Goal: Information Seeking & Learning: Learn about a topic

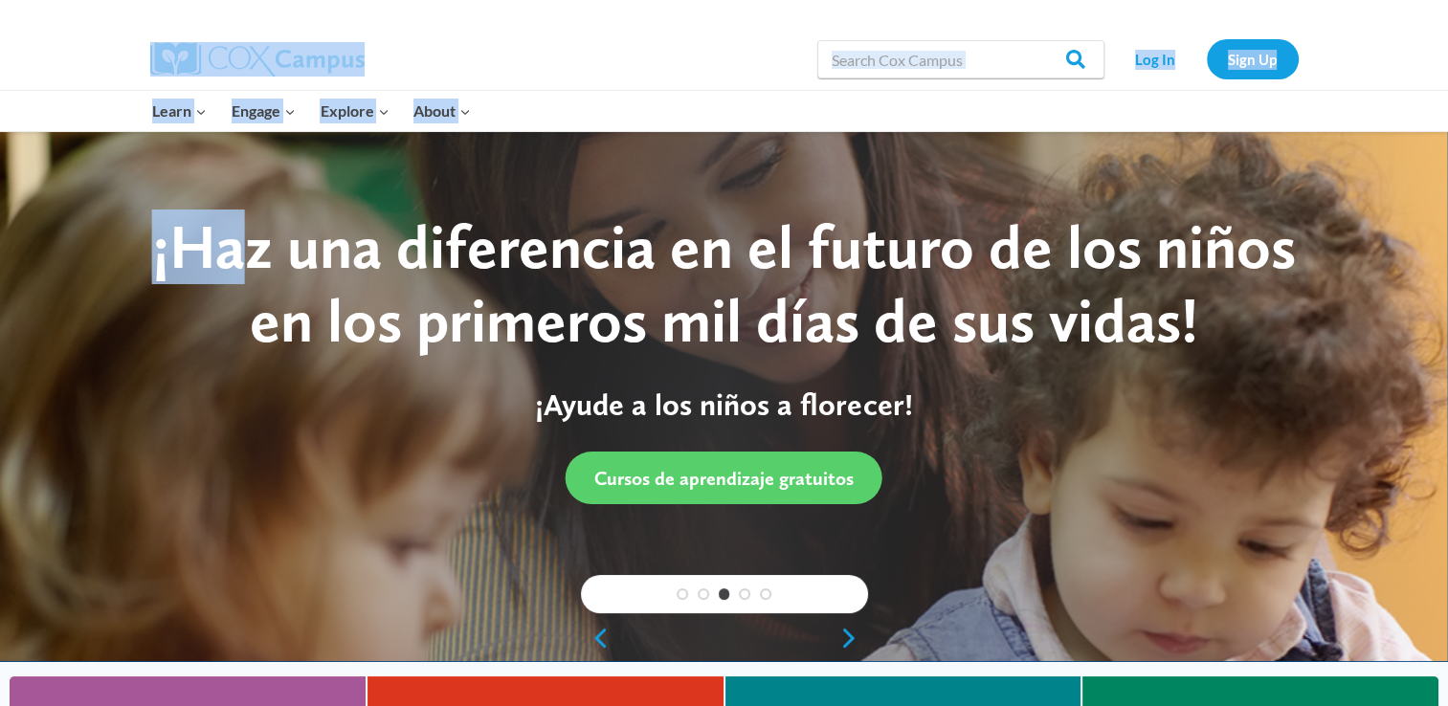
drag, startPoint x: 0, startPoint y: 0, endPoint x: 1026, endPoint y: -71, distance: 1028.2
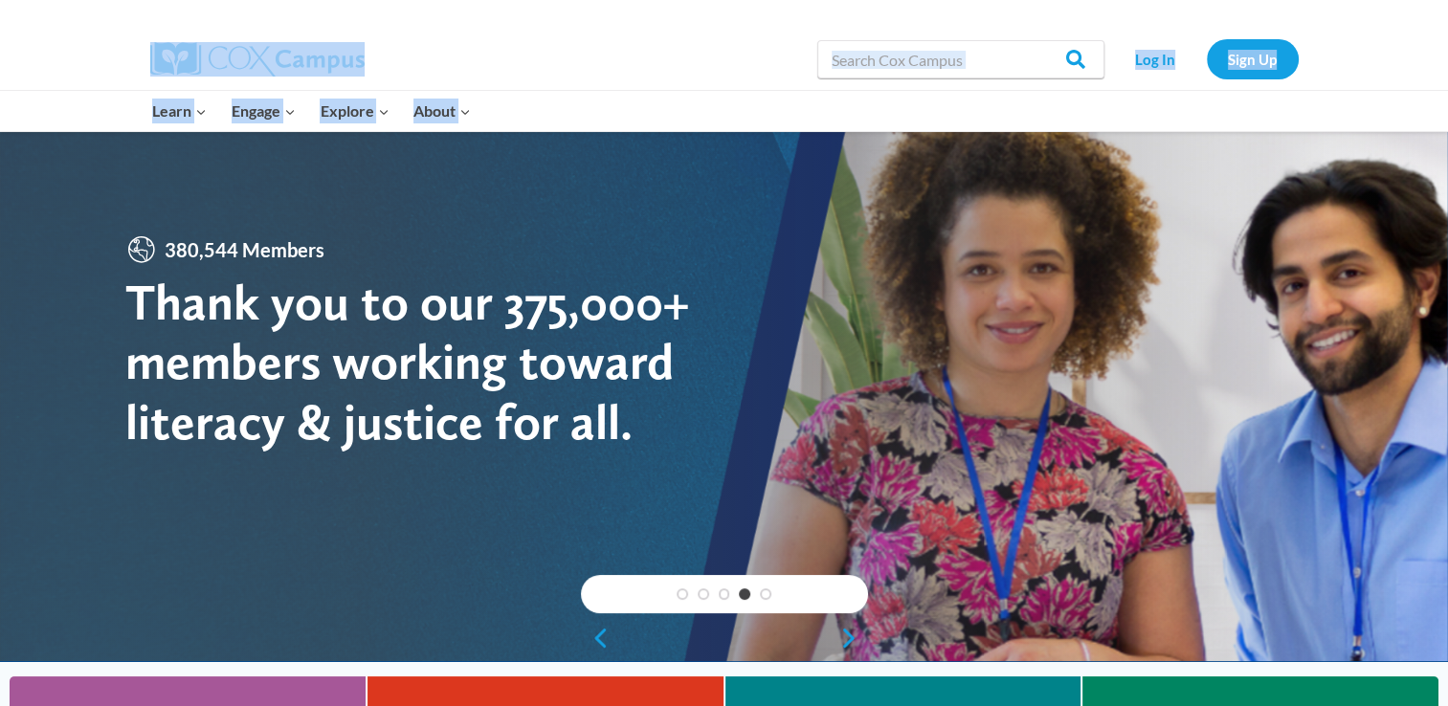
drag, startPoint x: 1026, startPoint y: -71, endPoint x: 1204, endPoint y: 23, distance: 201.2
click at [1204, 23] on div at bounding box center [1011, 14] width 574 height 29
click at [1149, 55] on link "Log In" at bounding box center [1155, 58] width 83 height 39
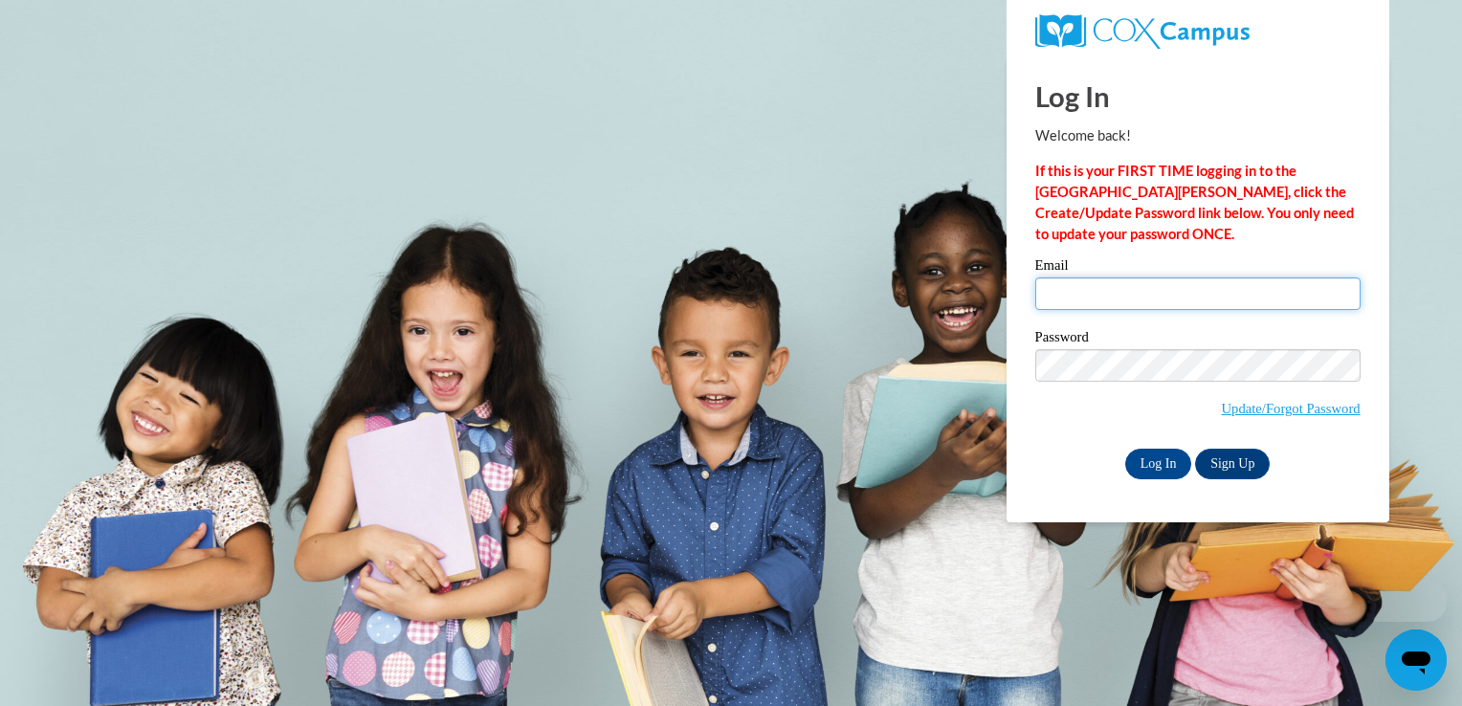
click at [1162, 281] on input "Email" at bounding box center [1197, 293] width 325 height 33
type input "tchaney@lccaa.net"
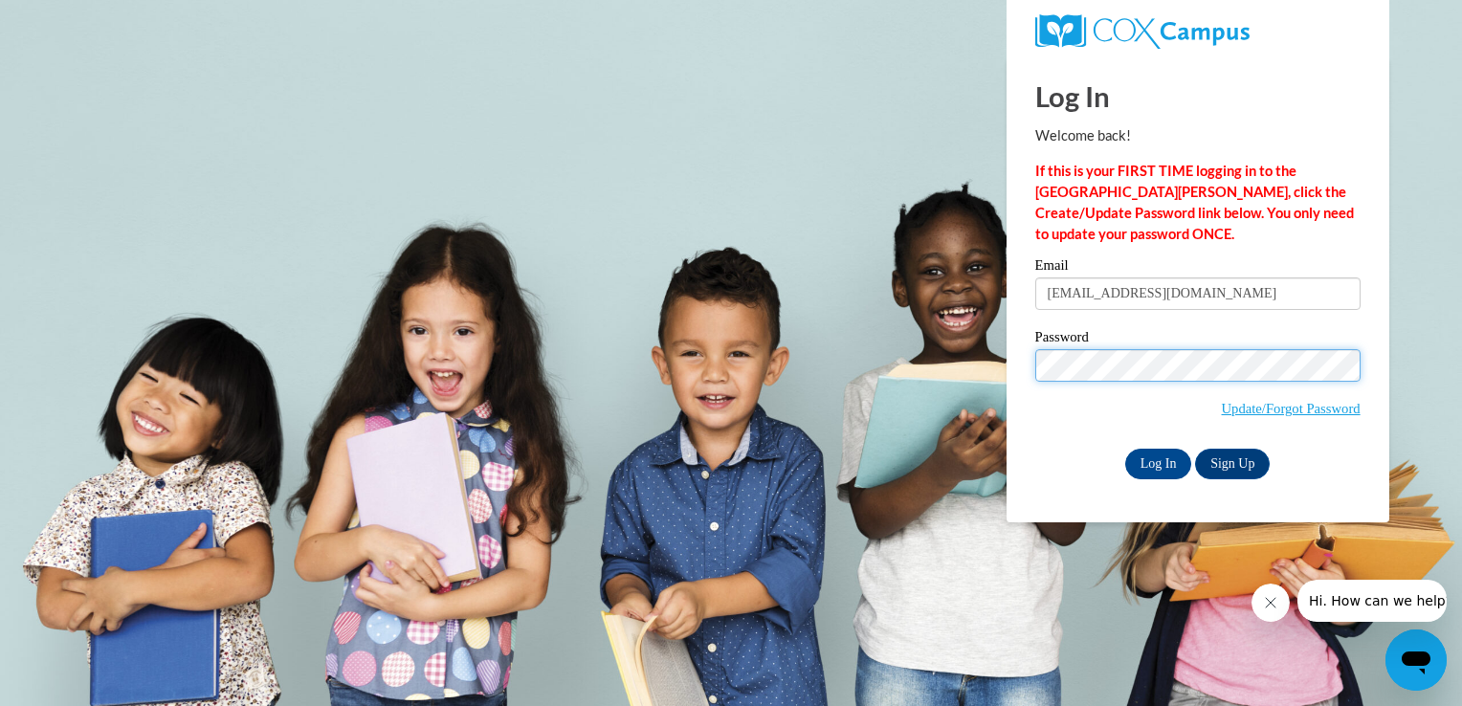
click at [1125, 449] on input "Log In" at bounding box center [1158, 464] width 67 height 31
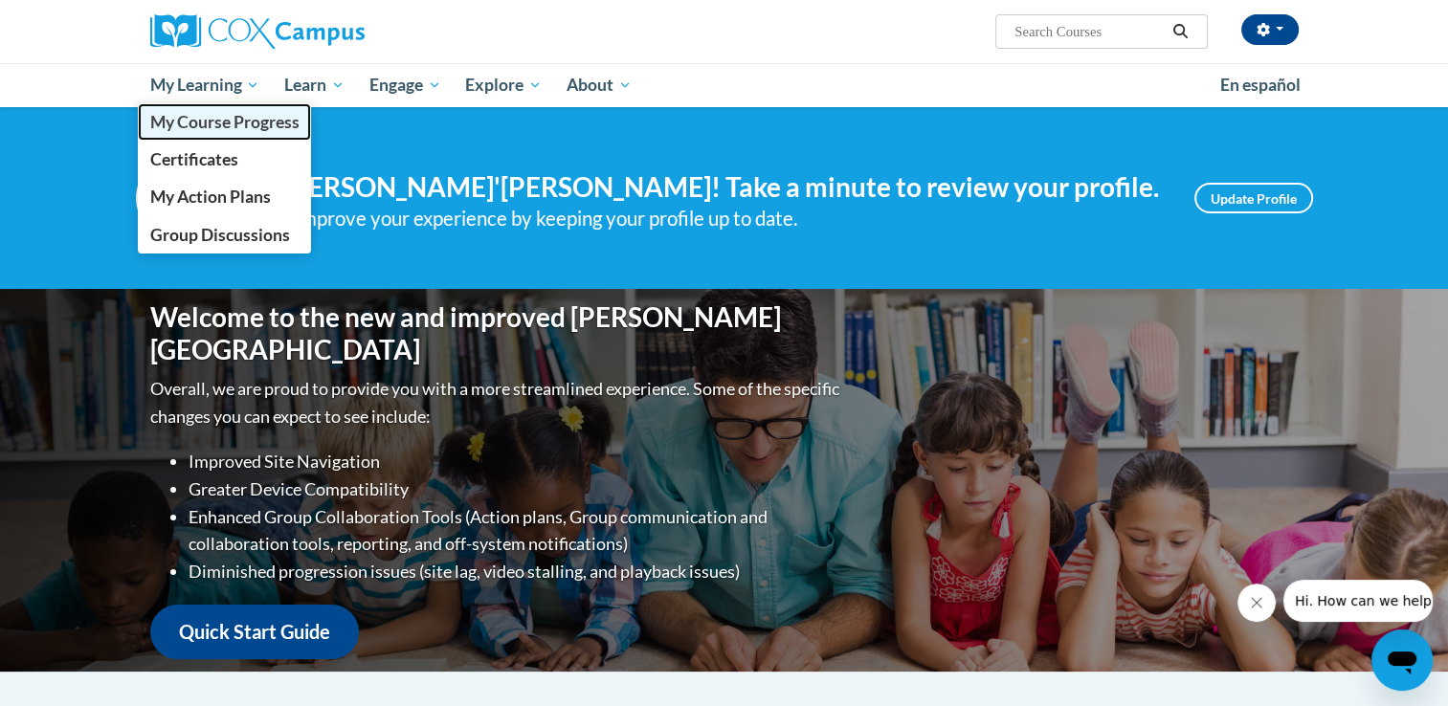
click at [211, 124] on span "My Course Progress" at bounding box center [223, 122] width 149 height 20
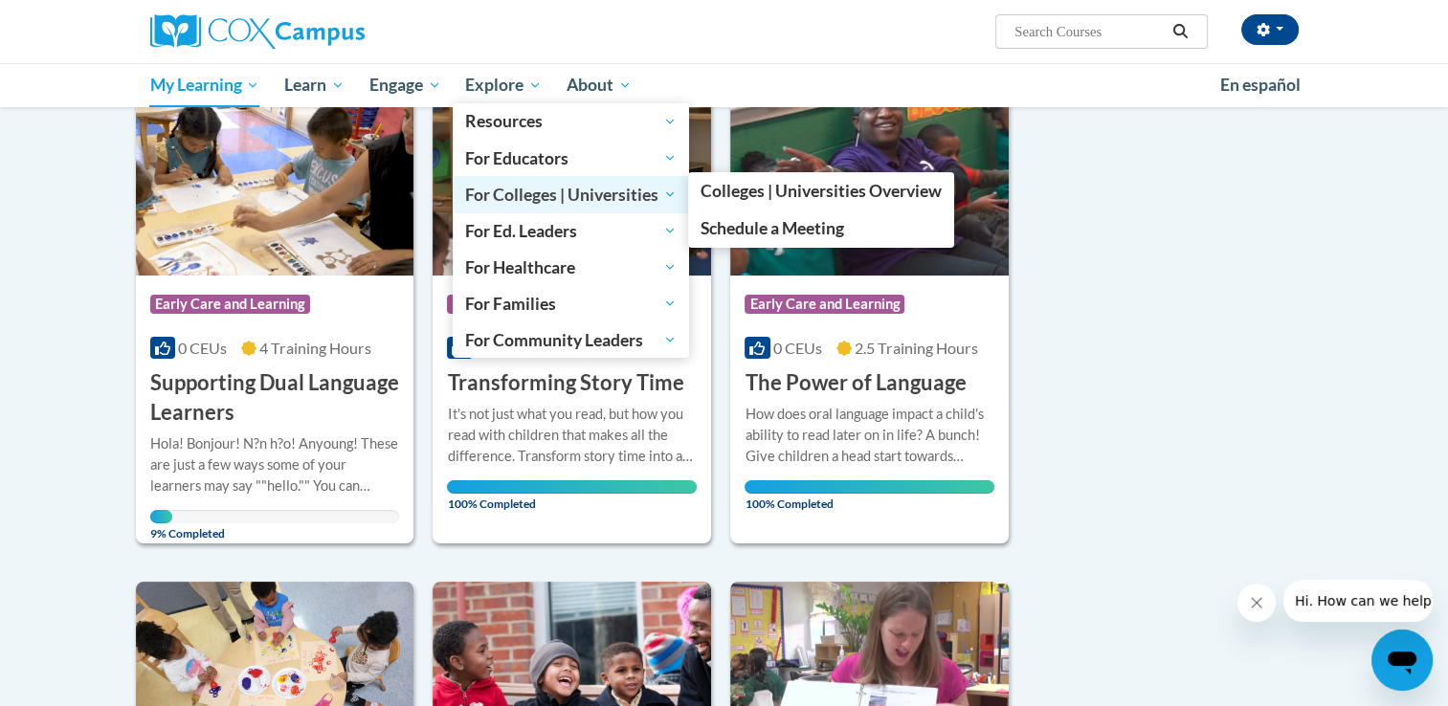
scroll to position [271, 0]
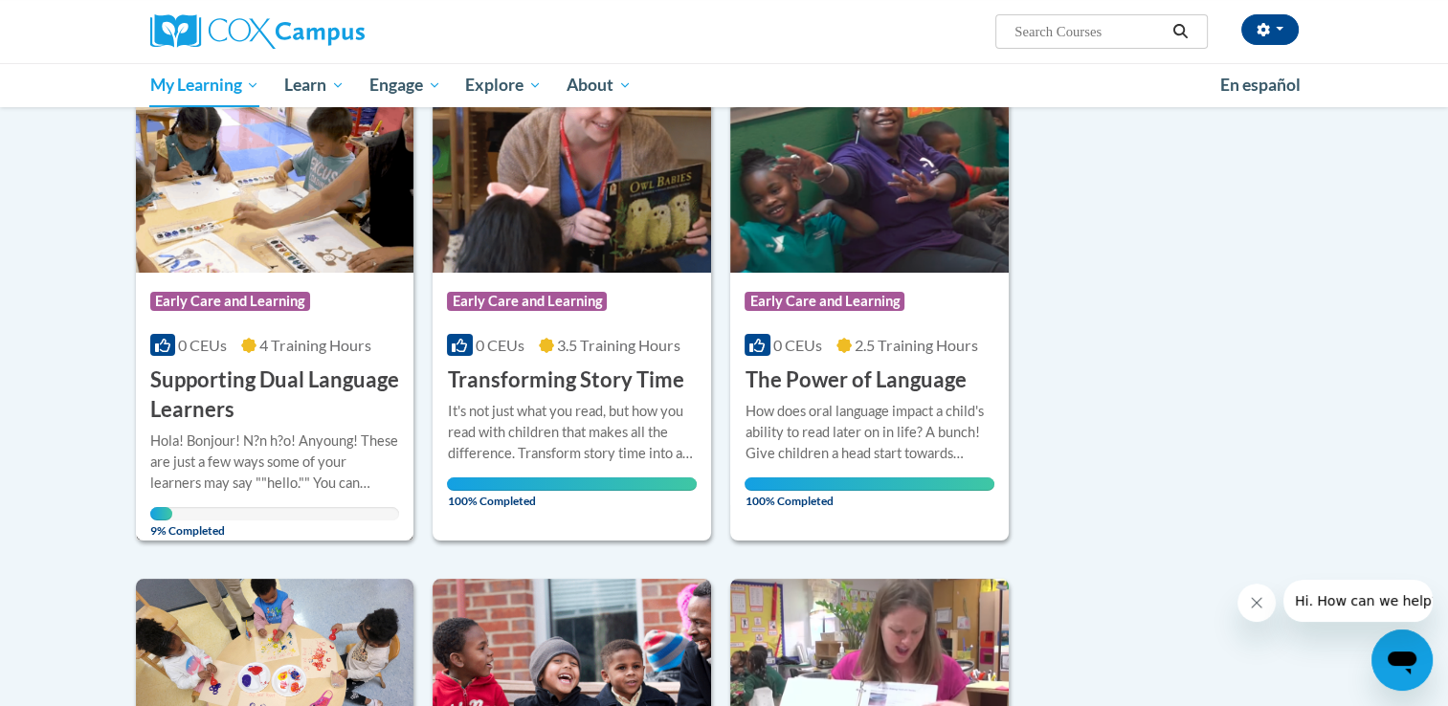
click at [265, 201] on img at bounding box center [275, 175] width 278 height 195
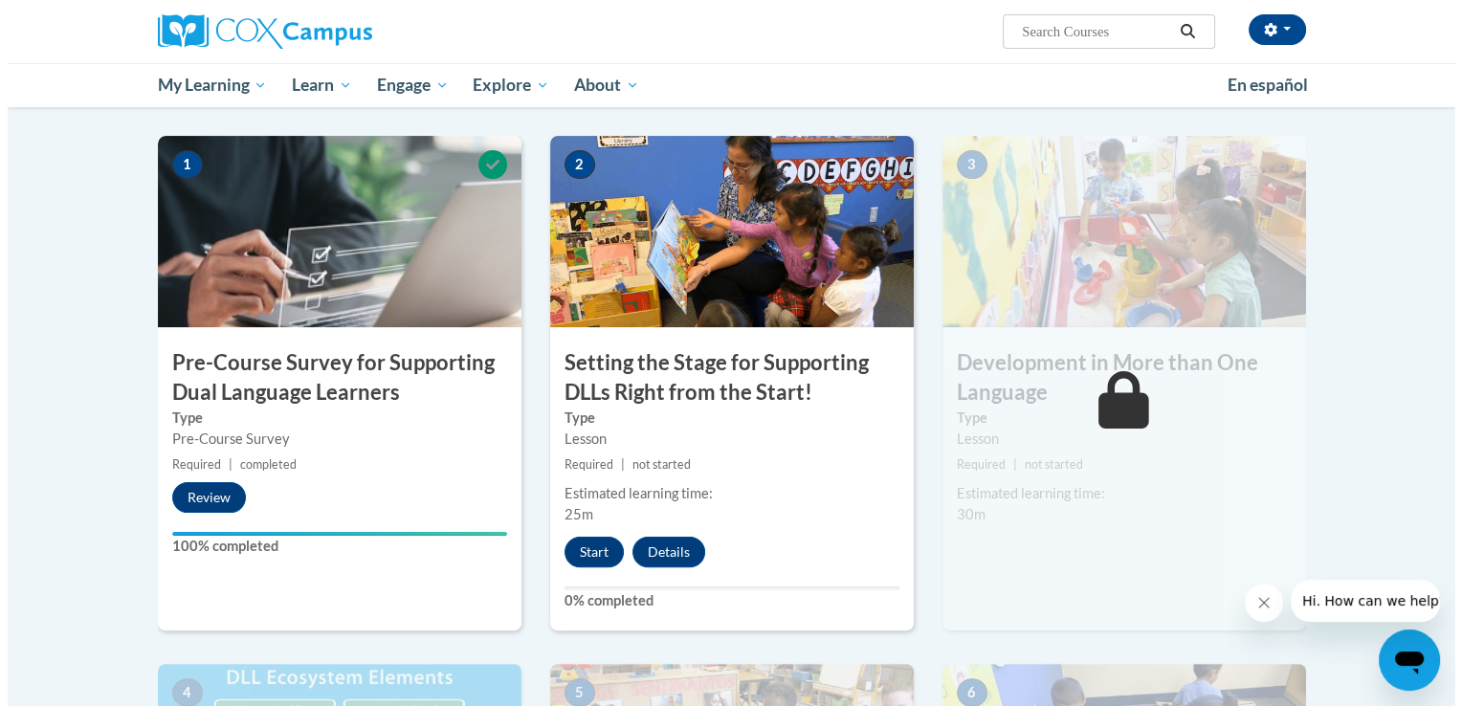
scroll to position [371, 0]
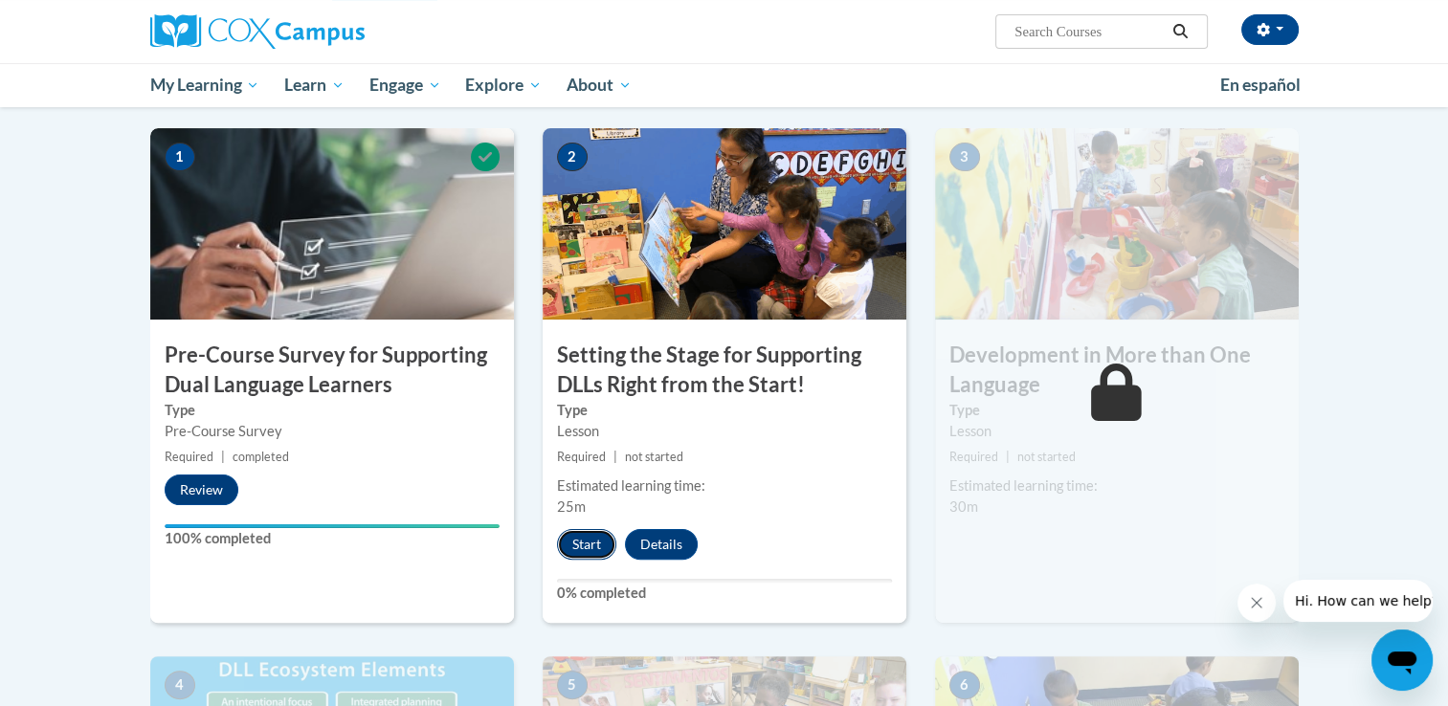
click at [566, 549] on button "Start" at bounding box center [586, 544] width 59 height 31
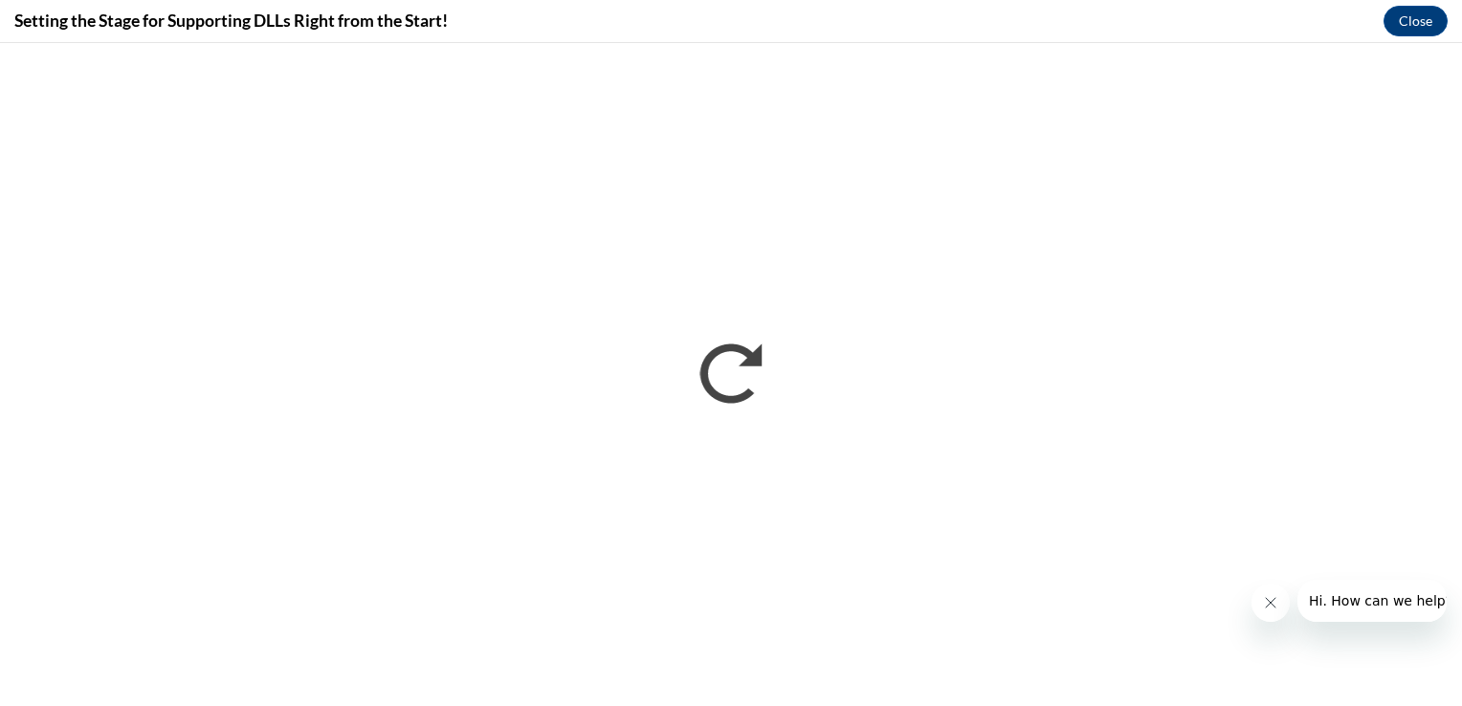
scroll to position [0, 0]
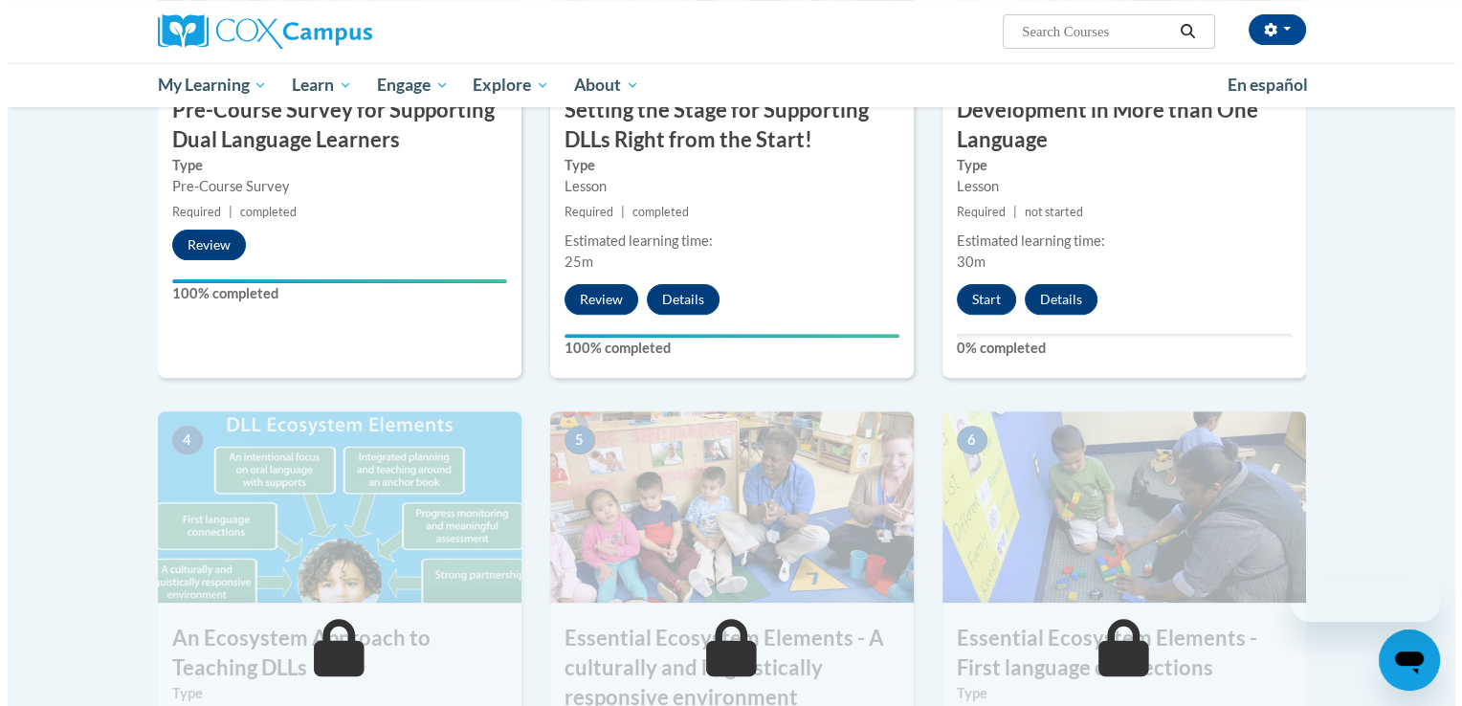
scroll to position [616, 0]
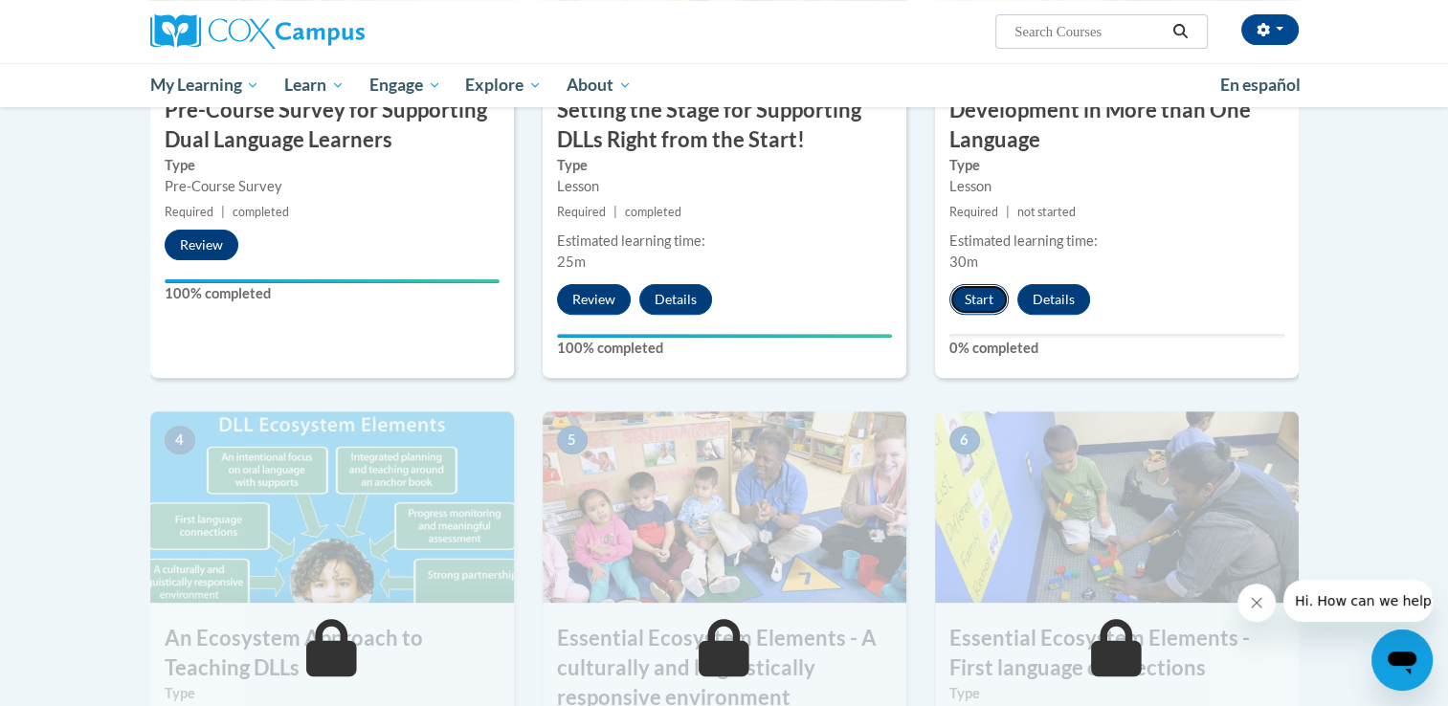
click at [987, 300] on button "Start" at bounding box center [978, 299] width 59 height 31
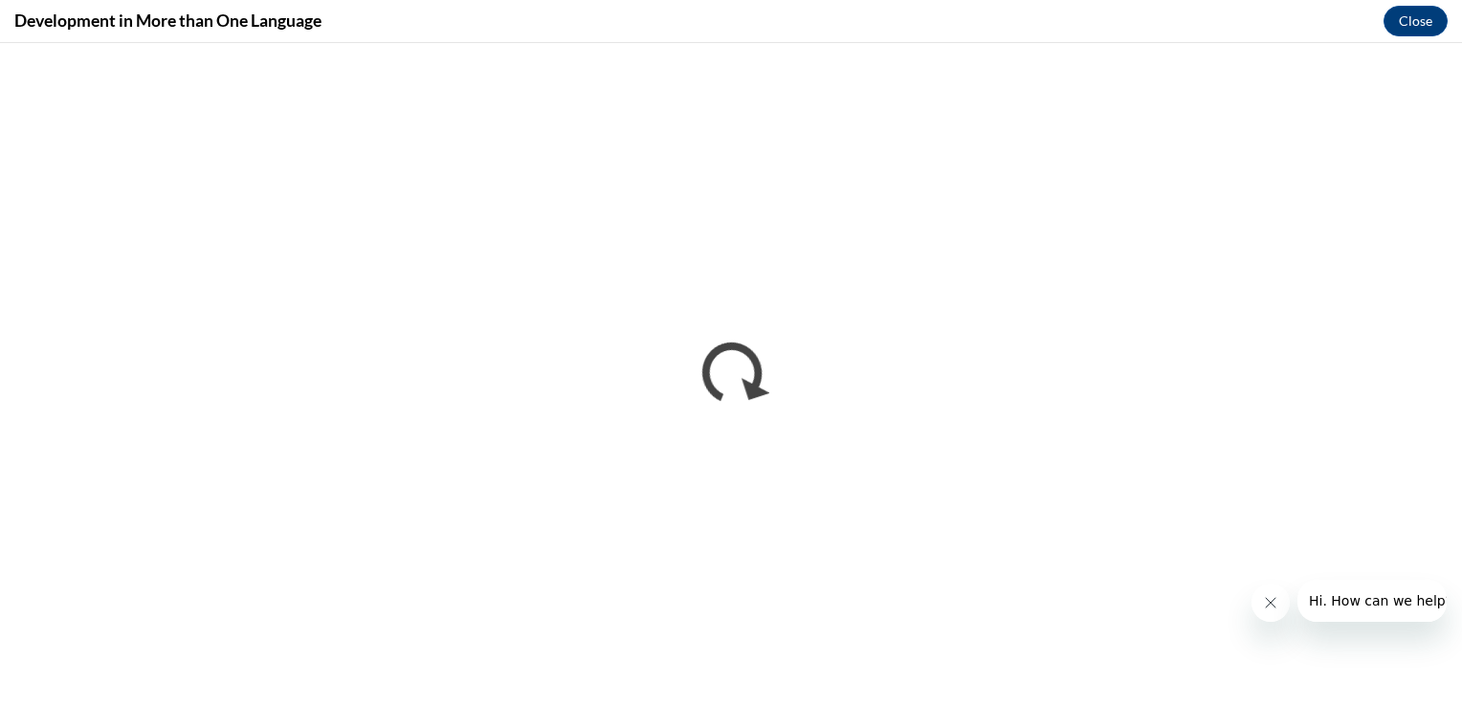
scroll to position [0, 0]
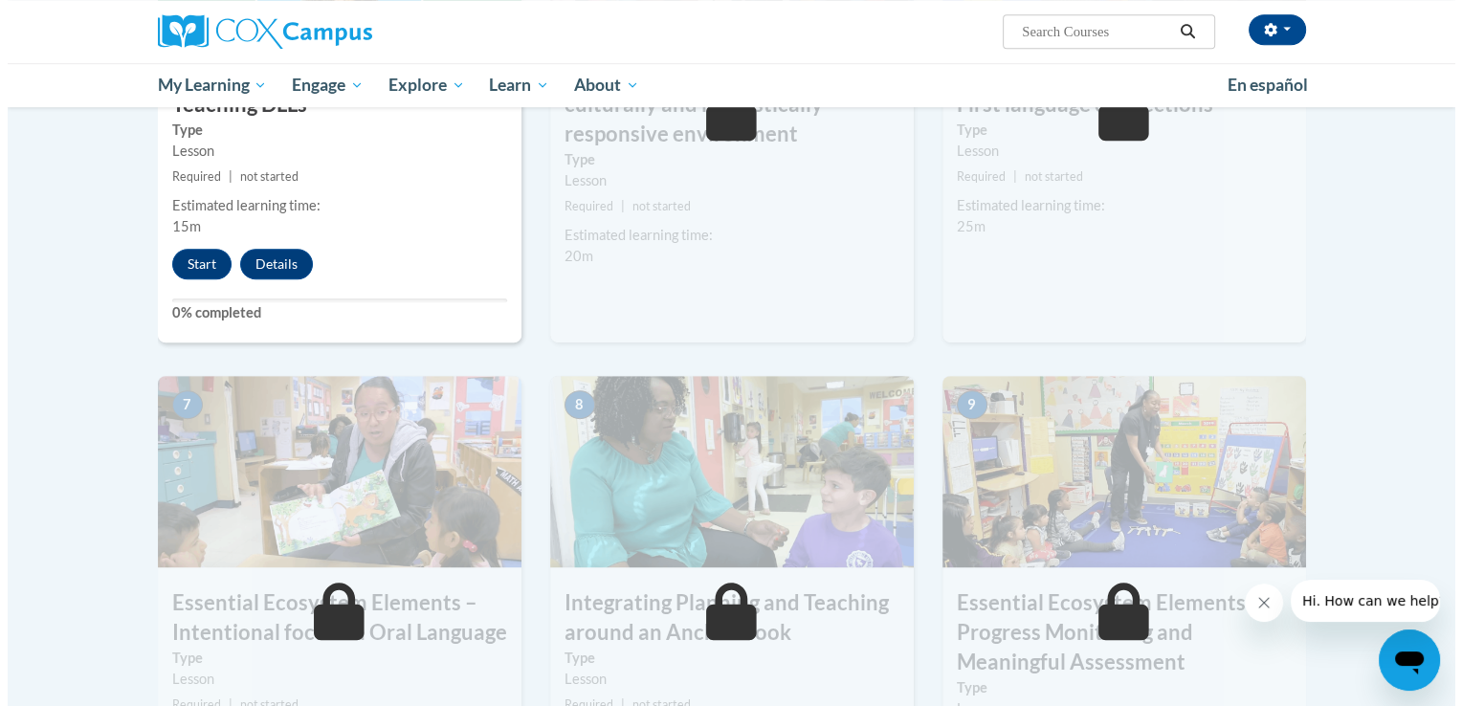
scroll to position [1176, 0]
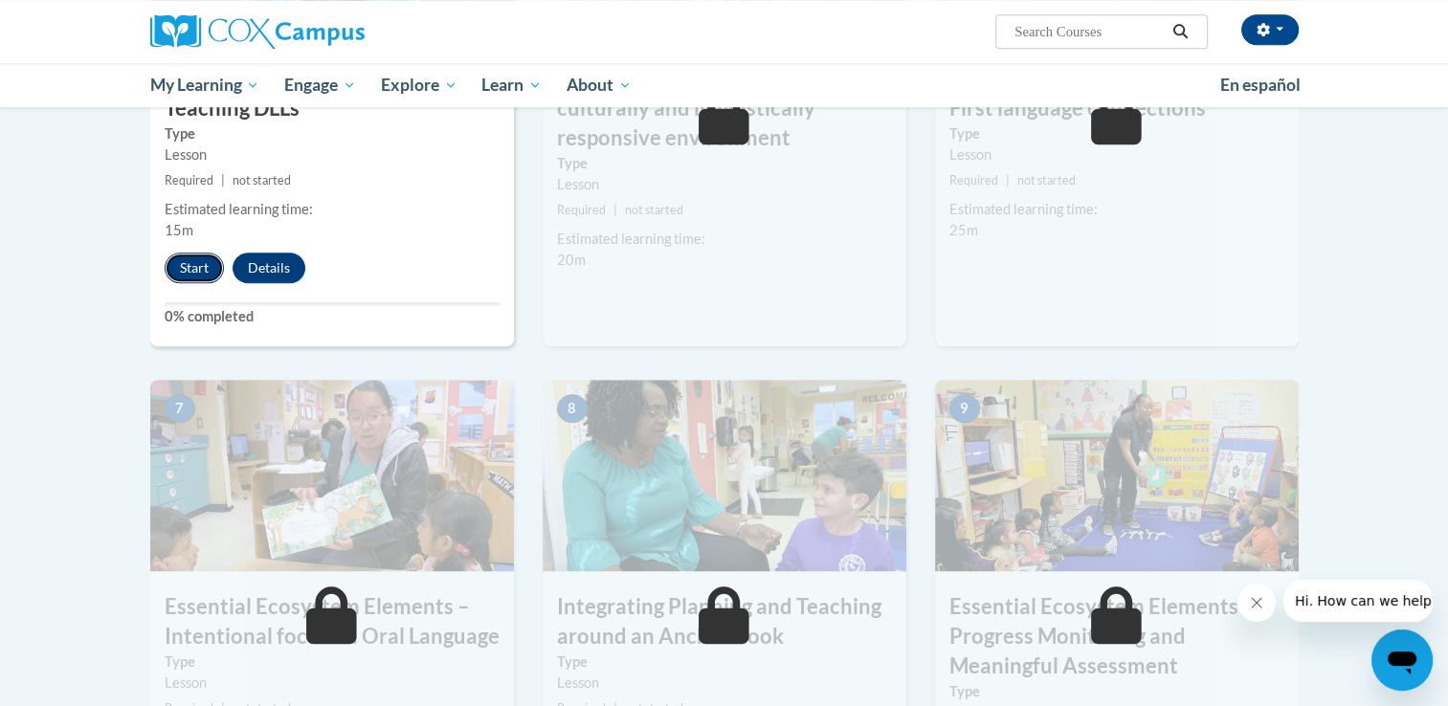
click at [193, 257] on button "Start" at bounding box center [194, 268] width 59 height 31
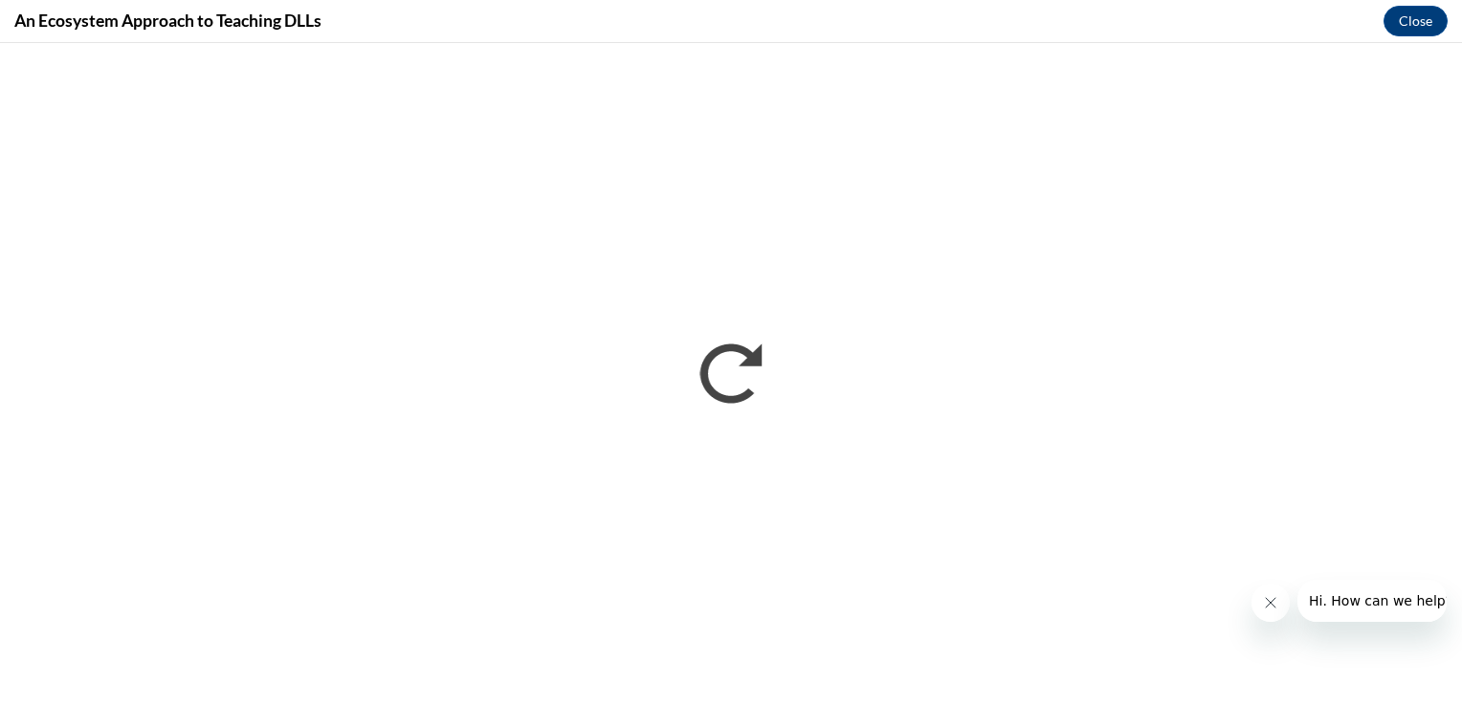
scroll to position [0, 0]
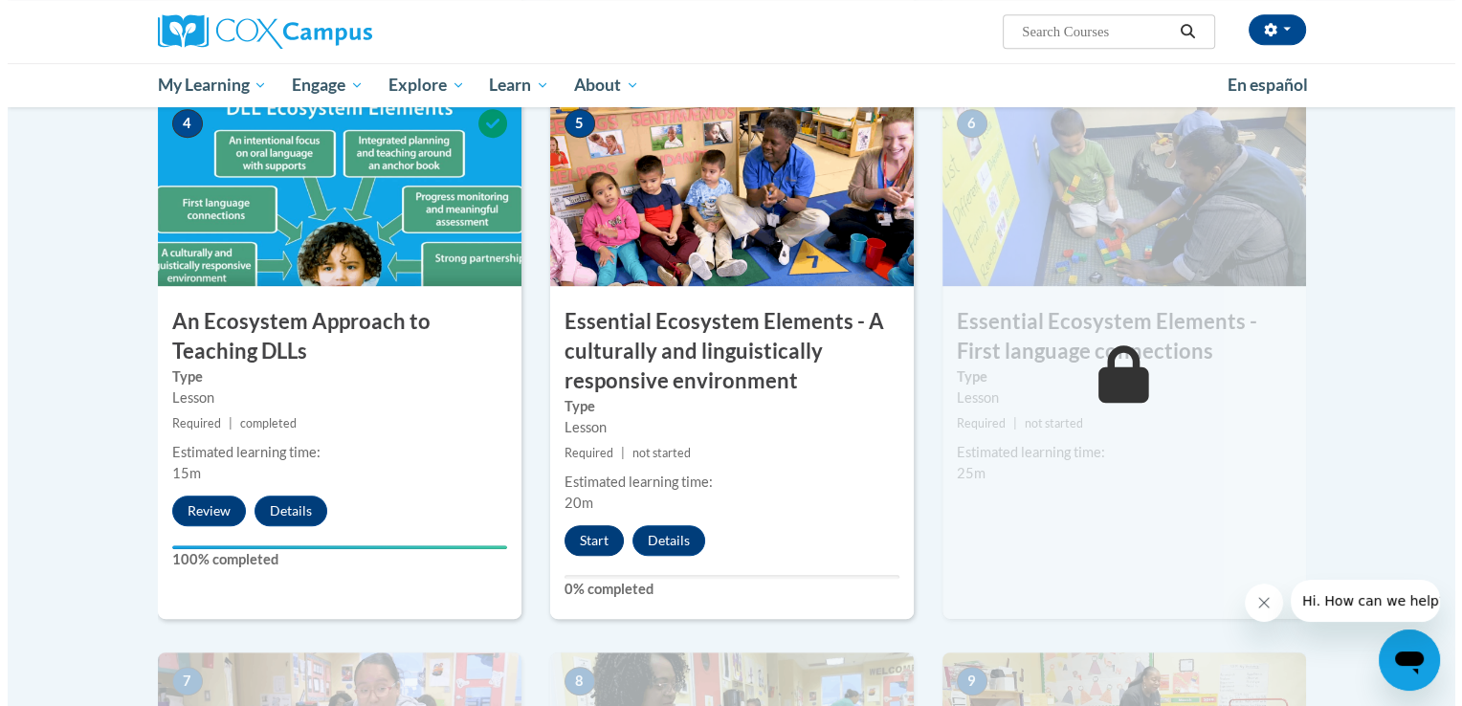
scroll to position [934, 0]
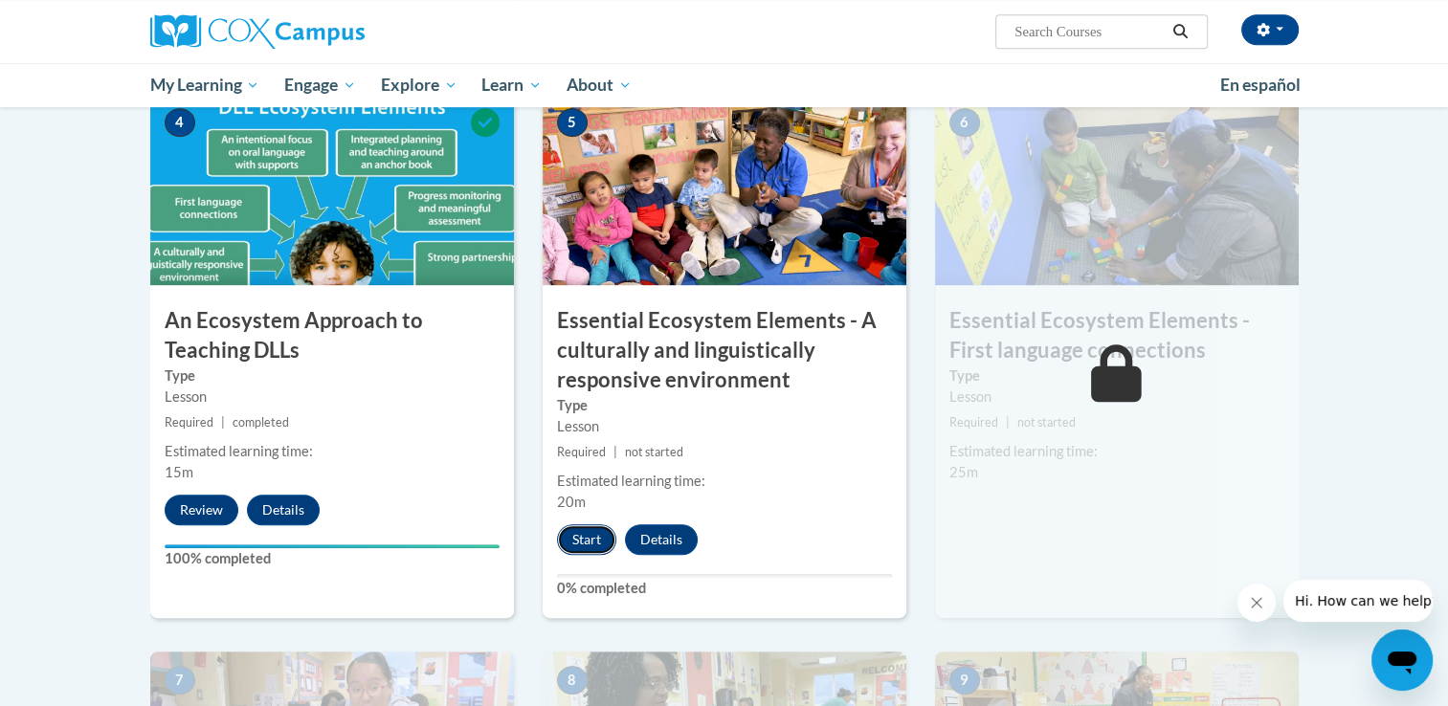
click at [570, 530] on button "Start" at bounding box center [586, 539] width 59 height 31
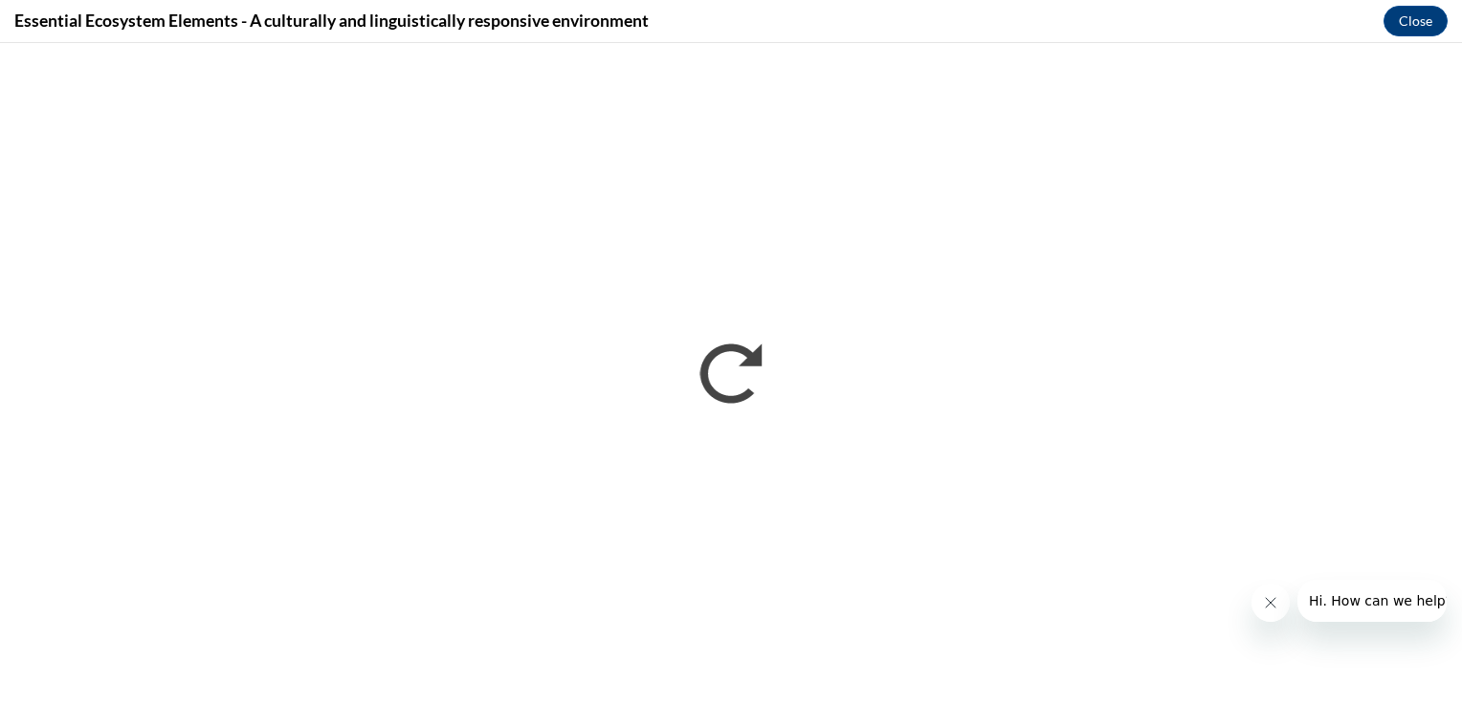
scroll to position [0, 0]
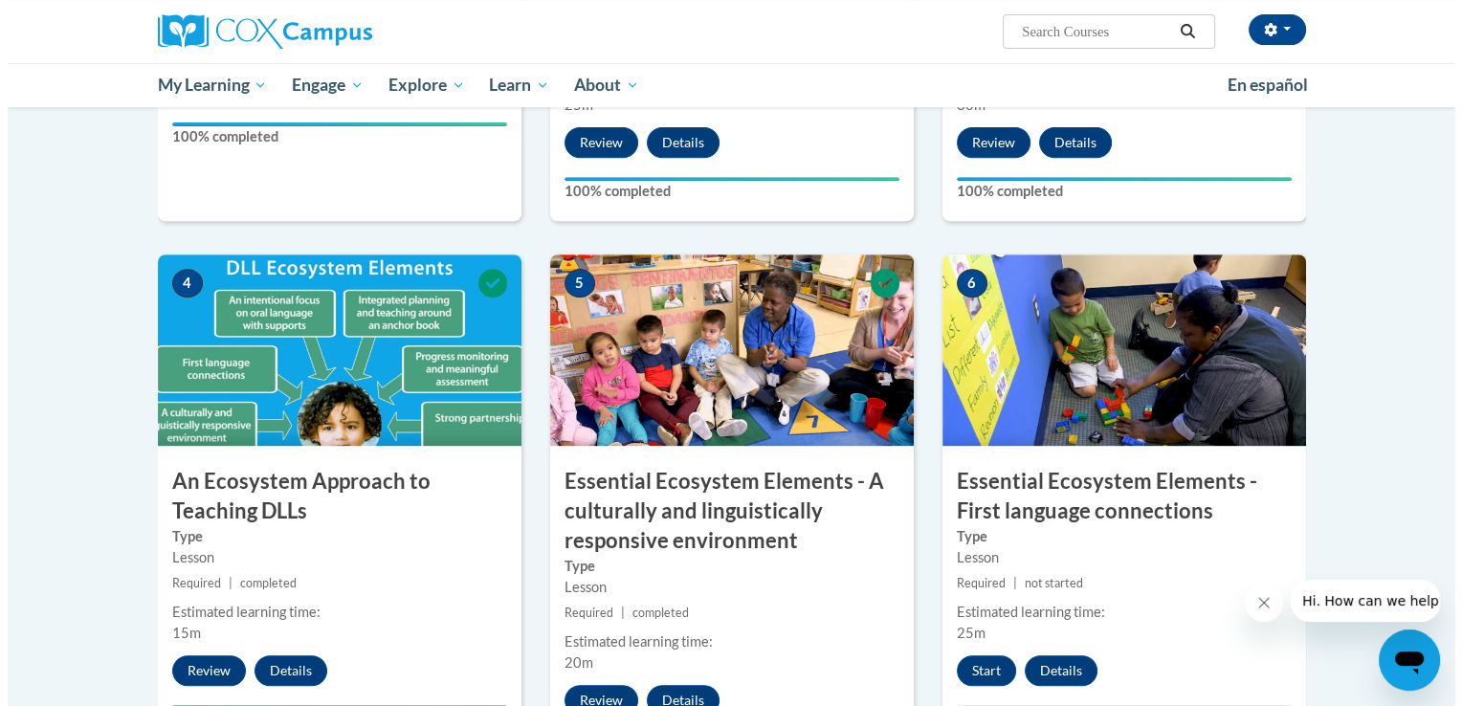
scroll to position [1137, 0]
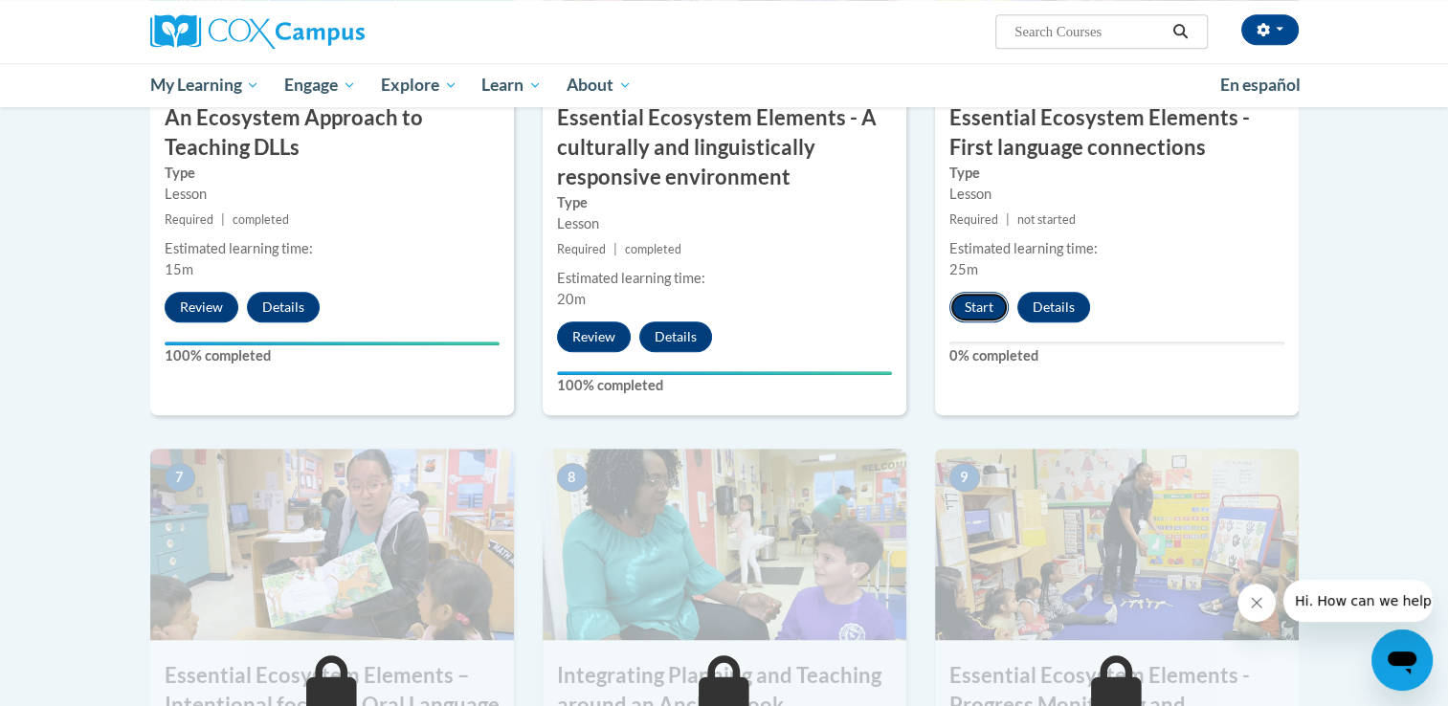
click at [975, 300] on button "Start" at bounding box center [978, 307] width 59 height 31
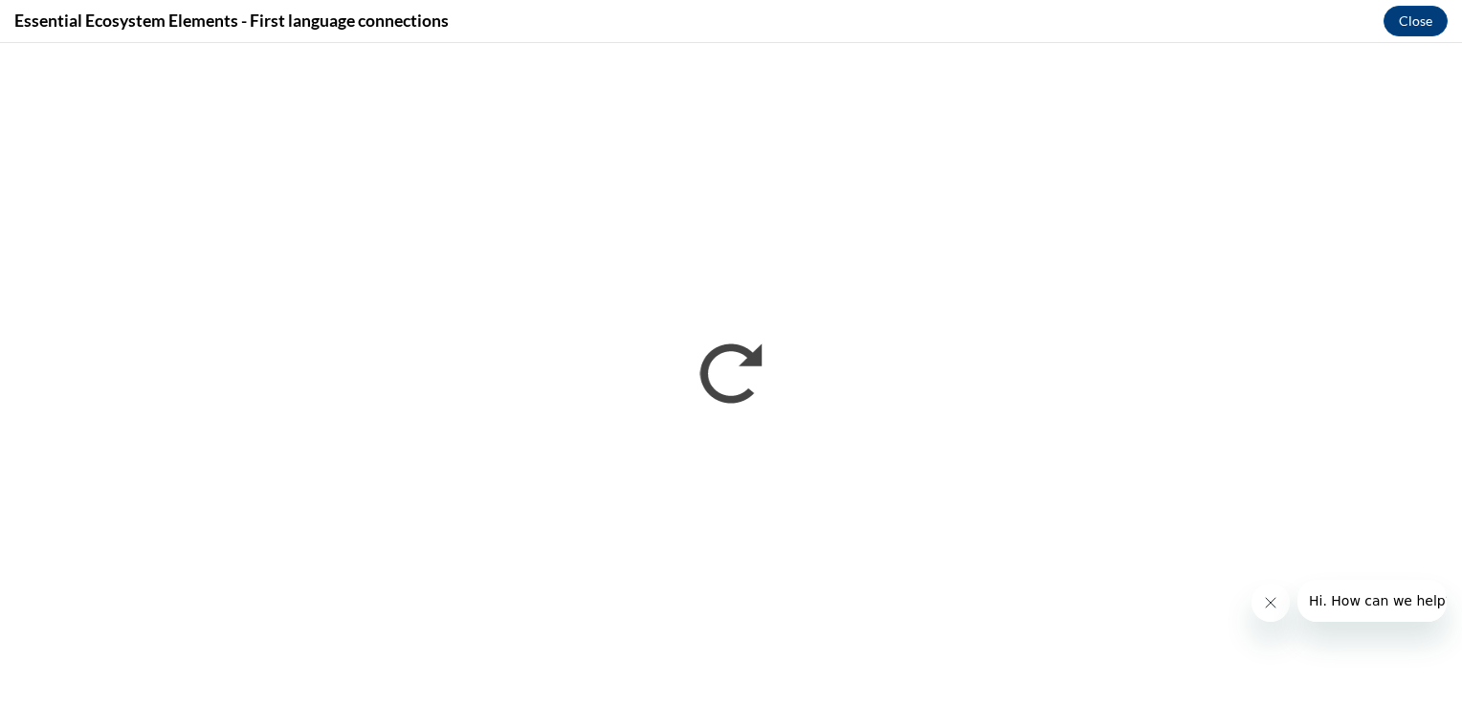
scroll to position [0, 0]
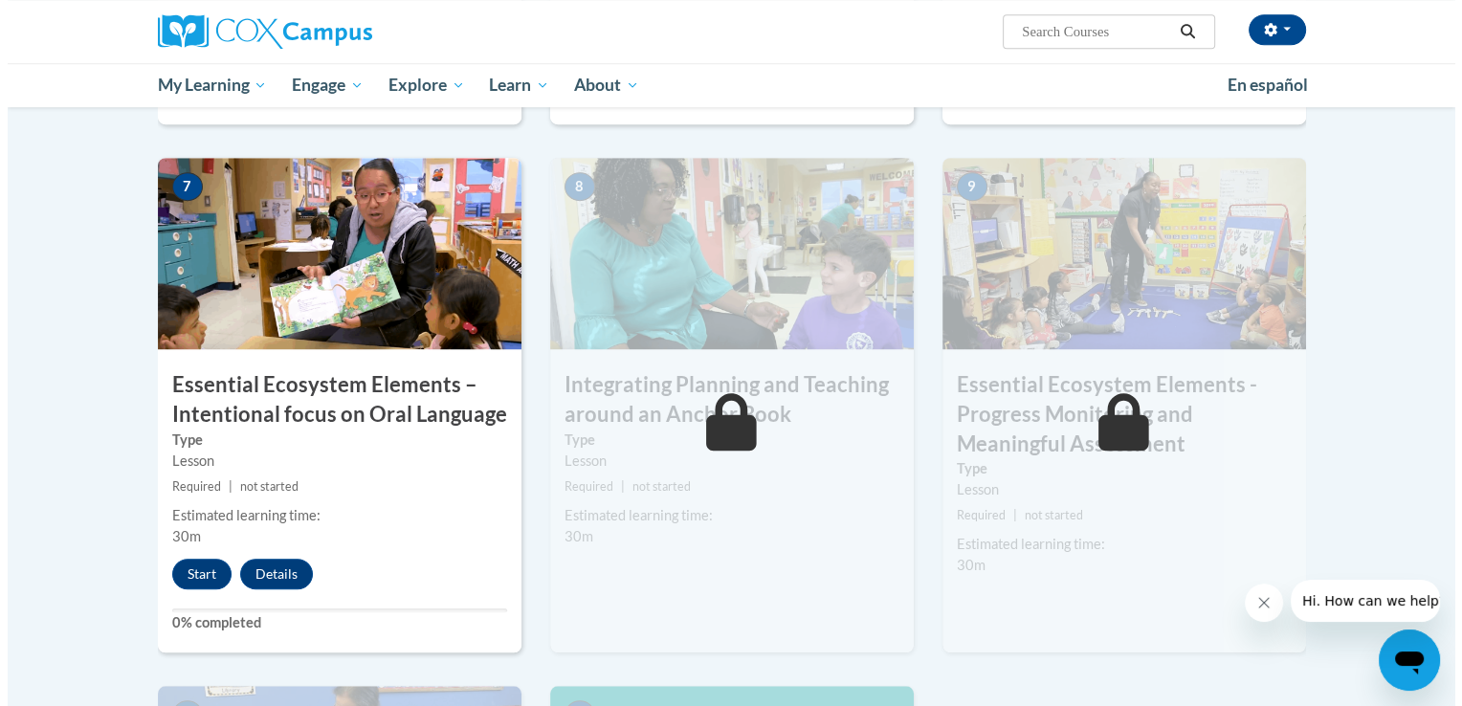
scroll to position [1627, 0]
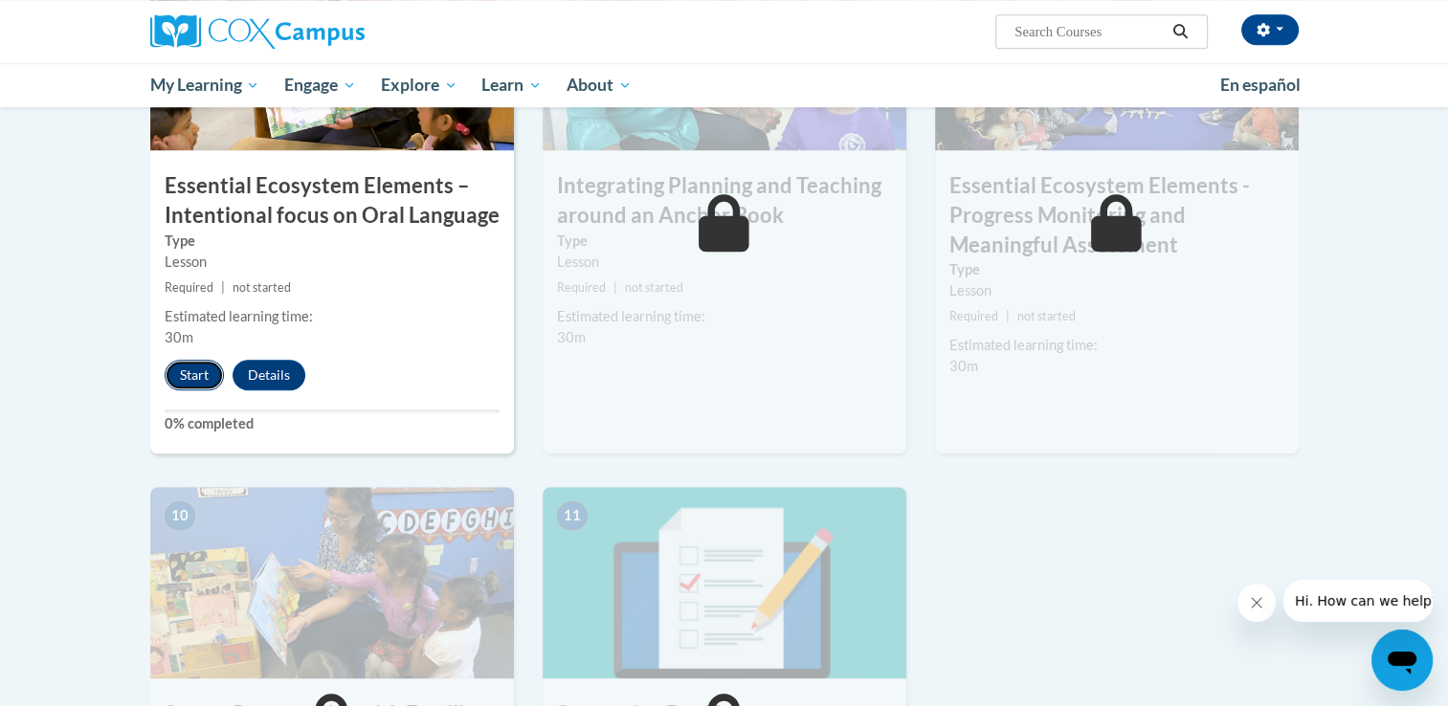
click at [203, 373] on button "Start" at bounding box center [194, 375] width 59 height 31
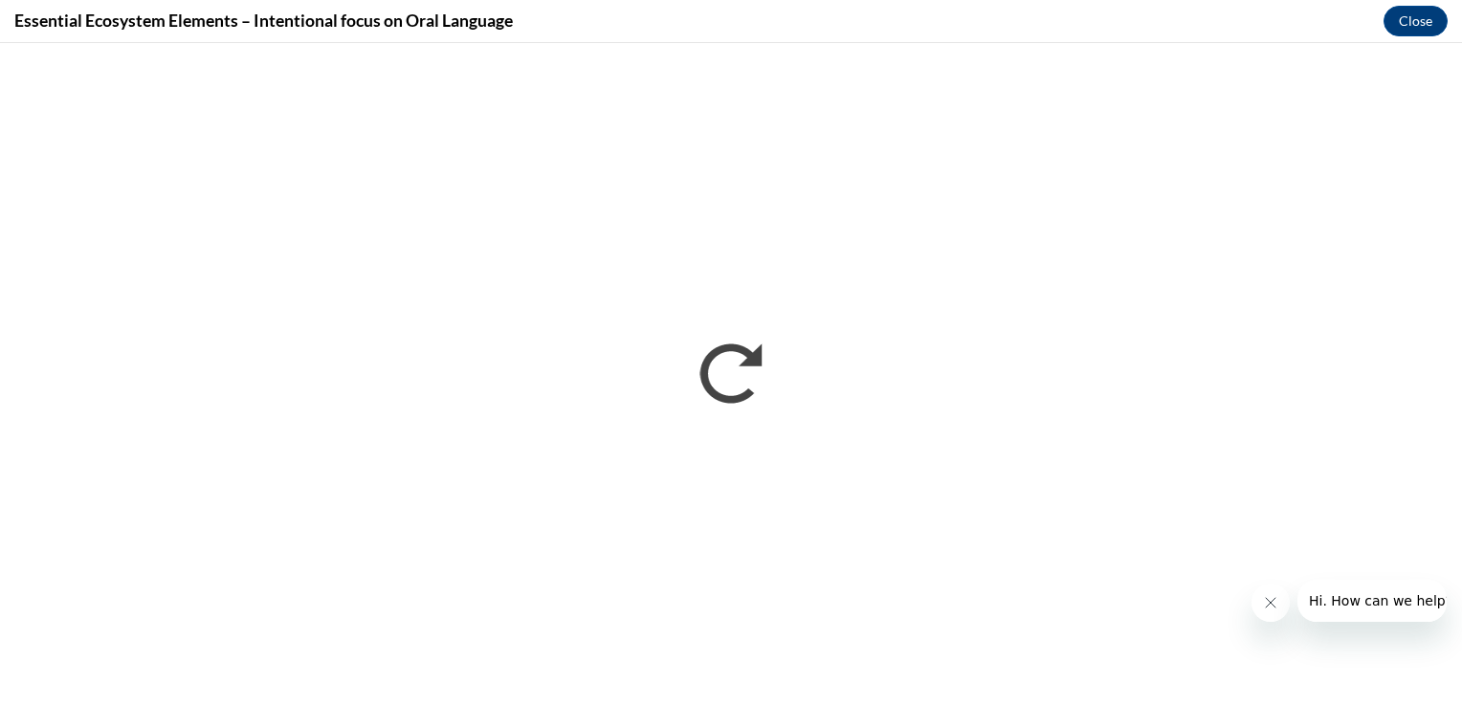
scroll to position [0, 0]
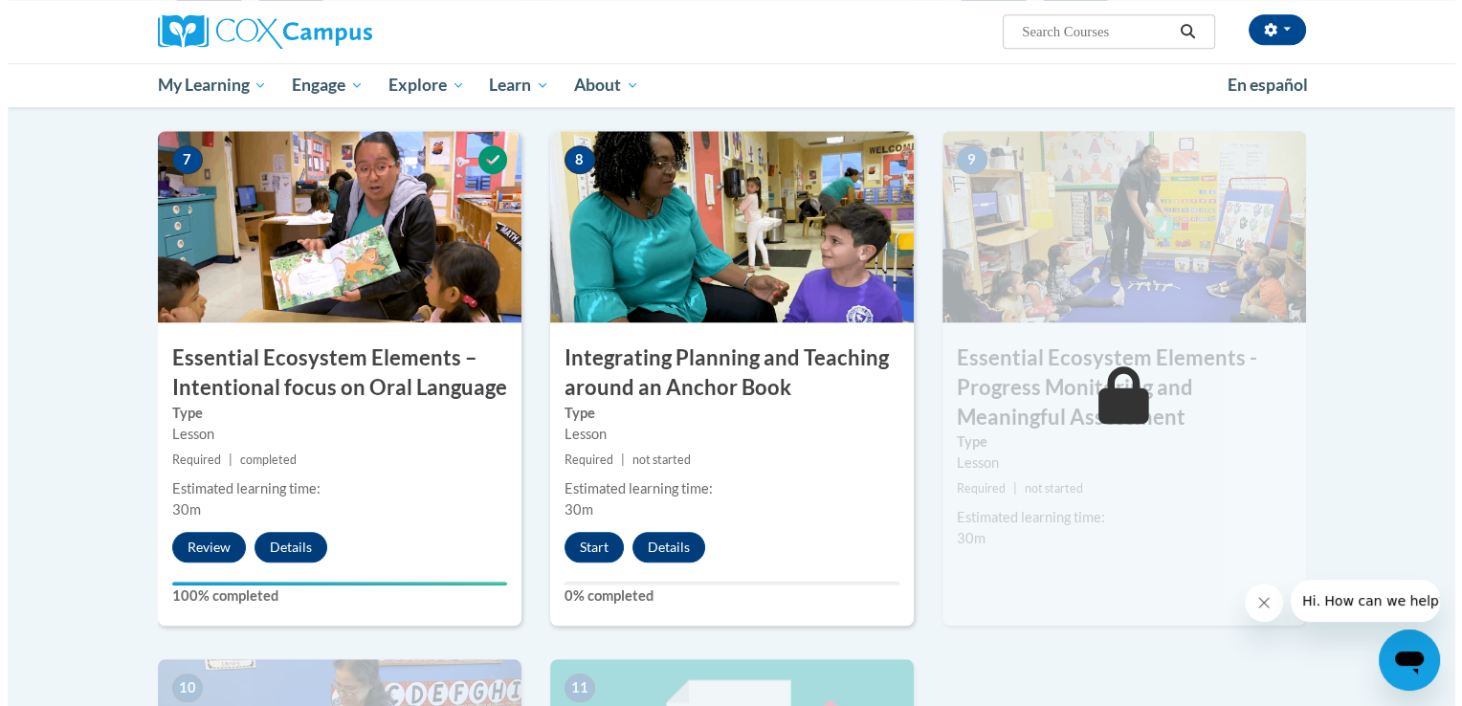
scroll to position [1457, 0]
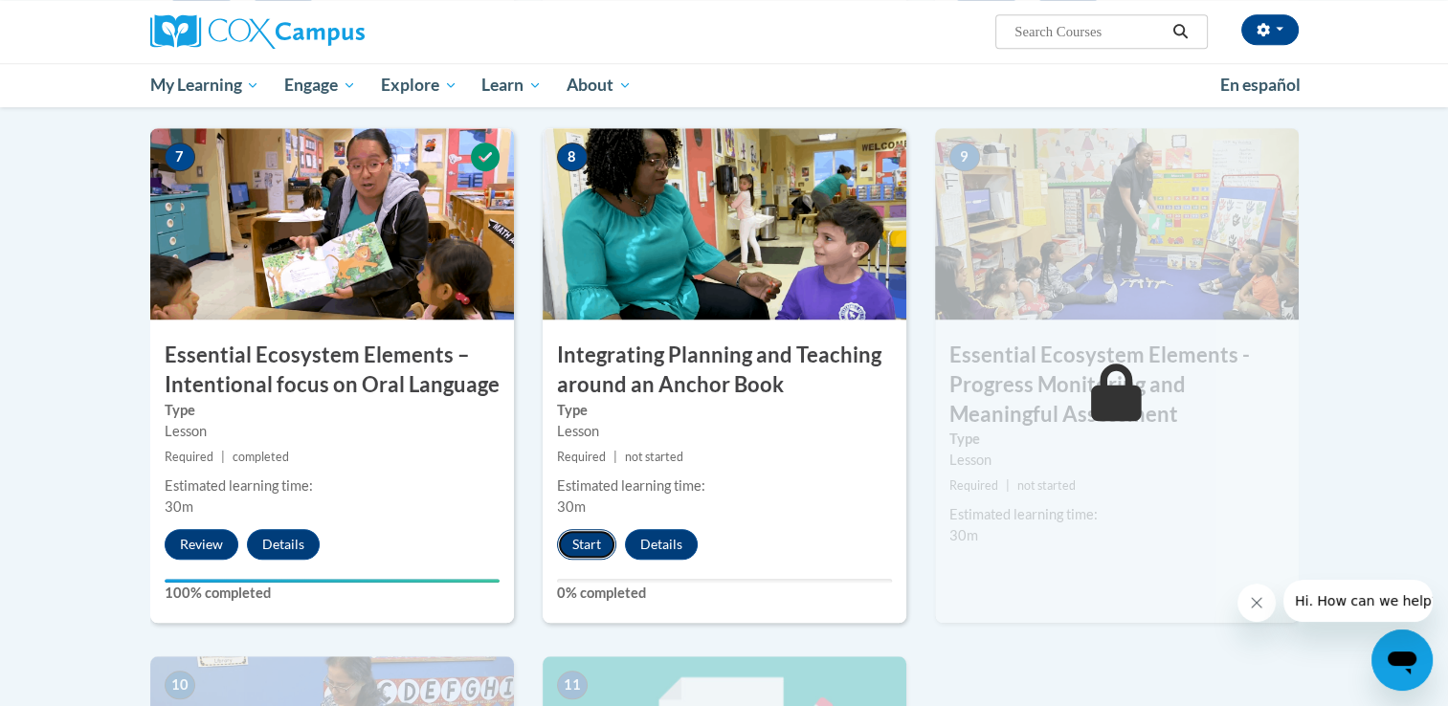
click at [568, 554] on button "Start" at bounding box center [586, 544] width 59 height 31
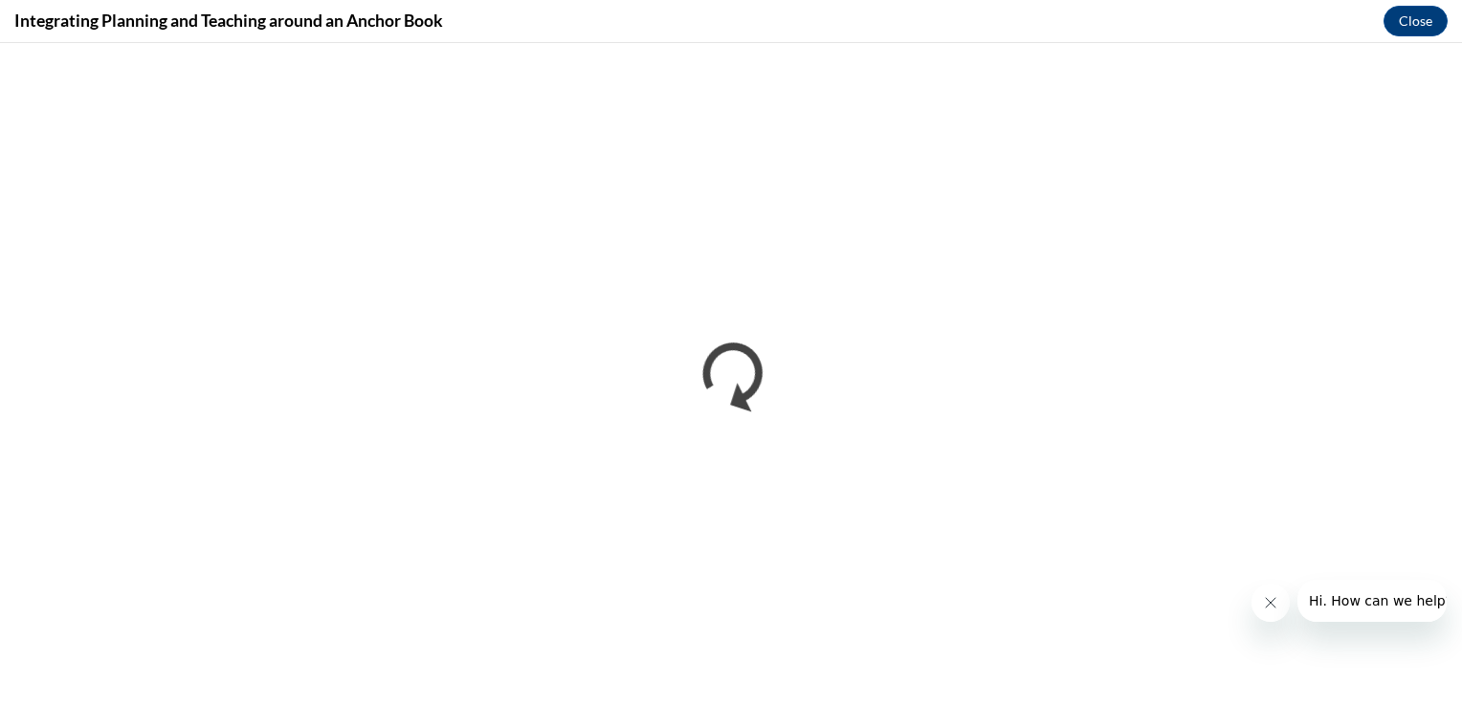
scroll to position [0, 0]
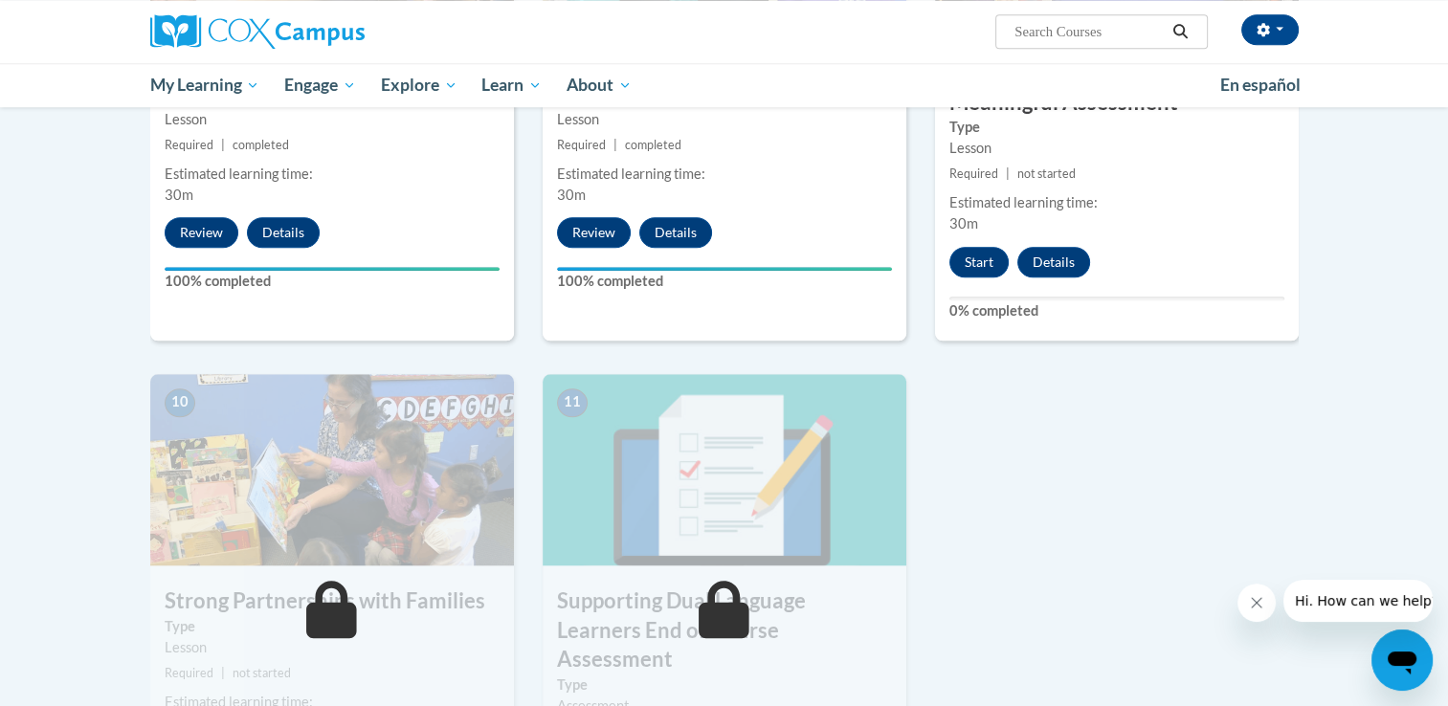
scroll to position [1623, 0]
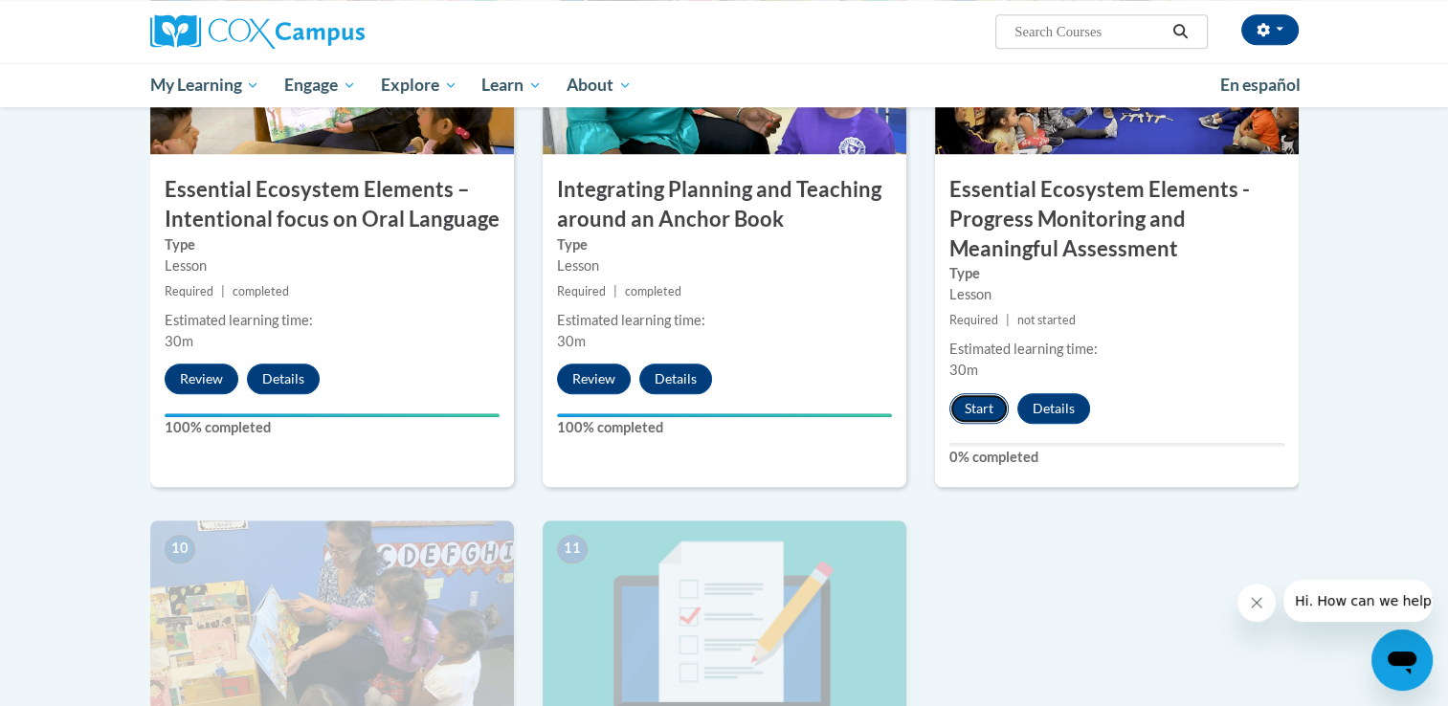
click at [972, 393] on button "Start" at bounding box center [978, 408] width 59 height 31
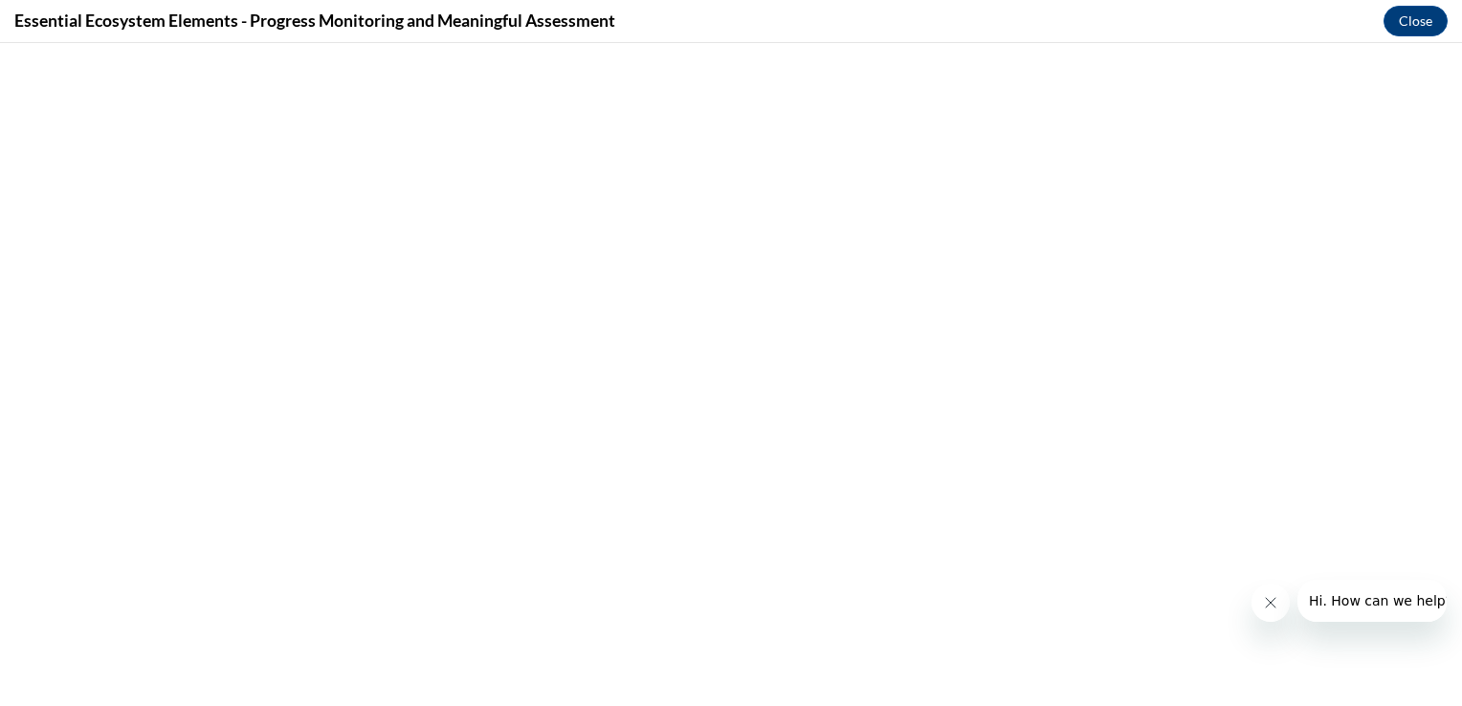
click at [1271, 610] on button "Close message from company" at bounding box center [1270, 603] width 38 height 38
click at [1426, 19] on button "Close" at bounding box center [1416, 21] width 64 height 31
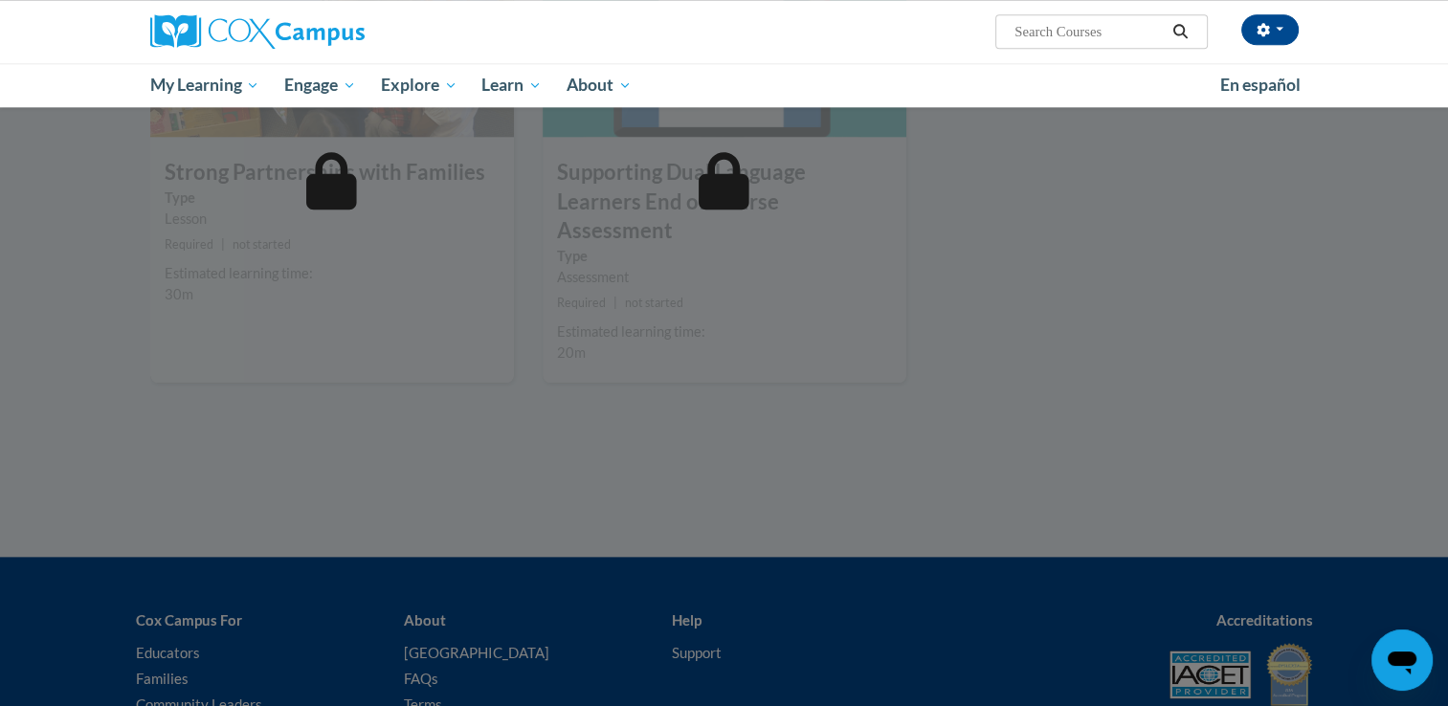
scroll to position [2333, 0]
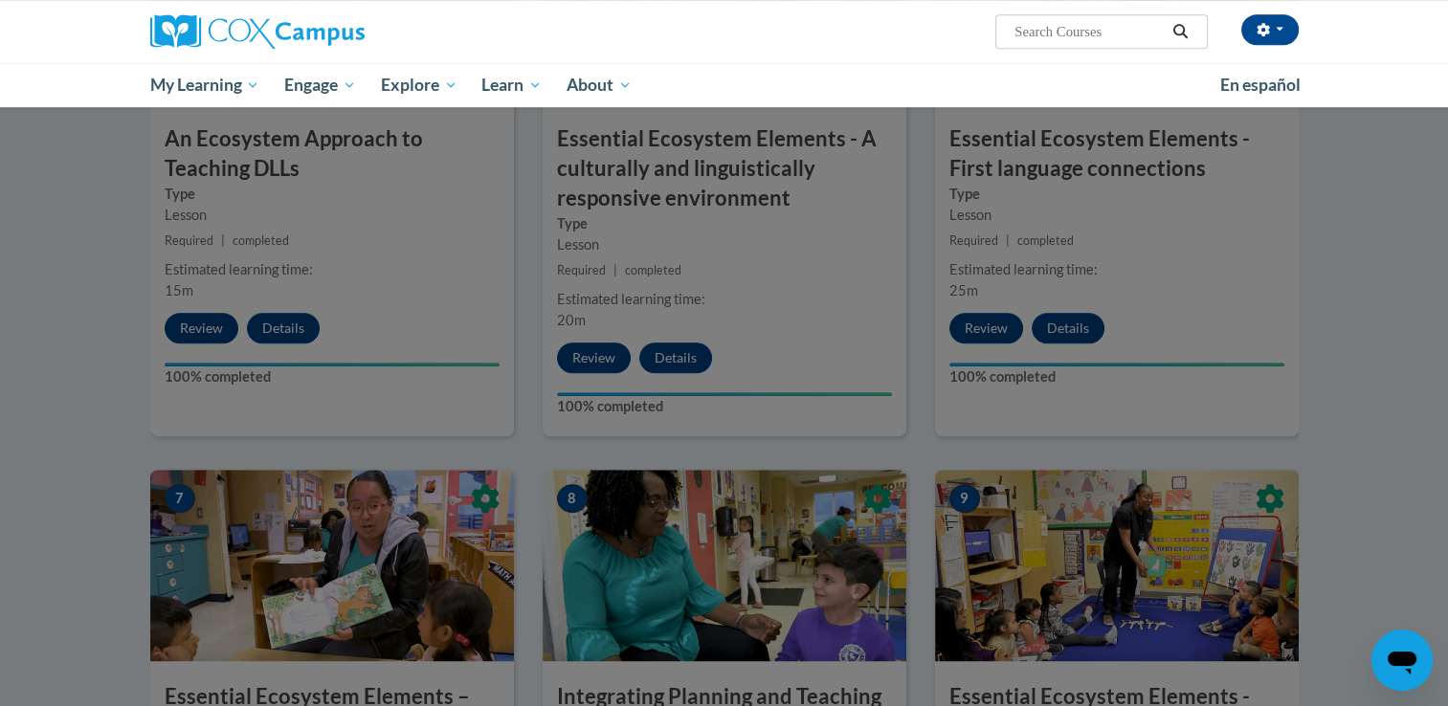
click at [1003, 393] on div at bounding box center [724, 353] width 1448 height 706
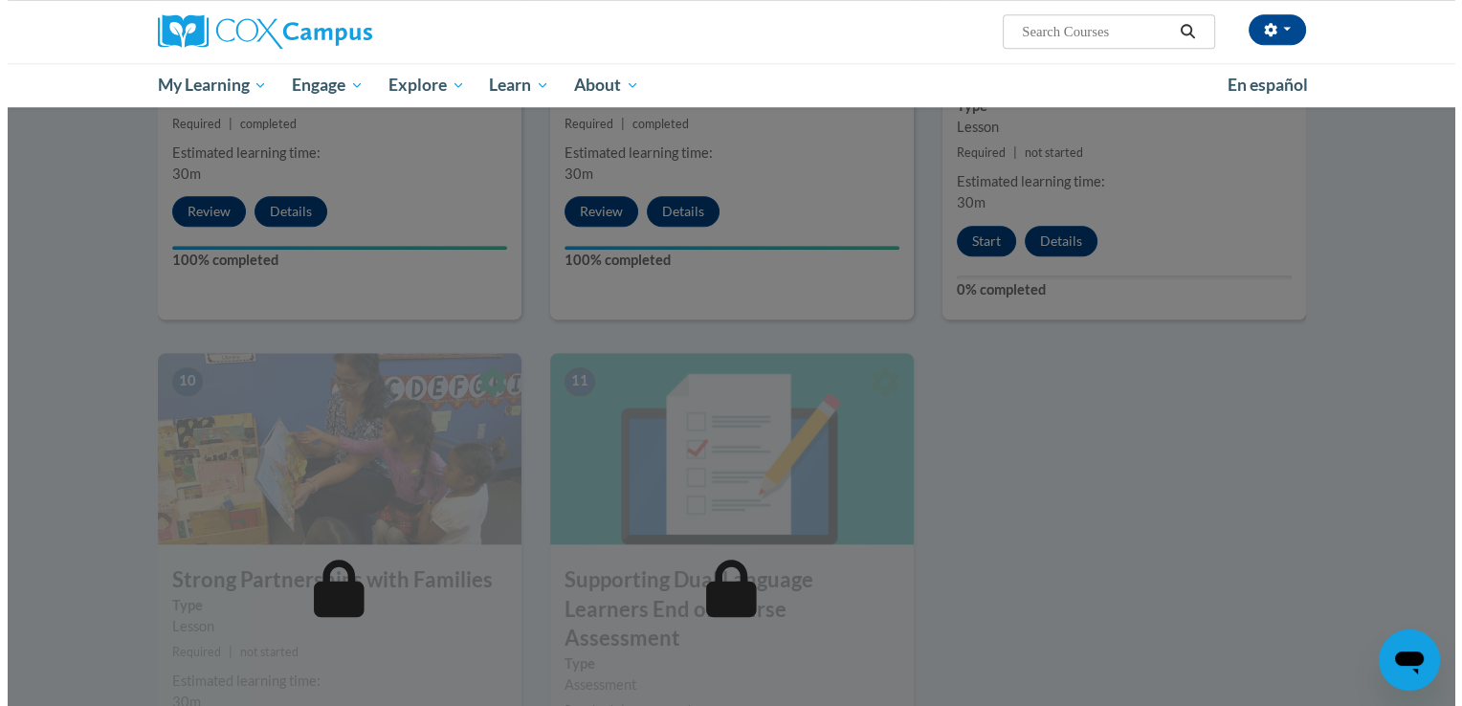
scroll to position [1825, 0]
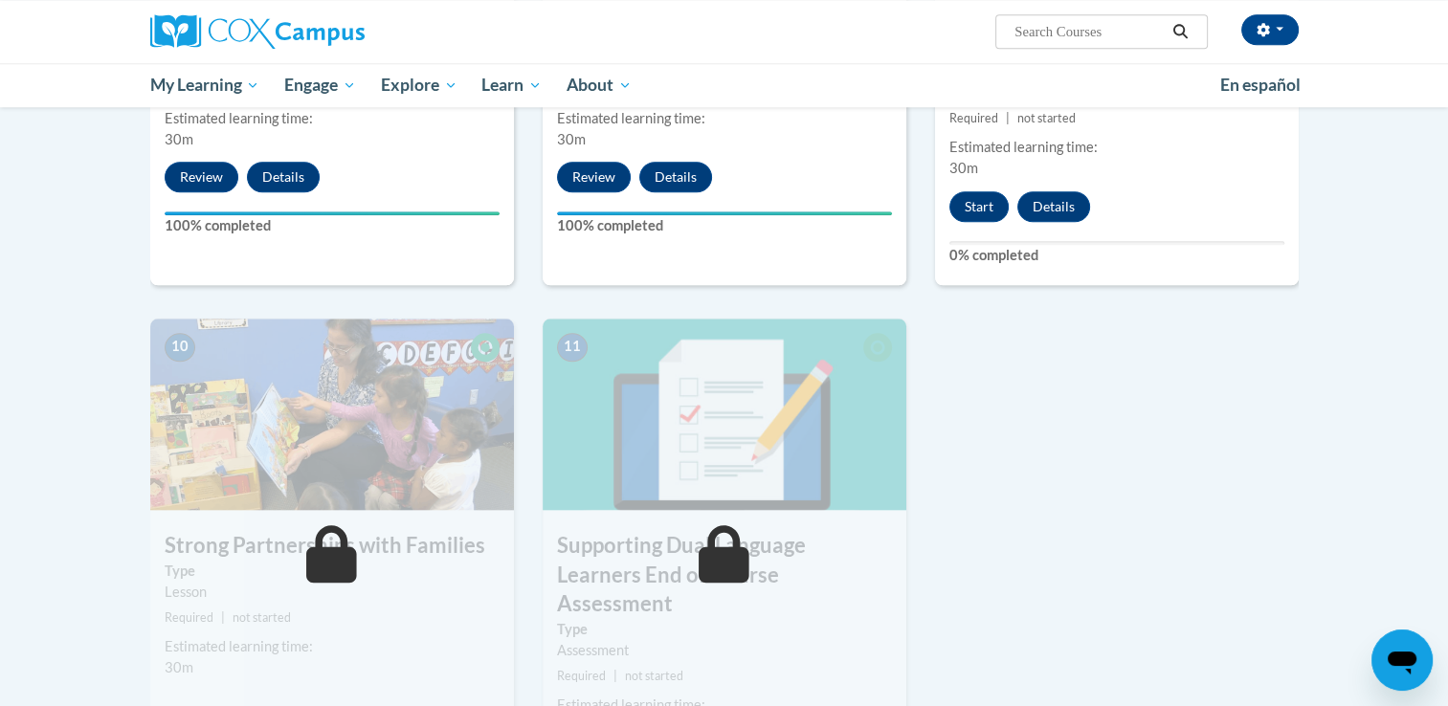
click at [980, 220] on div "9 Essential Ecosystem Elements - Progress Monitoring and Meaningful Assessment …" at bounding box center [1117, 23] width 364 height 524
click at [980, 218] on button "Start" at bounding box center [978, 206] width 59 height 31
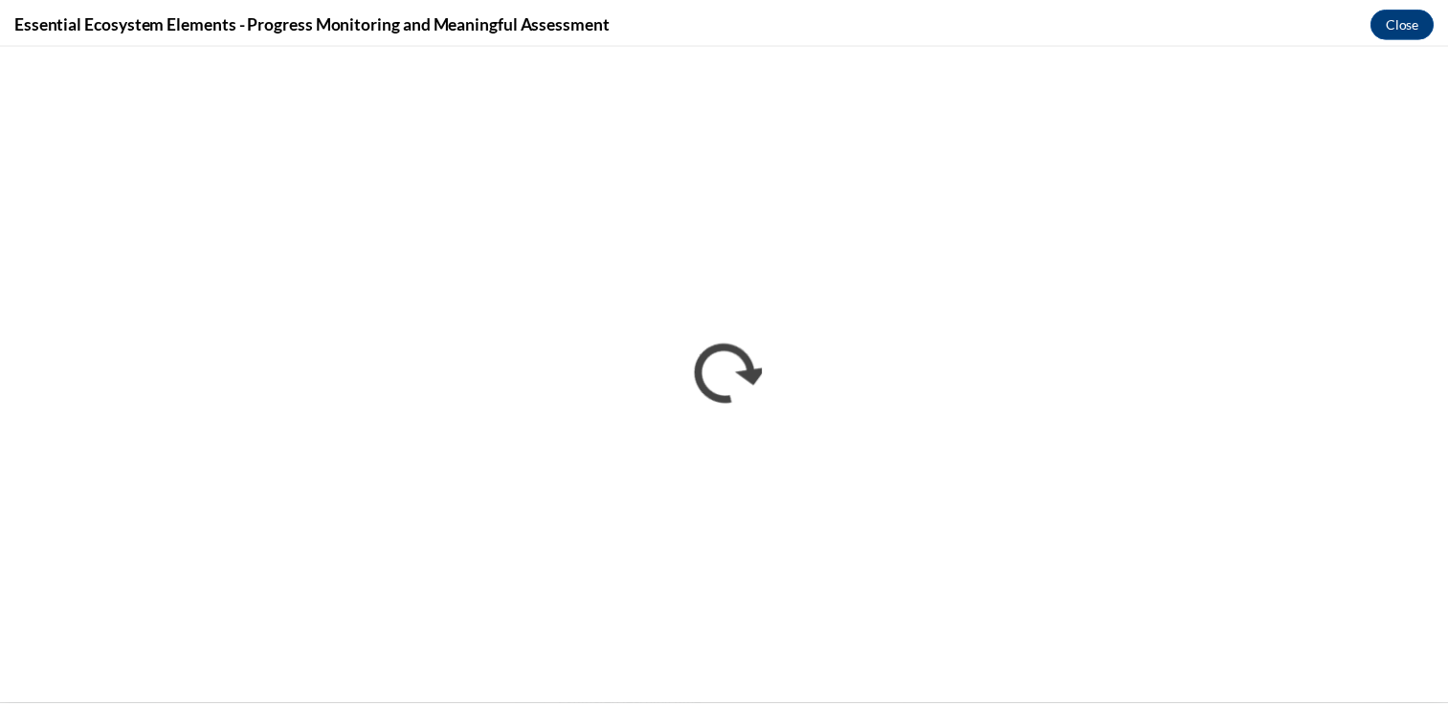
scroll to position [0, 0]
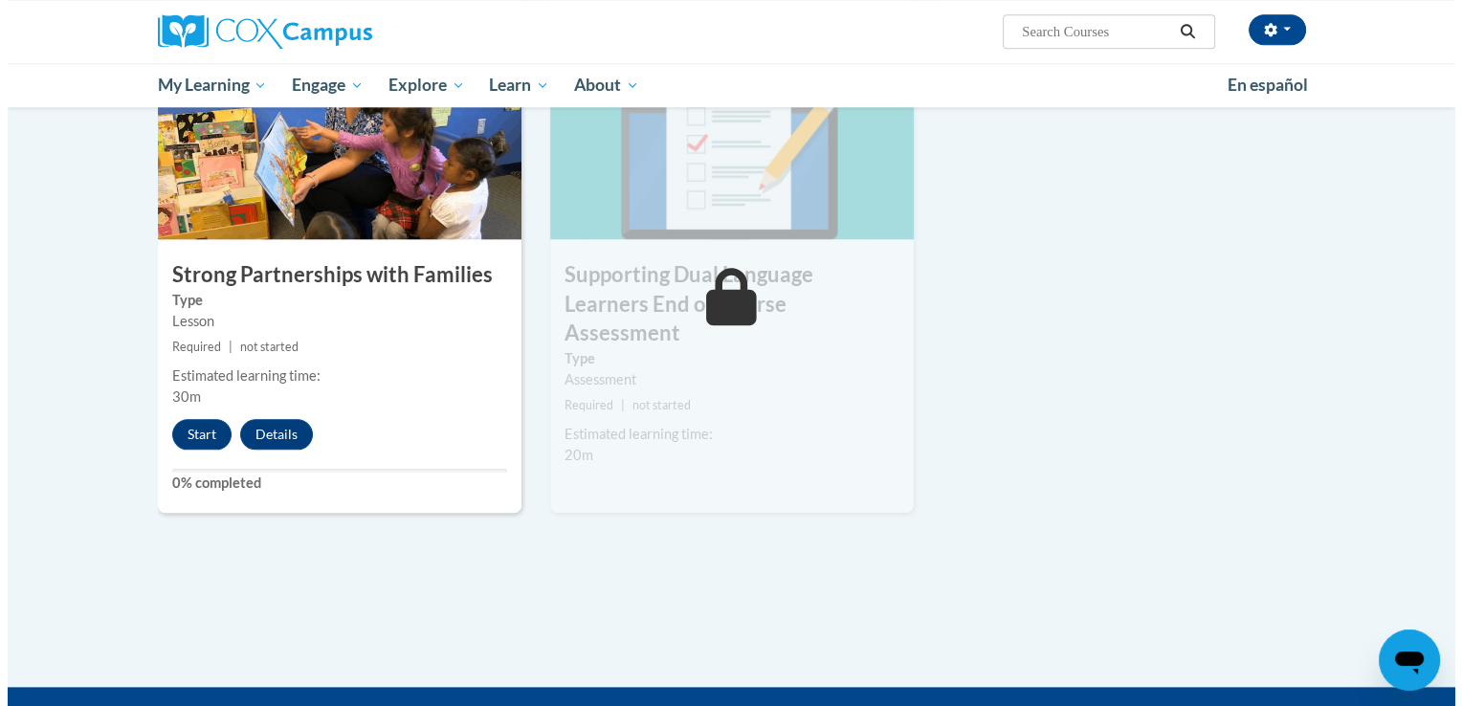
scroll to position [2105, 0]
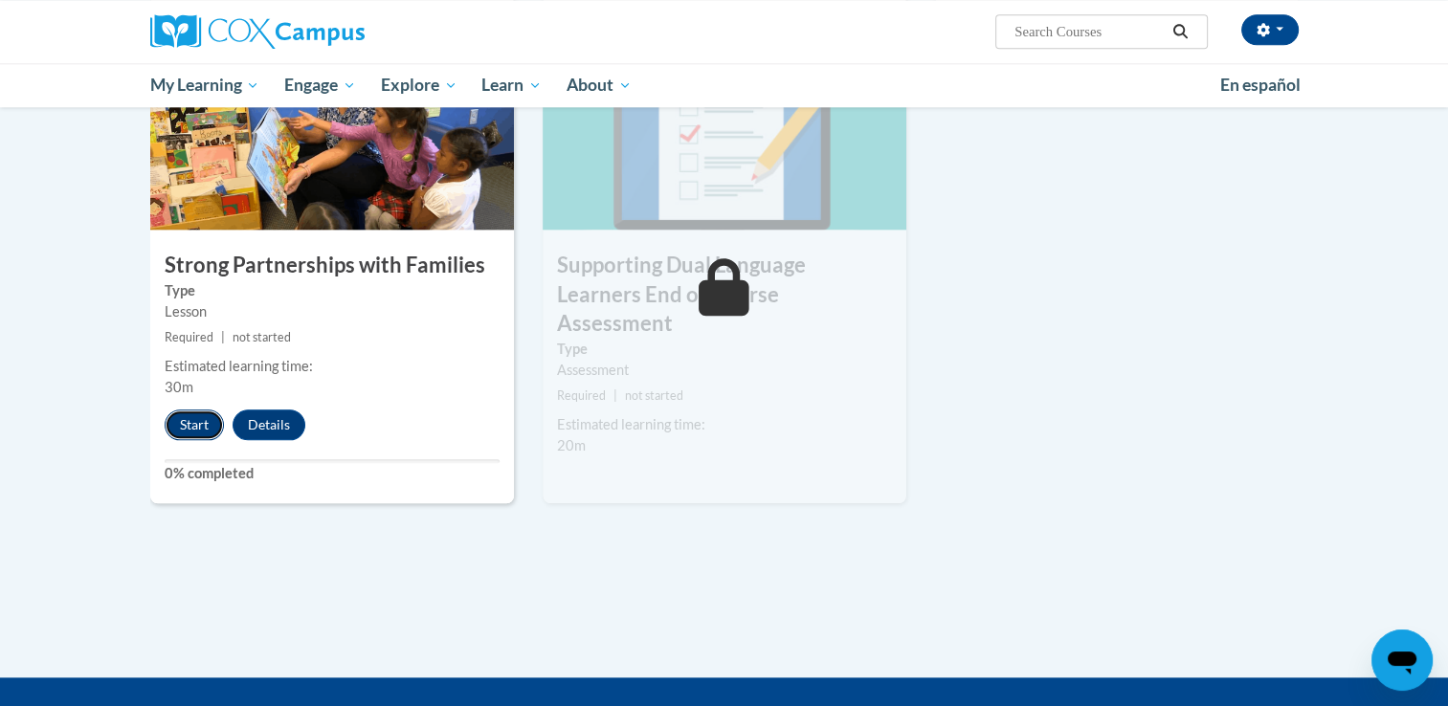
click at [184, 423] on button "Start" at bounding box center [194, 425] width 59 height 31
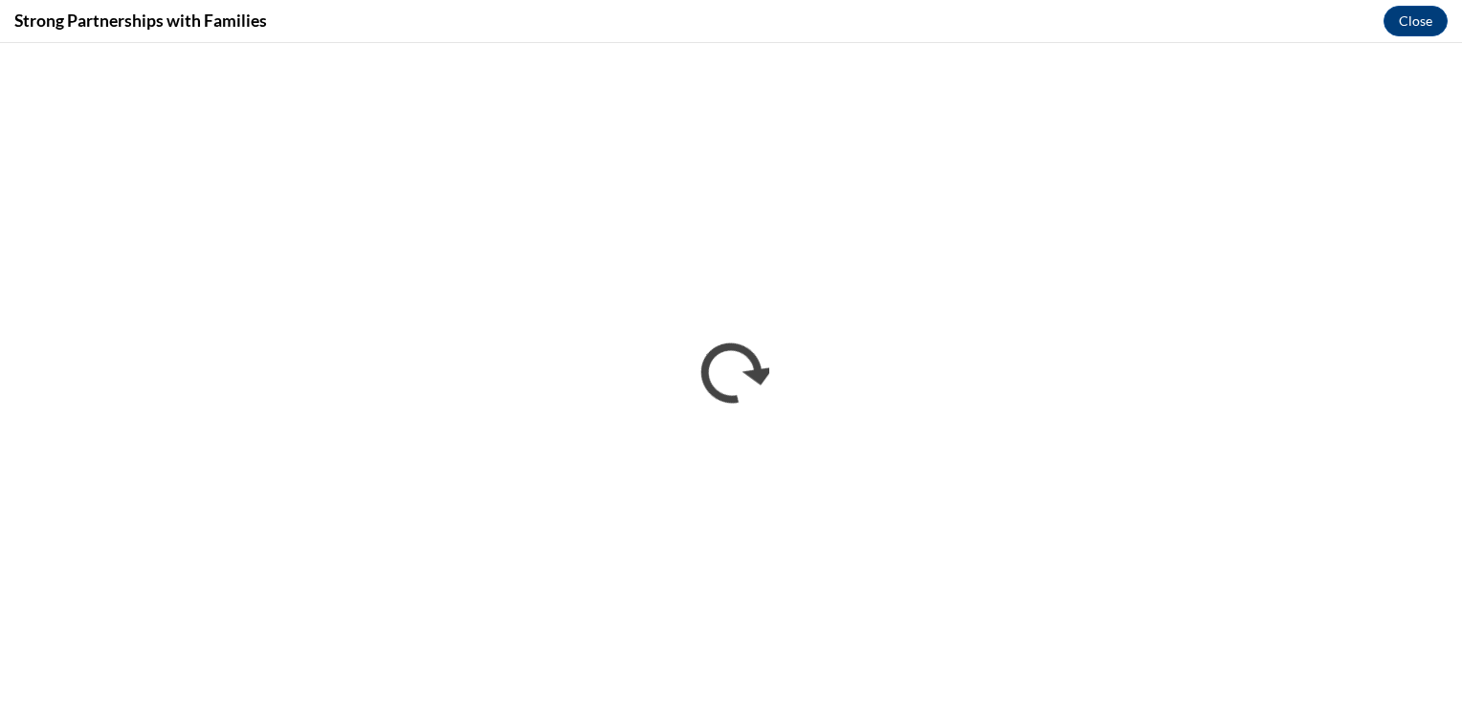
scroll to position [0, 0]
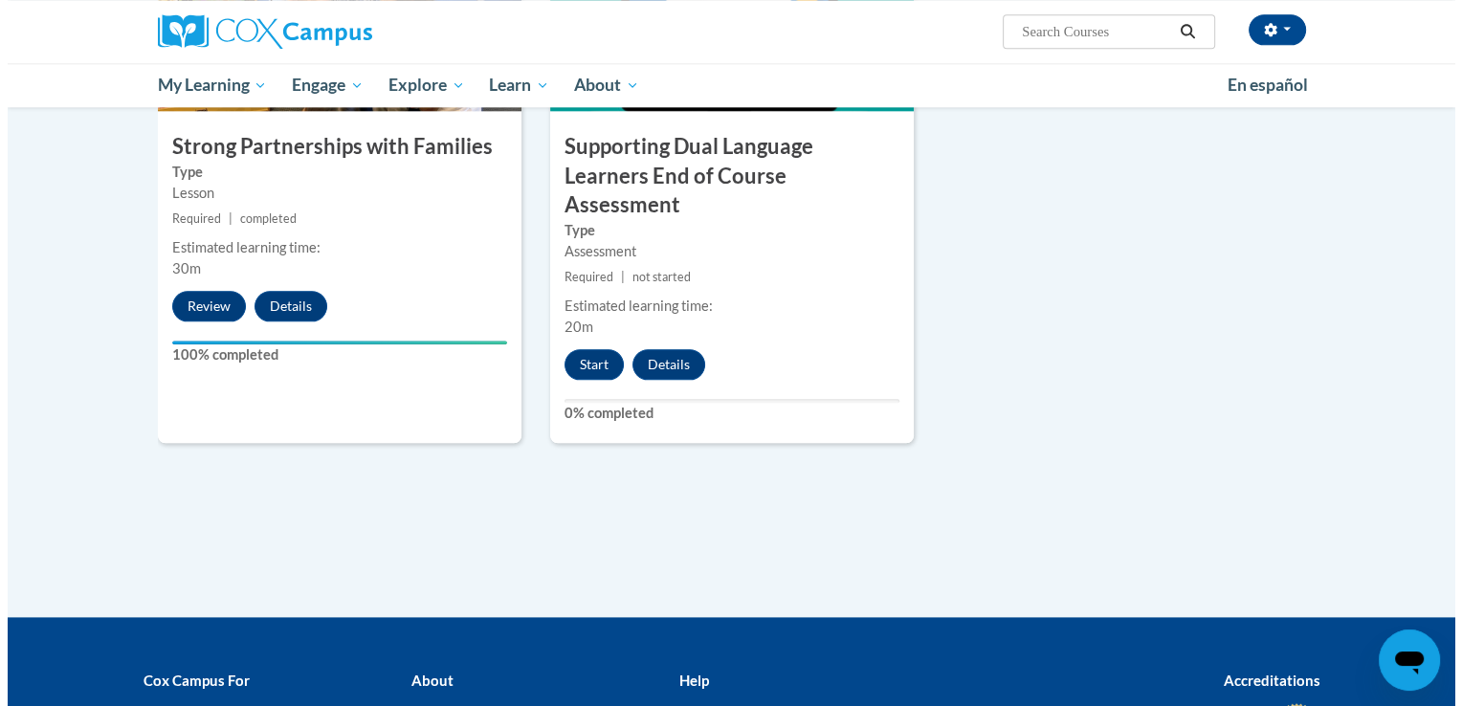
scroll to position [2193, 0]
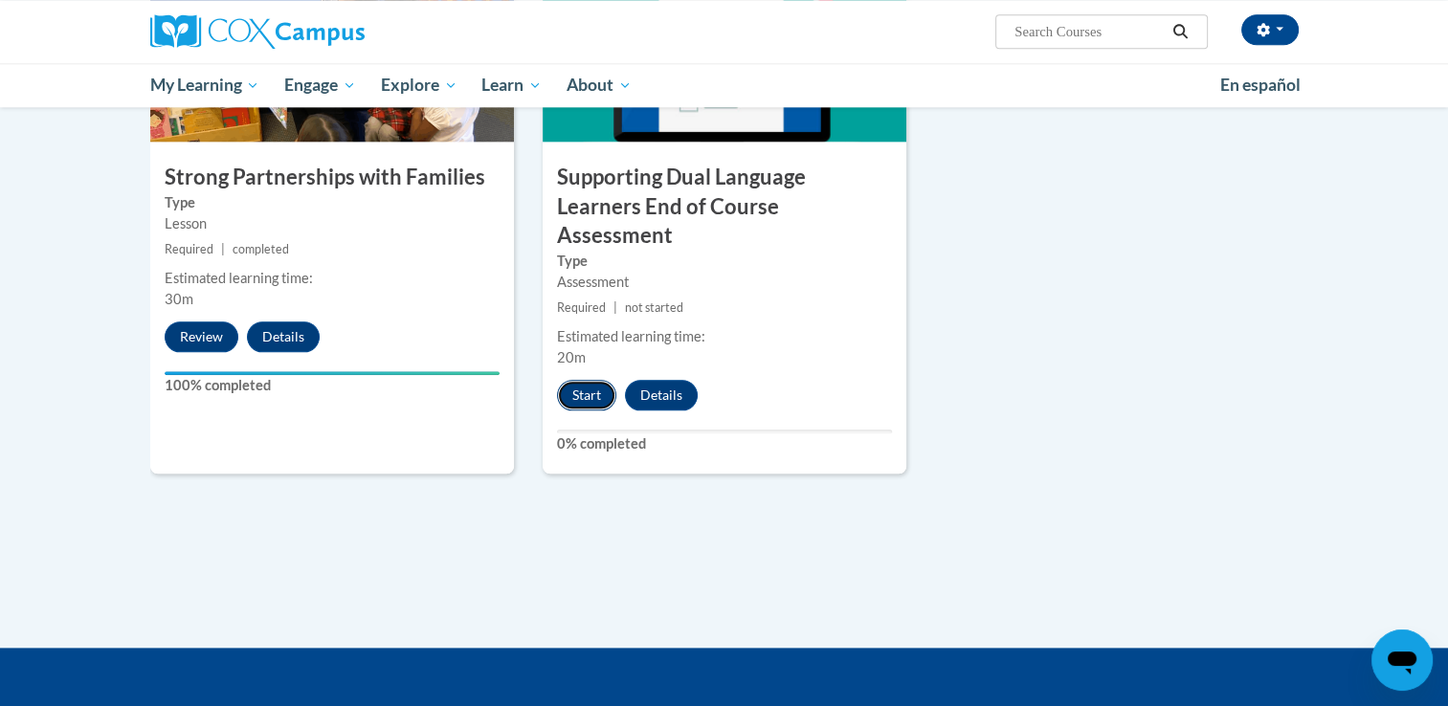
click at [579, 380] on button "Start" at bounding box center [586, 395] width 59 height 31
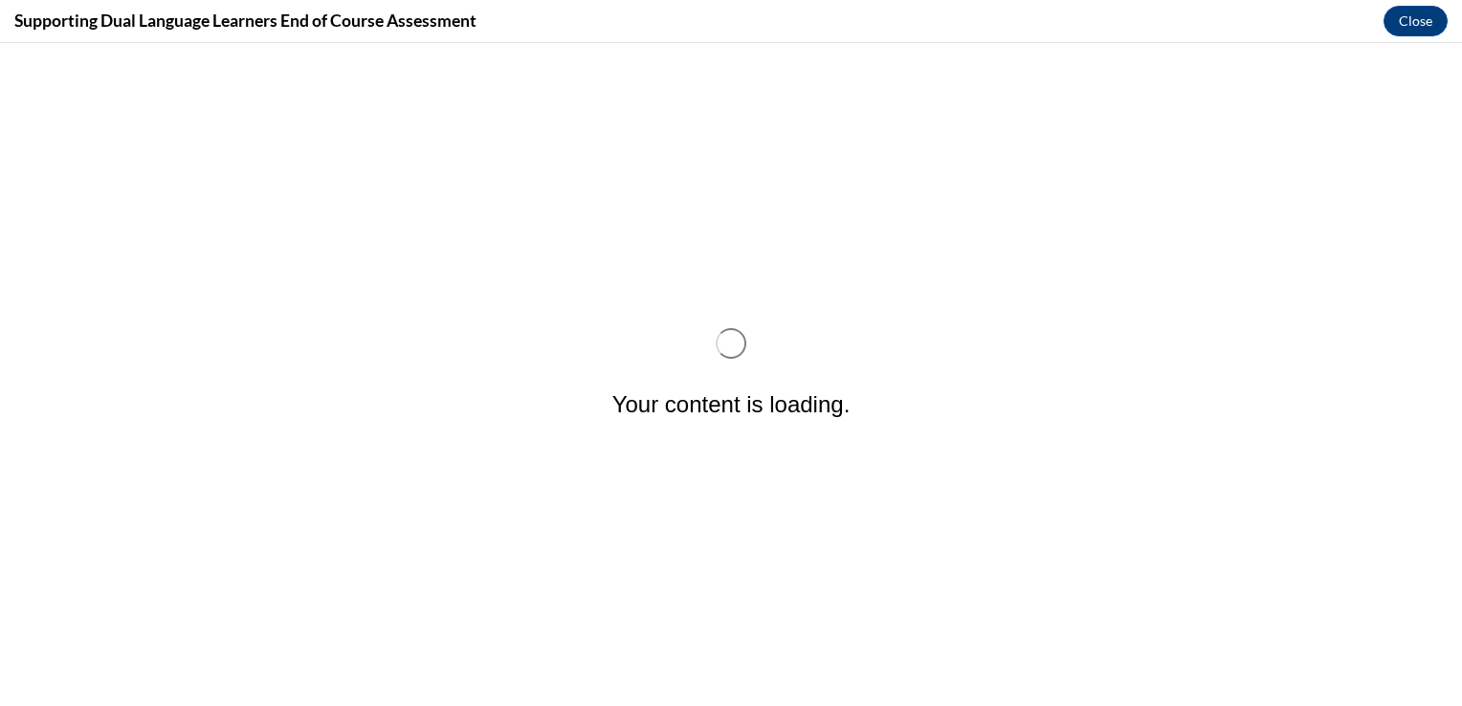
scroll to position [0, 0]
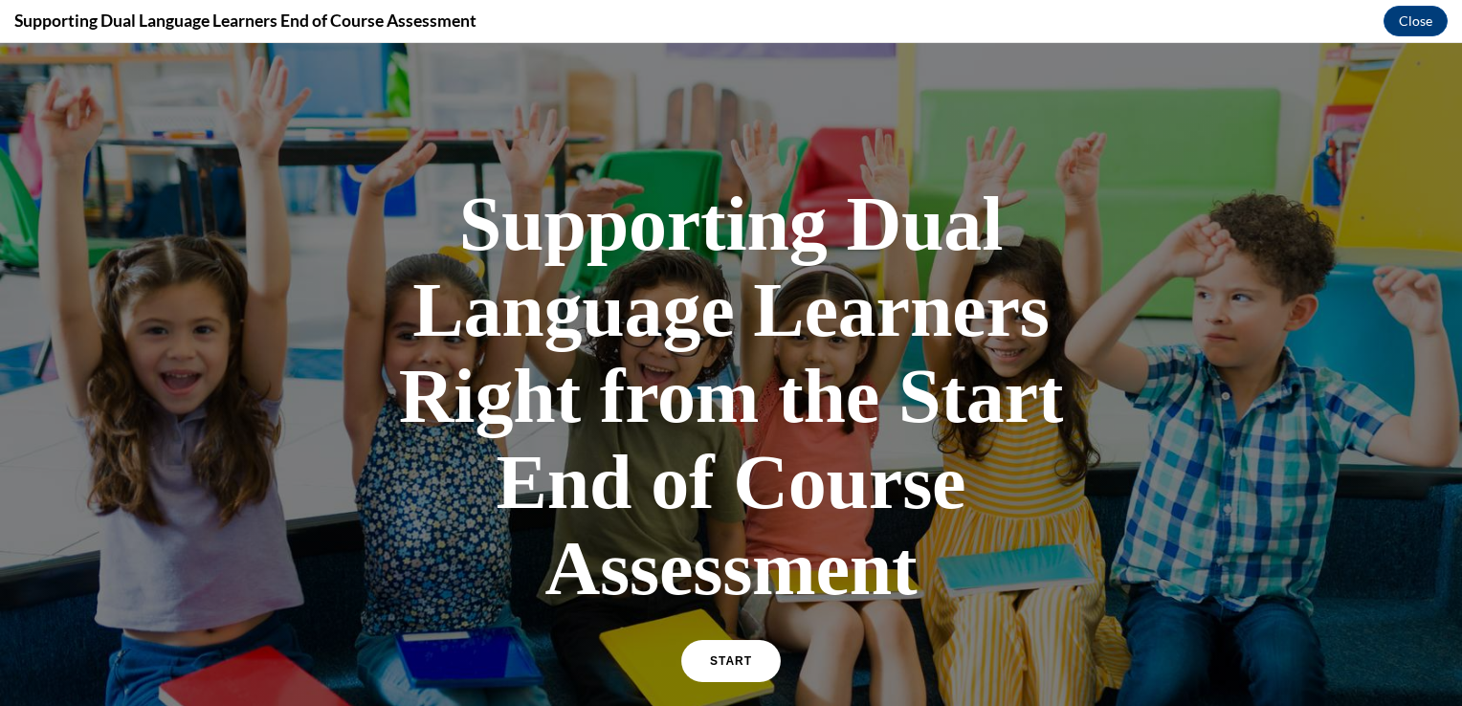
click at [743, 632] on div "Supporting Dual Language Learners Right from the Start End of Course Assessment…" at bounding box center [731, 430] width 670 height 537
click at [732, 653] on link "START" at bounding box center [730, 661] width 104 height 44
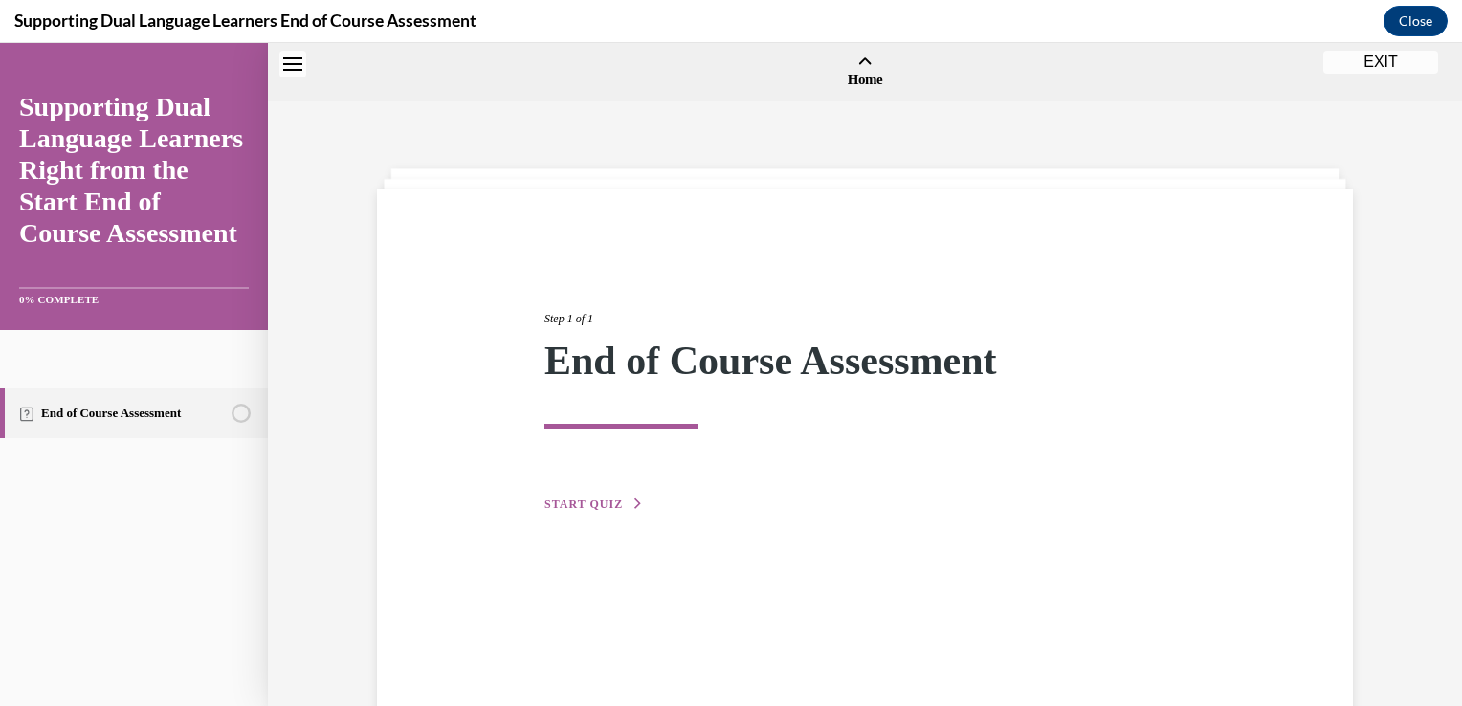
scroll to position [59, 0]
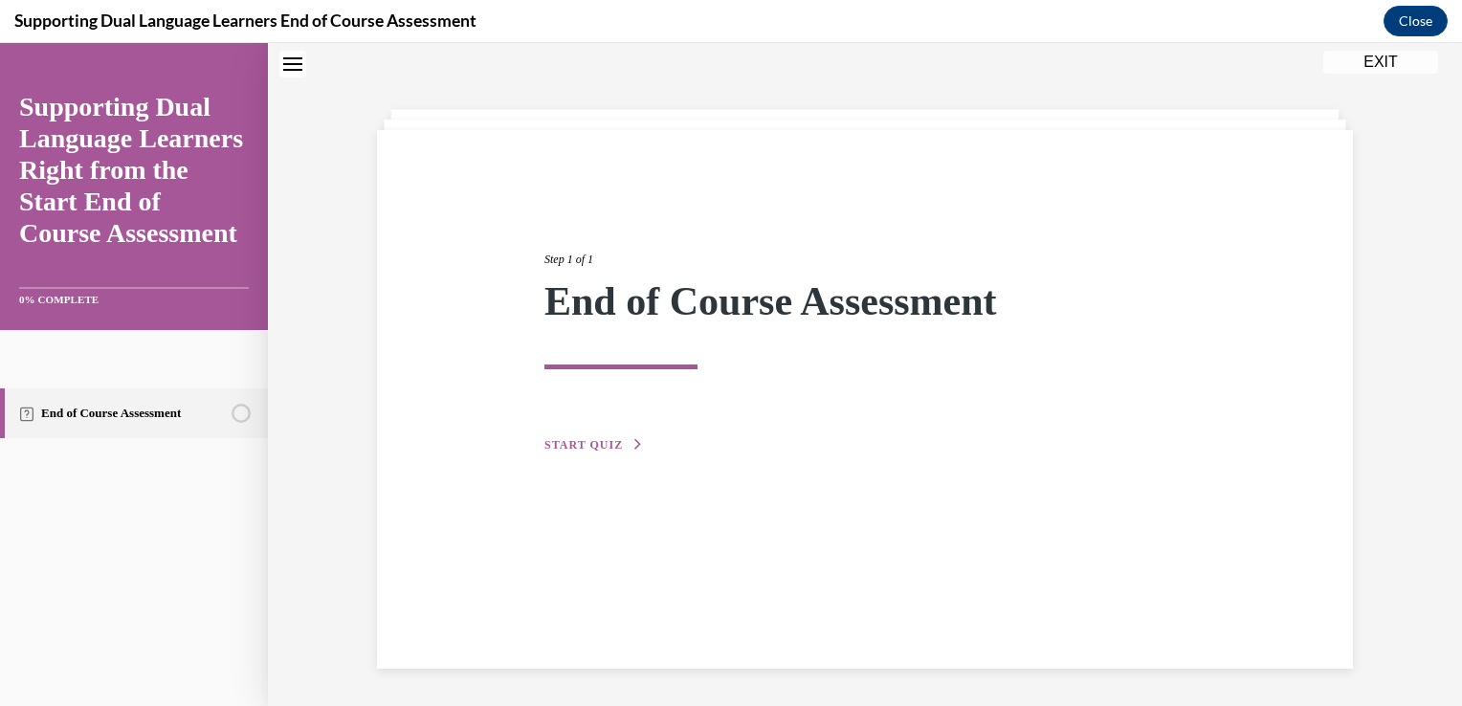
click at [570, 446] on span "START QUIZ" at bounding box center [583, 444] width 78 height 13
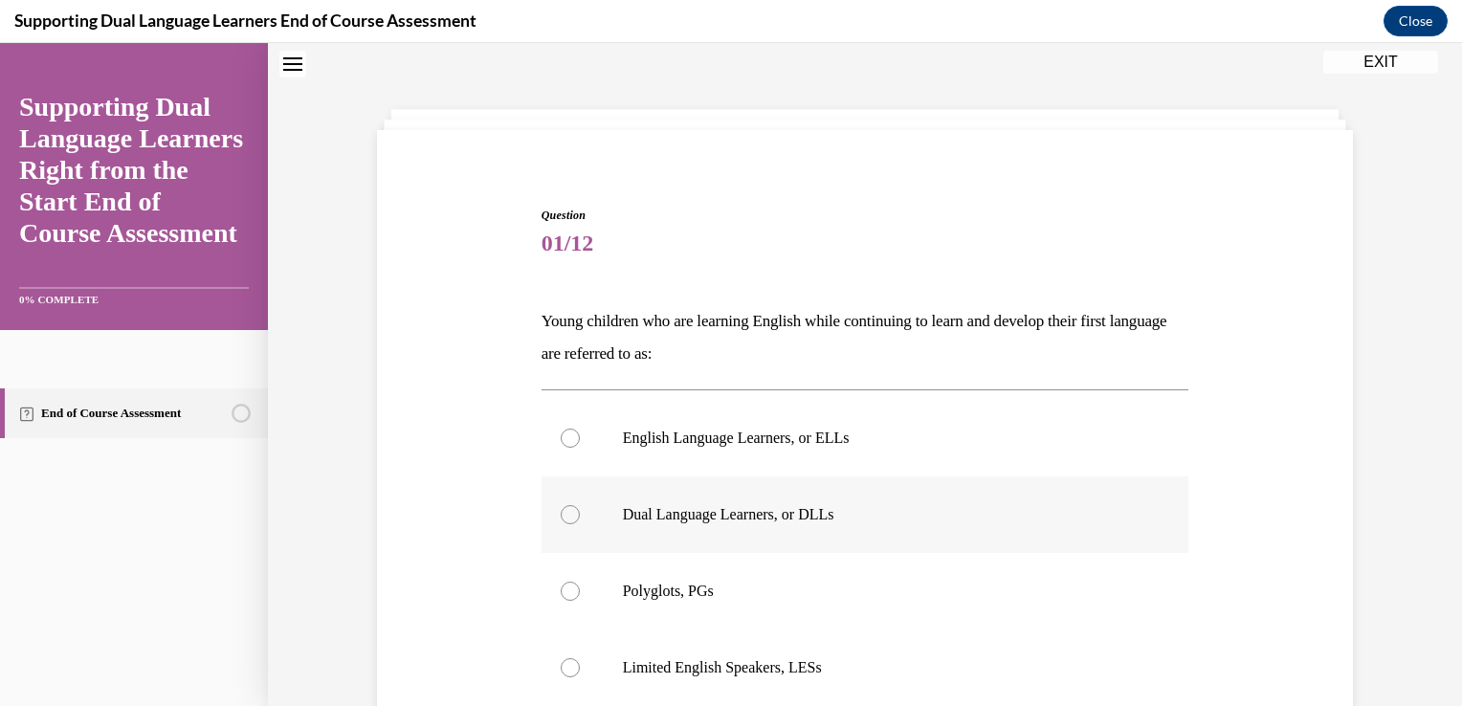
click at [770, 531] on label "Dual Language Learners, or DLLs" at bounding box center [866, 515] width 648 height 77
click at [580, 524] on input "Dual Language Learners, or DLLs" at bounding box center [570, 514] width 19 height 19
radio input "true"
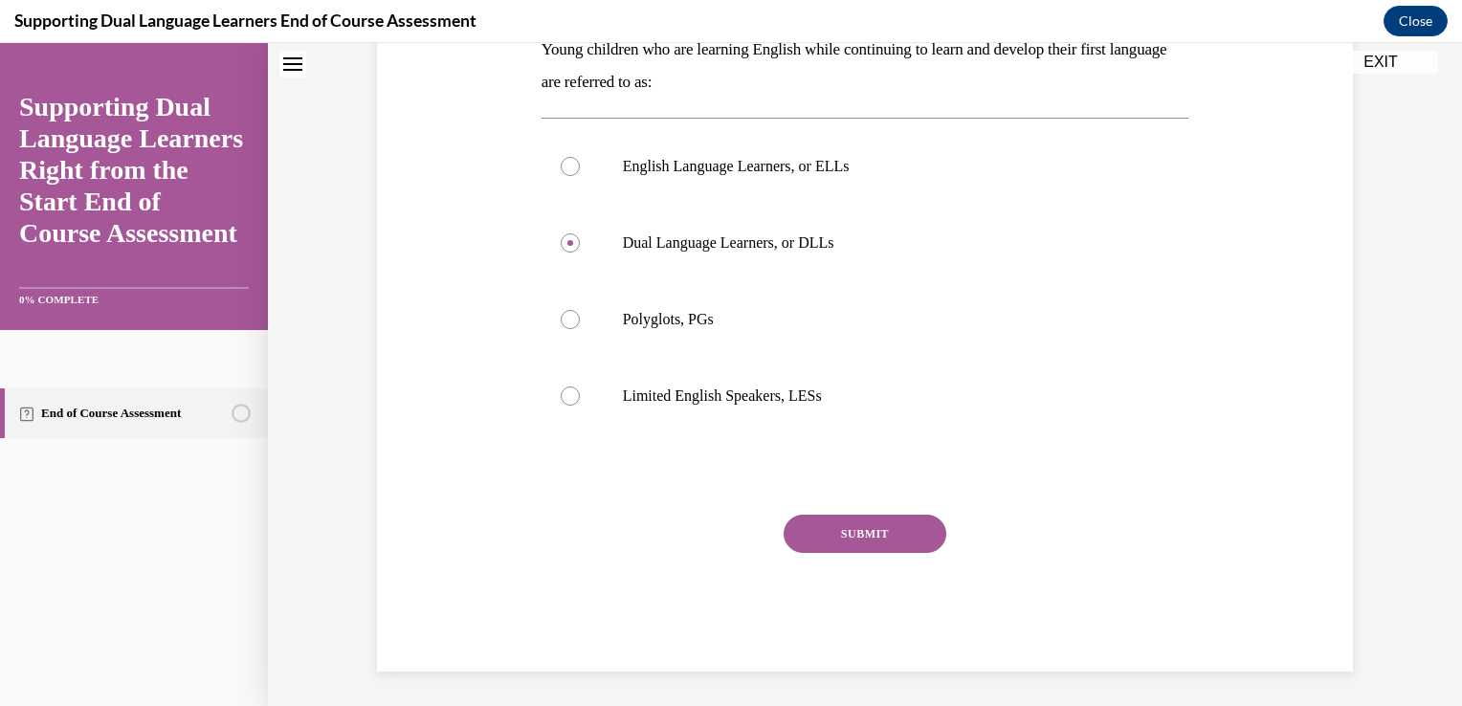
click at [813, 531] on button "SUBMIT" at bounding box center [865, 534] width 163 height 38
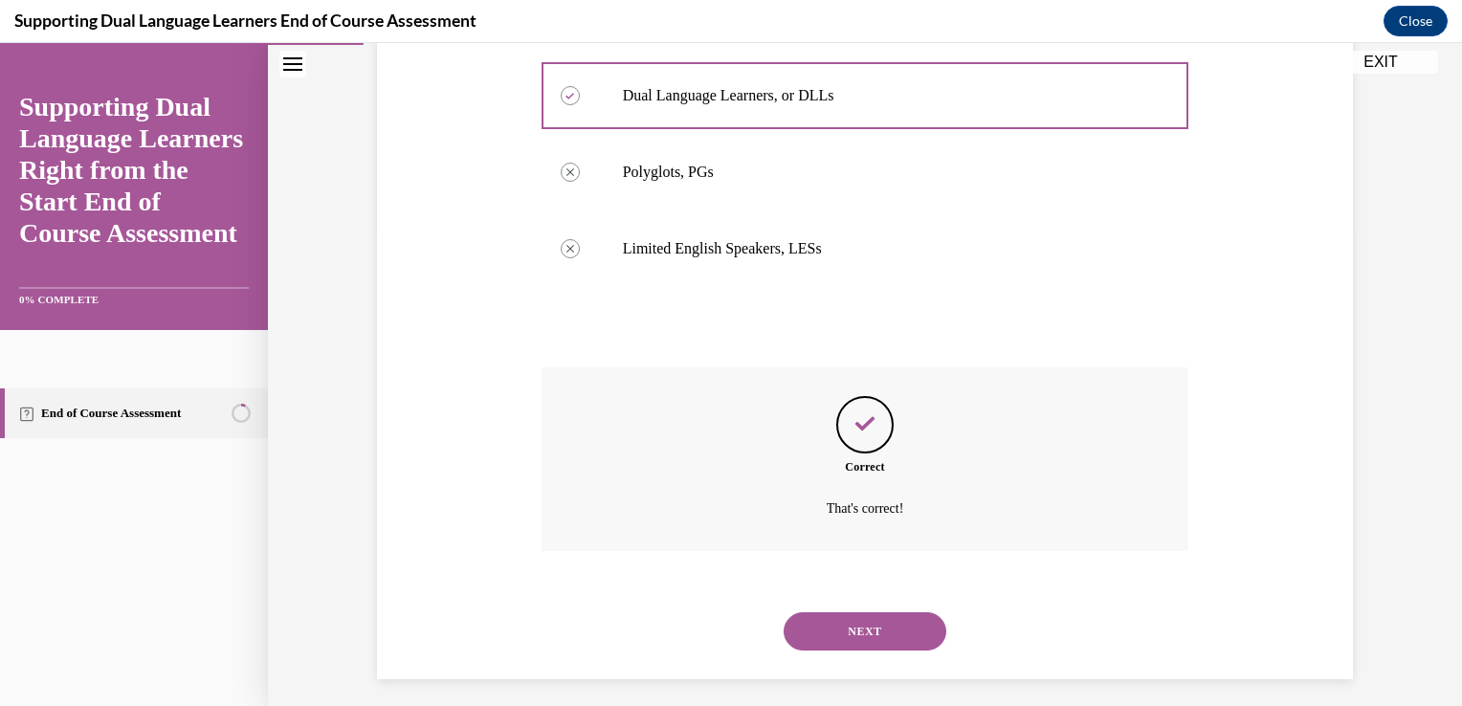
scroll to position [489, 0]
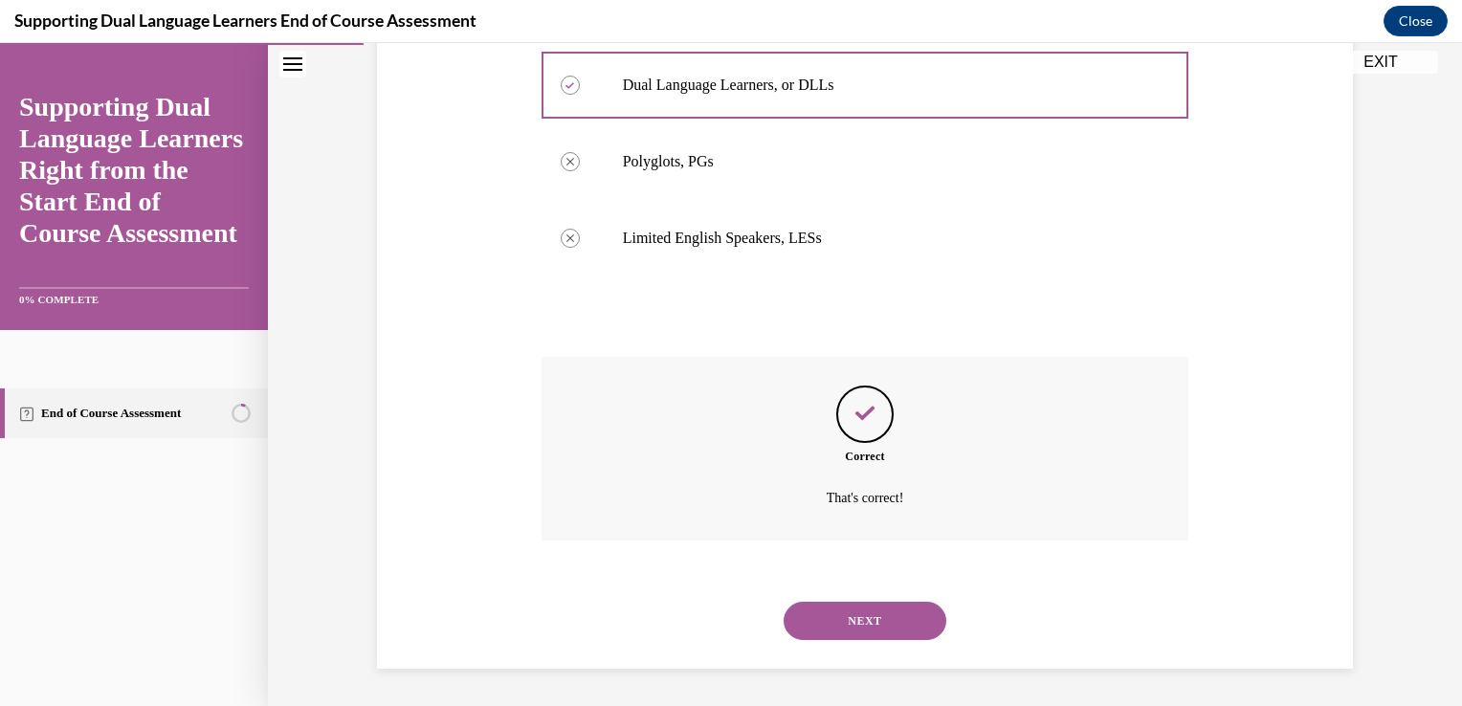
click at [858, 610] on button "NEXT" at bounding box center [865, 621] width 163 height 38
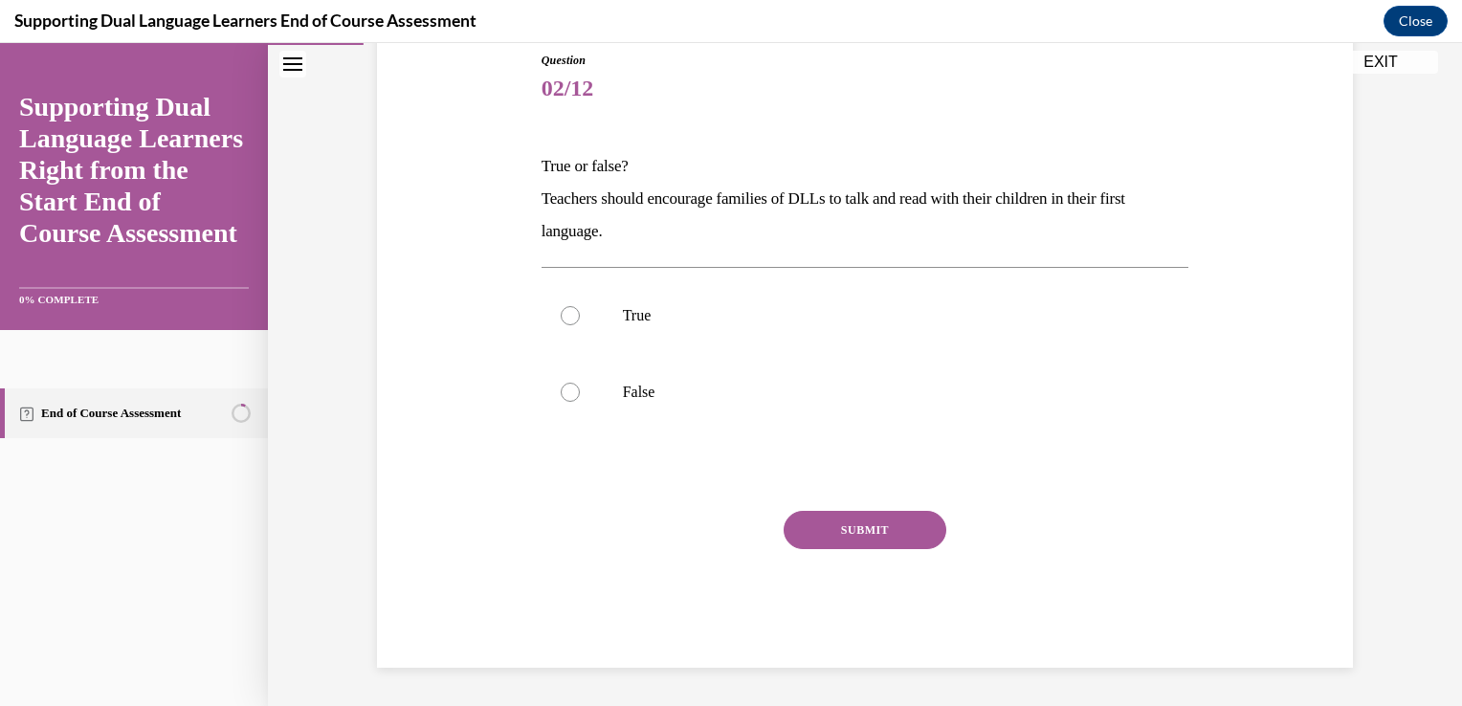
scroll to position [212, 0]
click at [611, 394] on label "False" at bounding box center [866, 394] width 648 height 77
click at [580, 394] on input "False" at bounding box center [570, 394] width 19 height 19
radio input "true"
click at [854, 536] on button "SUBMIT" at bounding box center [865, 532] width 163 height 38
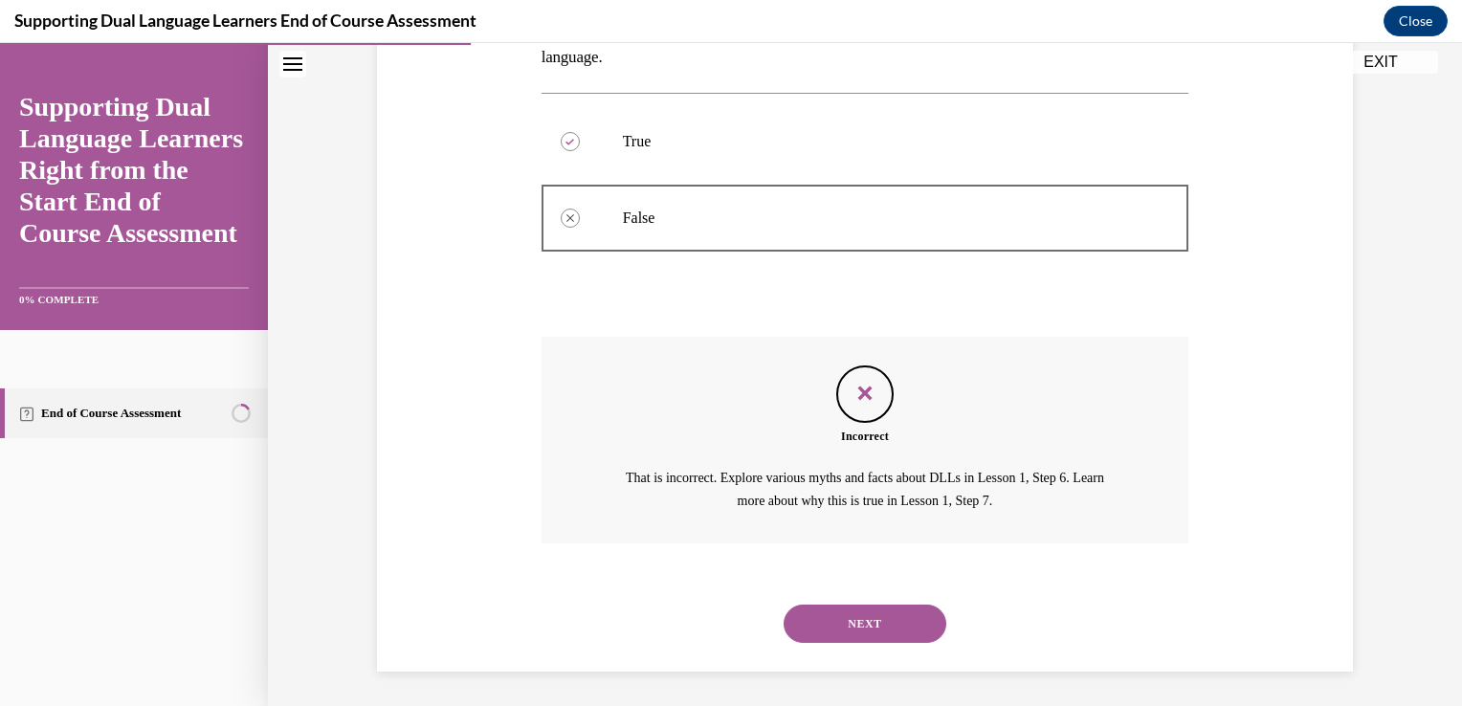
scroll to position [390, 0]
click at [852, 614] on button "NEXT" at bounding box center [865, 622] width 163 height 38
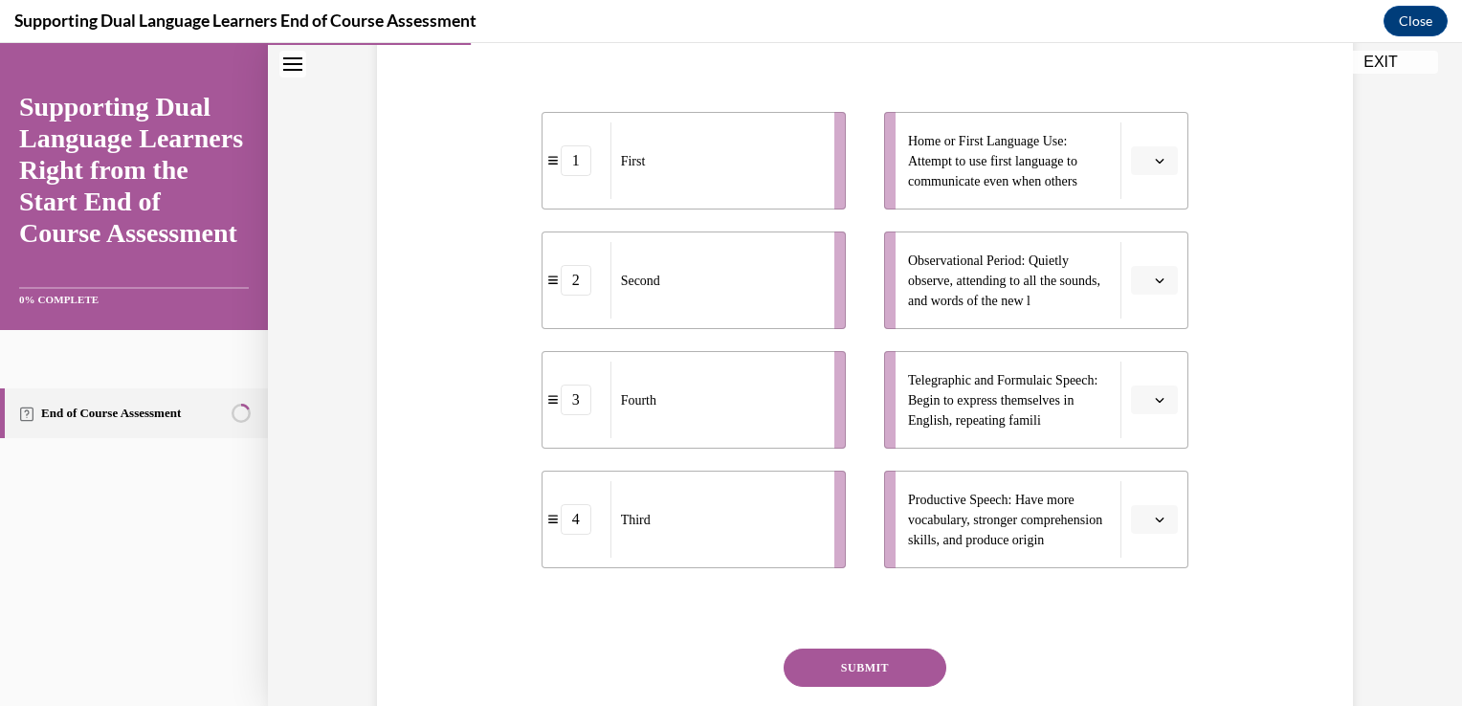
scroll to position [407, 0]
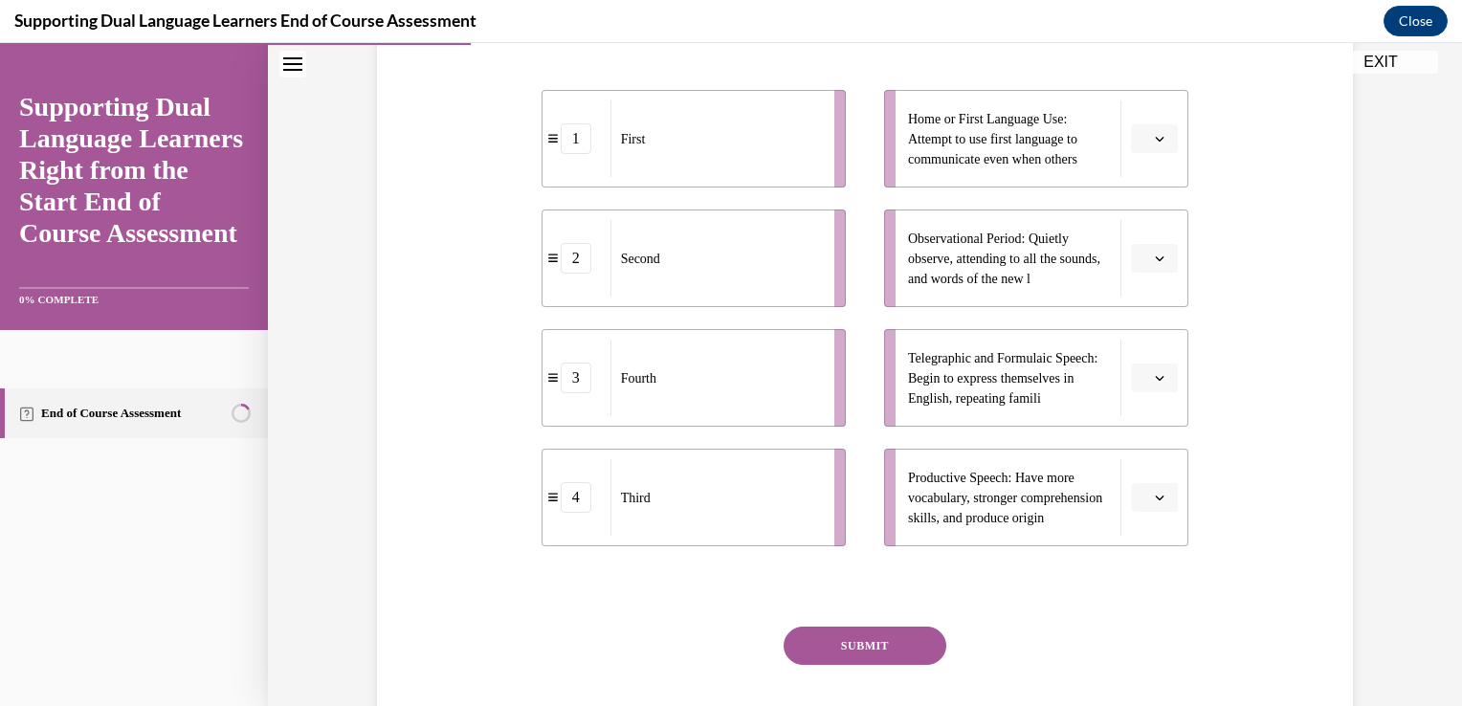
click at [1156, 139] on icon "button" at bounding box center [1160, 139] width 10 height 10
click at [1164, 216] on div "1" at bounding box center [1145, 219] width 48 height 38
click at [1142, 380] on span "Please select an option" at bounding box center [1145, 377] width 7 height 19
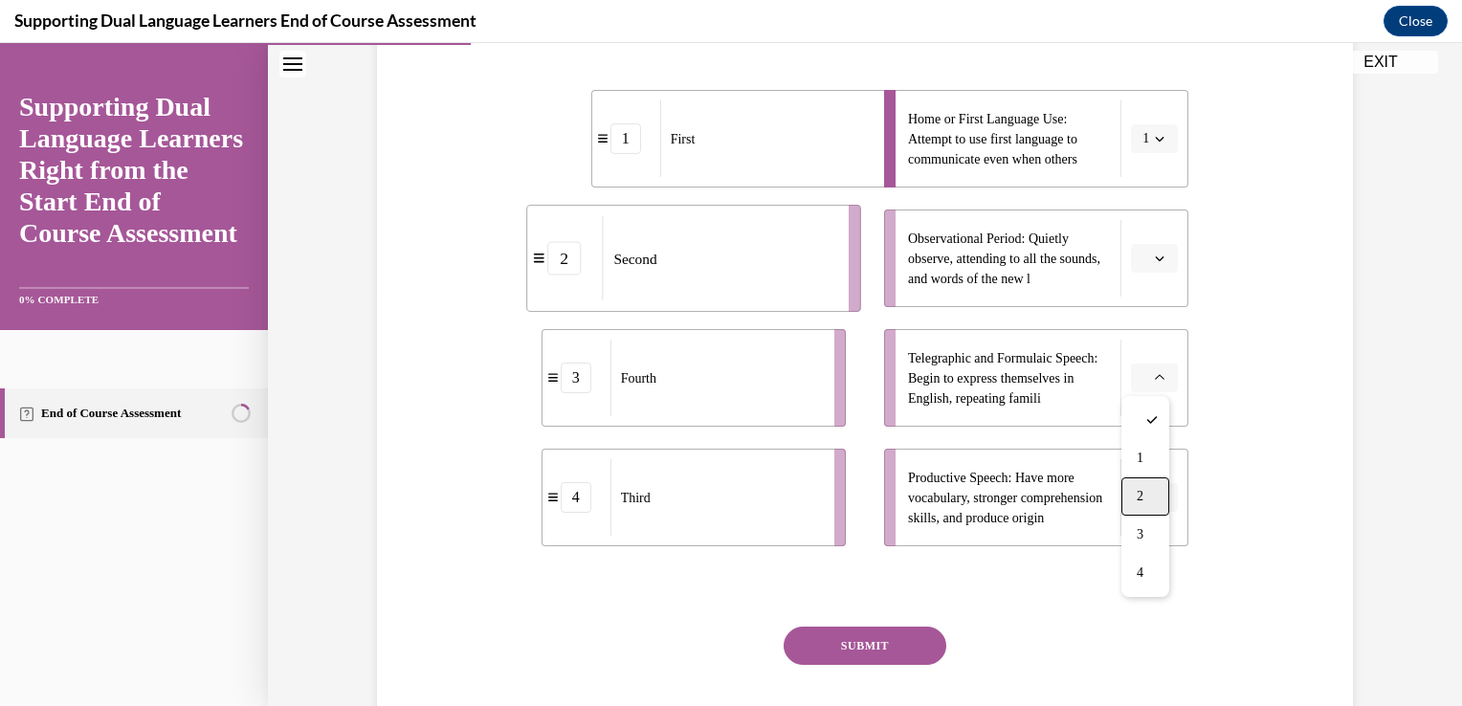
click at [1145, 492] on div "2" at bounding box center [1145, 496] width 48 height 38
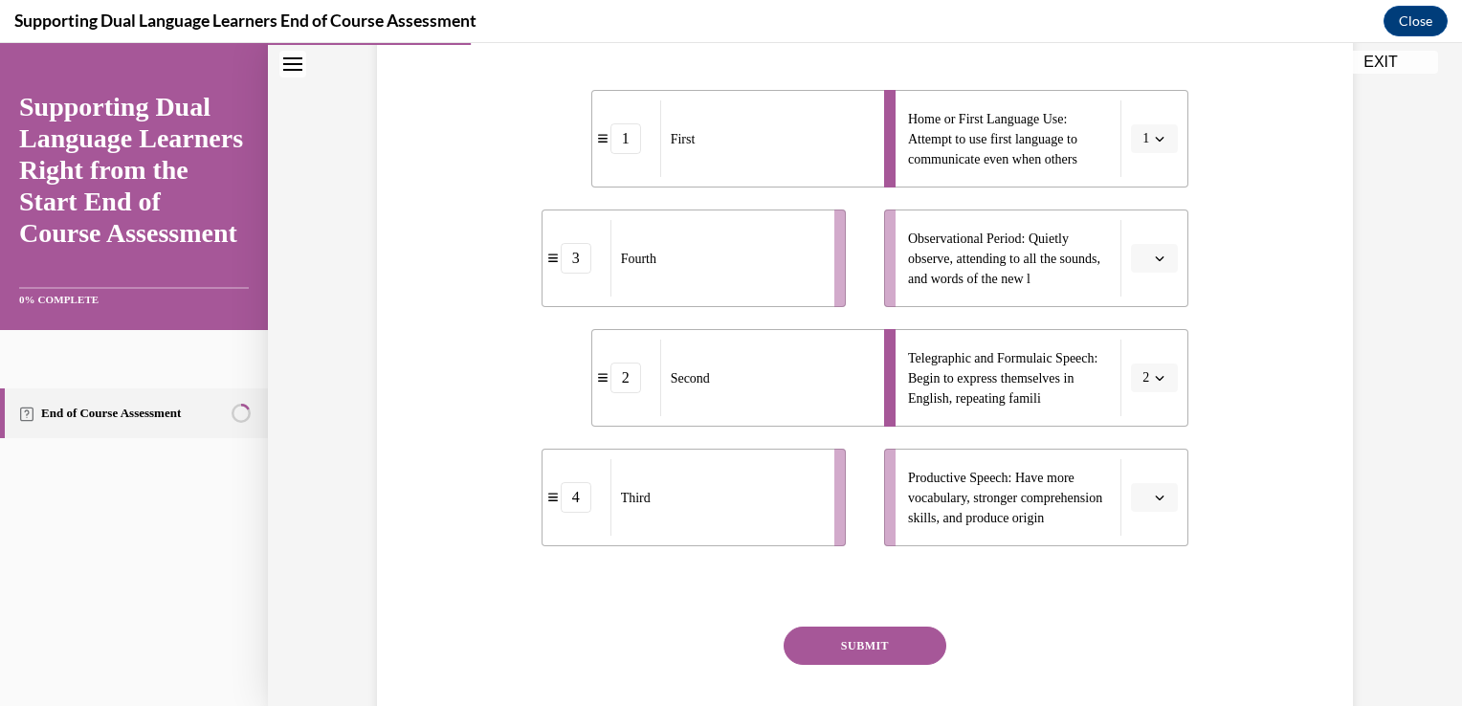
click at [1143, 247] on button "button" at bounding box center [1154, 258] width 47 height 29
click at [1153, 406] on div "3" at bounding box center [1145, 415] width 48 height 38
click at [1156, 500] on icon "button" at bounding box center [1160, 498] width 10 height 10
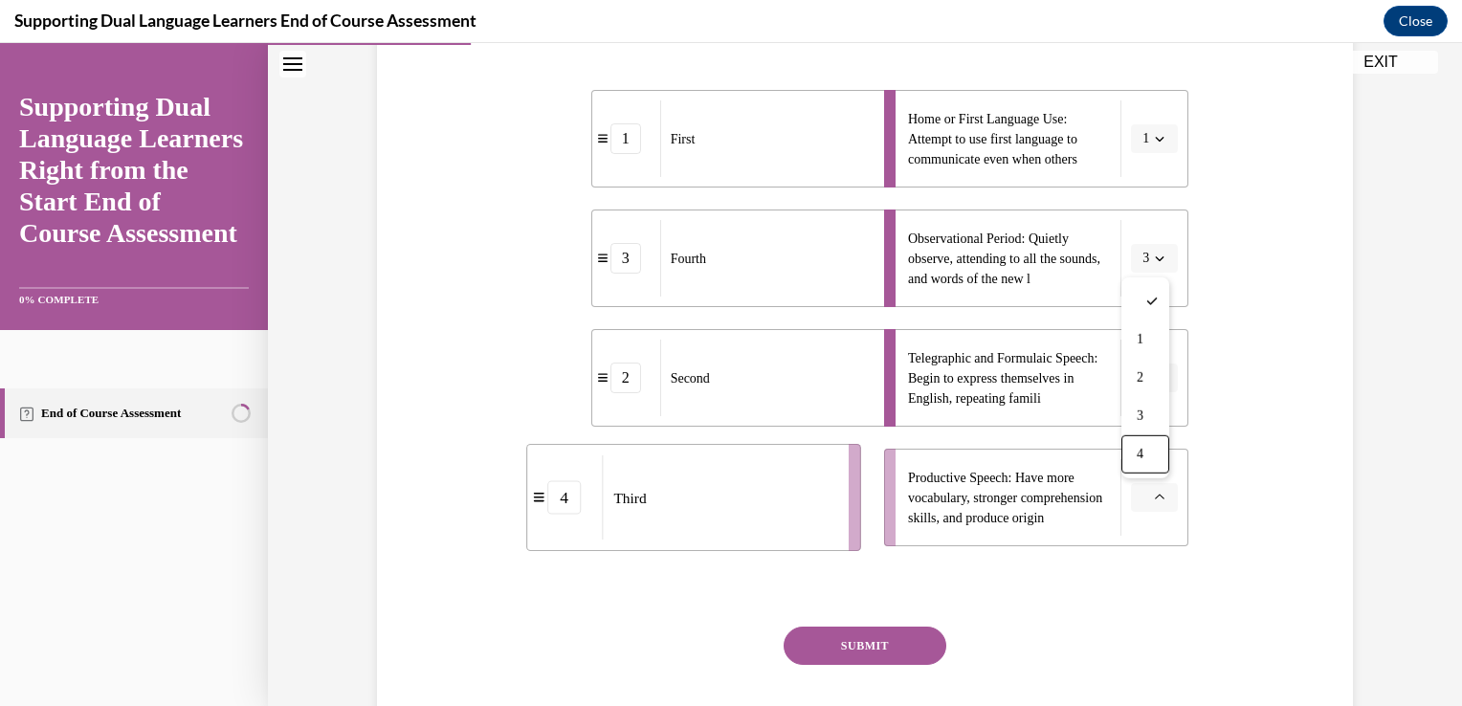
drag, startPoint x: 1140, startPoint y: 465, endPoint x: 1150, endPoint y: 465, distance: 10.5
click at [1150, 465] on div "4" at bounding box center [1145, 454] width 48 height 38
click at [898, 637] on button "SUBMIT" at bounding box center [865, 646] width 163 height 38
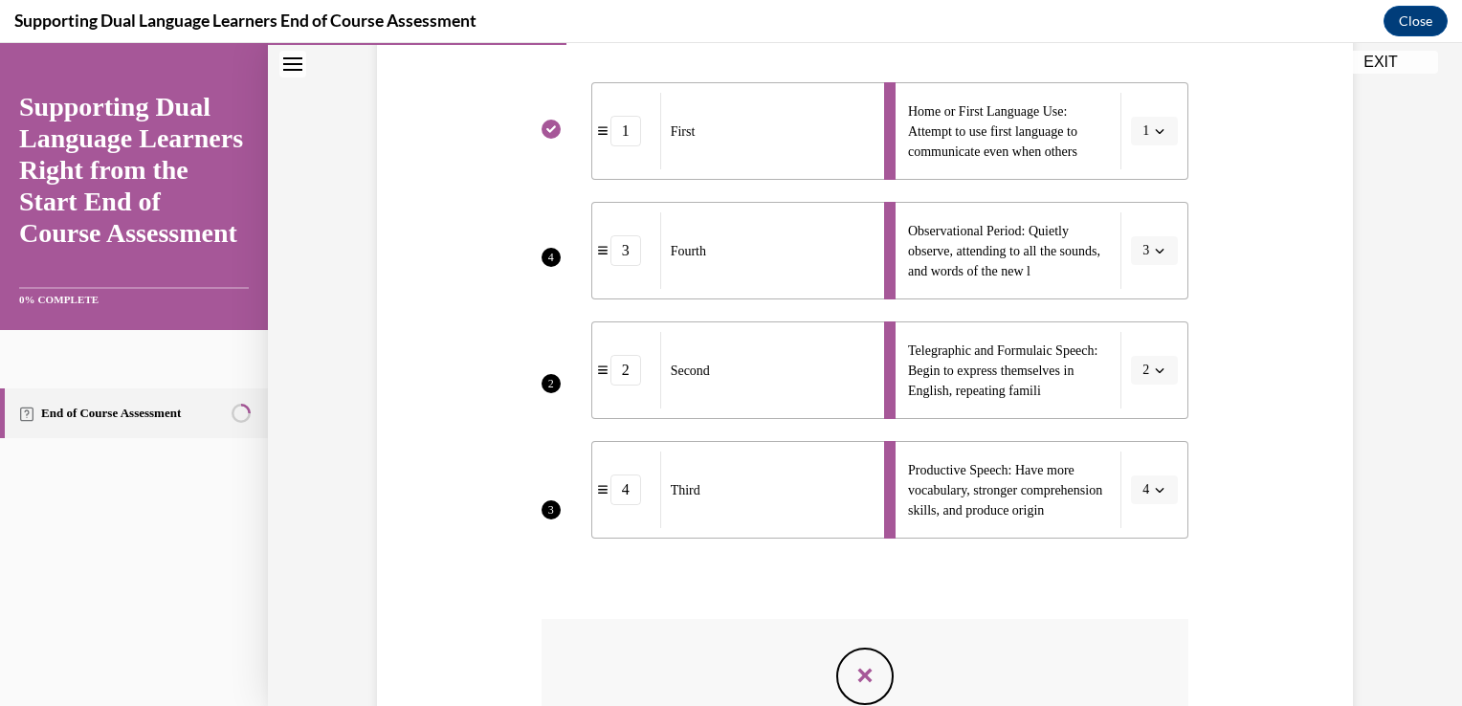
scroll to position [699, 0]
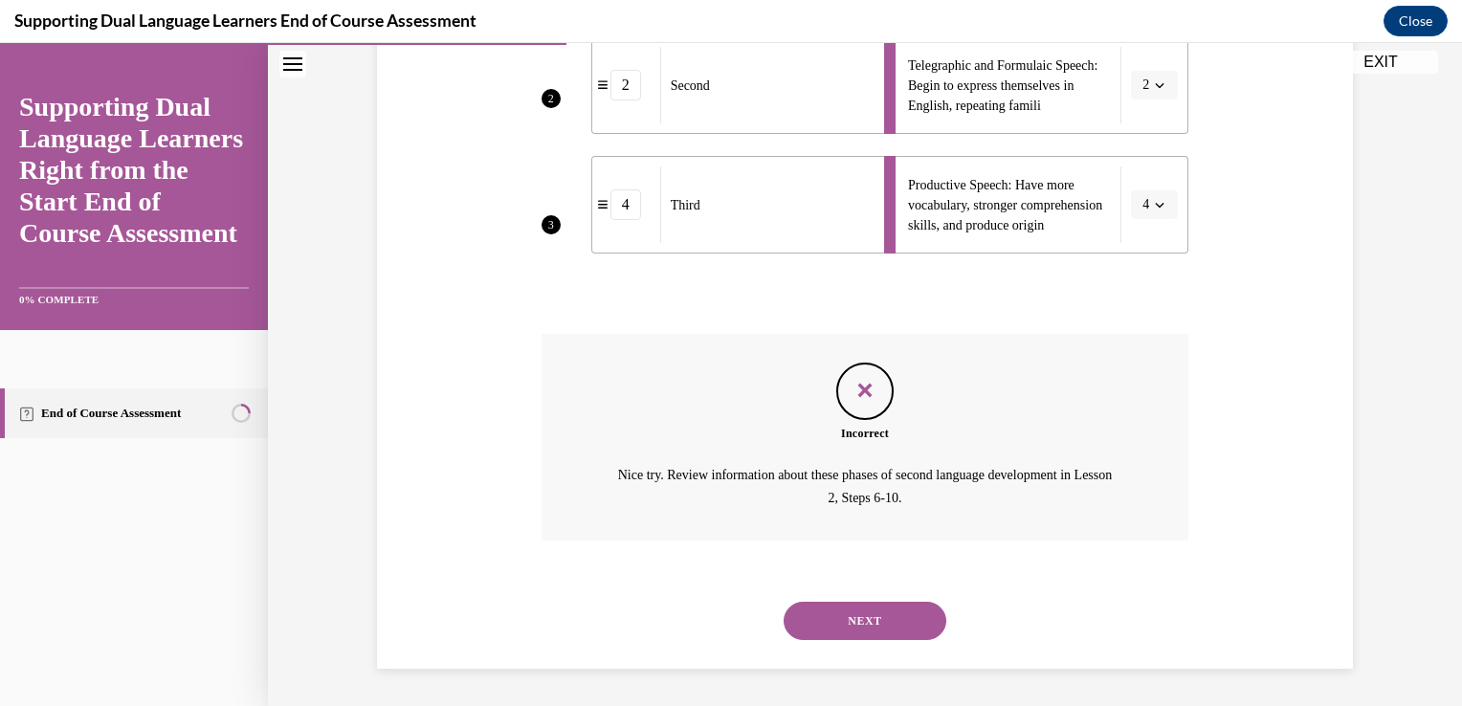
click at [858, 627] on button "NEXT" at bounding box center [865, 621] width 163 height 38
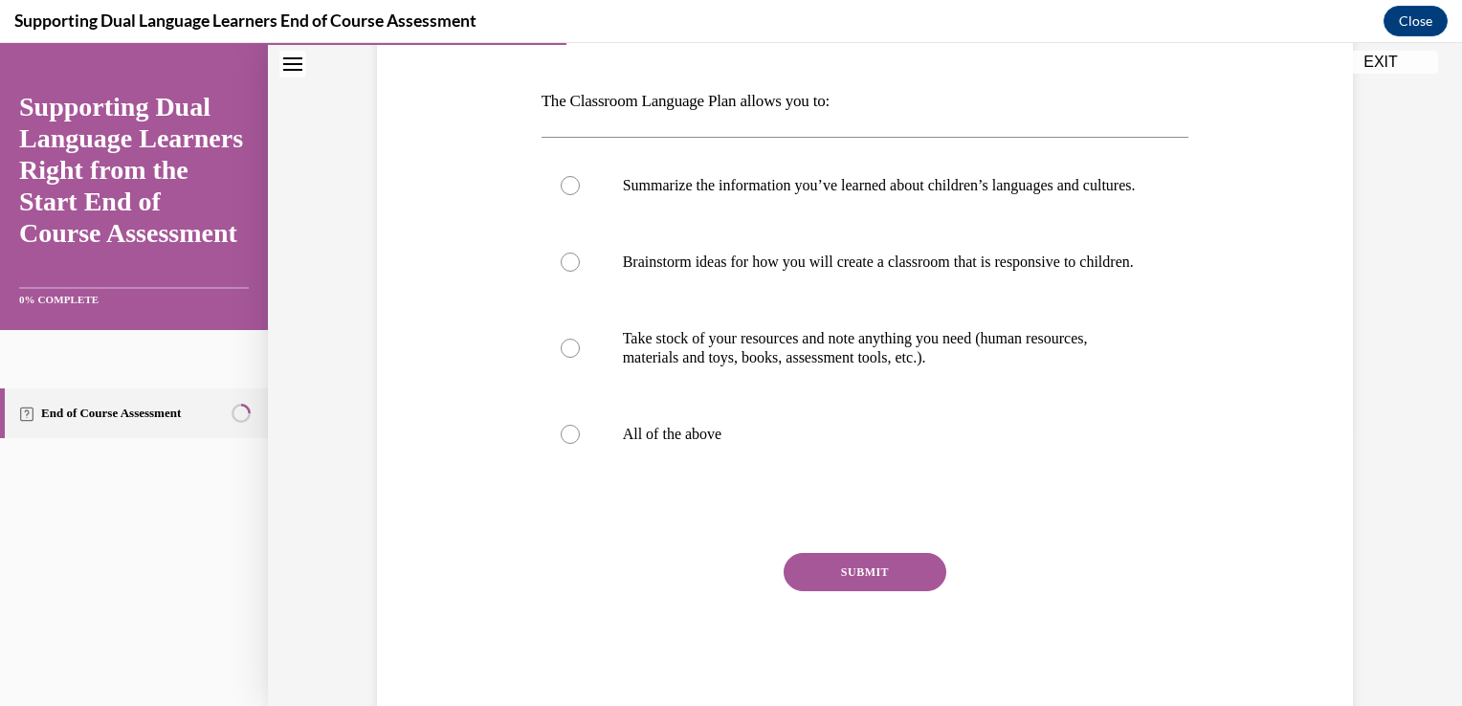
scroll to position [279, 0]
click at [750, 444] on p "All of the above" at bounding box center [882, 434] width 519 height 19
click at [580, 444] on input "All of the above" at bounding box center [570, 434] width 19 height 19
radio input "true"
click at [857, 591] on button "SUBMIT" at bounding box center [865, 572] width 163 height 38
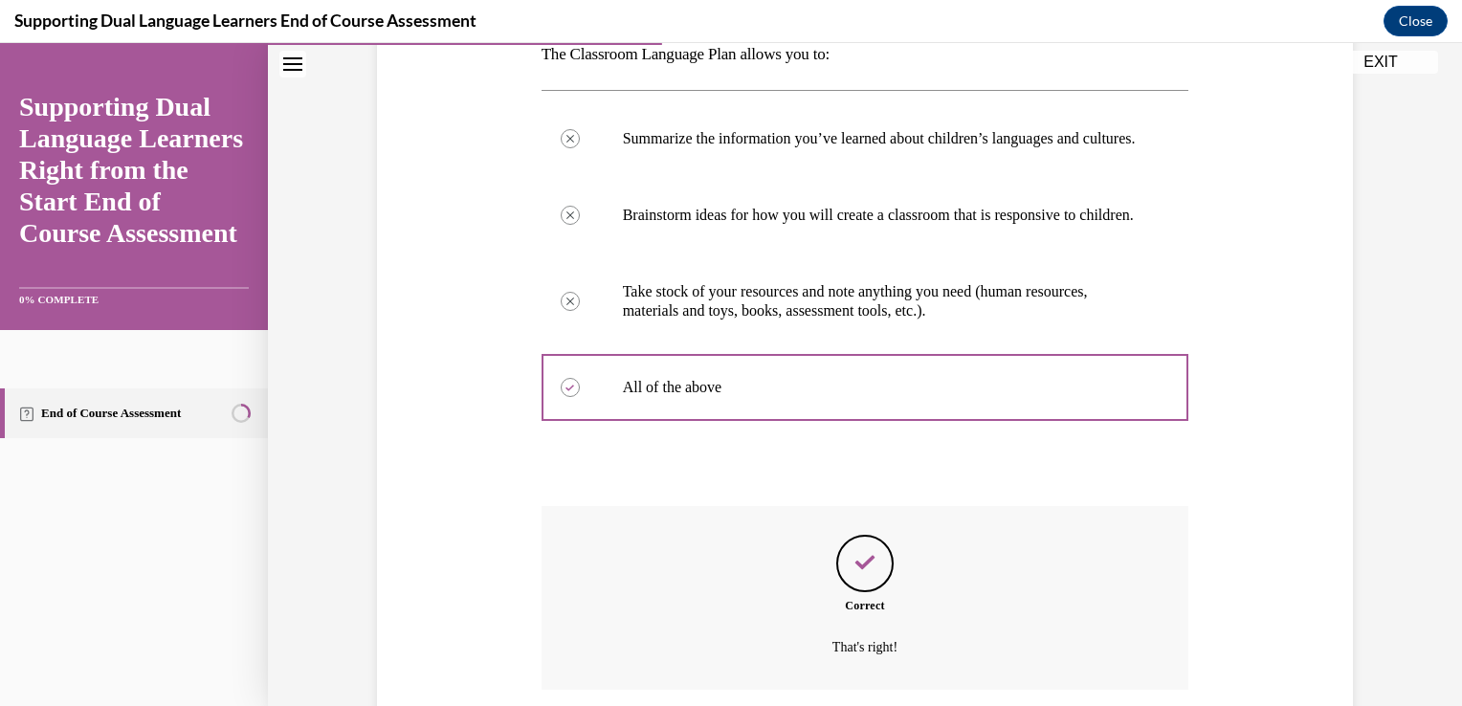
scroll to position [513, 0]
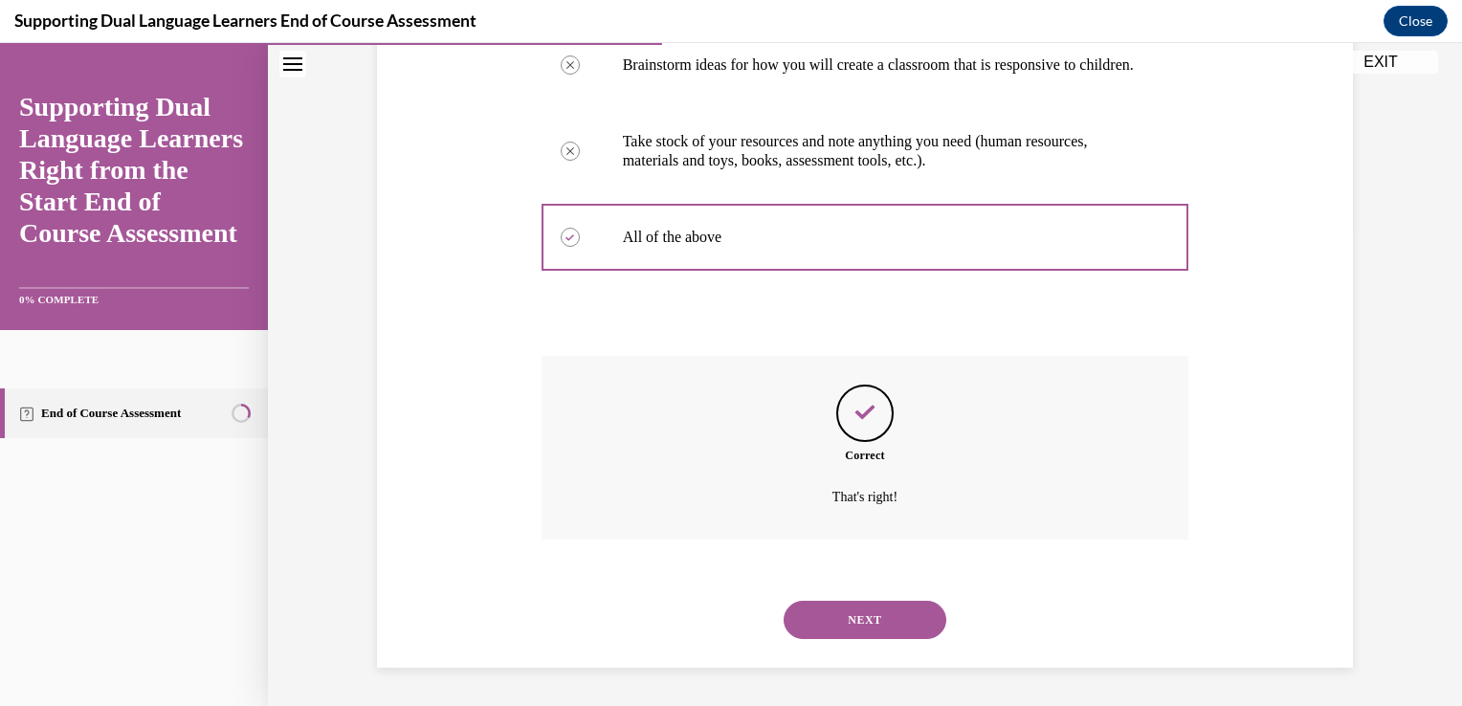
click at [865, 641] on div "NEXT" at bounding box center [866, 620] width 648 height 77
click at [865, 630] on button "NEXT" at bounding box center [865, 620] width 163 height 38
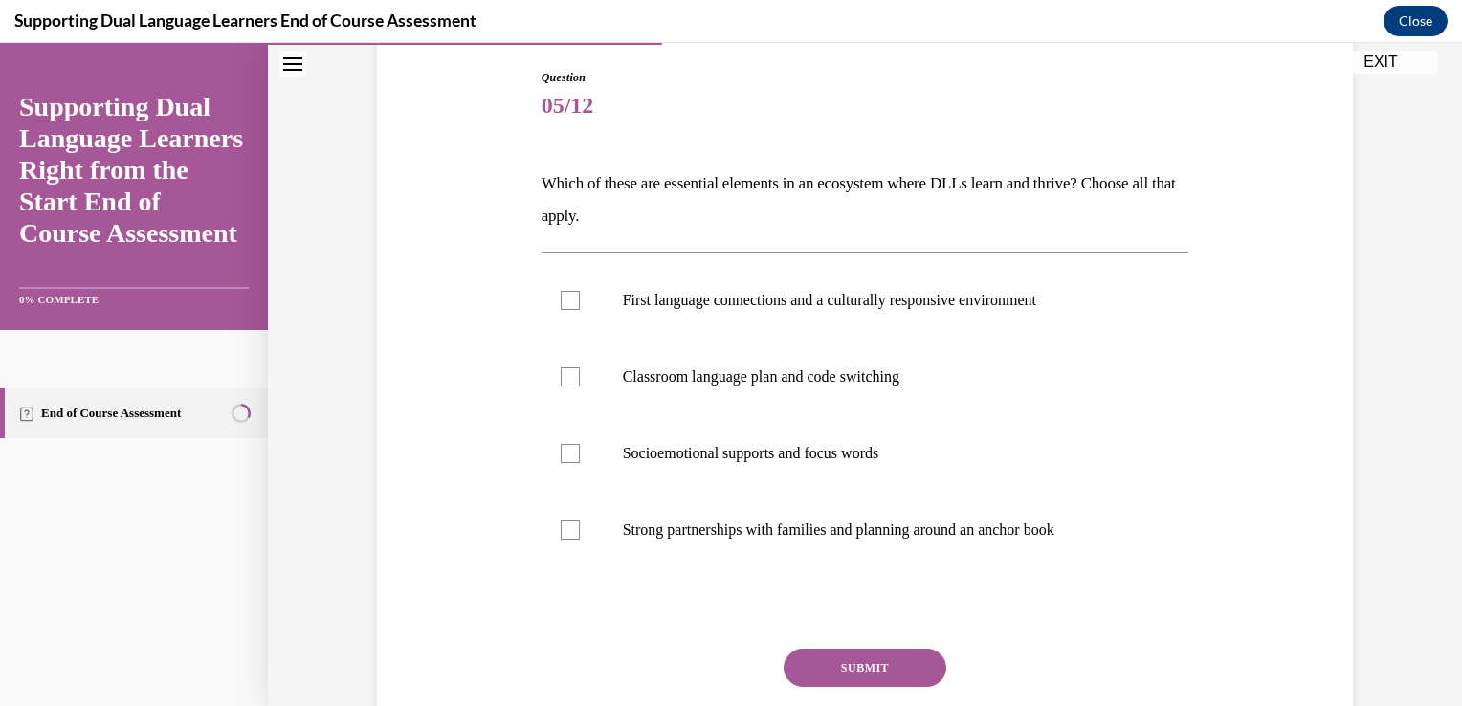
scroll to position [198, 0]
click at [808, 511] on label "Strong partnerships with families and planning around an anchor book" at bounding box center [866, 529] width 648 height 77
click at [580, 520] on input "Strong partnerships with families and planning around an anchor book" at bounding box center [570, 529] width 19 height 19
checkbox input "true"
click at [846, 666] on button "SUBMIT" at bounding box center [865, 667] width 163 height 38
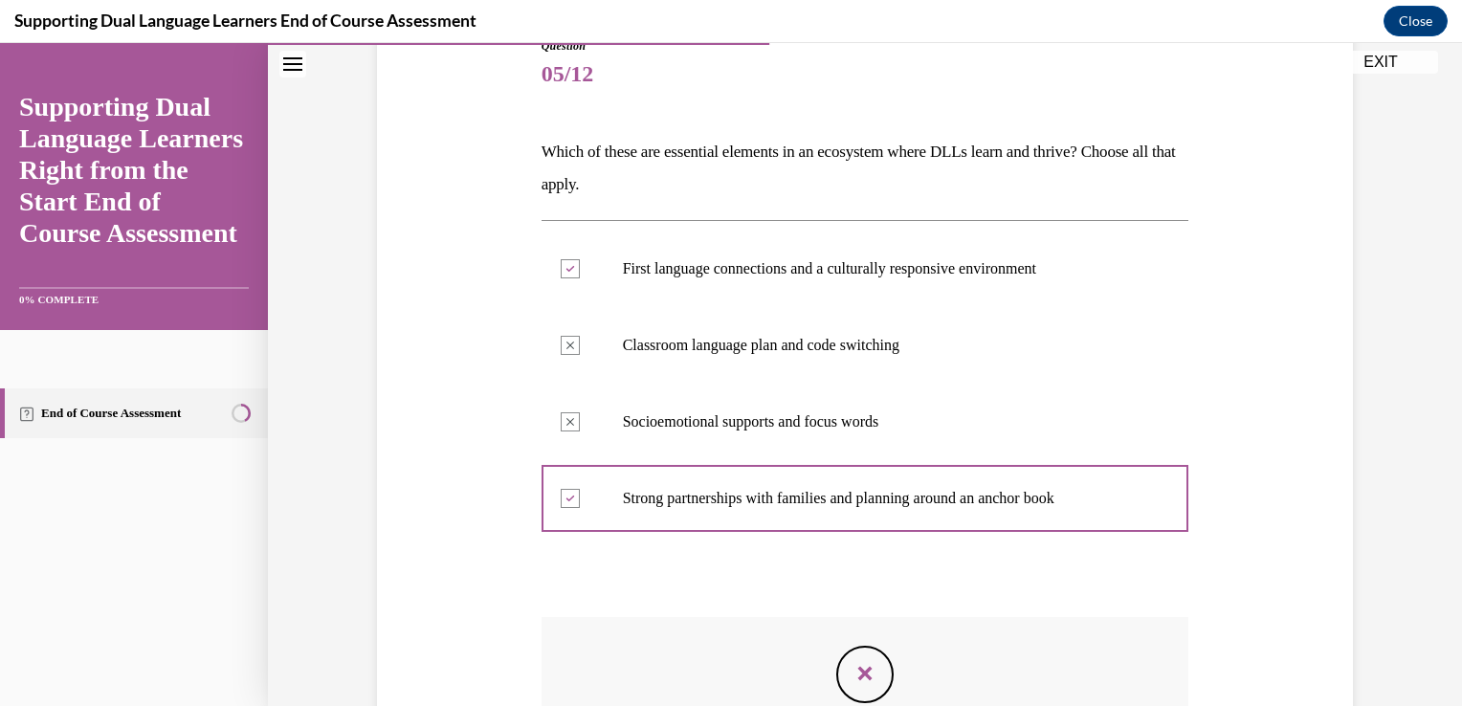
scroll to position [489, 0]
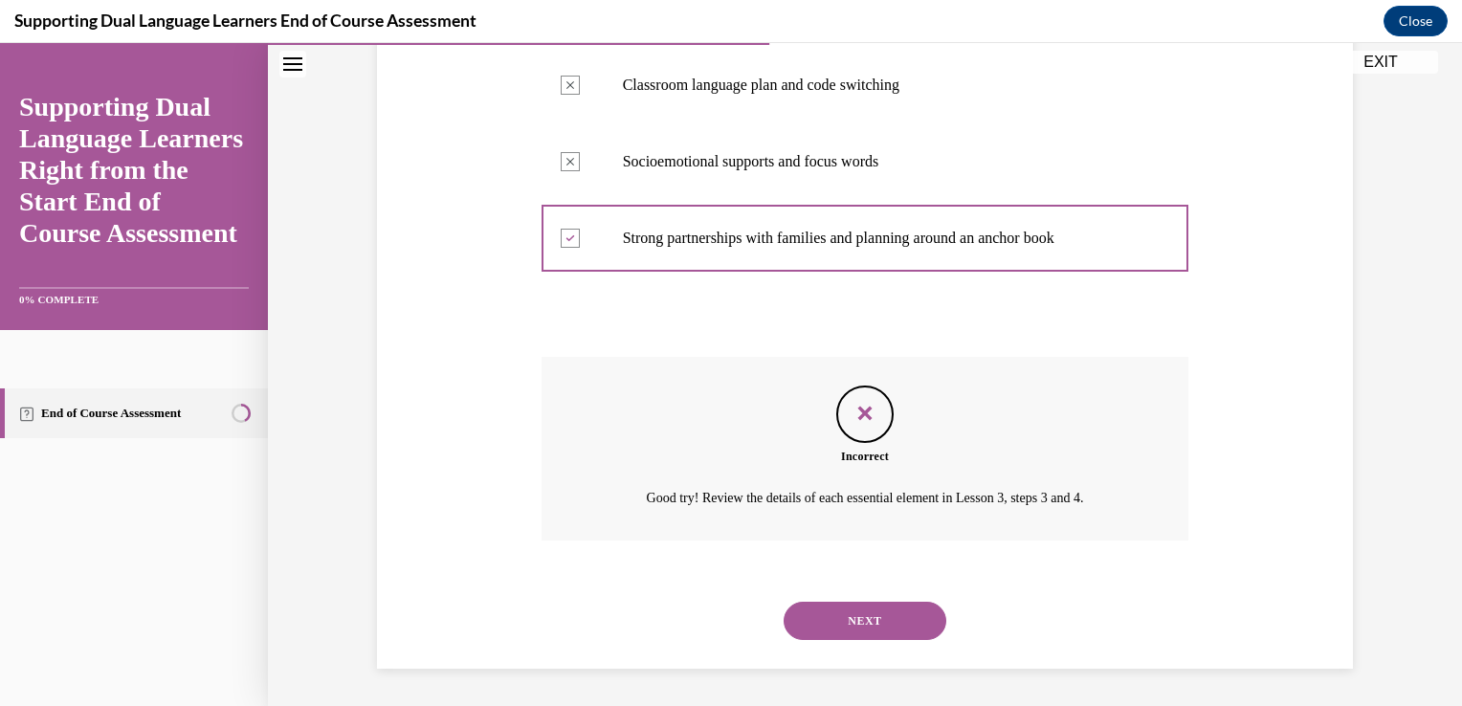
click at [849, 625] on button "NEXT" at bounding box center [865, 621] width 163 height 38
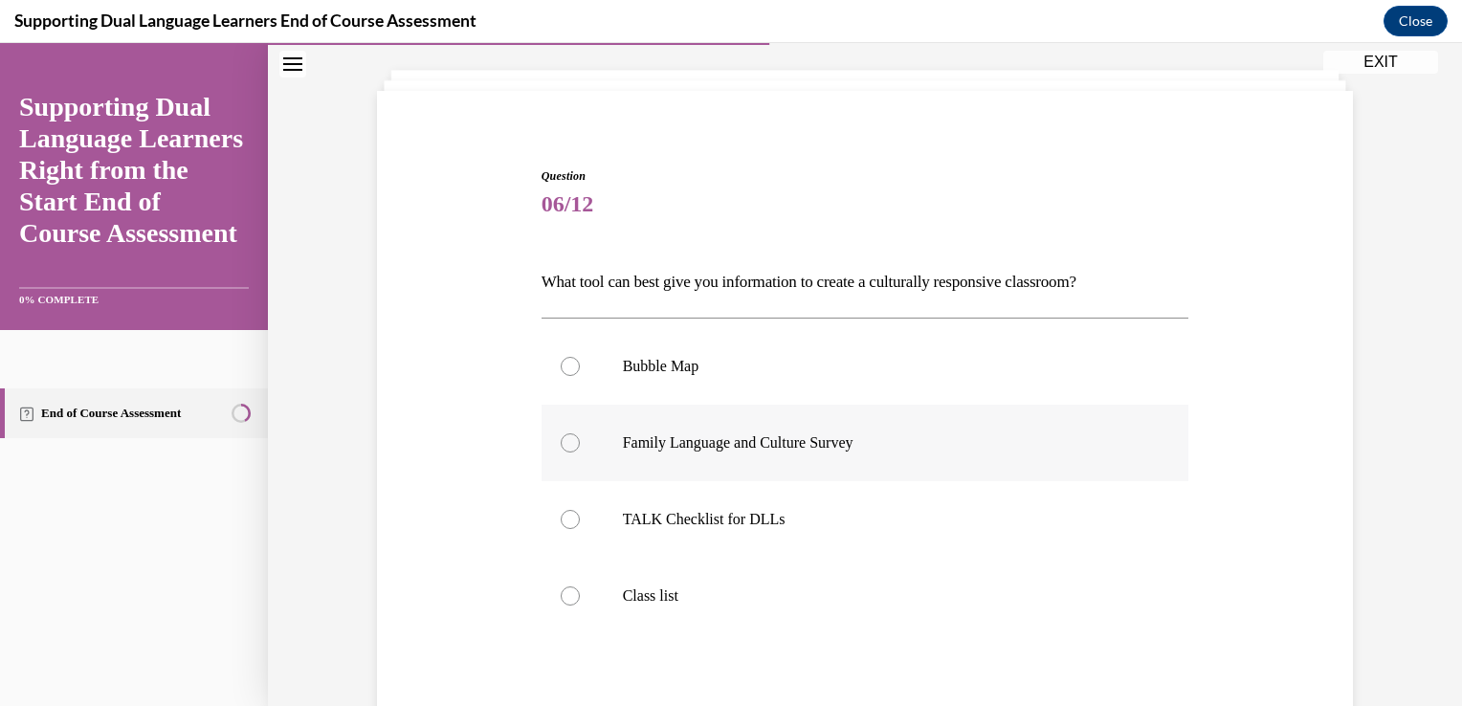
scroll to position [100, 0]
click at [786, 352] on label "Bubble Map" at bounding box center [866, 365] width 648 height 77
click at [580, 356] on input "Bubble Map" at bounding box center [570, 365] width 19 height 19
radio input "true"
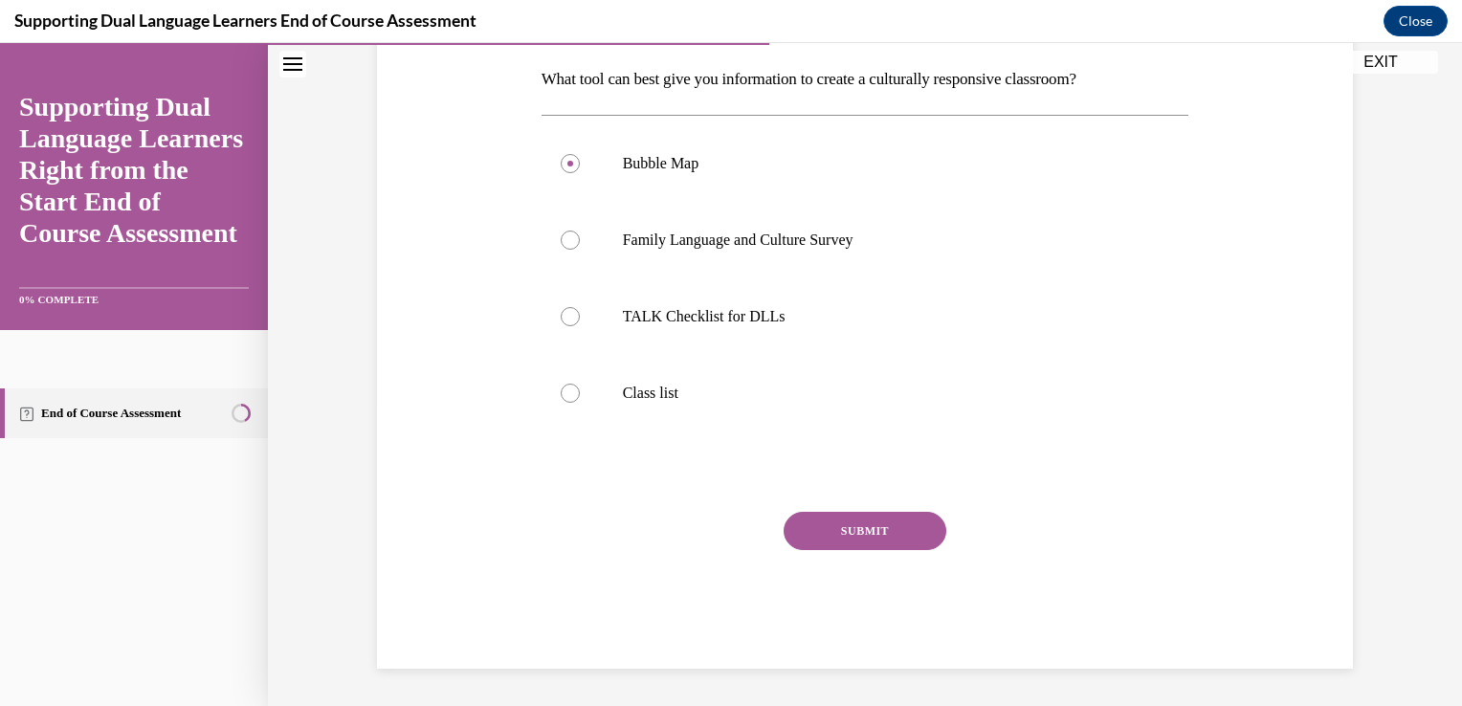
click at [865, 530] on button "SUBMIT" at bounding box center [865, 531] width 163 height 38
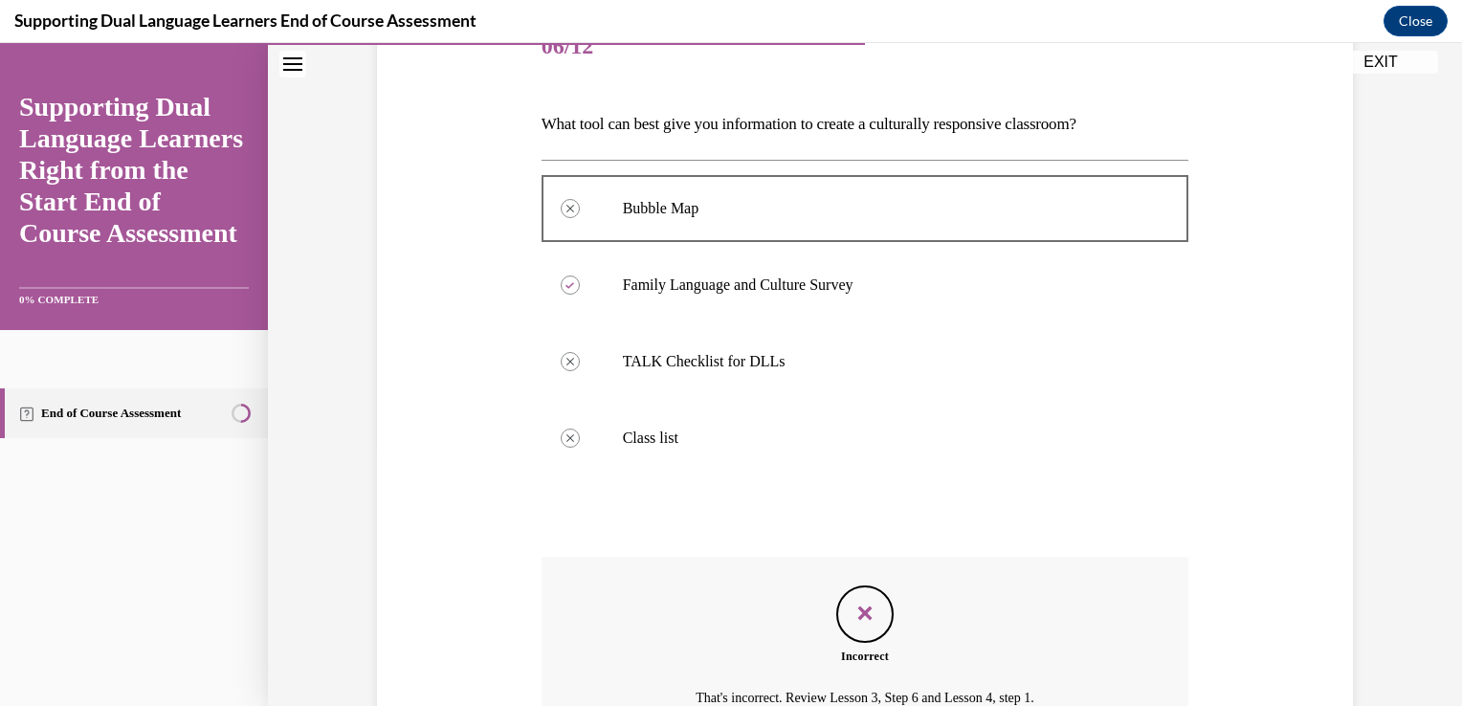
scroll to position [455, 0]
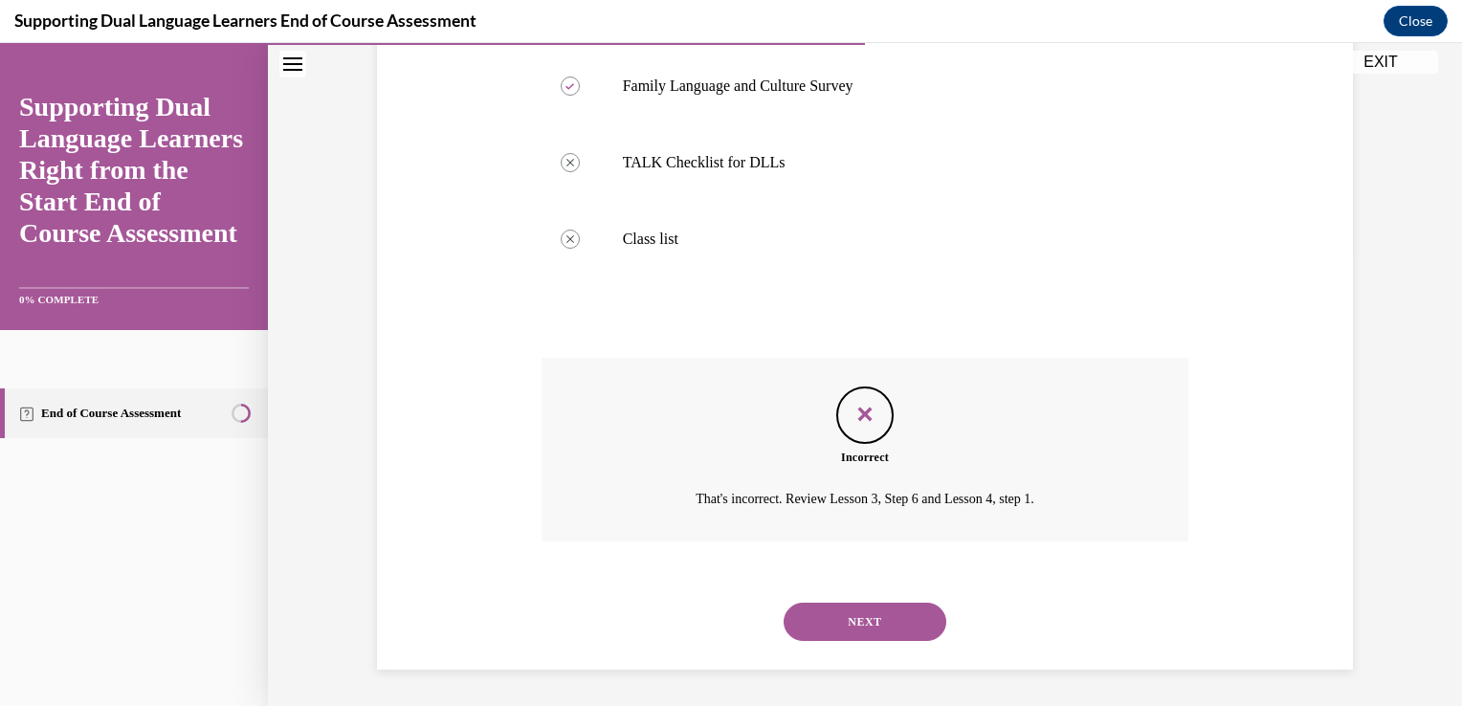
click at [854, 618] on button "NEXT" at bounding box center [865, 622] width 163 height 38
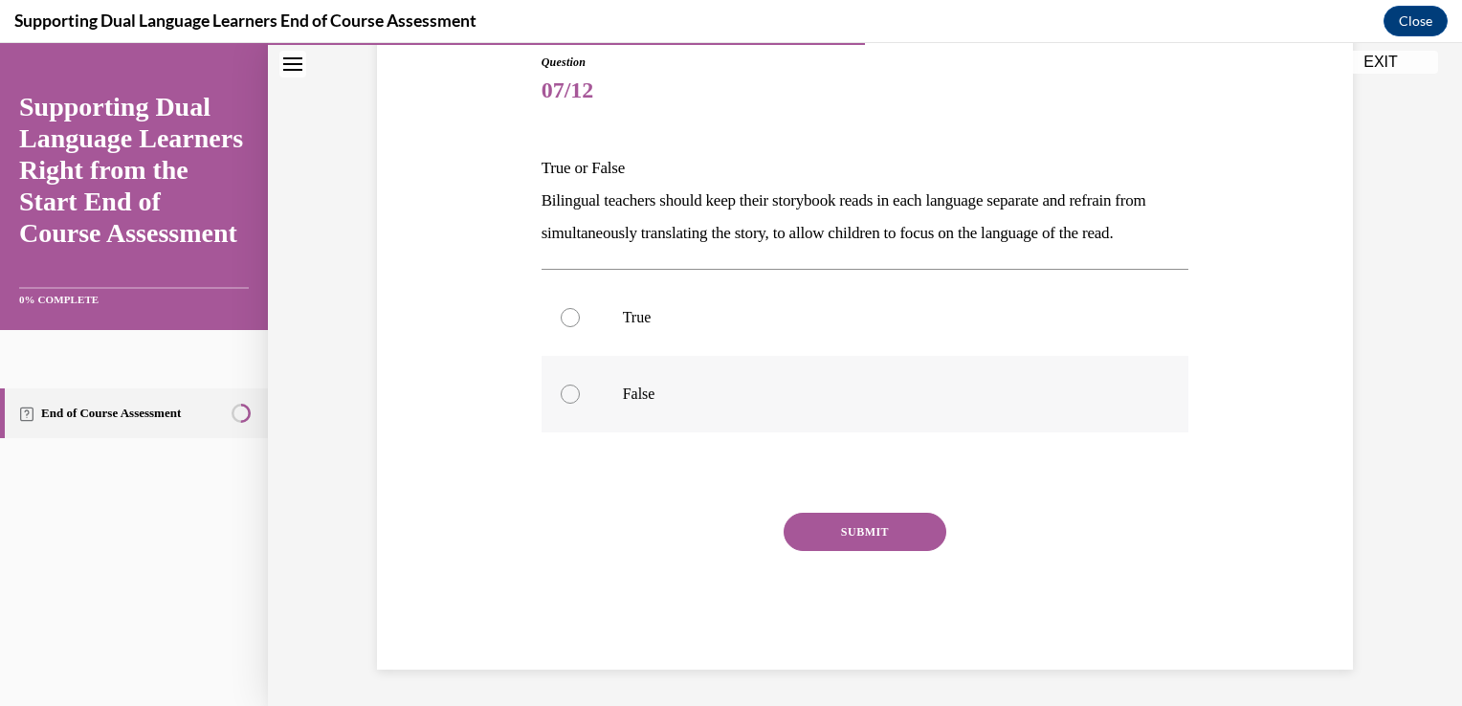
click at [739, 401] on label "False" at bounding box center [866, 394] width 648 height 77
click at [580, 401] on input "False" at bounding box center [570, 394] width 19 height 19
radio input "true"
click at [850, 551] on button "SUBMIT" at bounding box center [865, 532] width 163 height 38
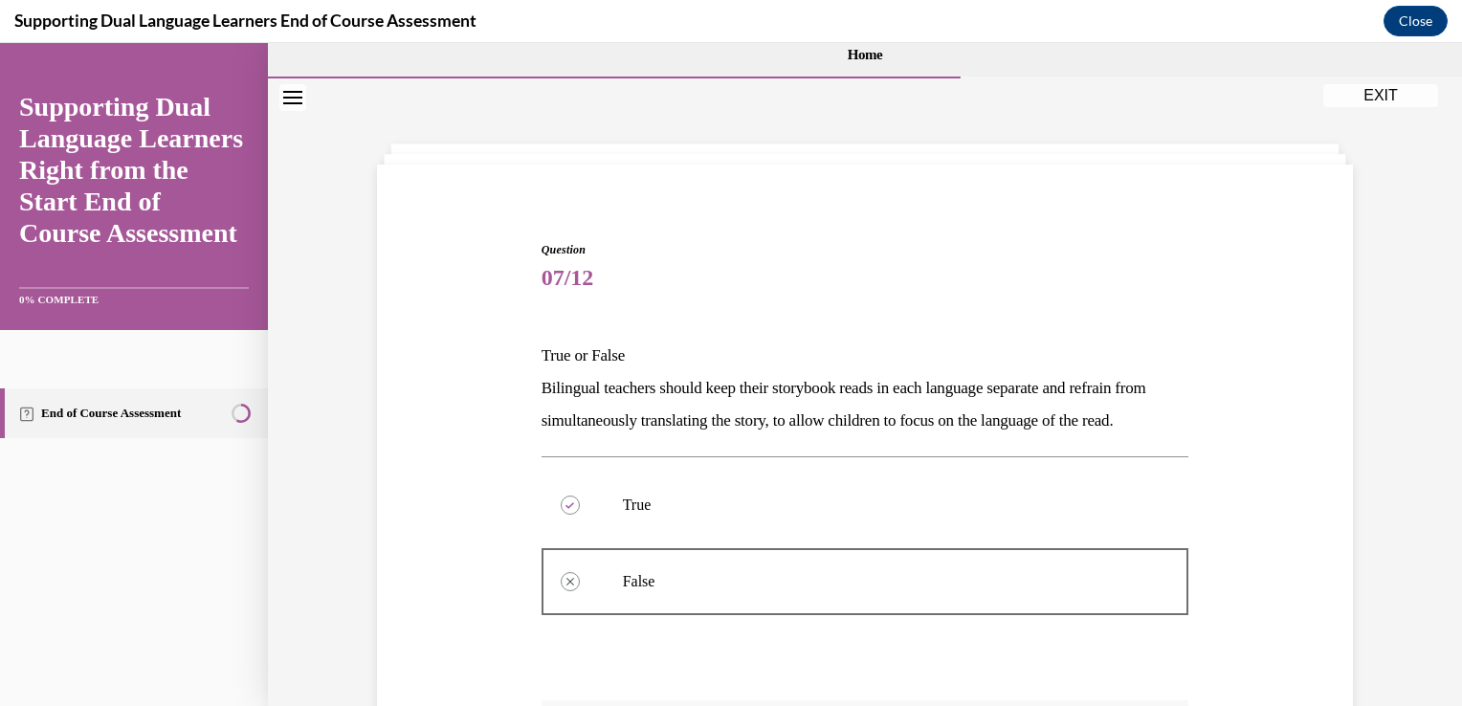
scroll to position [401, 0]
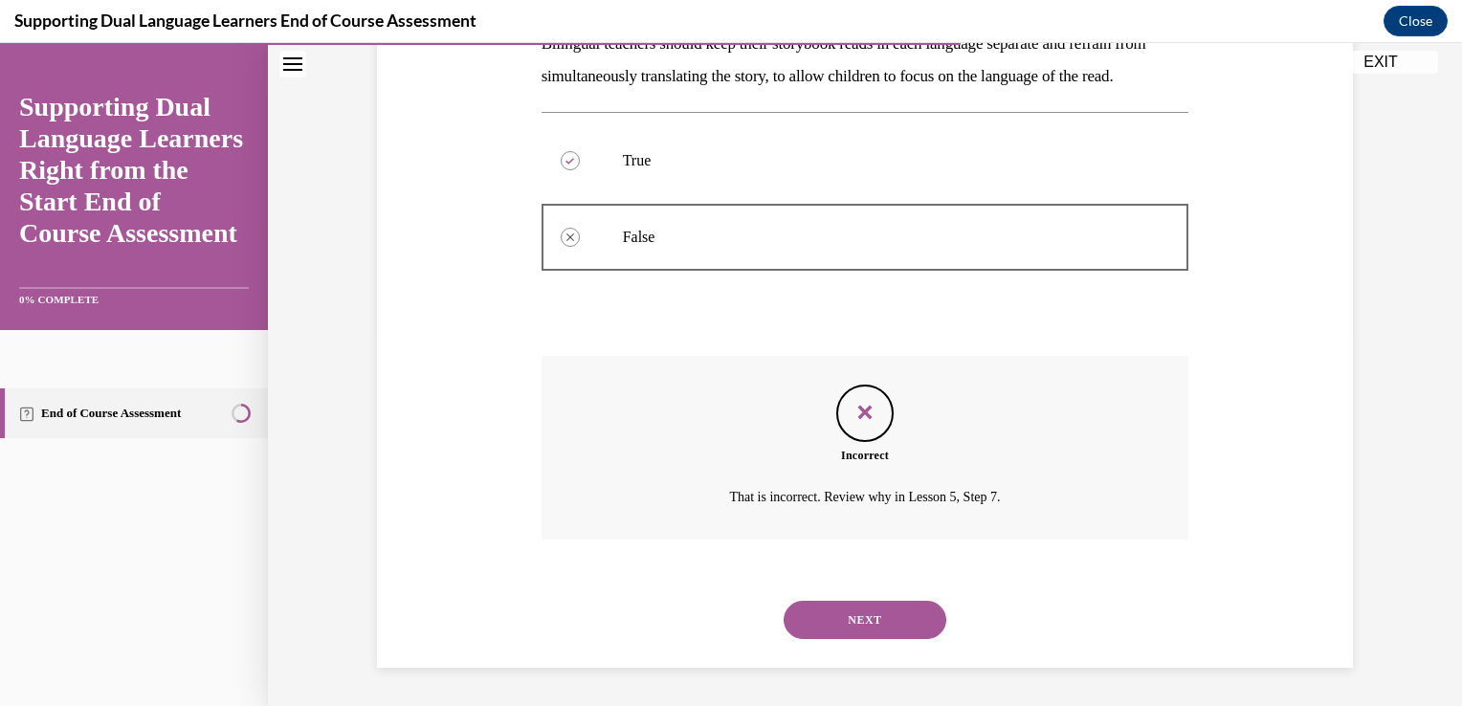
click at [872, 607] on button "NEXT" at bounding box center [865, 620] width 163 height 38
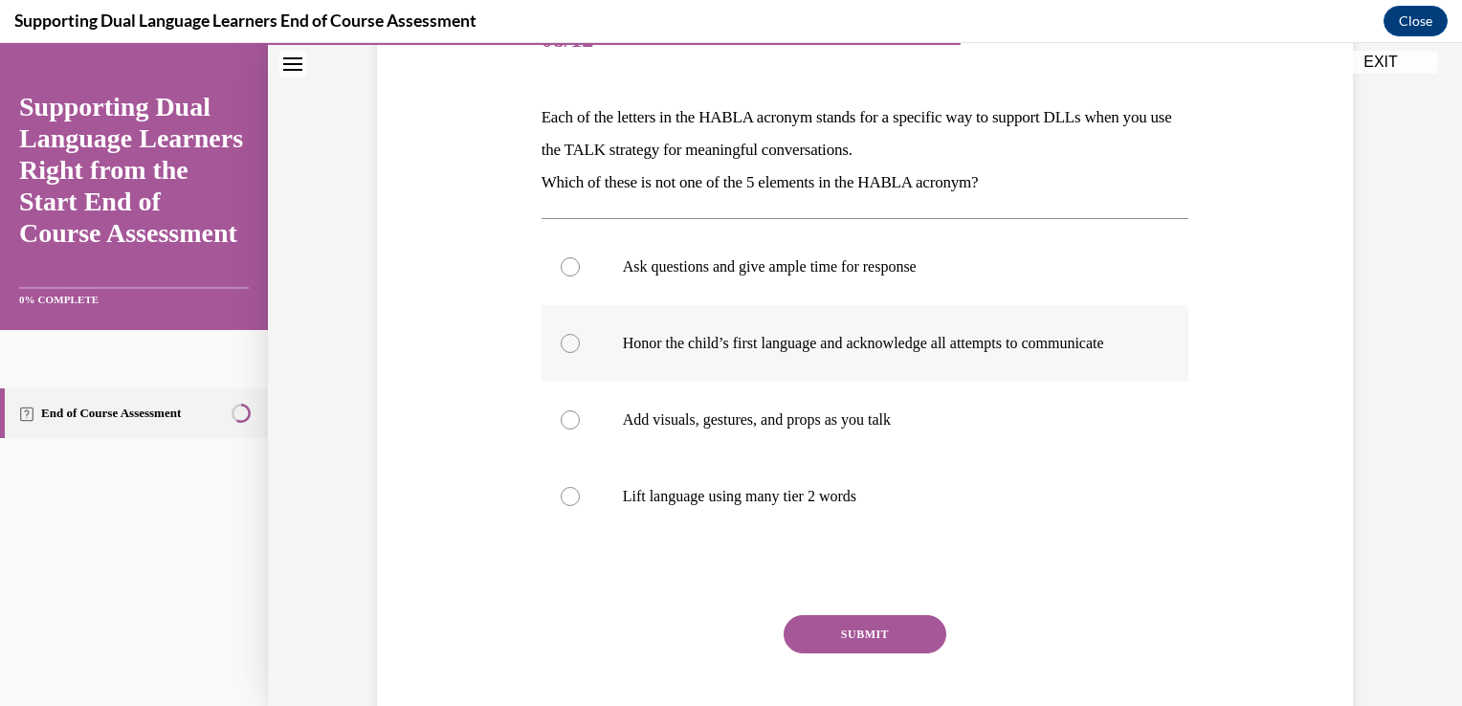
scroll to position [264, 0]
click at [786, 258] on p "Ask questions and give ample time for response" at bounding box center [882, 265] width 519 height 19
click at [580, 258] on input "Ask questions and give ample time for response" at bounding box center [570, 265] width 19 height 19
radio input "true"
click at [864, 649] on button "SUBMIT" at bounding box center [865, 633] width 163 height 38
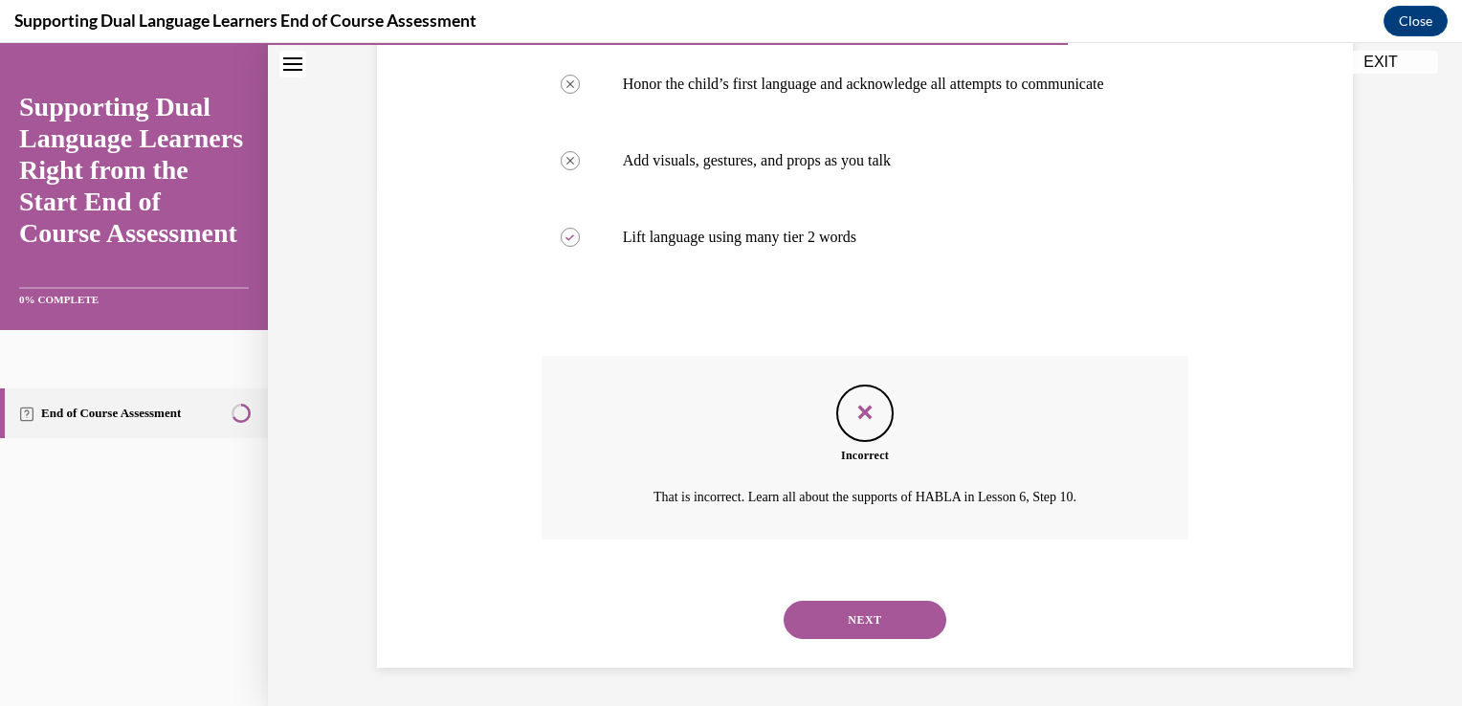
scroll to position [540, 0]
click at [858, 617] on button "NEXT" at bounding box center [865, 620] width 163 height 38
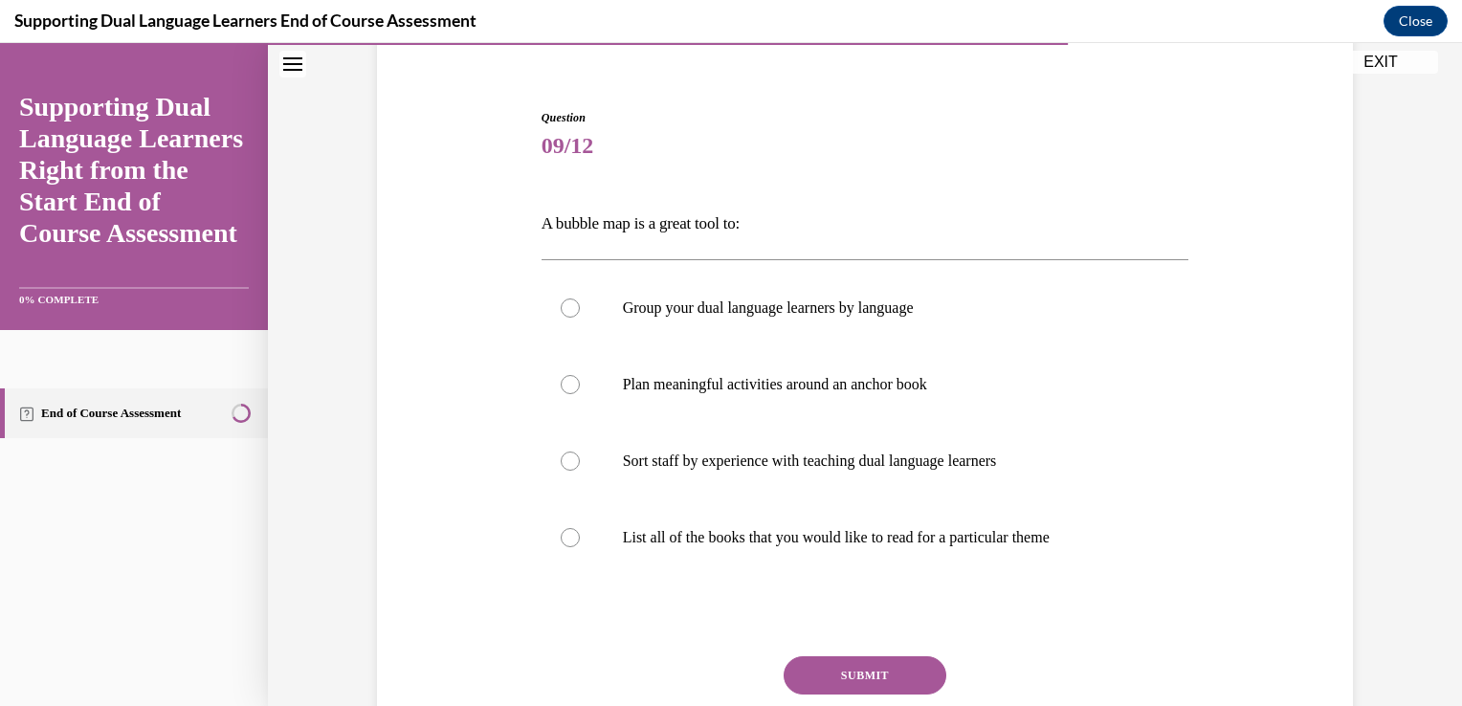
scroll to position [160, 0]
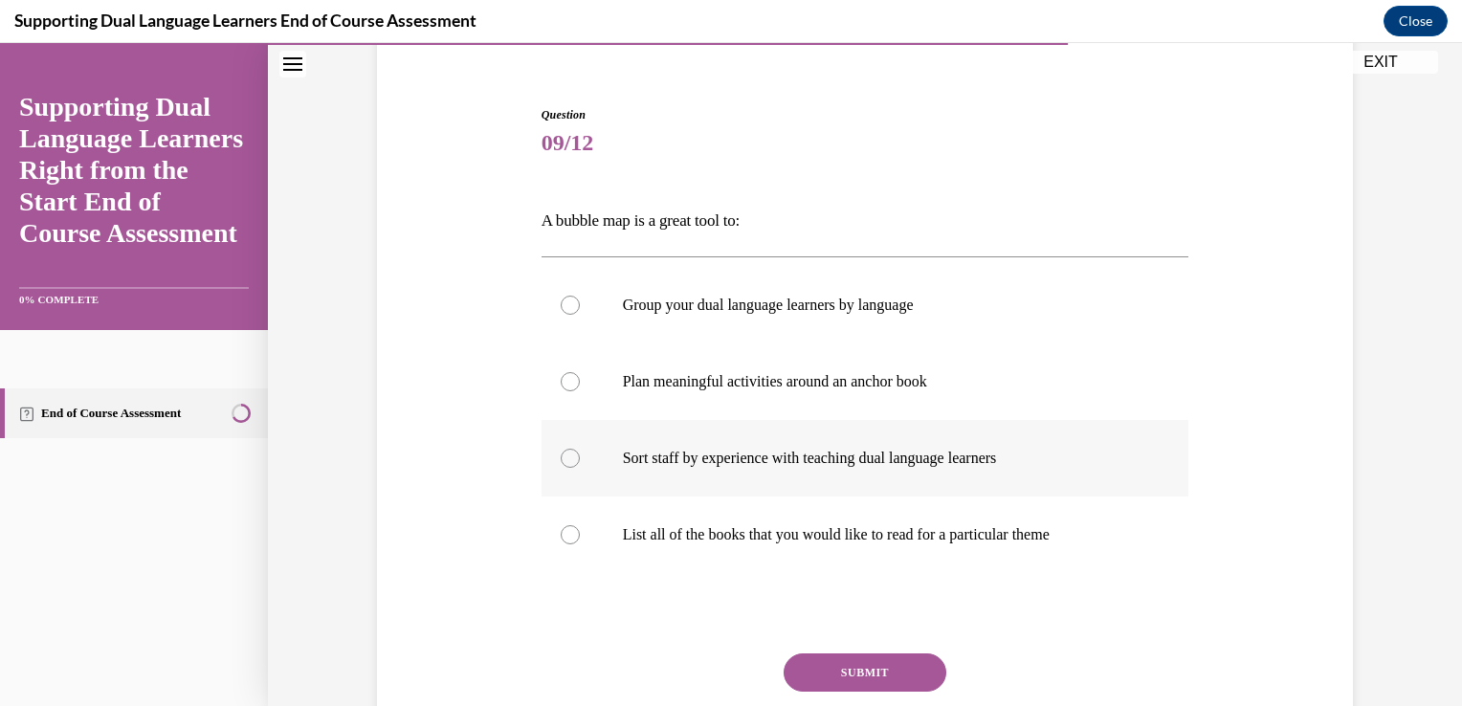
click at [866, 475] on label "Sort staff by experience with teaching dual language learners" at bounding box center [866, 458] width 648 height 77
click at [580, 468] on input "Sort staff by experience with teaching dual language learners" at bounding box center [570, 458] width 19 height 19
radio input "true"
click at [849, 670] on button "SUBMIT" at bounding box center [865, 673] width 163 height 38
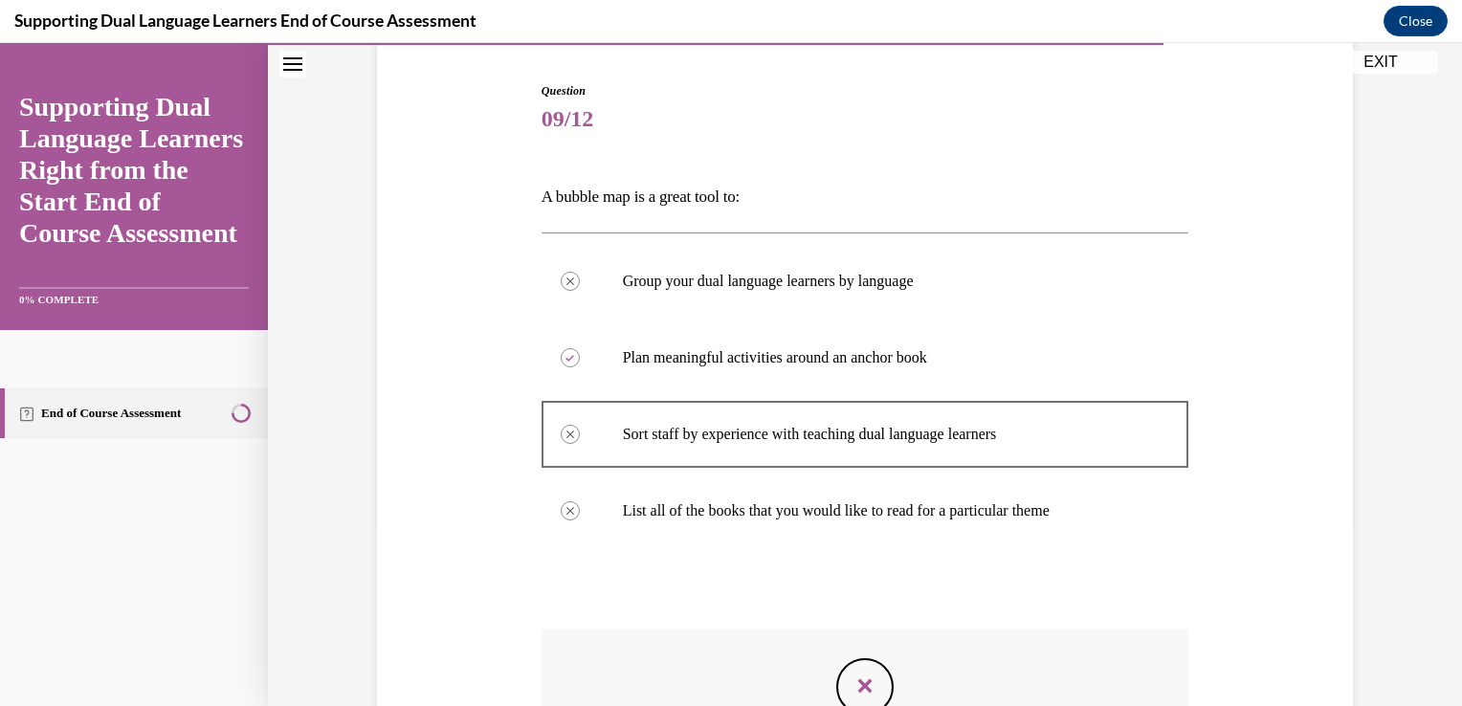
scroll to position [478, 0]
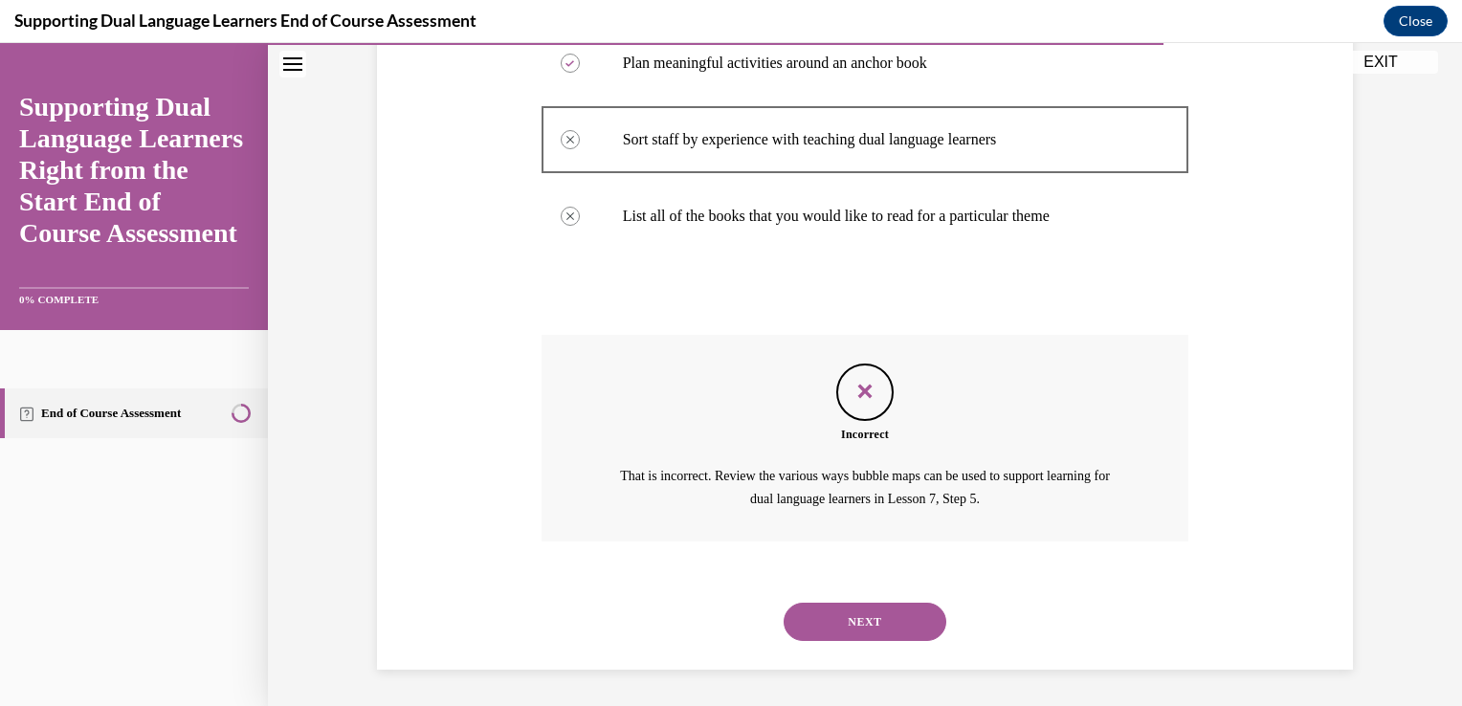
click at [845, 611] on button "NEXT" at bounding box center [865, 622] width 163 height 38
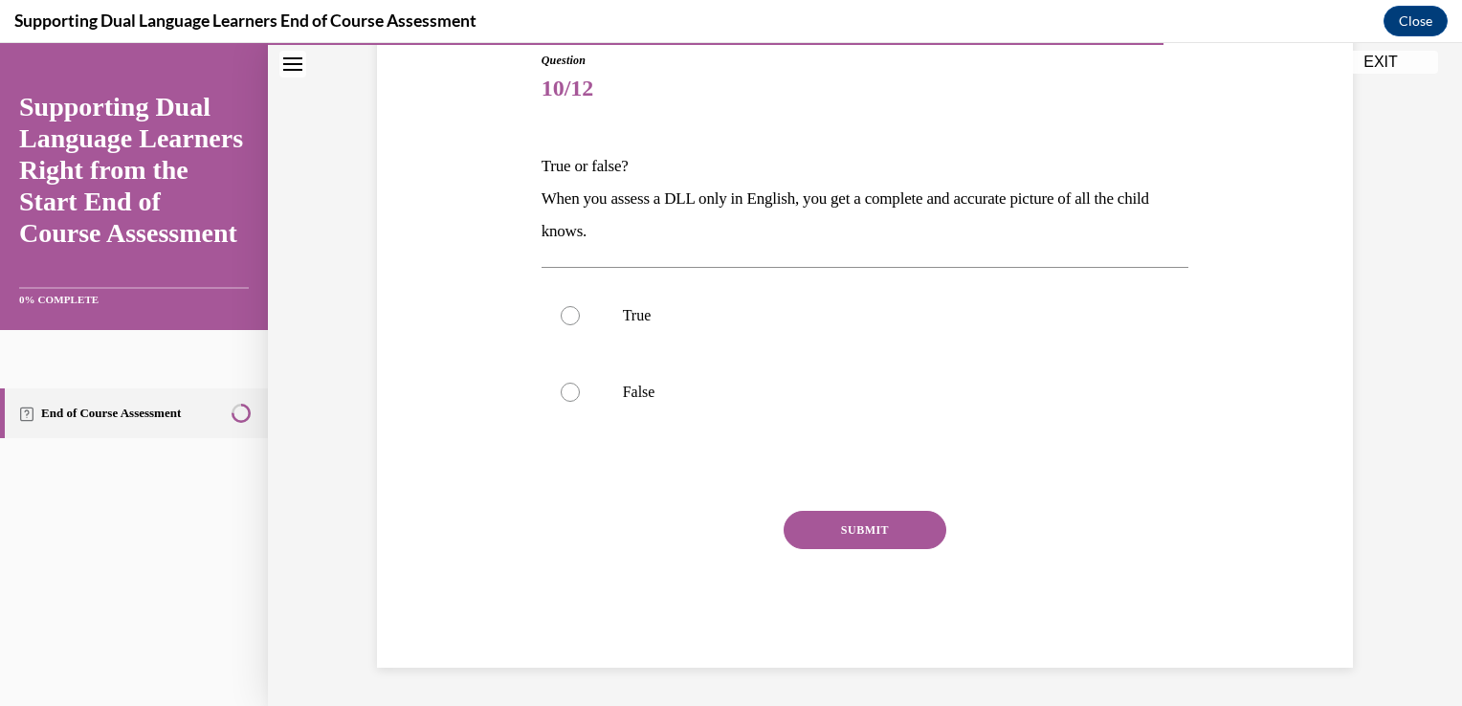
scroll to position [212, 0]
click at [623, 318] on p "True" at bounding box center [882, 317] width 519 height 19
click at [580, 318] on input "True" at bounding box center [570, 317] width 19 height 19
radio input "true"
click at [867, 526] on button "SUBMIT" at bounding box center [865, 532] width 163 height 38
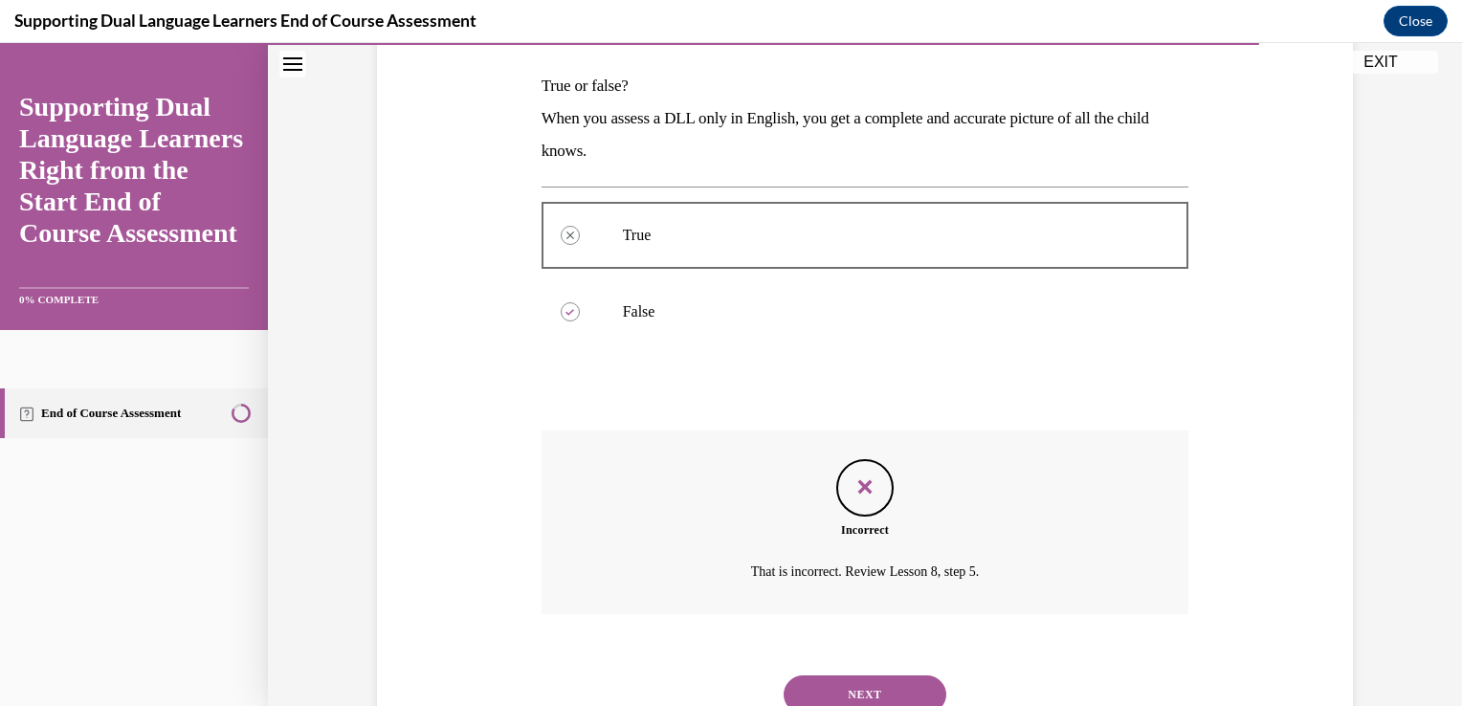
scroll to position [367, 0]
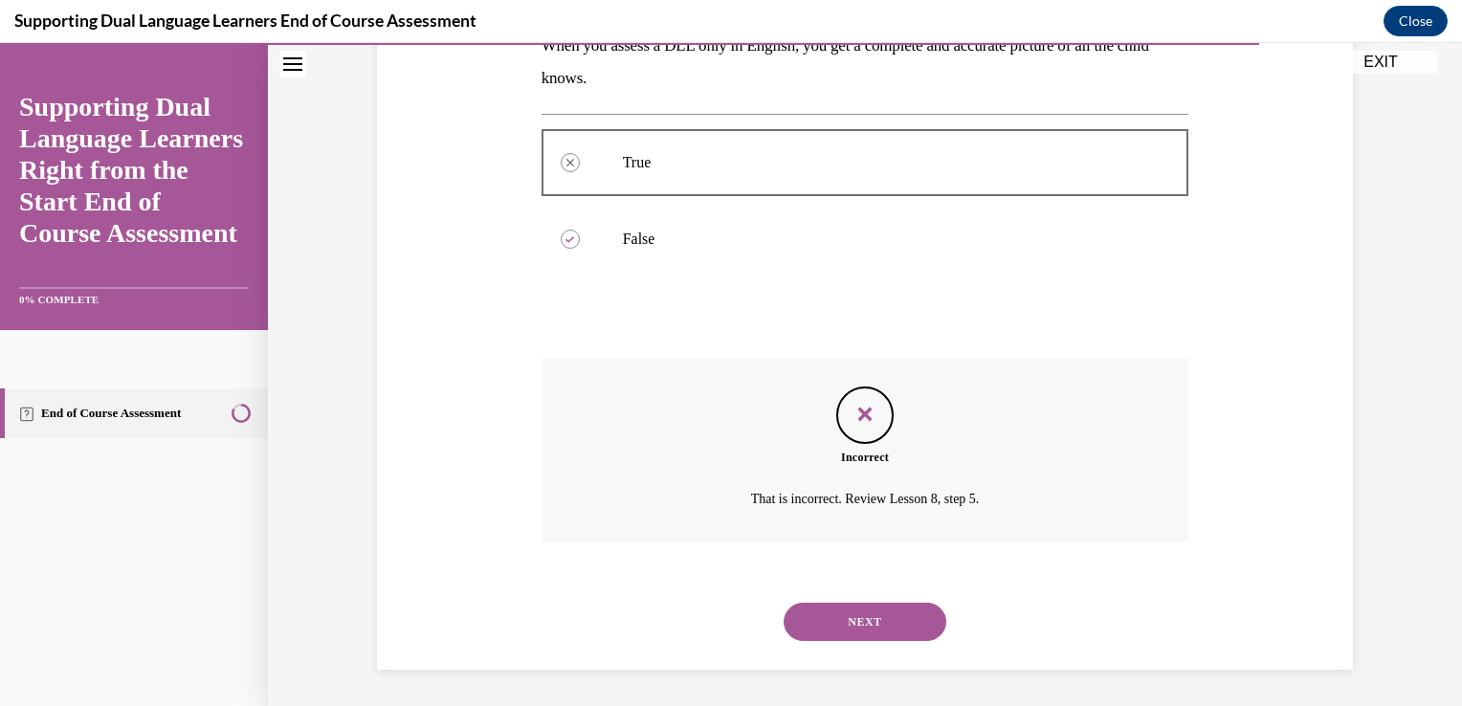
click at [849, 620] on button "NEXT" at bounding box center [865, 622] width 163 height 38
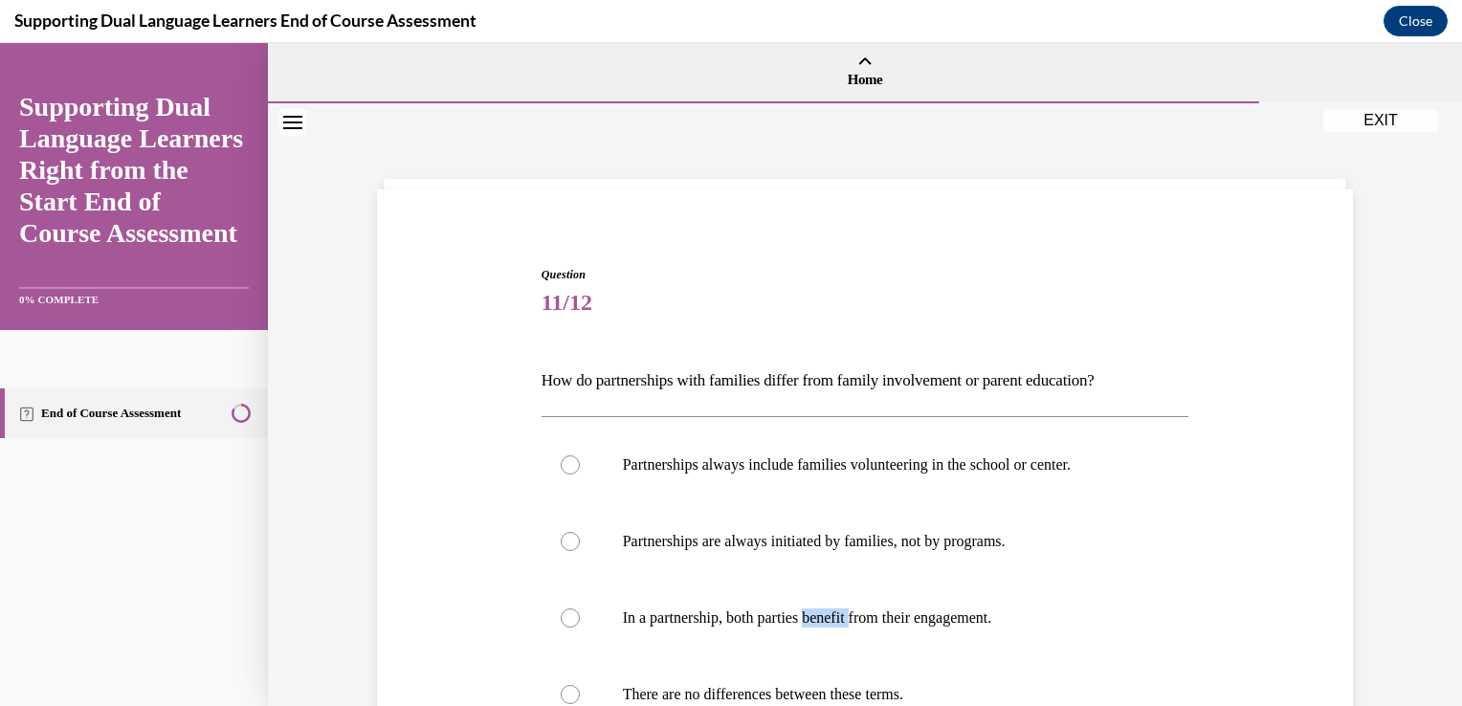
click at [849, 620] on label "In a partnership, both parties benefit from their engagement." at bounding box center [866, 618] width 648 height 77
click at [580, 620] on input "In a partnership, both parties benefit from their engagement." at bounding box center [570, 618] width 19 height 19
radio input "true"
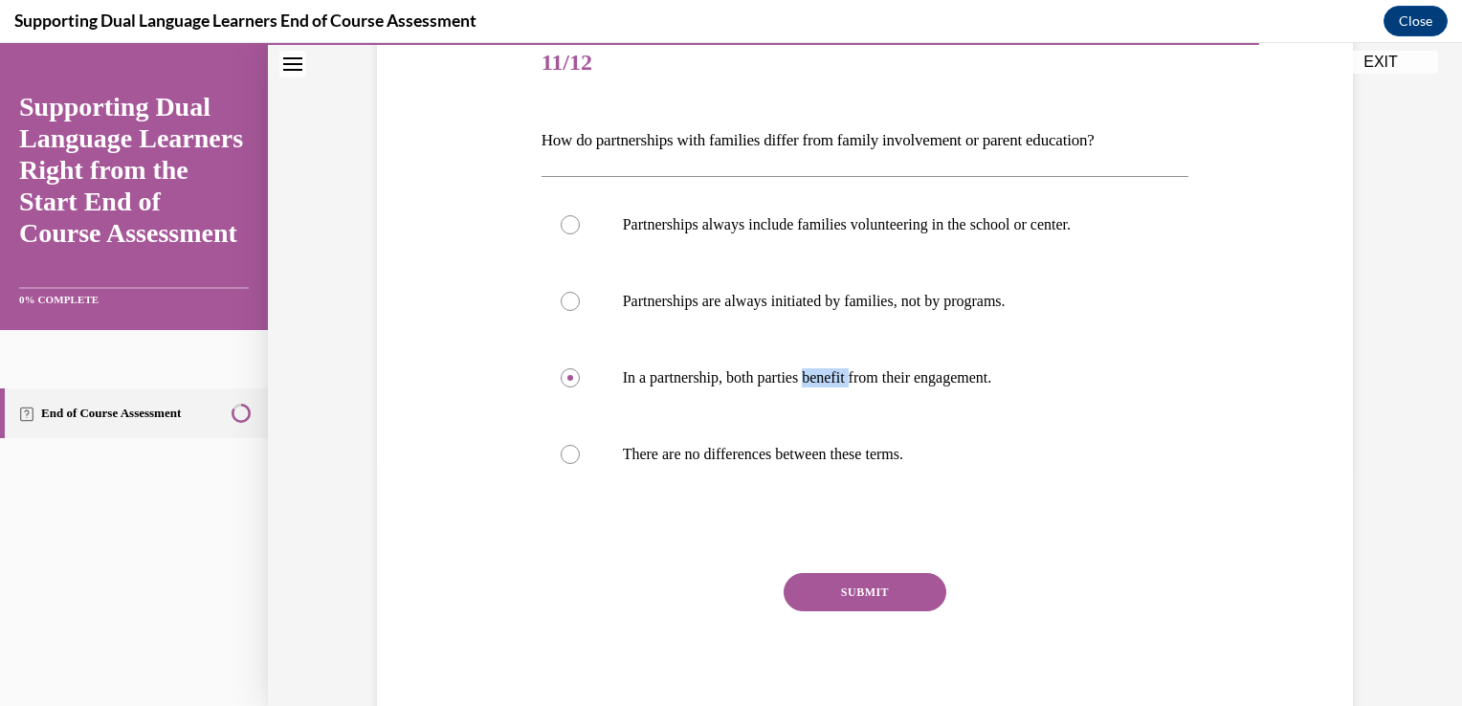
click at [867, 609] on button "SUBMIT" at bounding box center [865, 592] width 163 height 38
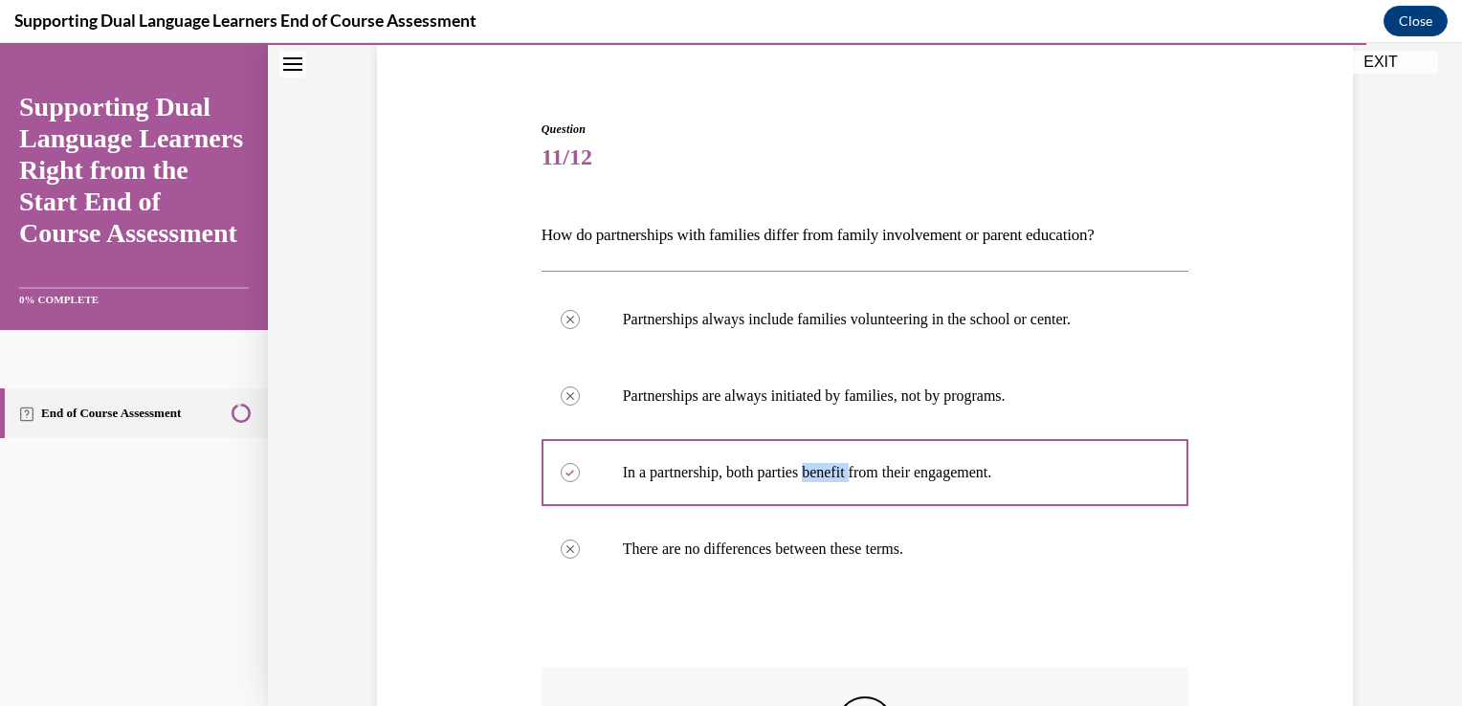
scroll to position [455, 0]
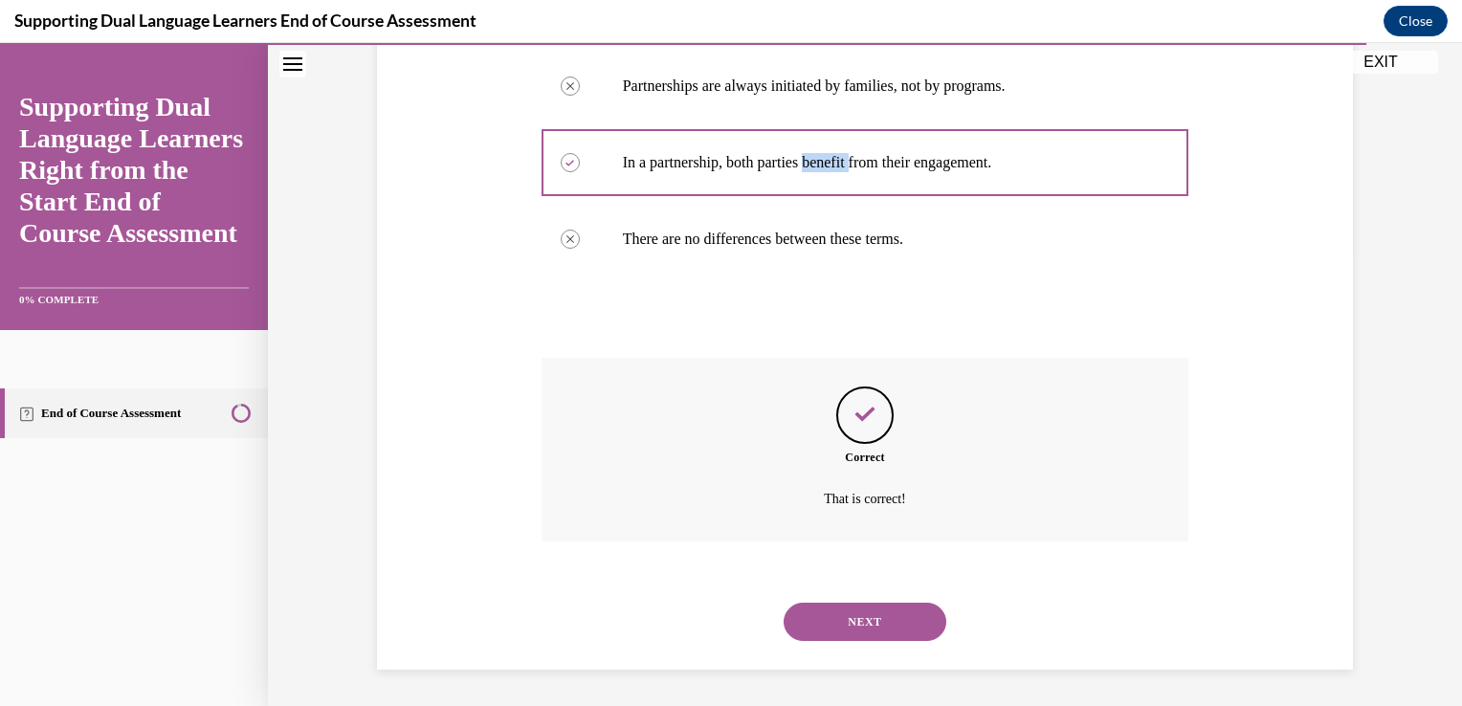
click at [866, 620] on button "NEXT" at bounding box center [865, 622] width 163 height 38
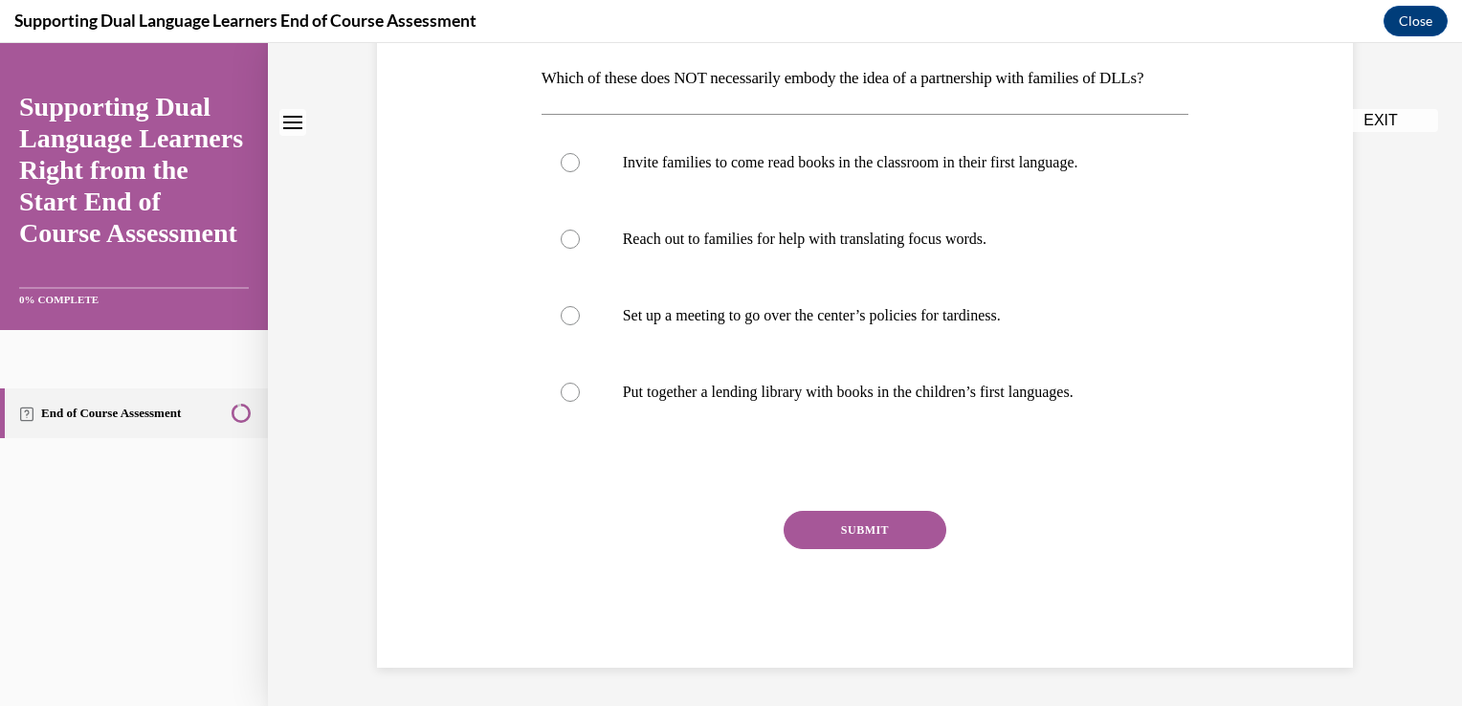
scroll to position [0, 0]
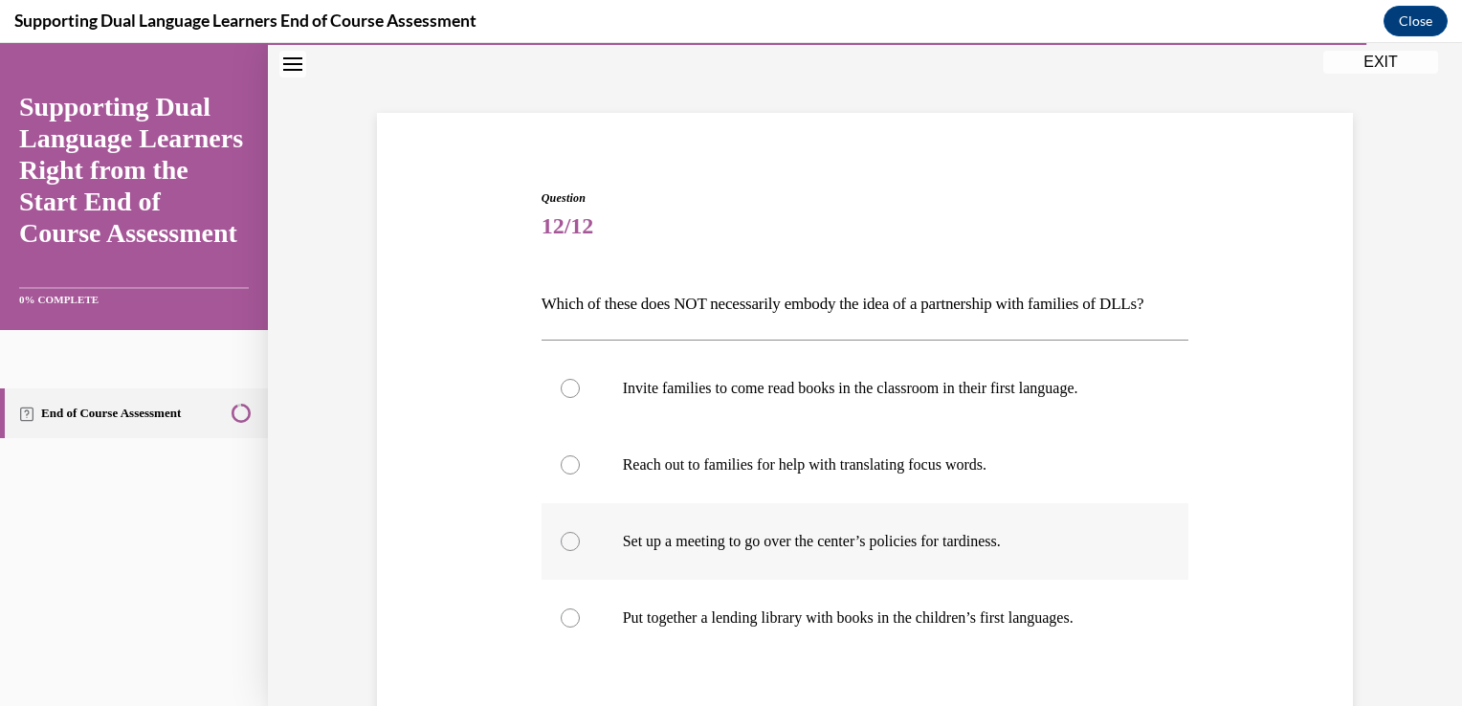
click at [861, 551] on p "Set up a meeting to go over the center’s policies for tardiness." at bounding box center [882, 541] width 519 height 19
click at [580, 551] on input "Set up a meeting to go over the center’s policies for tardiness." at bounding box center [570, 541] width 19 height 19
radio input "true"
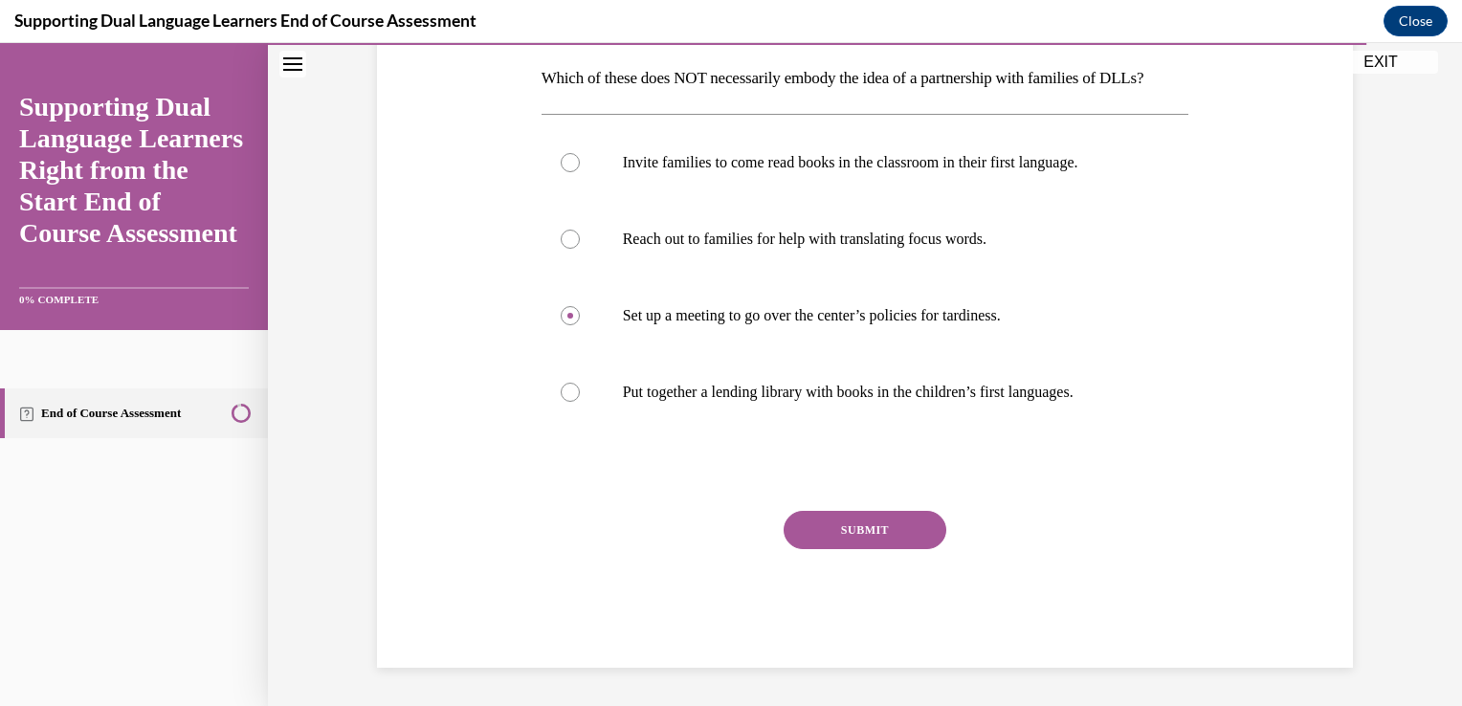
click at [846, 525] on button "SUBMIT" at bounding box center [865, 530] width 163 height 38
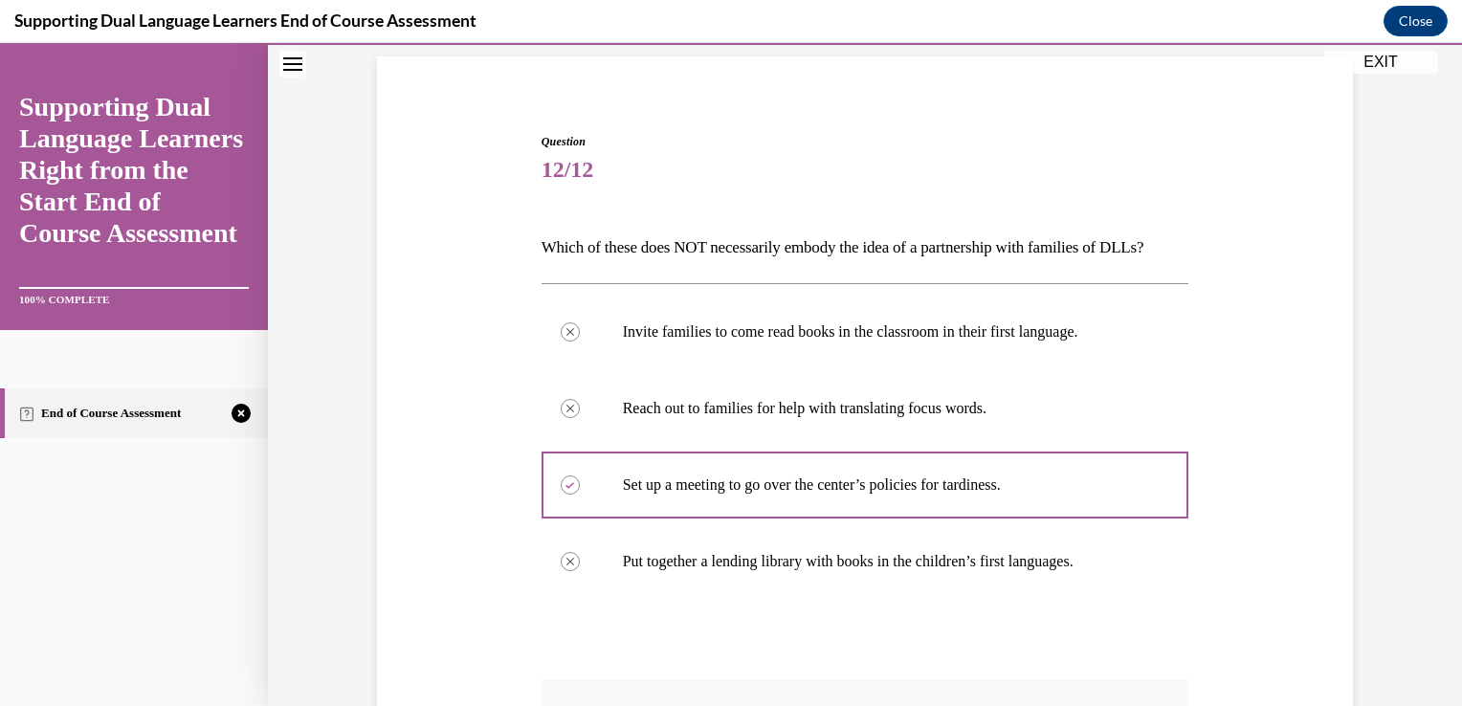
scroll to position [489, 0]
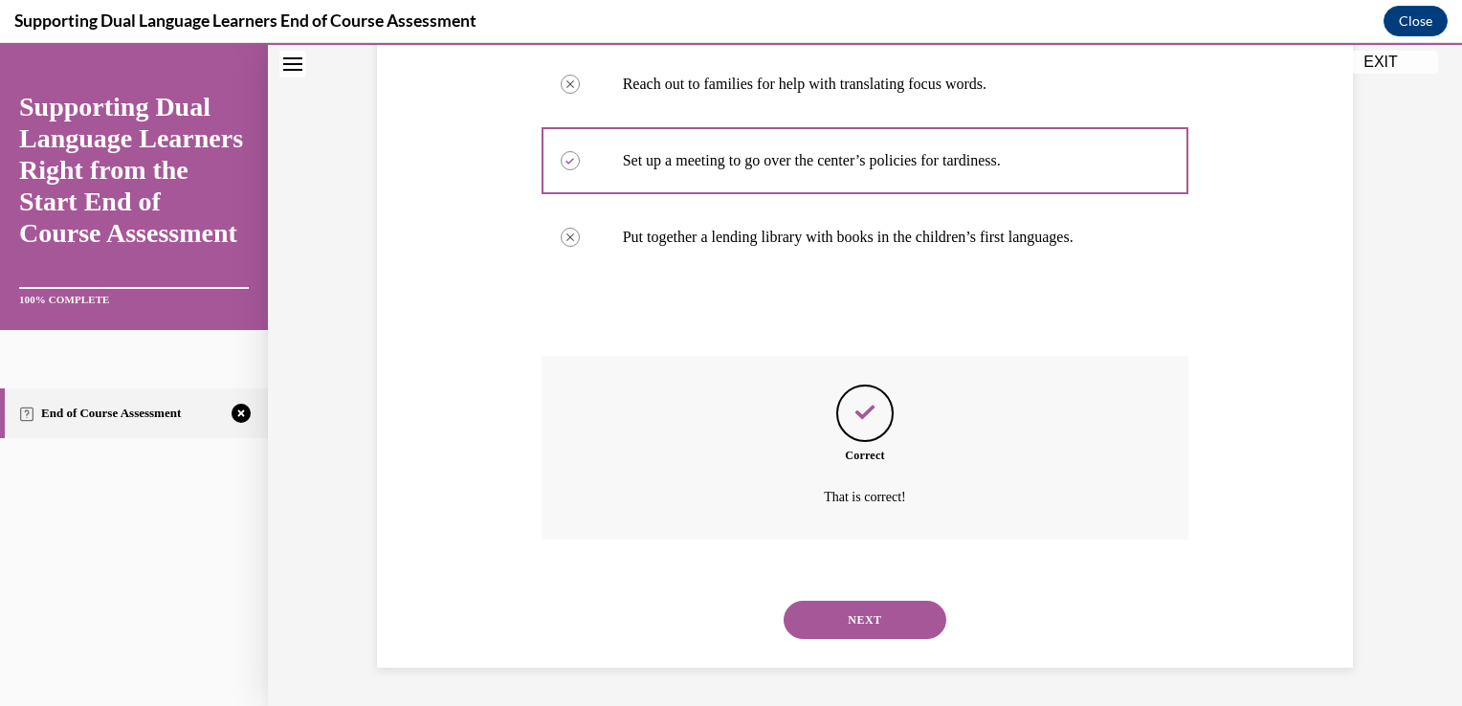
drag, startPoint x: 869, startPoint y: 601, endPoint x: 875, endPoint y: 632, distance: 31.2
click at [875, 632] on button "NEXT" at bounding box center [865, 620] width 163 height 38
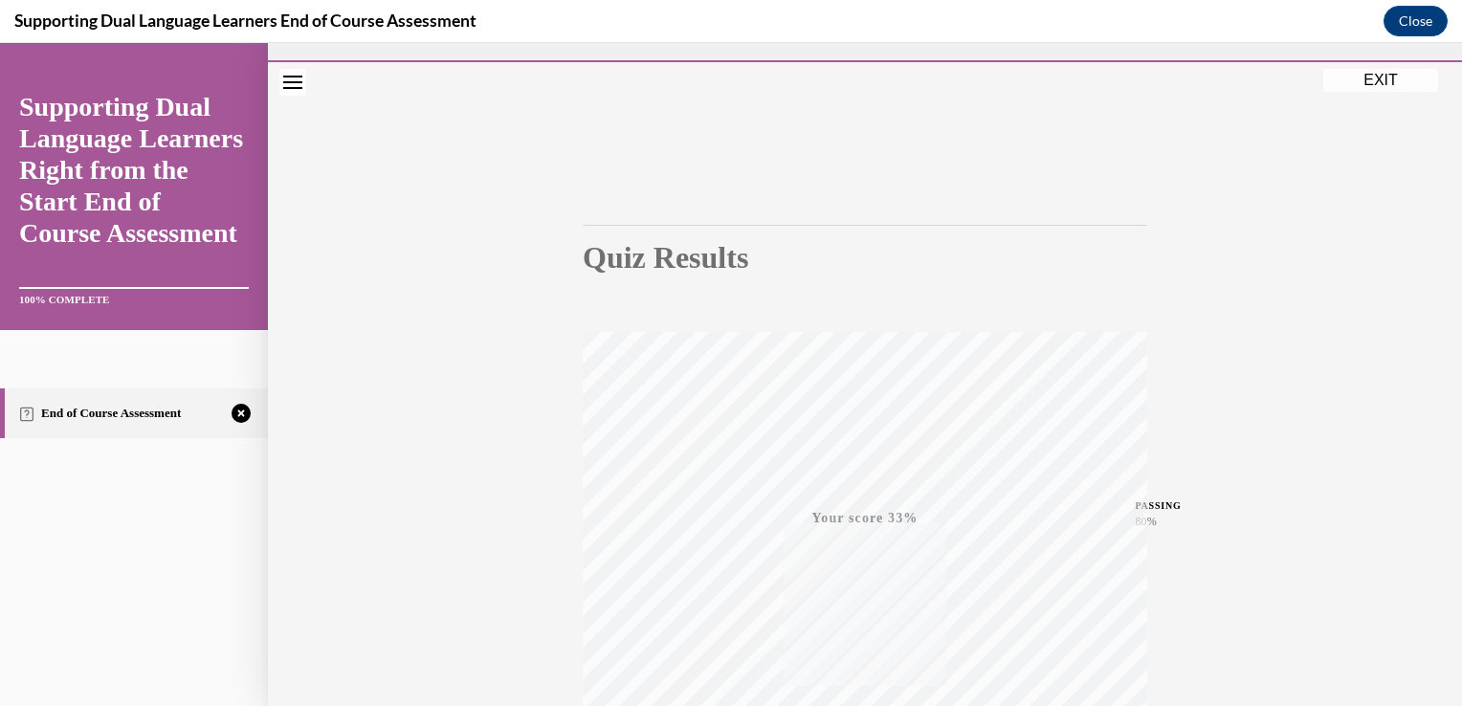
scroll to position [317, 0]
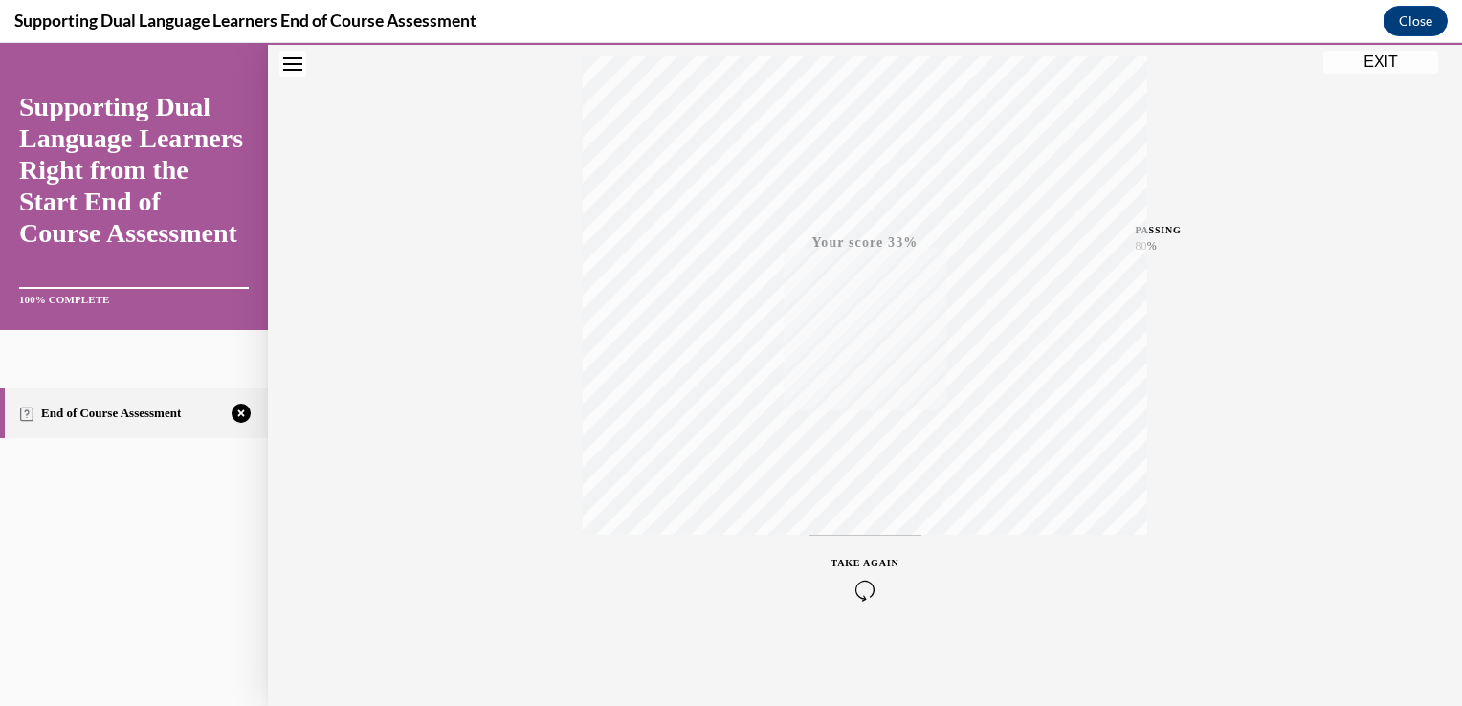
click at [850, 593] on icon "button" at bounding box center [865, 590] width 68 height 21
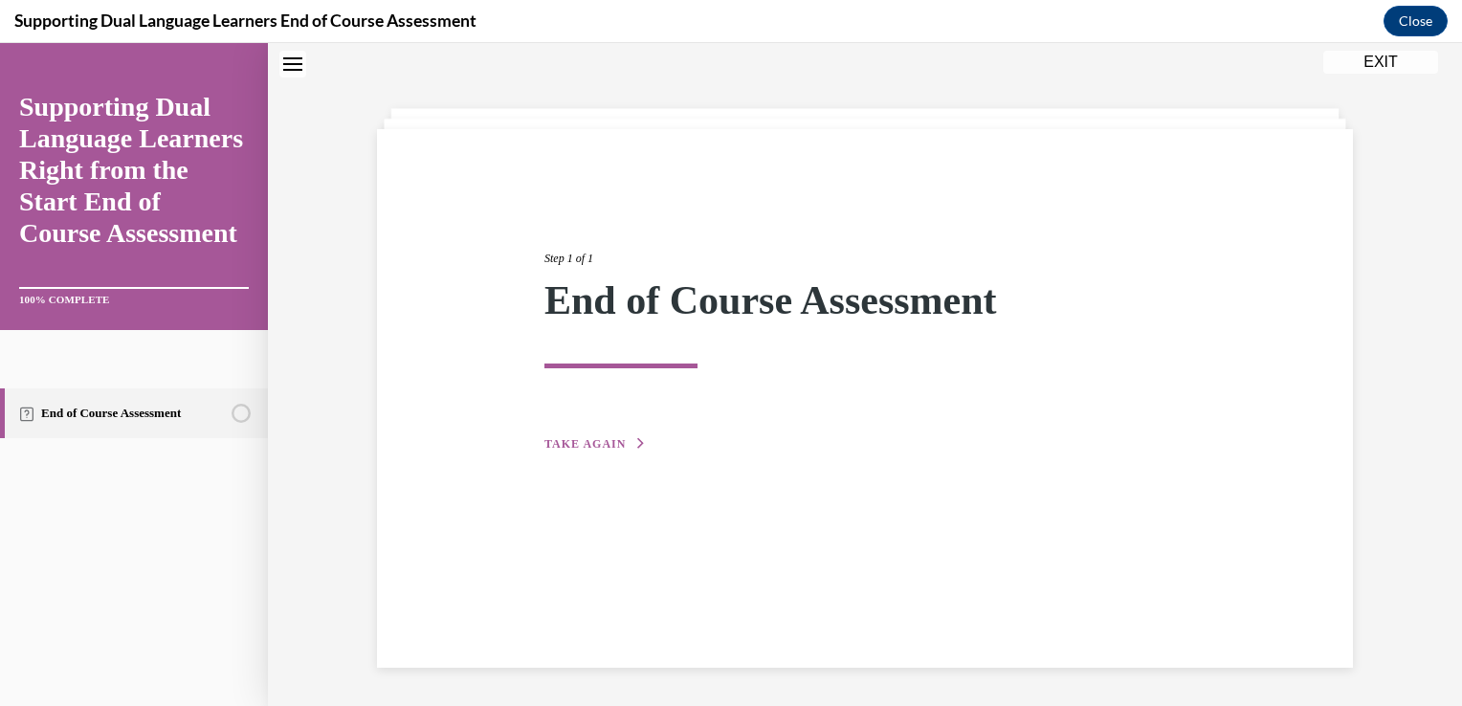
click at [591, 441] on span "TAKE AGAIN" at bounding box center [584, 443] width 81 height 13
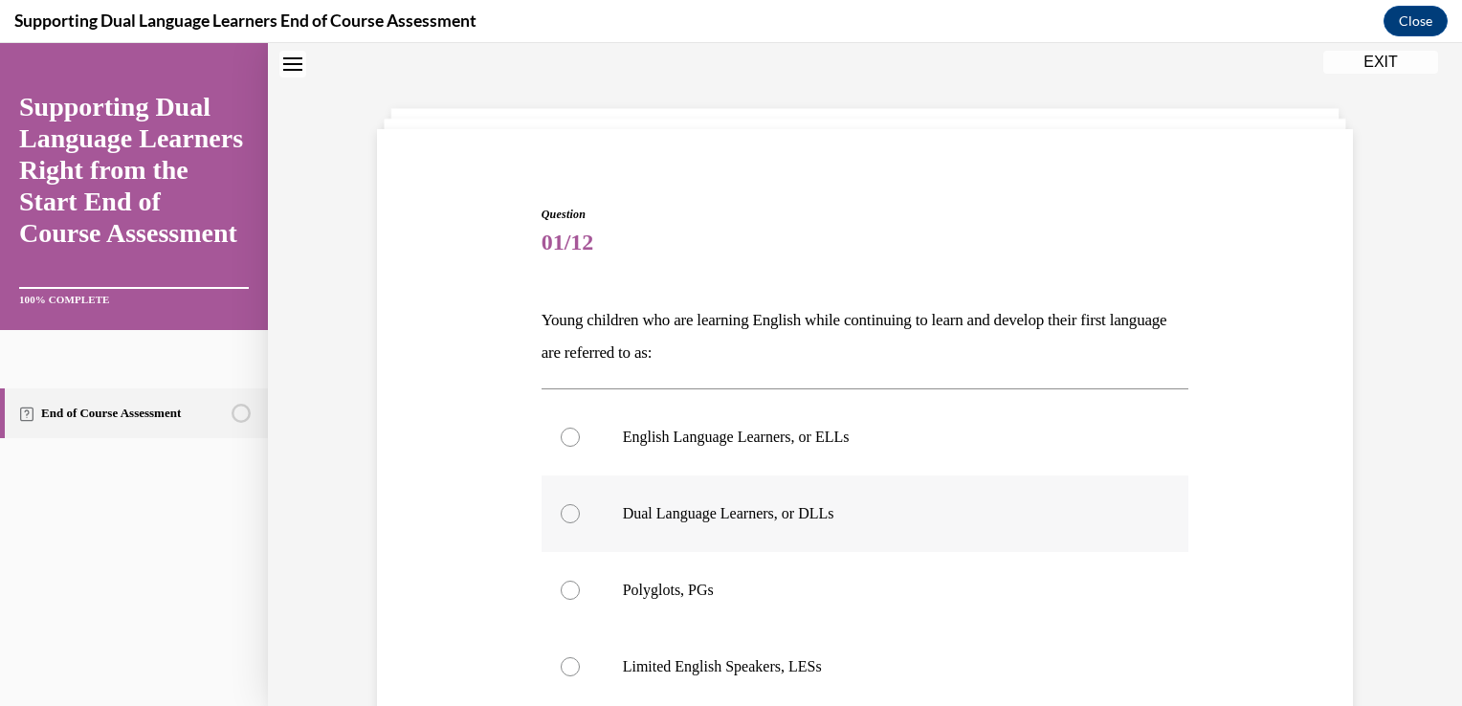
click at [610, 502] on label "Dual Language Learners, or DLLs" at bounding box center [866, 514] width 648 height 77
click at [580, 504] on input "Dual Language Learners, or DLLs" at bounding box center [570, 513] width 19 height 19
radio input "true"
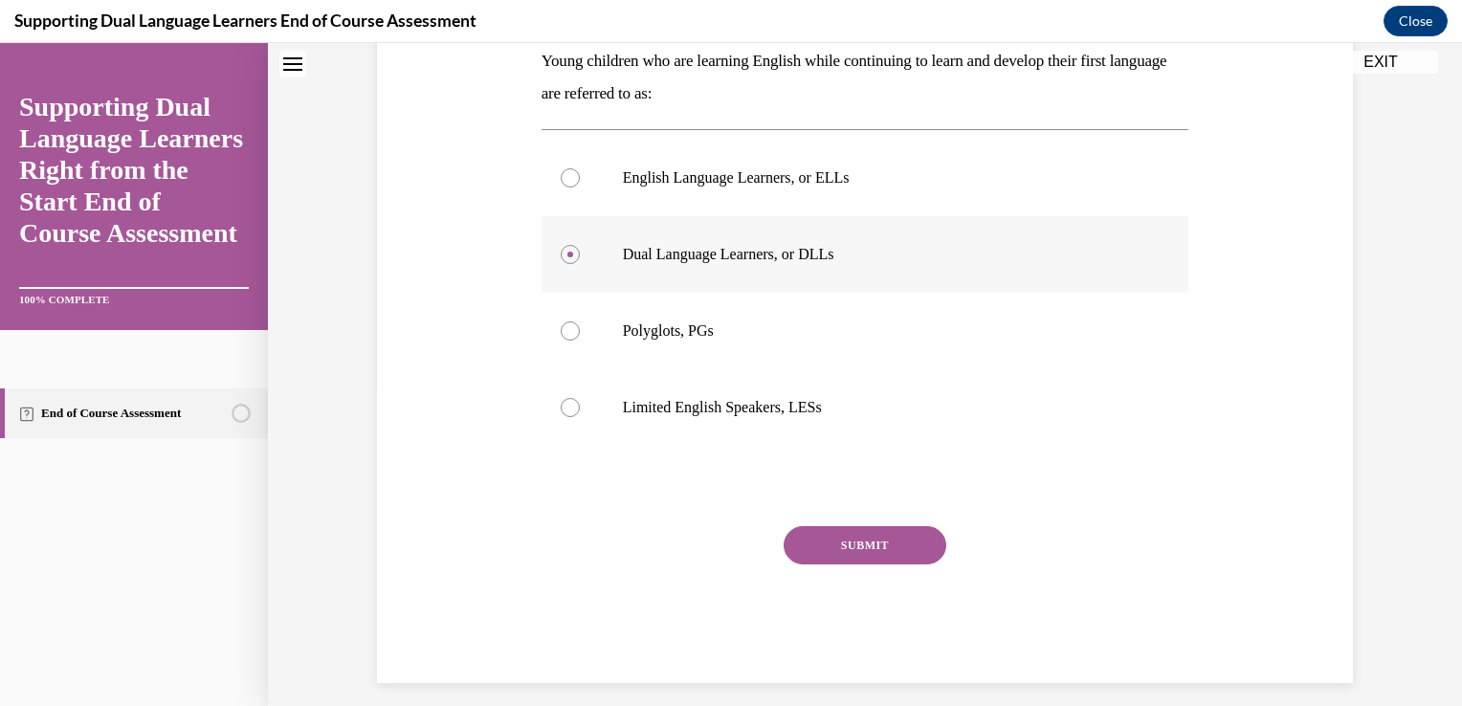
scroll to position [321, 0]
click at [872, 538] on button "SUBMIT" at bounding box center [865, 544] width 163 height 38
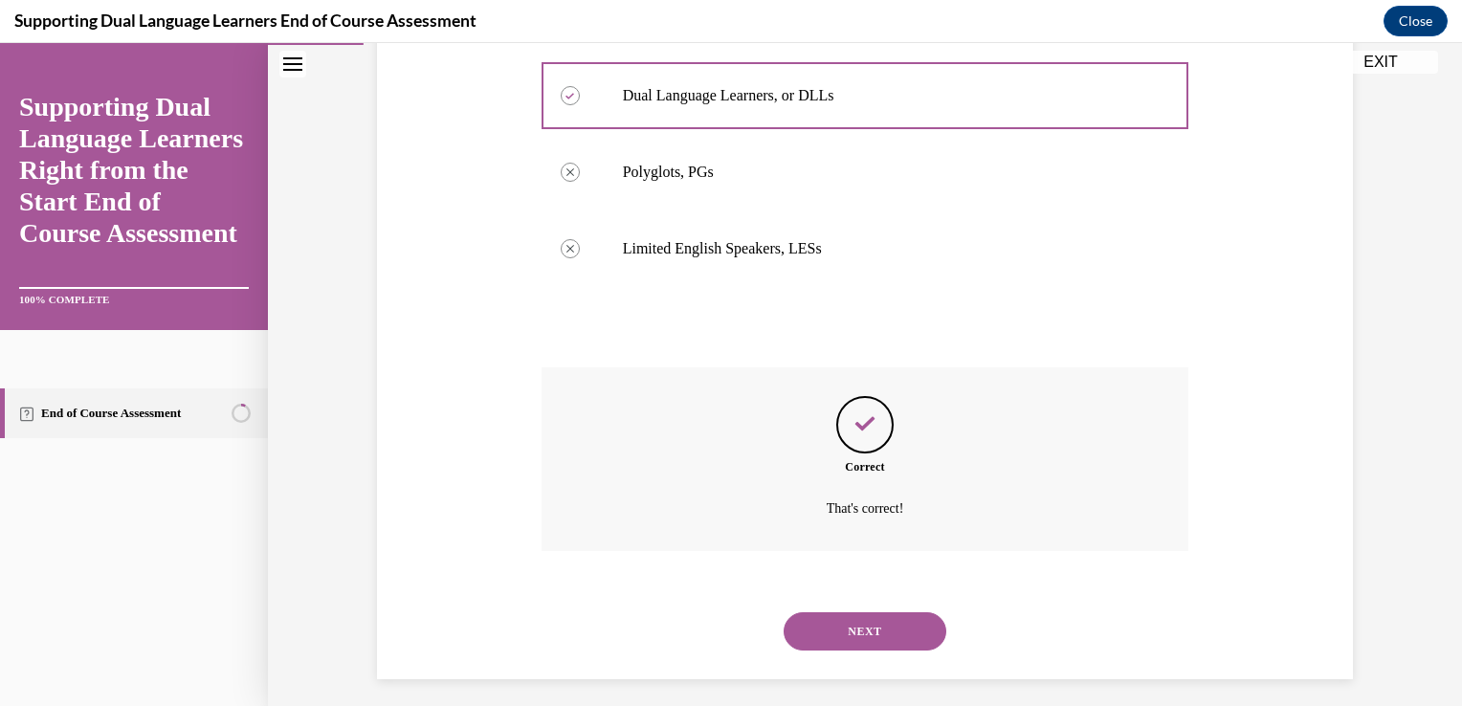
scroll to position [489, 0]
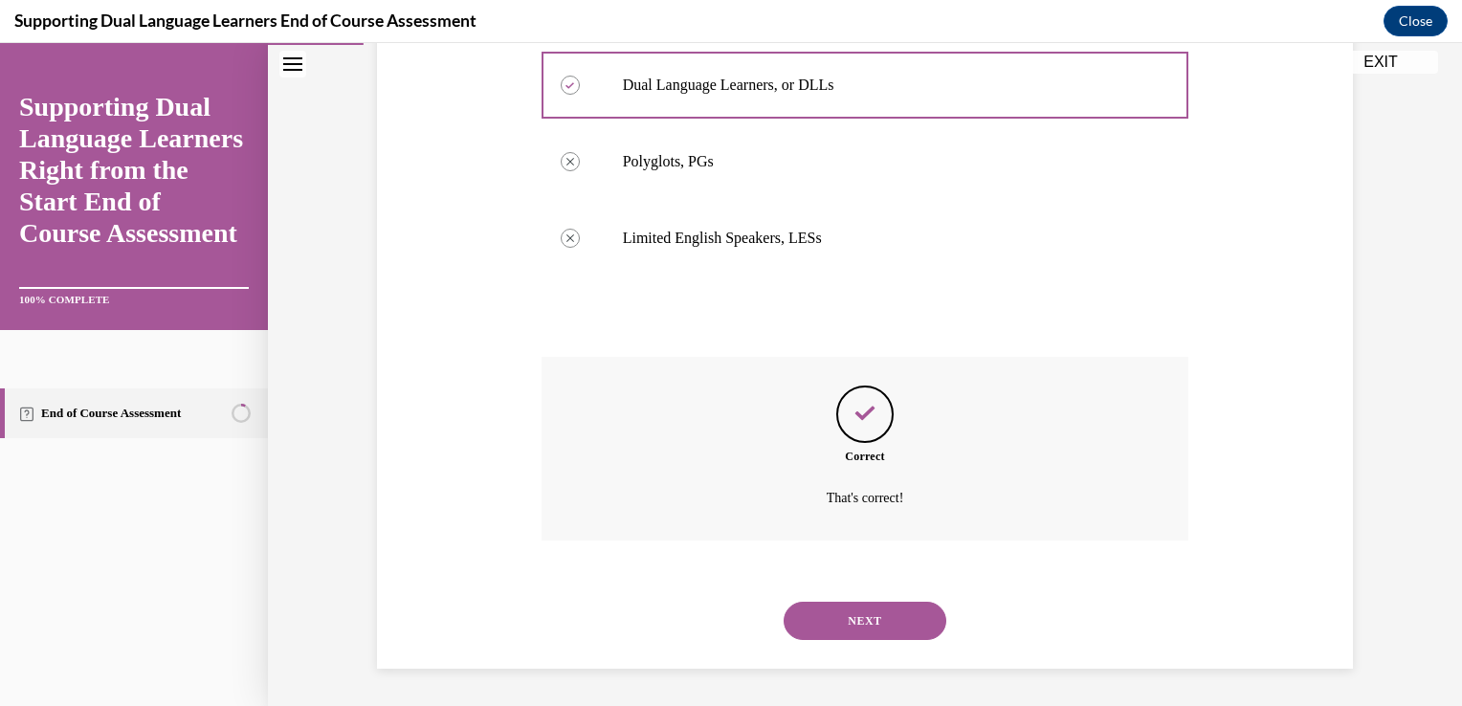
click at [850, 622] on button "NEXT" at bounding box center [865, 621] width 163 height 38
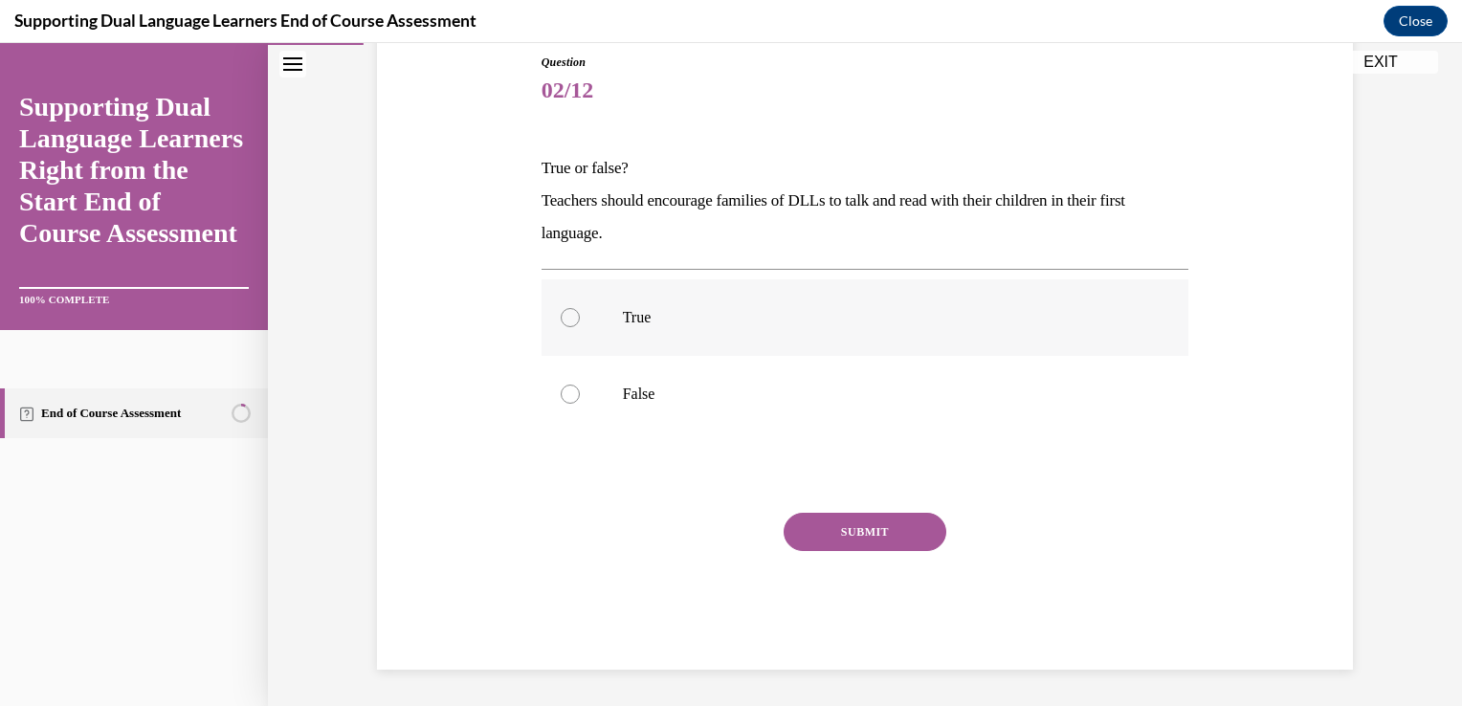
click at [629, 313] on p "True" at bounding box center [882, 317] width 519 height 19
click at [580, 313] on input "True" at bounding box center [570, 317] width 19 height 19
radio input "true"
click at [815, 522] on button "SUBMIT" at bounding box center [865, 532] width 163 height 38
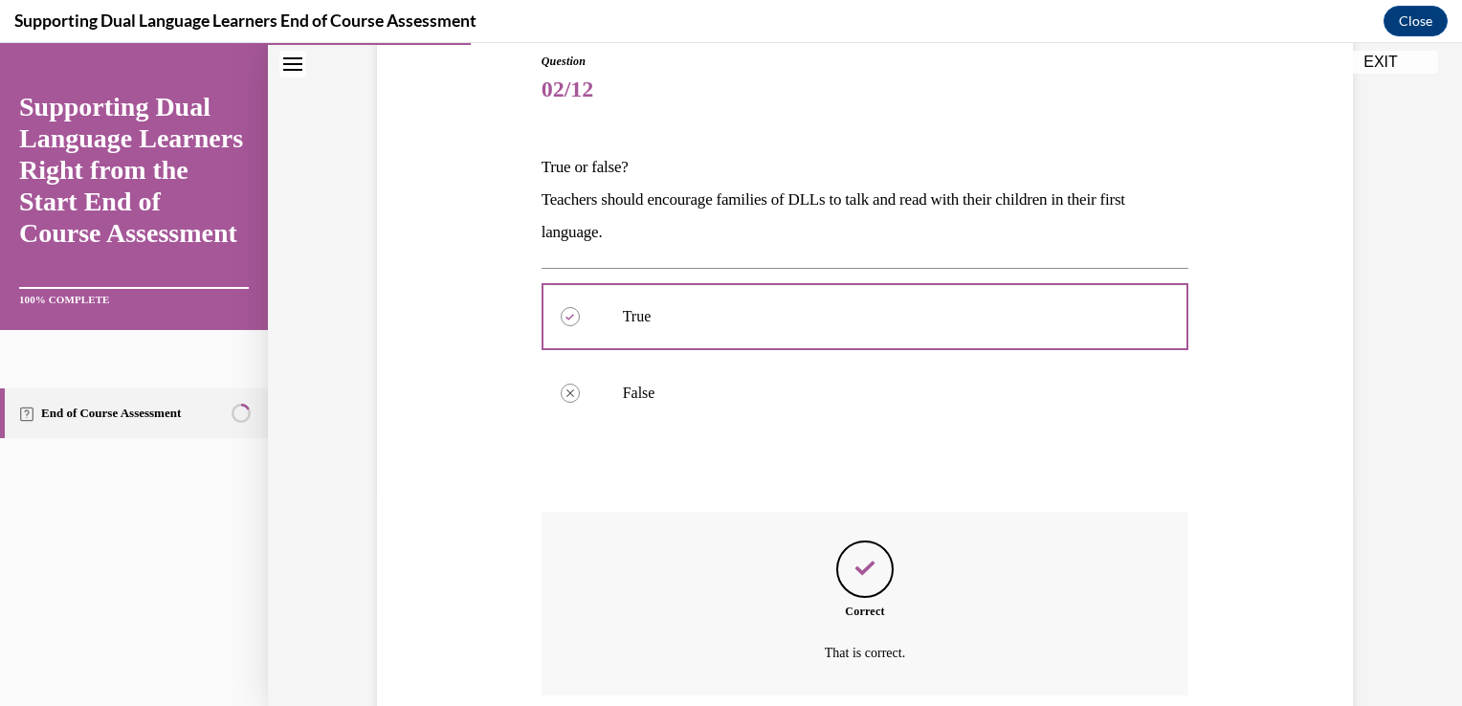
scroll to position [367, 0]
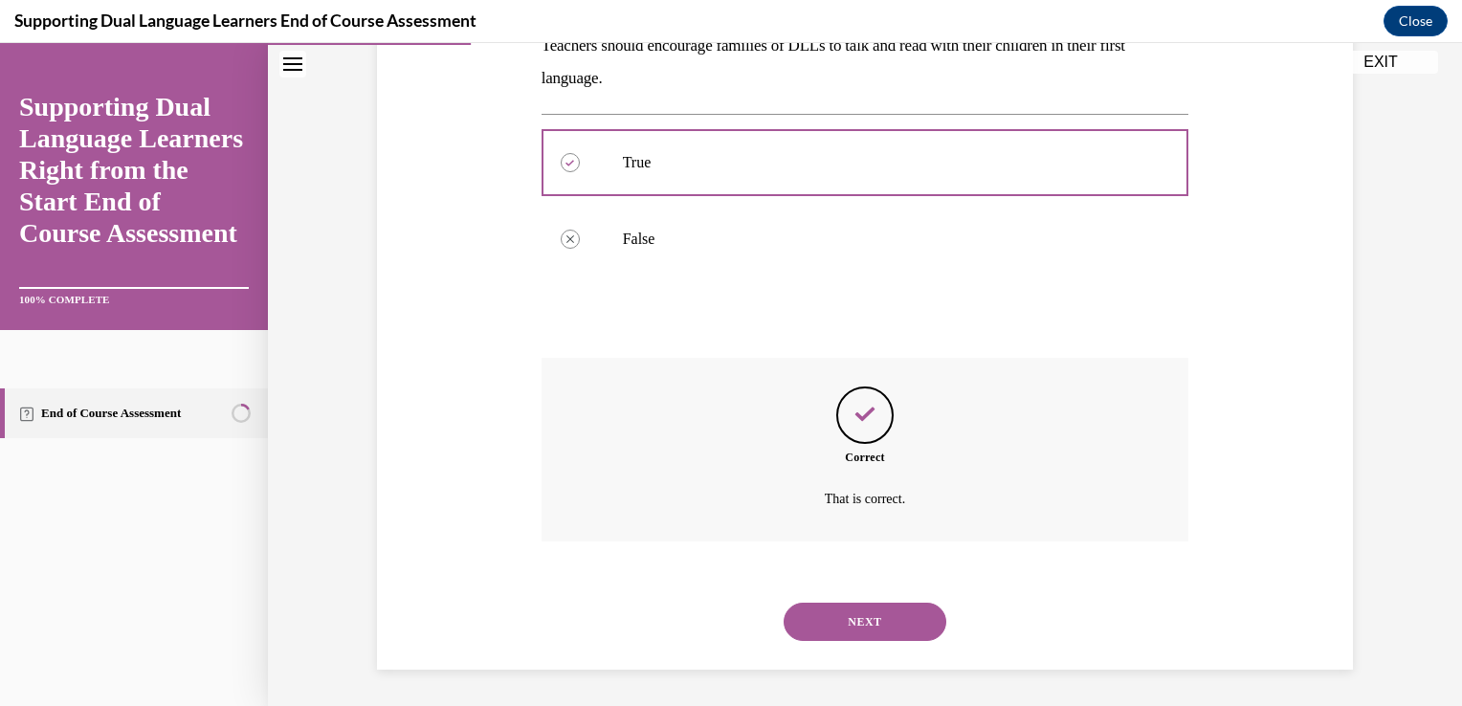
drag, startPoint x: 852, startPoint y: 606, endPoint x: 845, endPoint y: 620, distance: 15.8
click at [845, 620] on button "NEXT" at bounding box center [865, 622] width 163 height 38
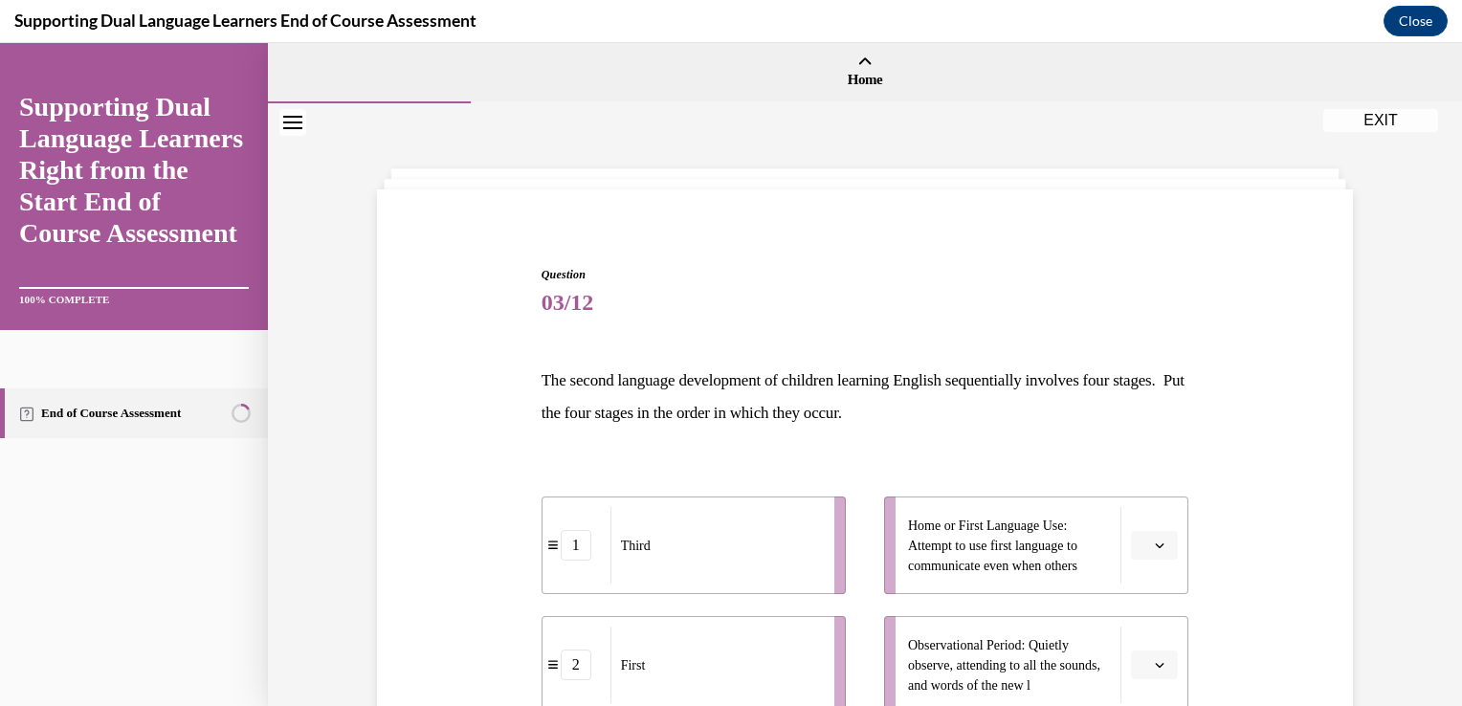
click at [1155, 543] on icon "button" at bounding box center [1160, 546] width 10 height 10
click at [1162, 390] on div "1" at bounding box center [1145, 387] width 48 height 38
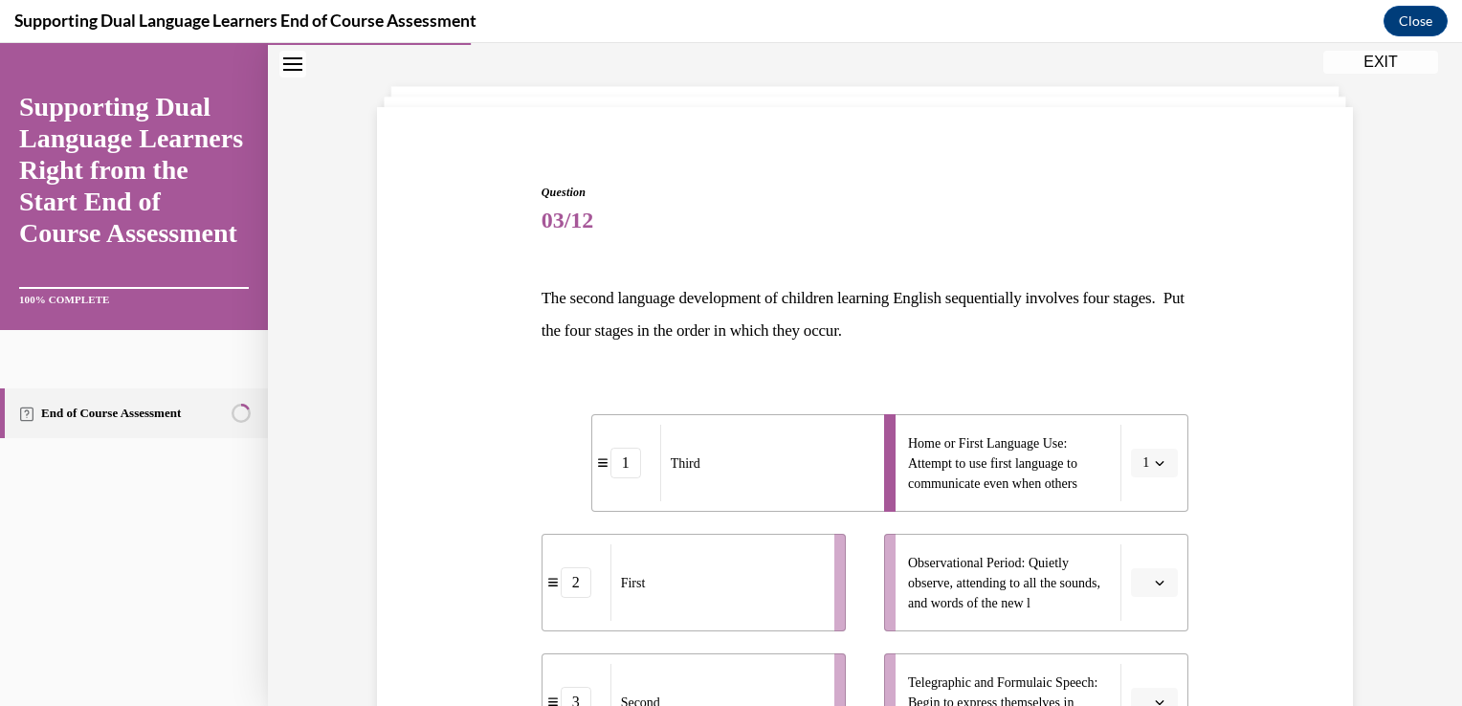
scroll to position [121, 0]
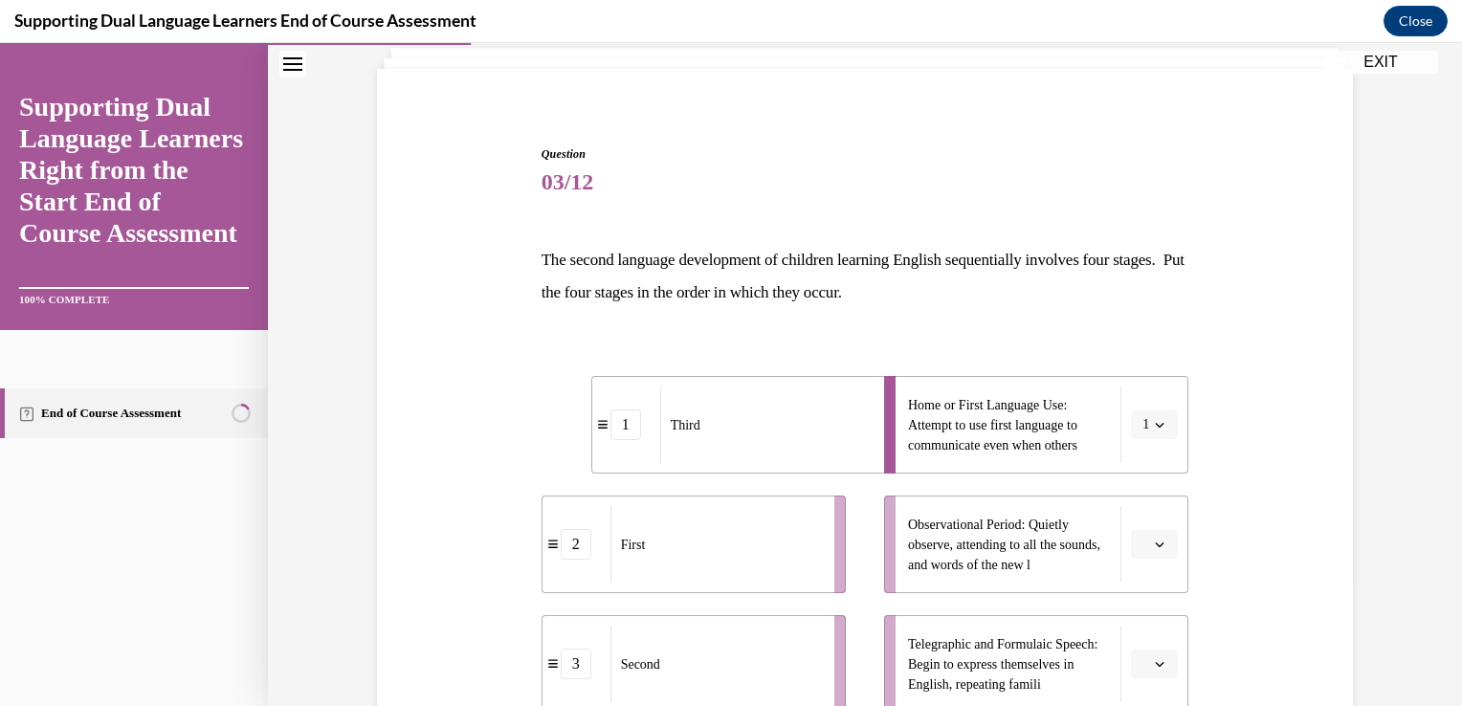
click at [1143, 544] on button "button" at bounding box center [1154, 544] width 47 height 29
click at [1144, 515] on div "4" at bounding box center [1145, 501] width 48 height 38
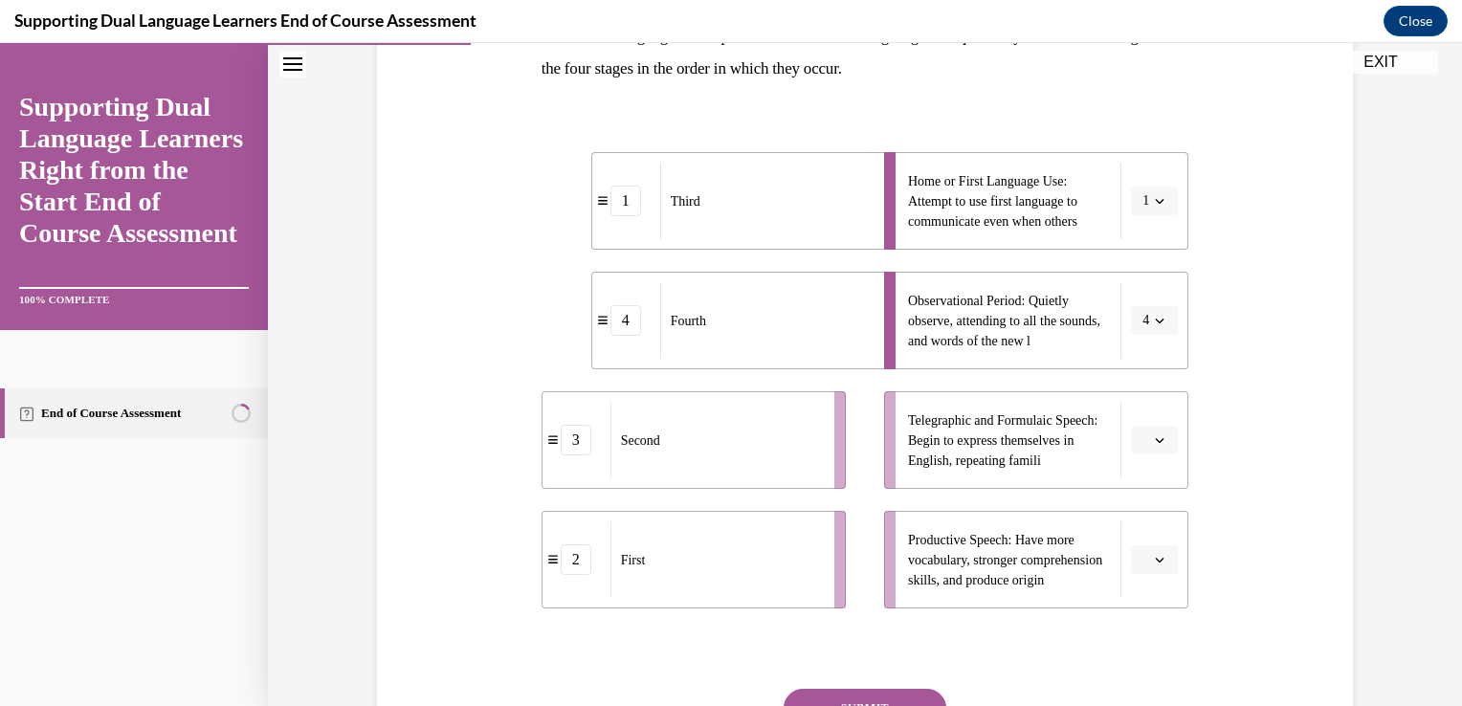
scroll to position [381, 0]
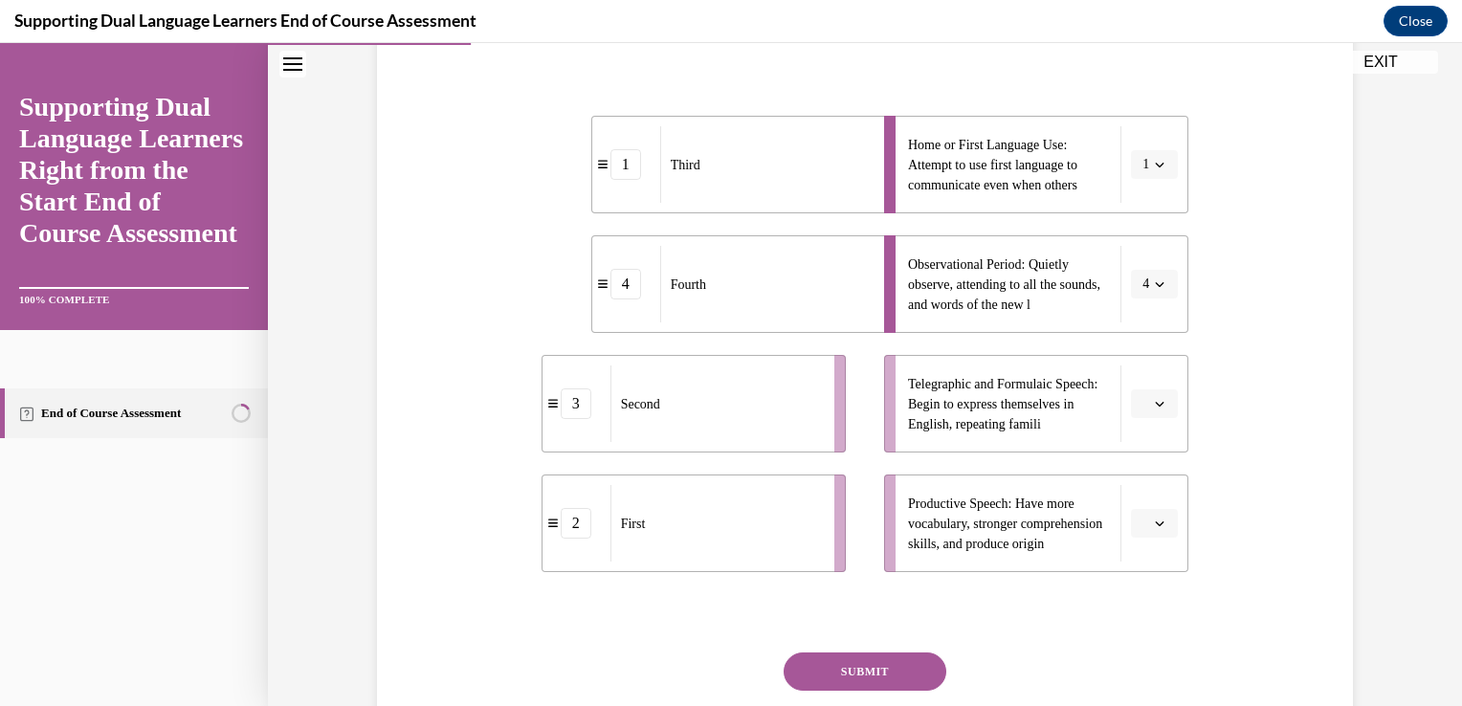
click at [1156, 402] on icon "button" at bounding box center [1160, 404] width 9 height 5
click at [1157, 520] on div "2" at bounding box center [1145, 522] width 48 height 38
click at [1157, 520] on icon "button" at bounding box center [1160, 524] width 10 height 10
click at [1153, 480] on div "4" at bounding box center [1145, 480] width 48 height 38
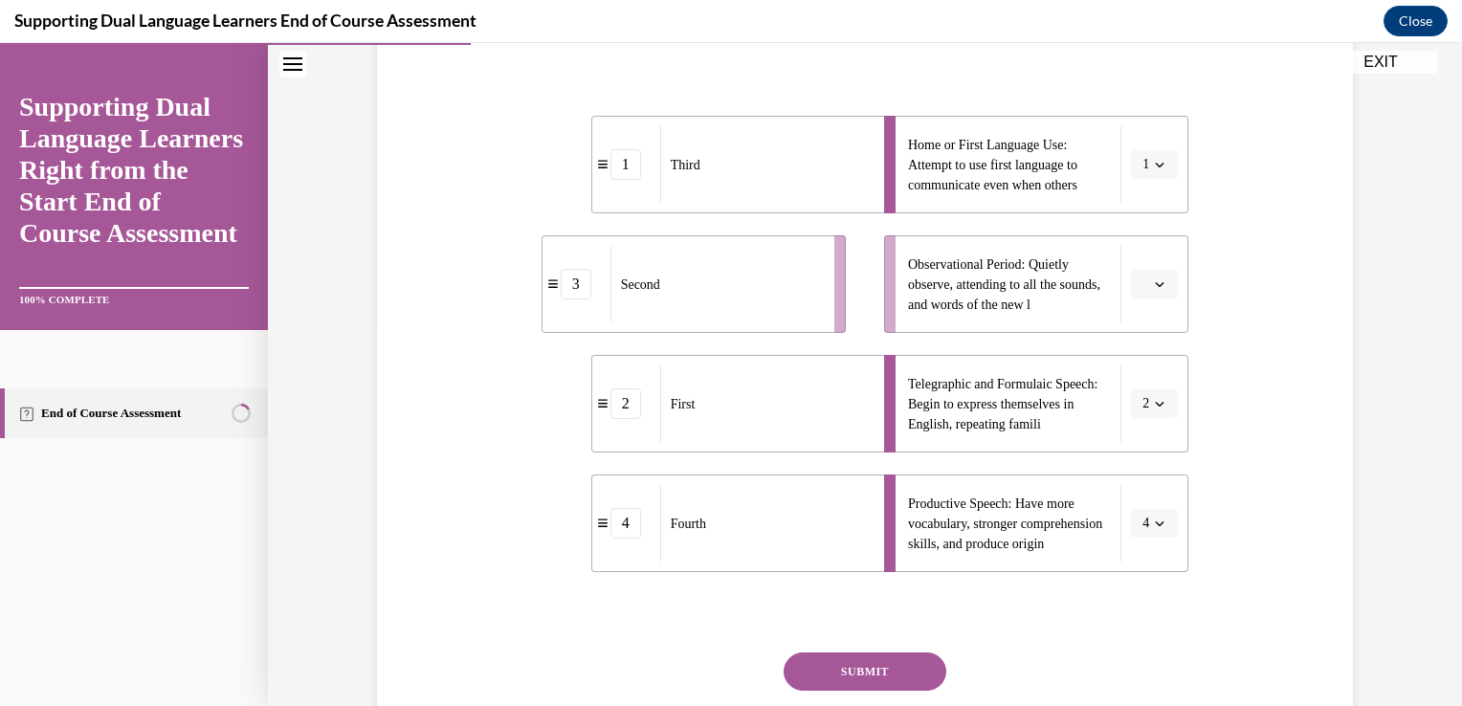
click at [1155, 286] on icon "button" at bounding box center [1160, 284] width 10 height 10
click at [1145, 432] on div "3" at bounding box center [1145, 441] width 48 height 38
click at [873, 663] on button "SUBMIT" at bounding box center [865, 672] width 163 height 38
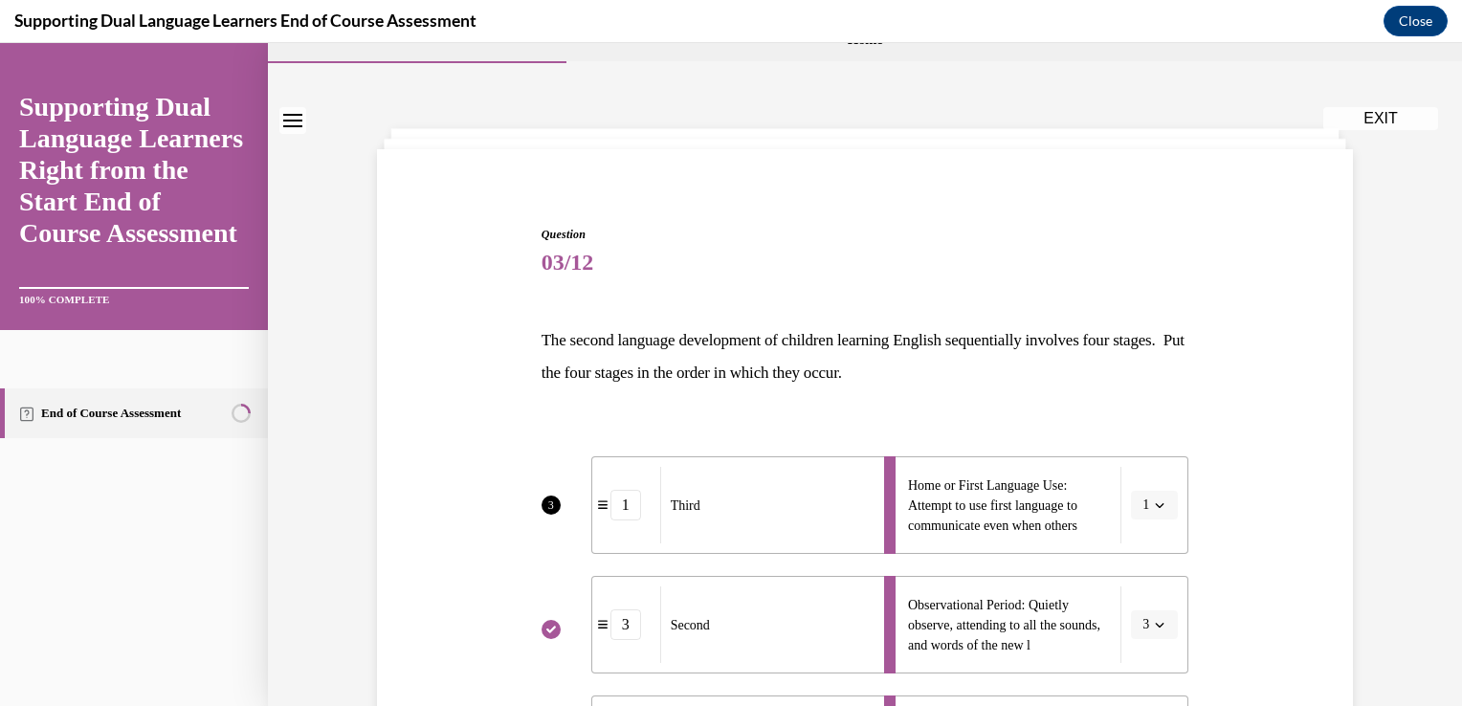
scroll to position [0, 0]
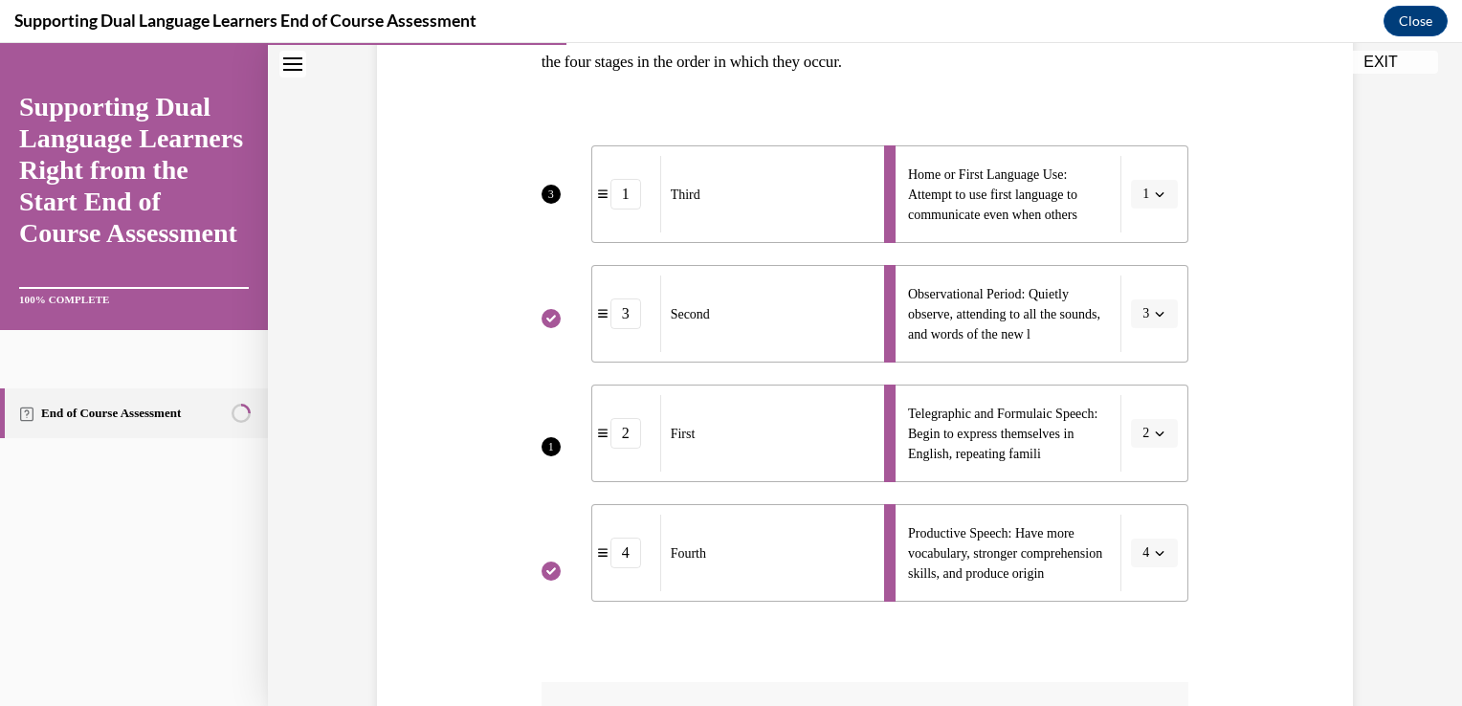
click at [880, 618] on div "Question 03/12 The second language development of children learning English seq…" at bounding box center [866, 466] width 648 height 1102
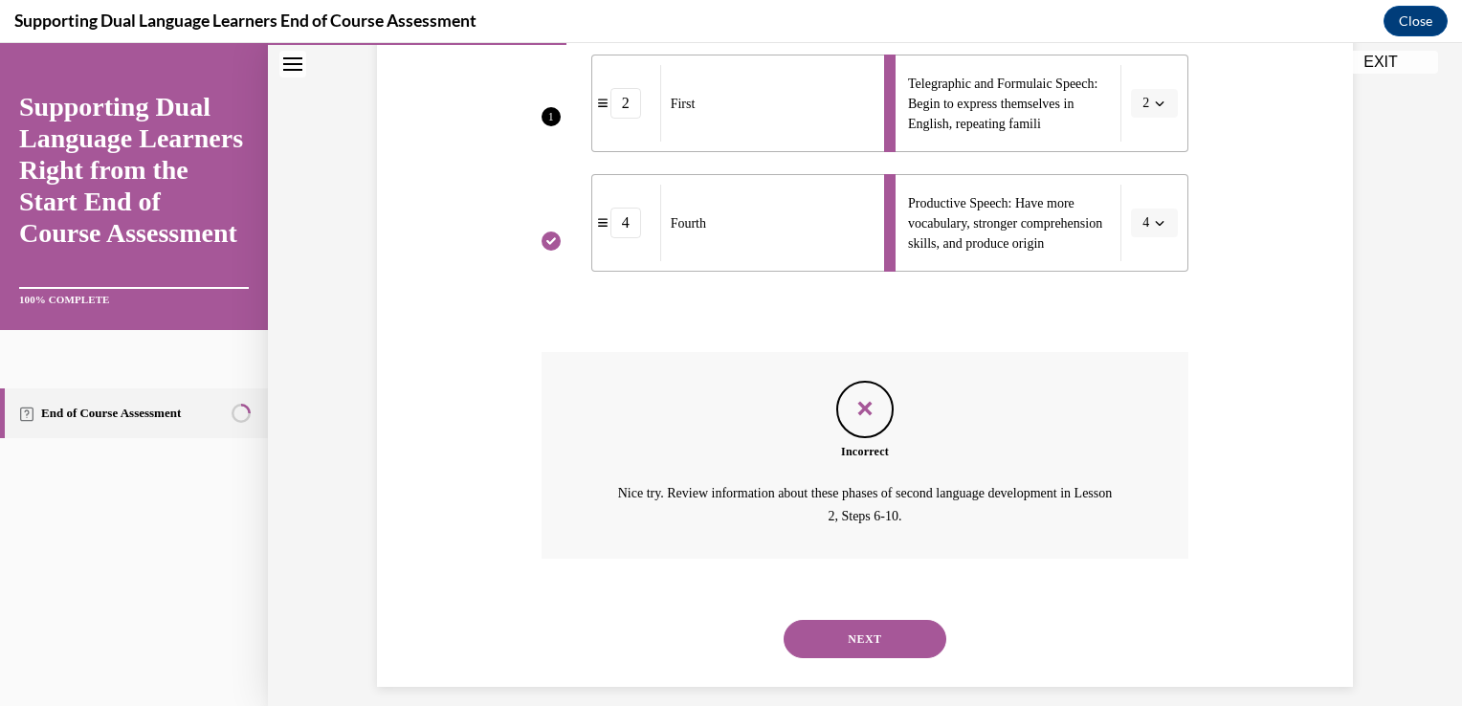
scroll to position [687, 0]
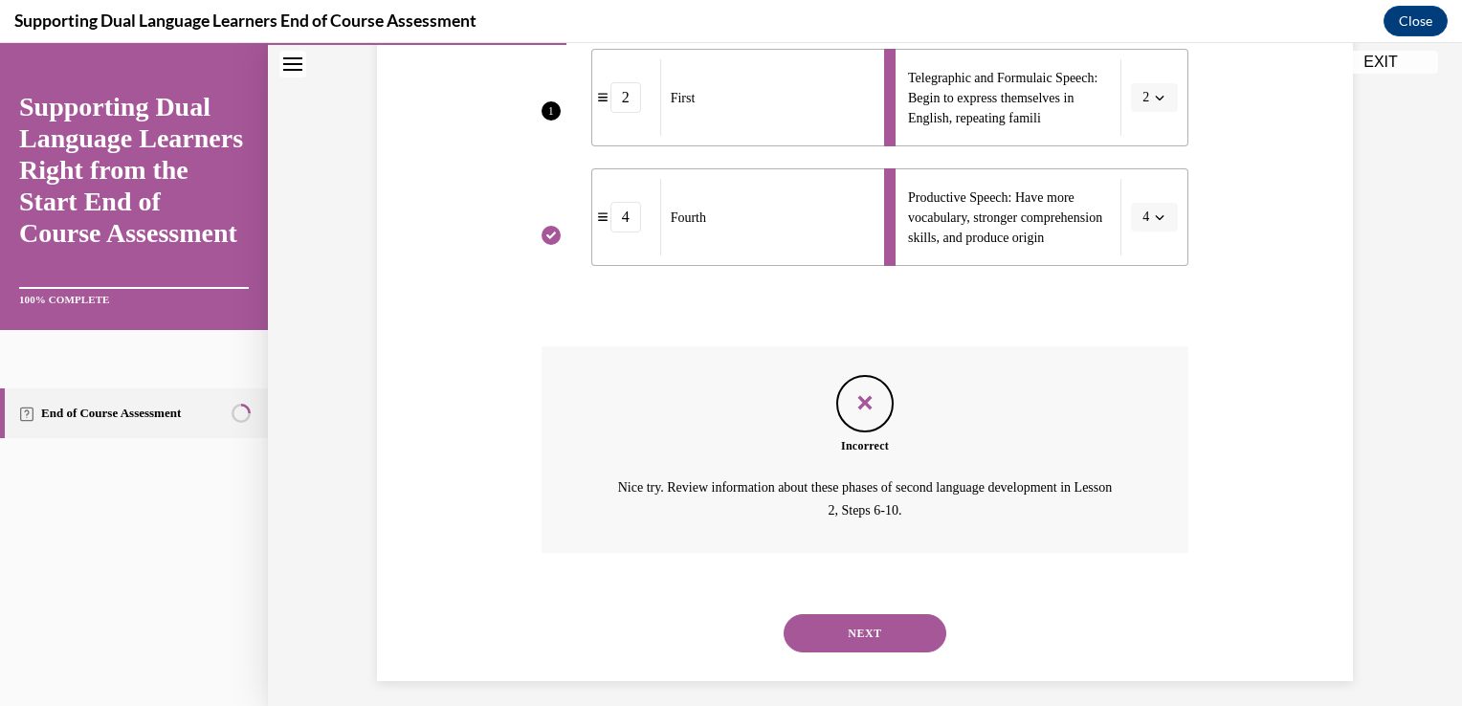
click at [877, 633] on button "NEXT" at bounding box center [865, 633] width 163 height 38
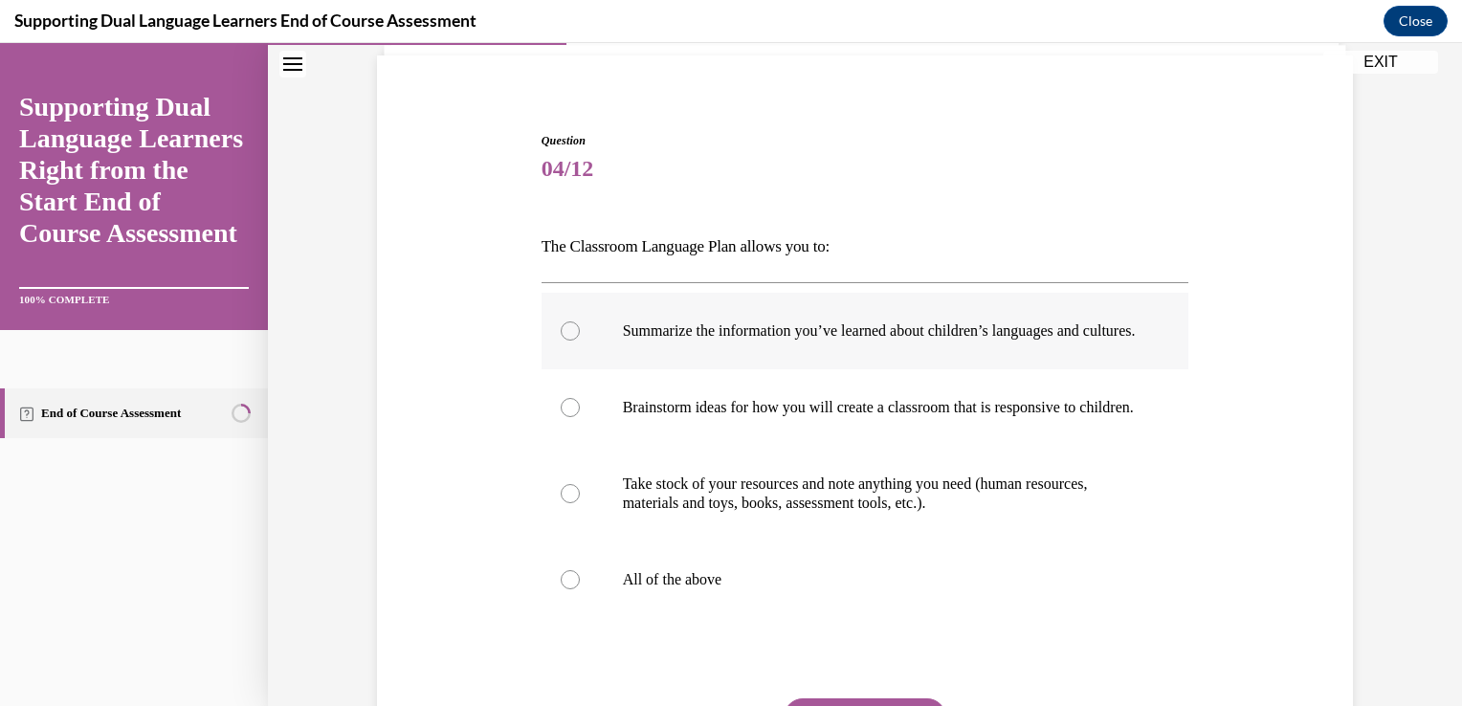
scroll to position [140, 0]
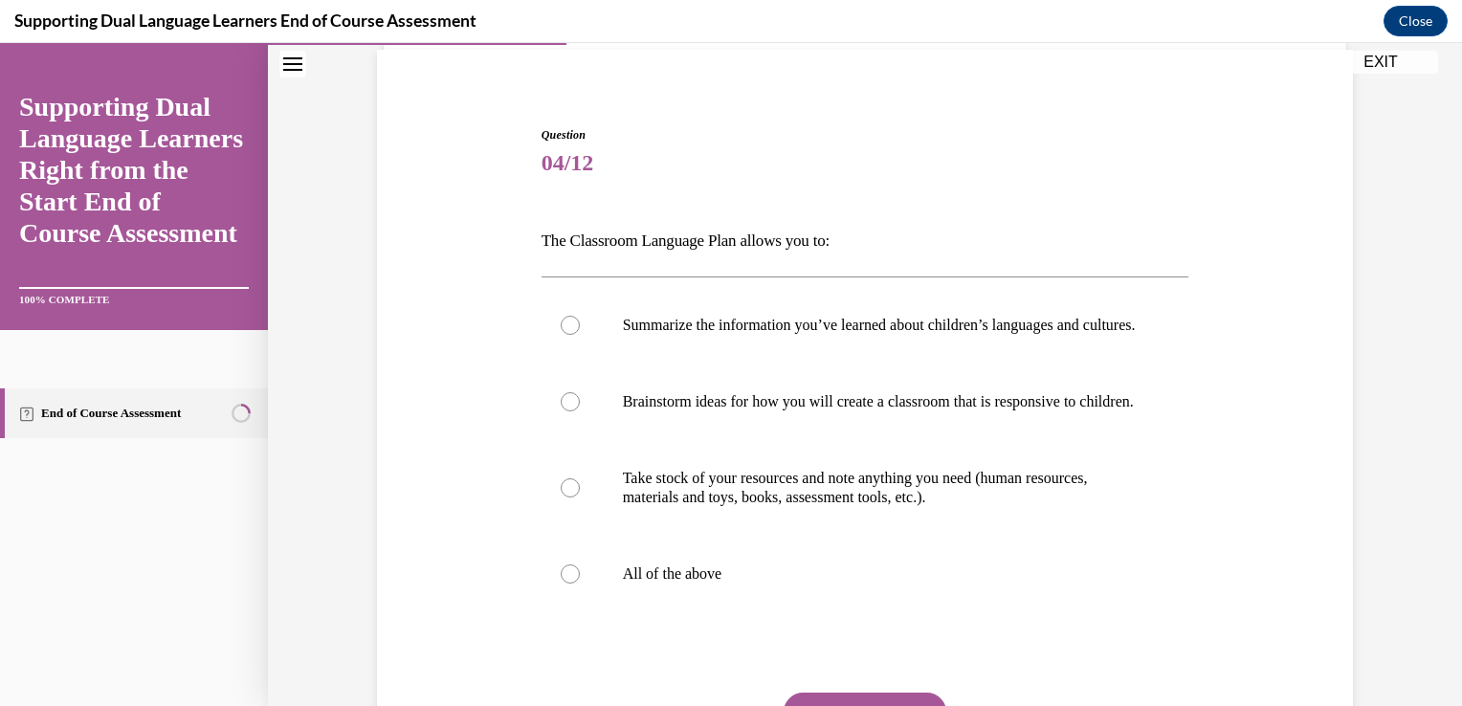
click at [827, 622] on div "Summarize the information you’ve learned about children’s languages and culture…" at bounding box center [866, 449] width 648 height 345
click at [720, 584] on p "All of the above" at bounding box center [882, 574] width 519 height 19
click at [580, 584] on input "All of the above" at bounding box center [570, 574] width 19 height 19
radio input "true"
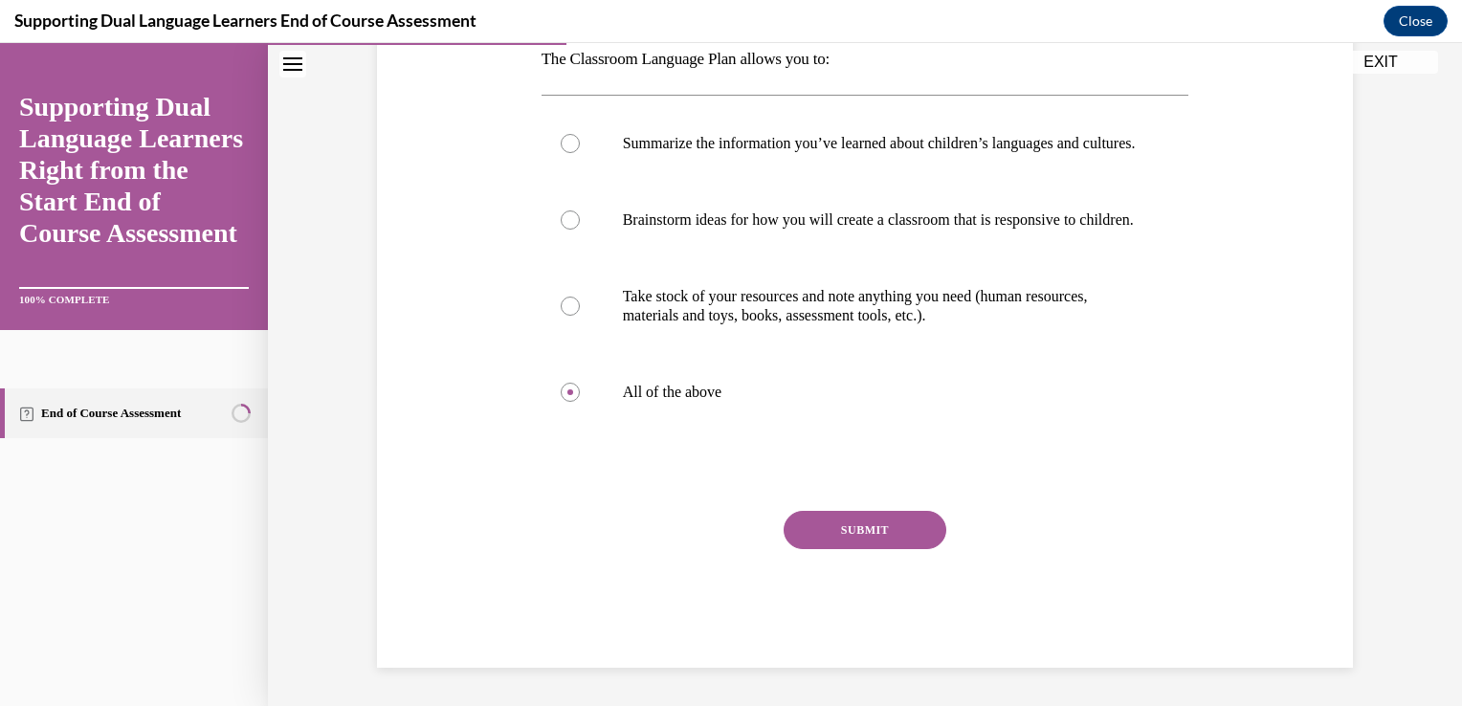
click at [842, 520] on button "SUBMIT" at bounding box center [865, 530] width 163 height 38
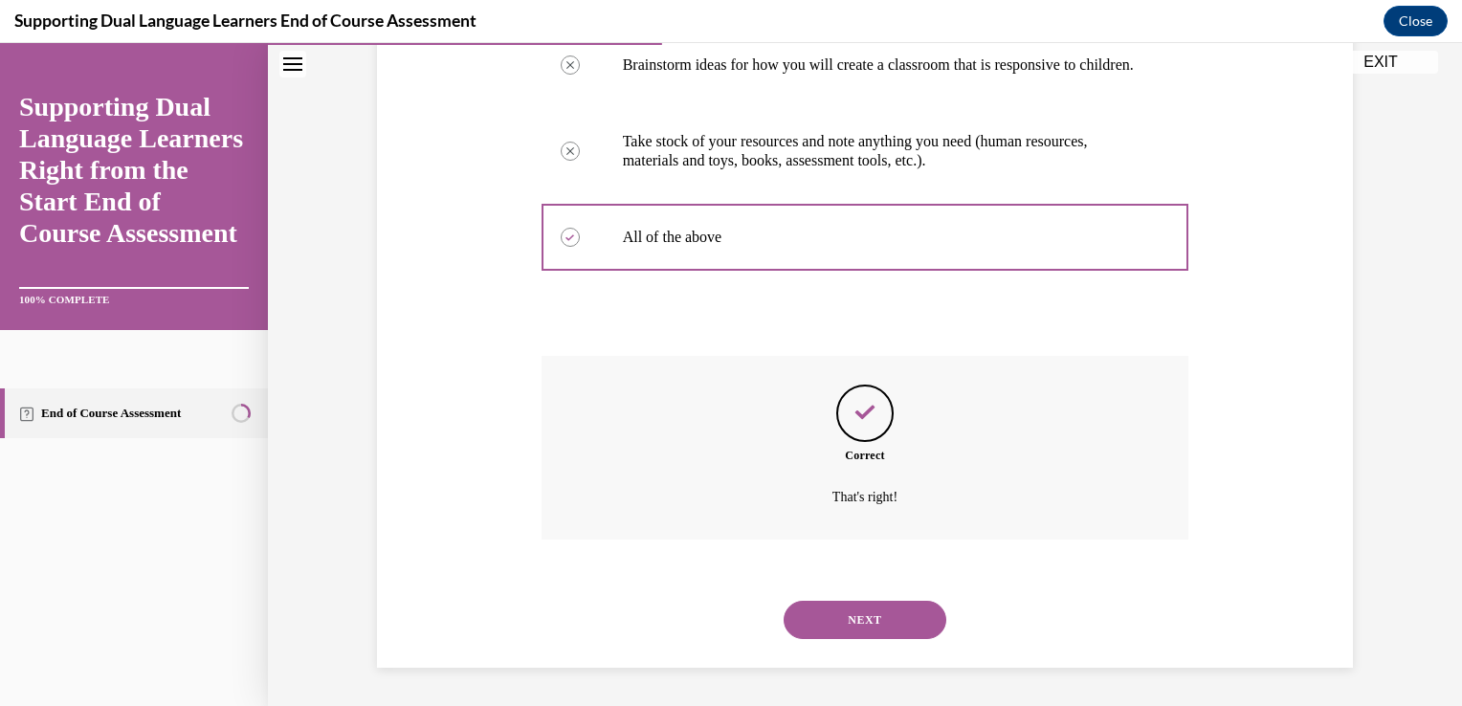
scroll to position [513, 0]
click at [863, 618] on button "NEXT" at bounding box center [865, 620] width 163 height 38
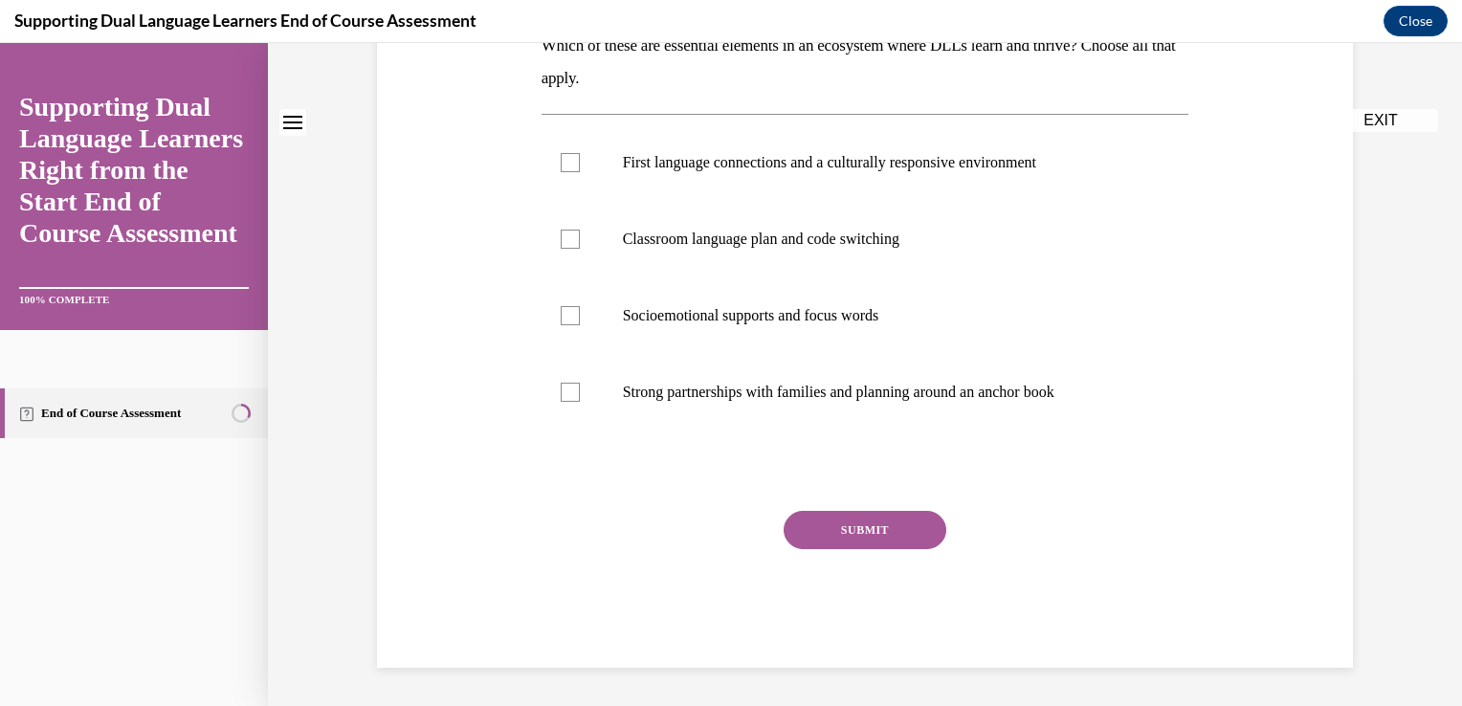
scroll to position [0, 0]
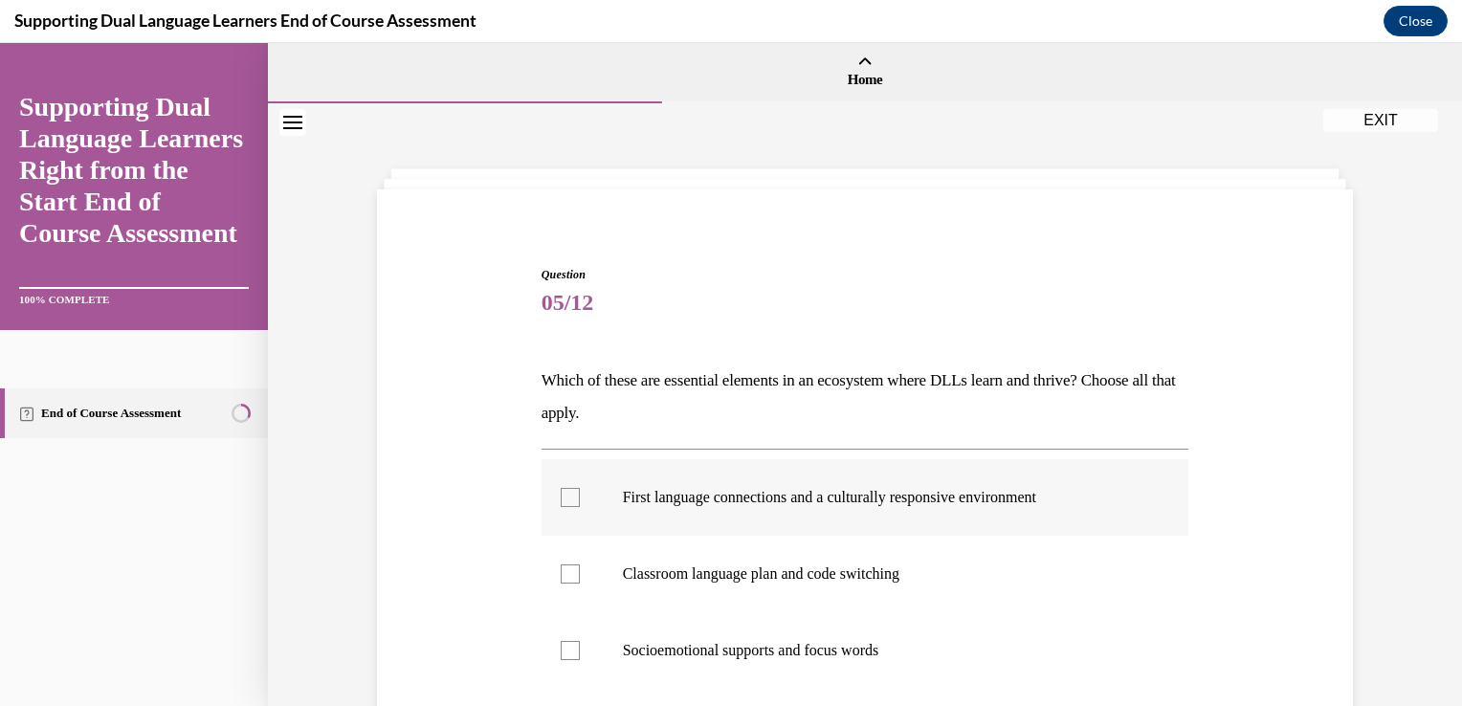
click at [676, 497] on p "First language connections and a culturally responsive environment" at bounding box center [882, 497] width 519 height 19
click at [580, 497] on input "First language connections and a culturally responsive environment" at bounding box center [570, 497] width 19 height 19
checkbox input "true"
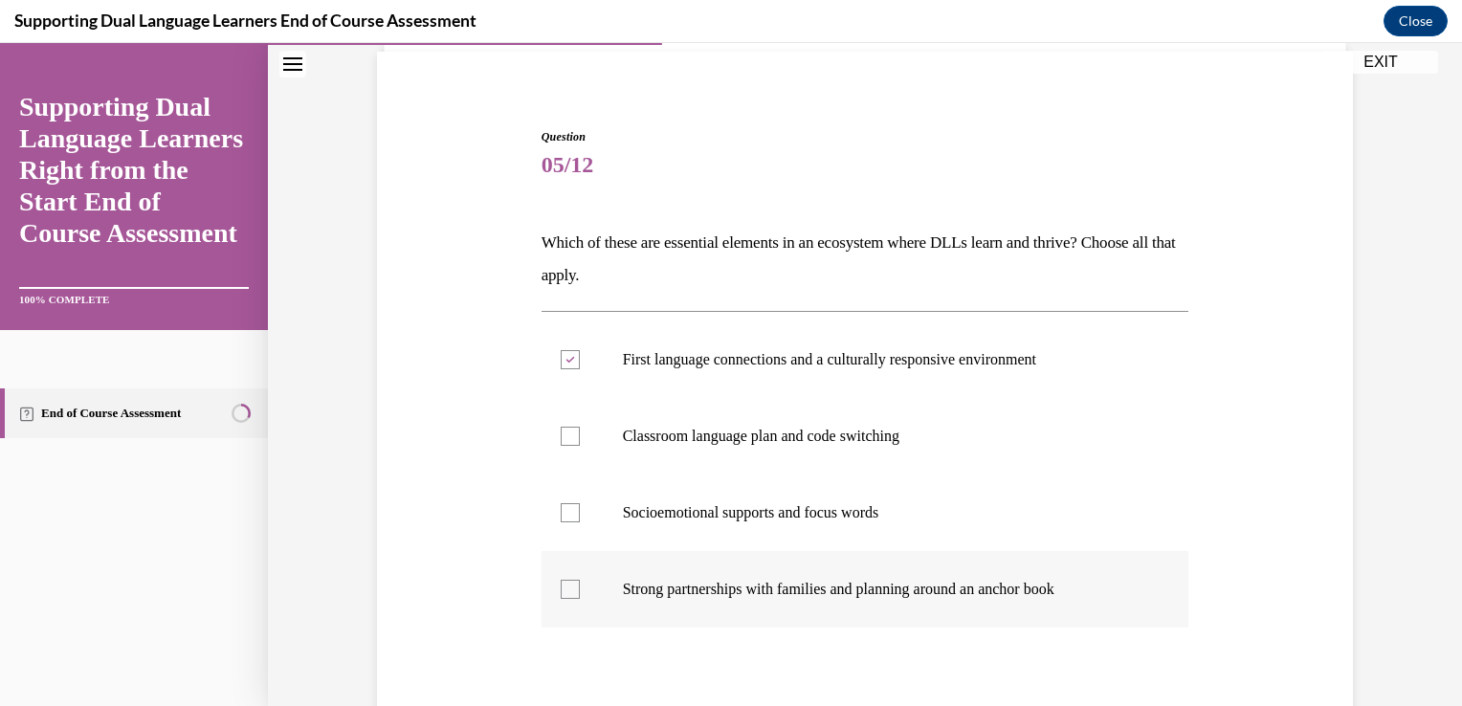
click at [722, 617] on label "Strong partnerships with families and planning around an anchor book" at bounding box center [866, 589] width 648 height 77
click at [580, 599] on input "Strong partnerships with families and planning around an anchor book" at bounding box center [570, 589] width 19 height 19
checkbox input "true"
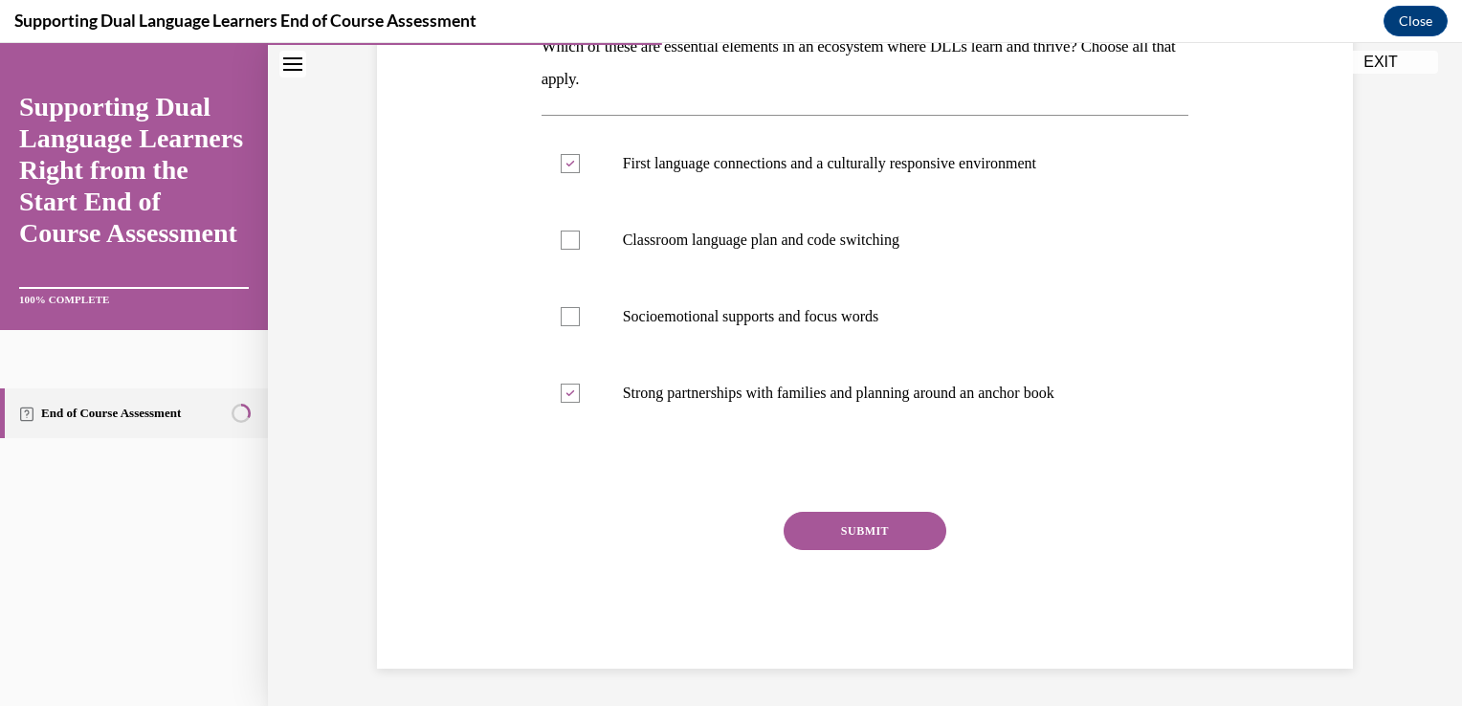
click at [854, 532] on button "SUBMIT" at bounding box center [865, 531] width 163 height 38
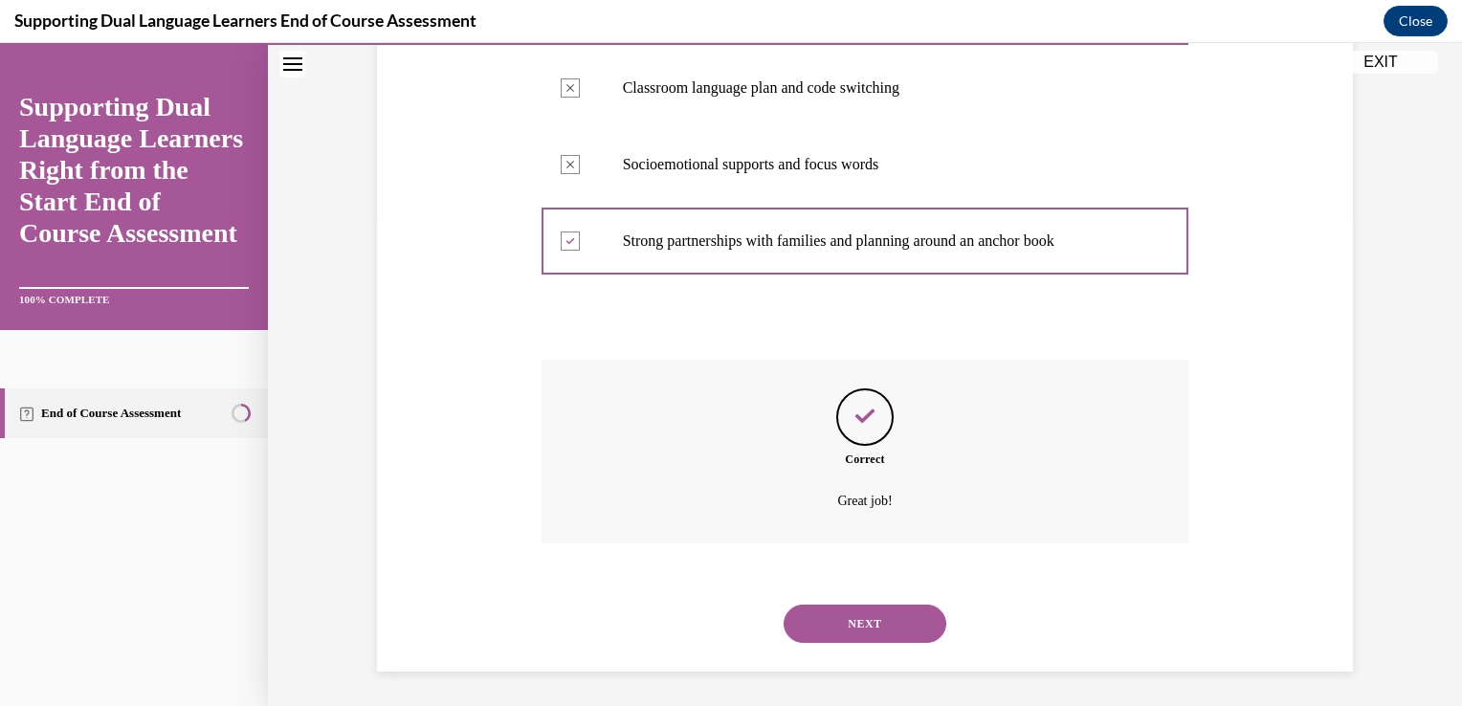
scroll to position [489, 0]
click at [868, 613] on button "NEXT" at bounding box center [865, 621] width 163 height 38
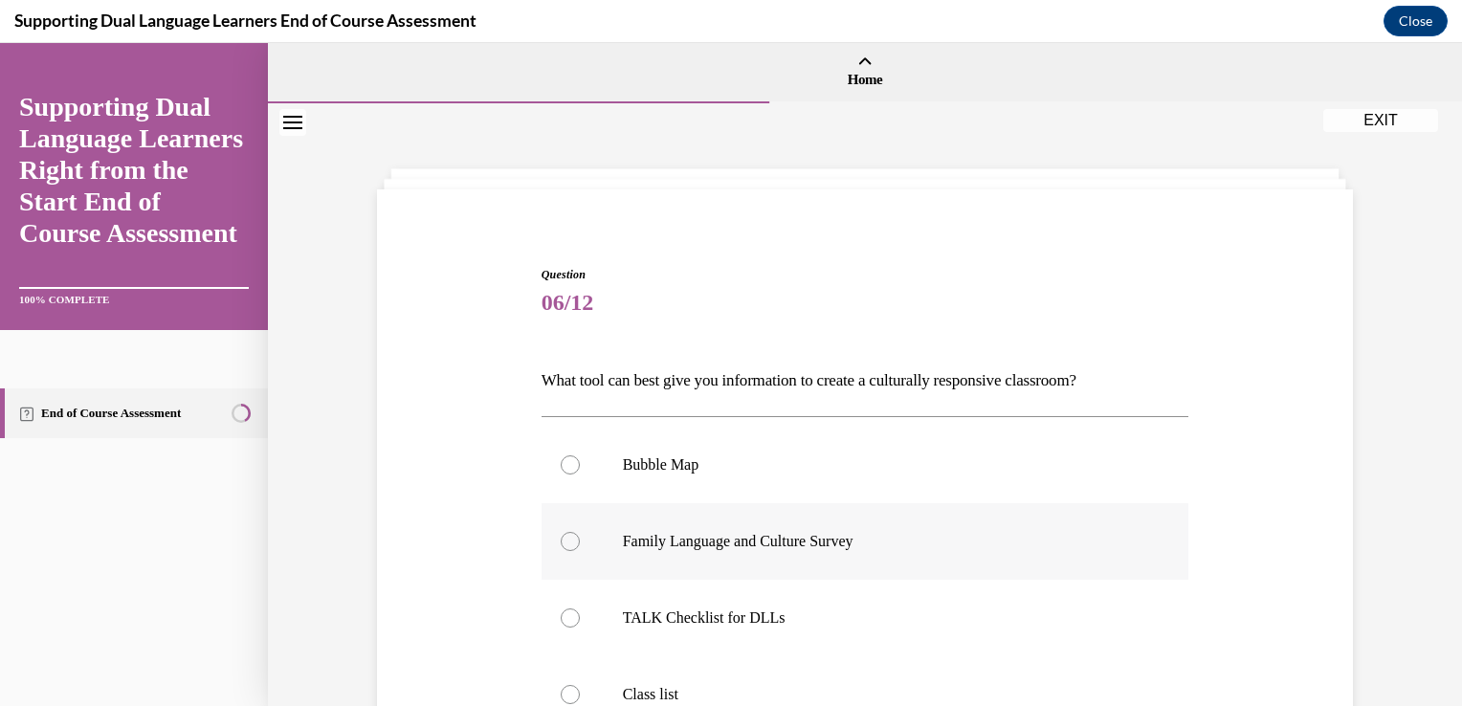
click at [779, 527] on label "Family Language and Culture Survey" at bounding box center [866, 541] width 648 height 77
click at [580, 532] on input "Family Language and Culture Survey" at bounding box center [570, 541] width 19 height 19
radio input "true"
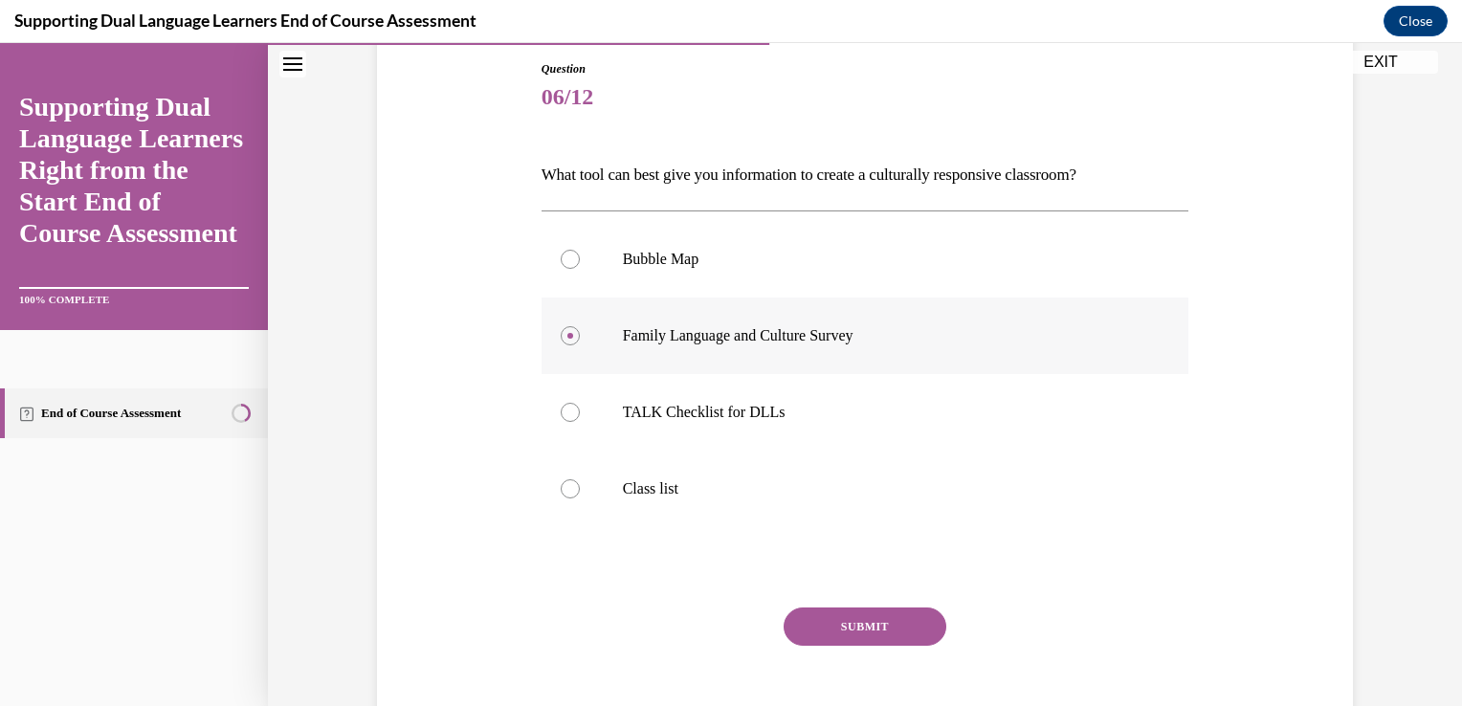
scroll to position [207, 0]
click at [846, 627] on button "SUBMIT" at bounding box center [865, 626] width 163 height 38
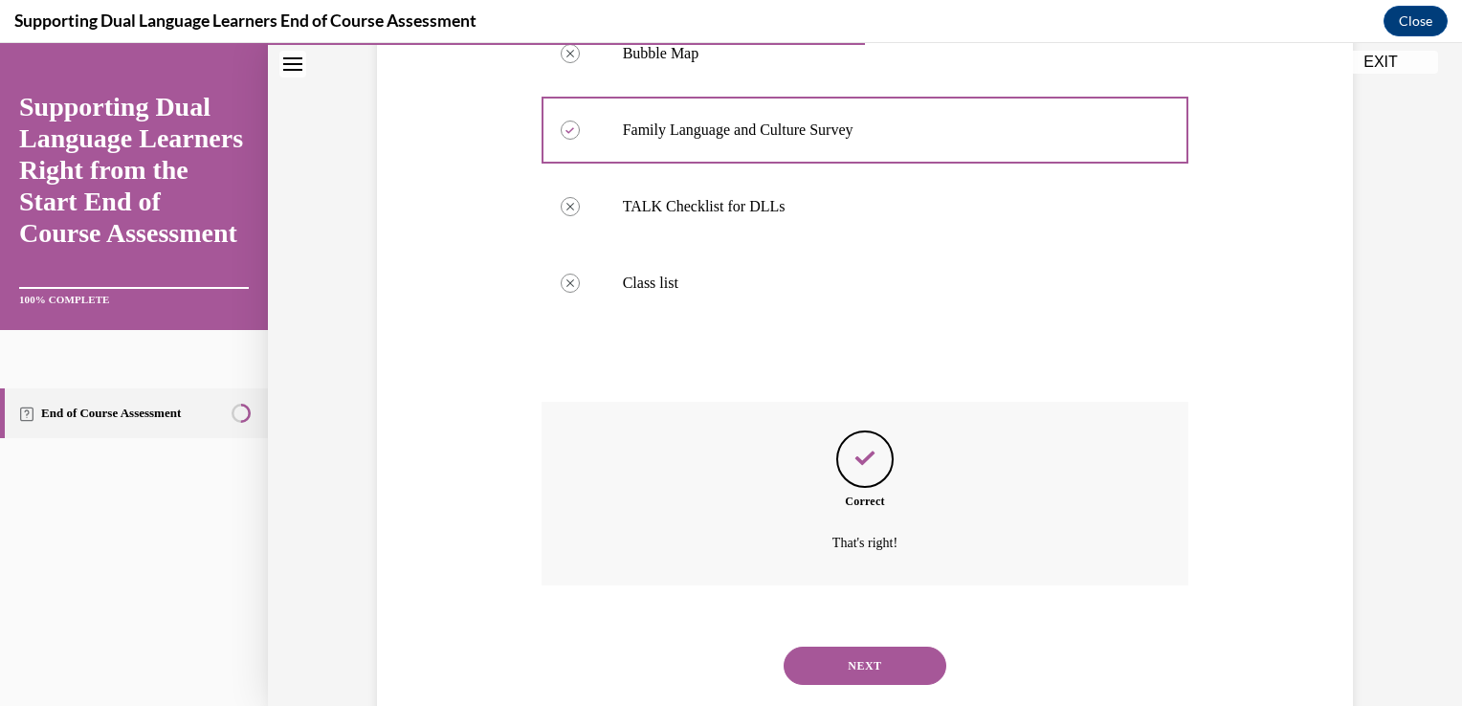
scroll to position [455, 0]
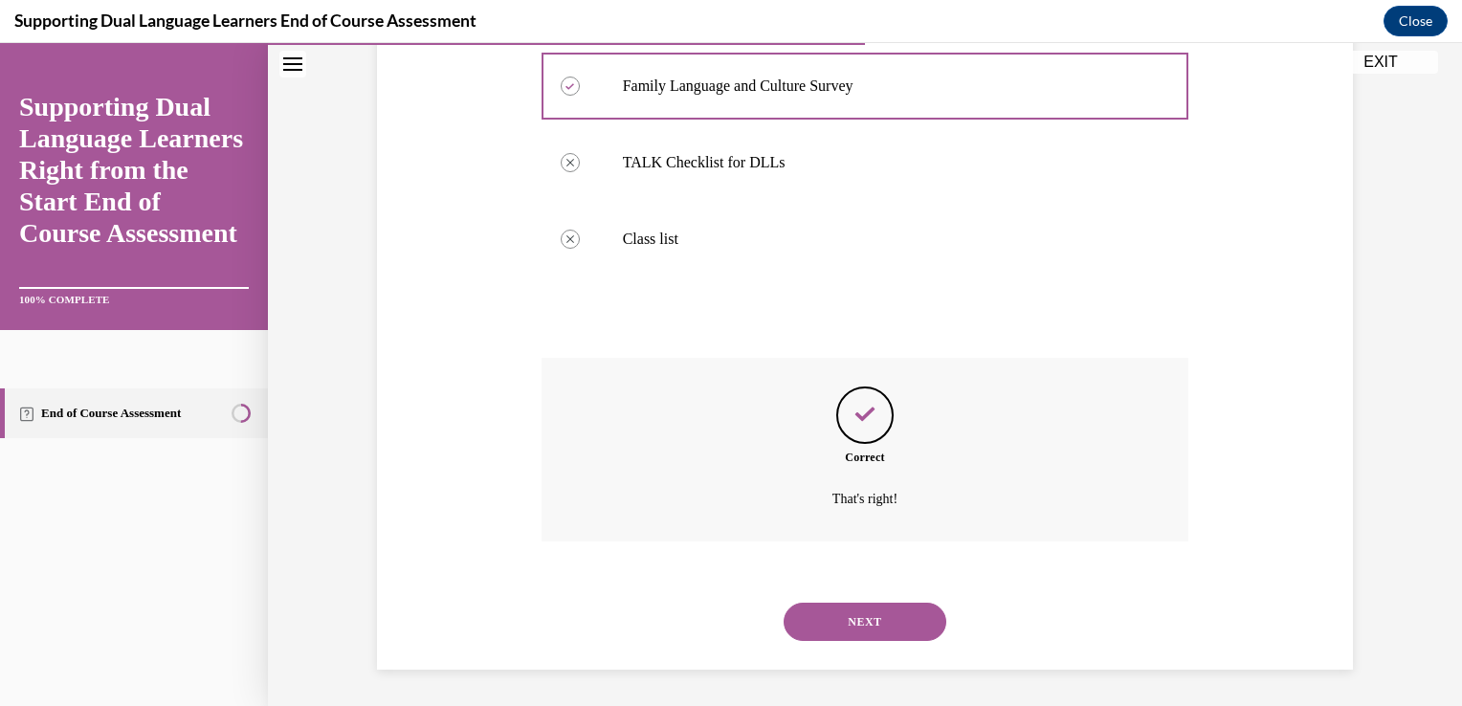
click at [849, 632] on button "NEXT" at bounding box center [865, 622] width 163 height 38
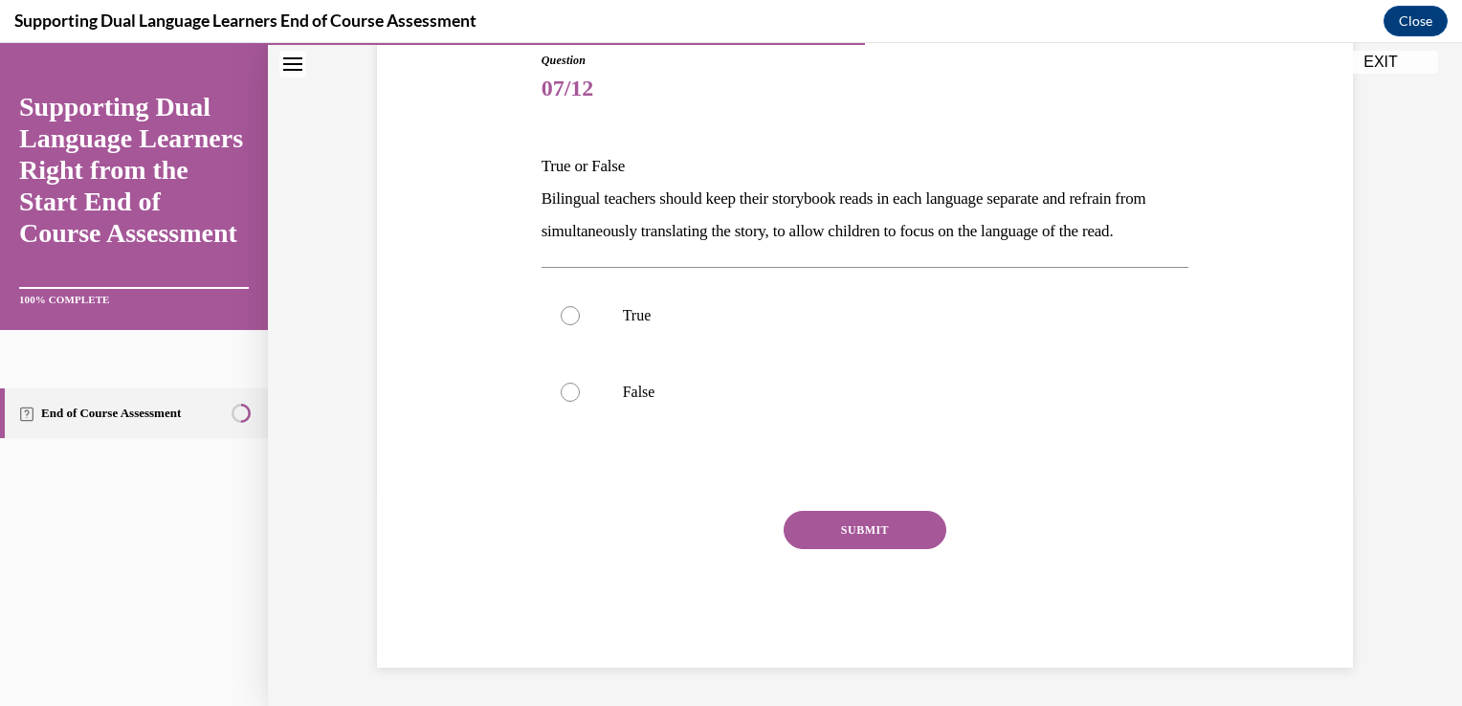
scroll to position [212, 0]
click at [719, 356] on label "True" at bounding box center [866, 317] width 648 height 77
click at [580, 327] on input "True" at bounding box center [570, 317] width 19 height 19
radio input "true"
click at [854, 551] on button "SUBMIT" at bounding box center [865, 532] width 163 height 38
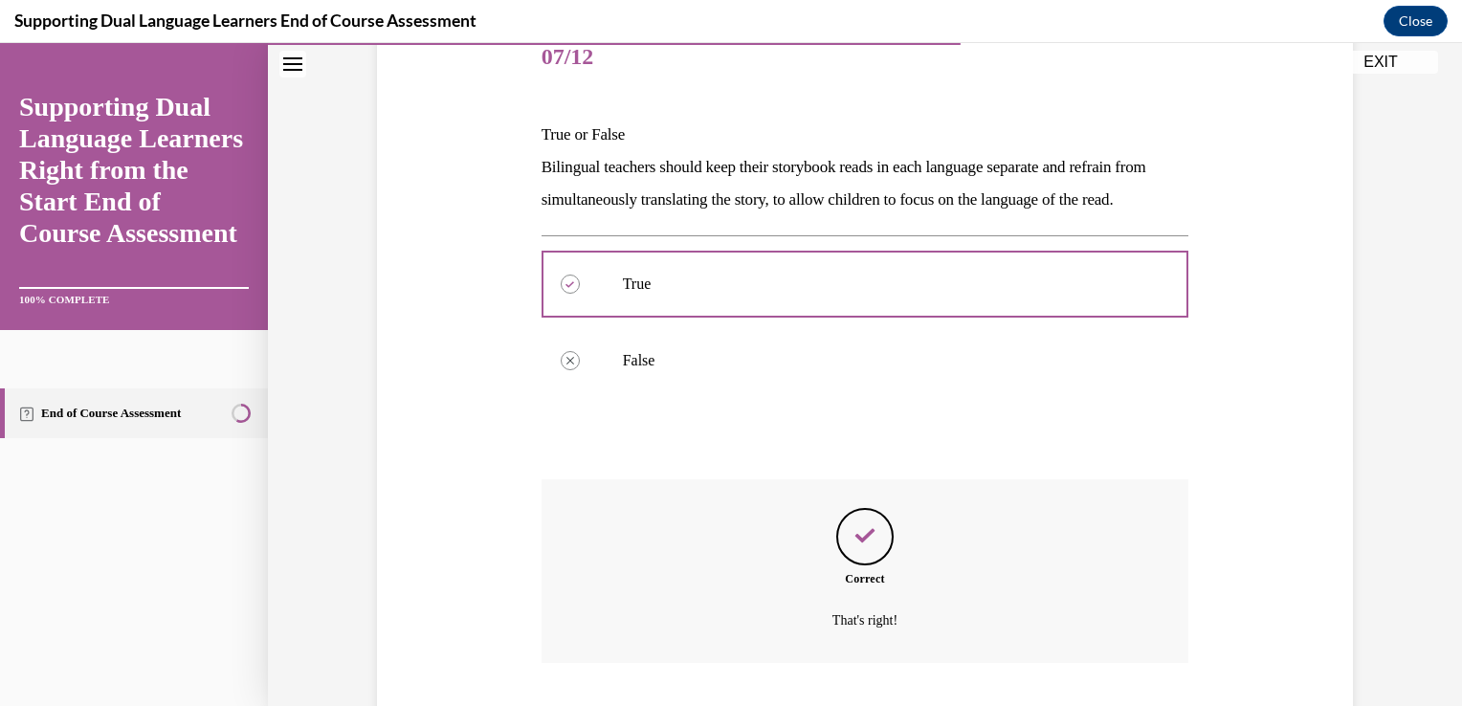
scroll to position [401, 0]
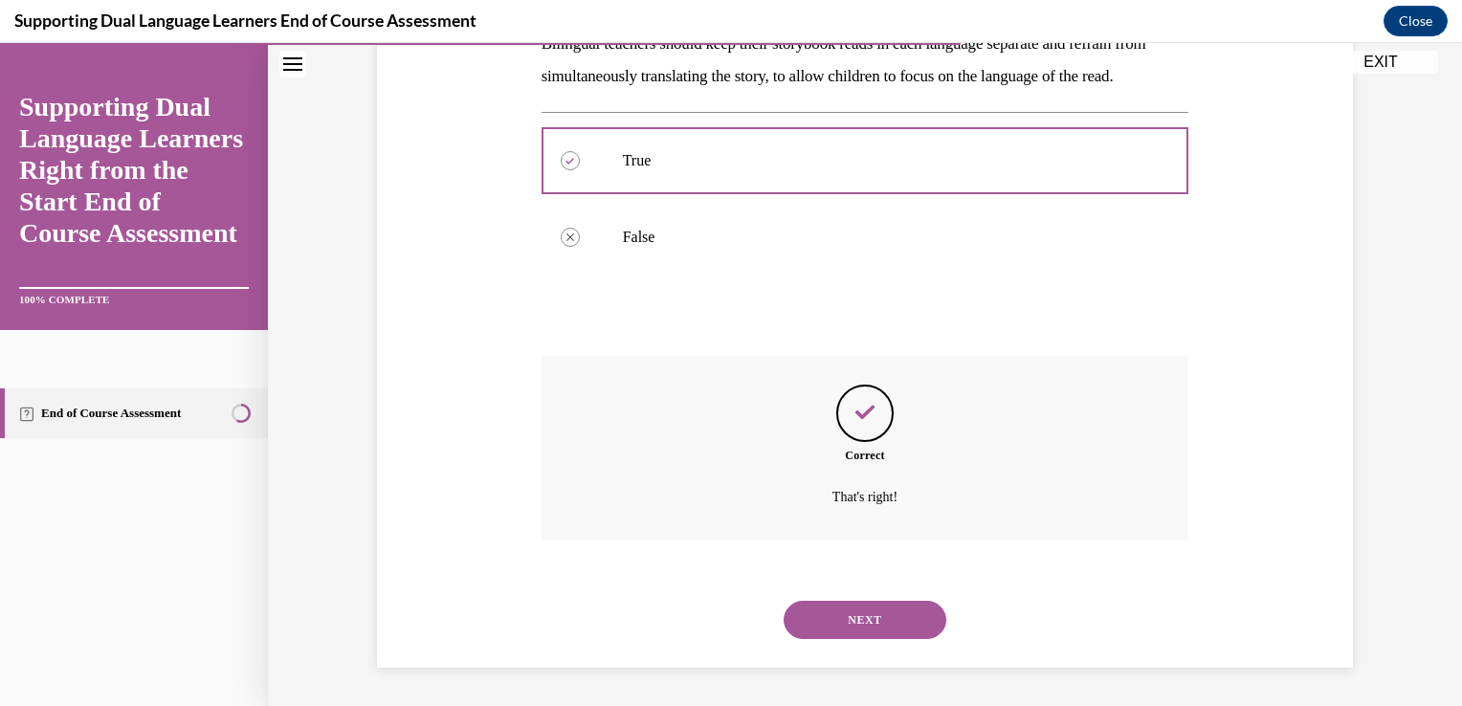
click at [880, 618] on button "NEXT" at bounding box center [865, 620] width 163 height 38
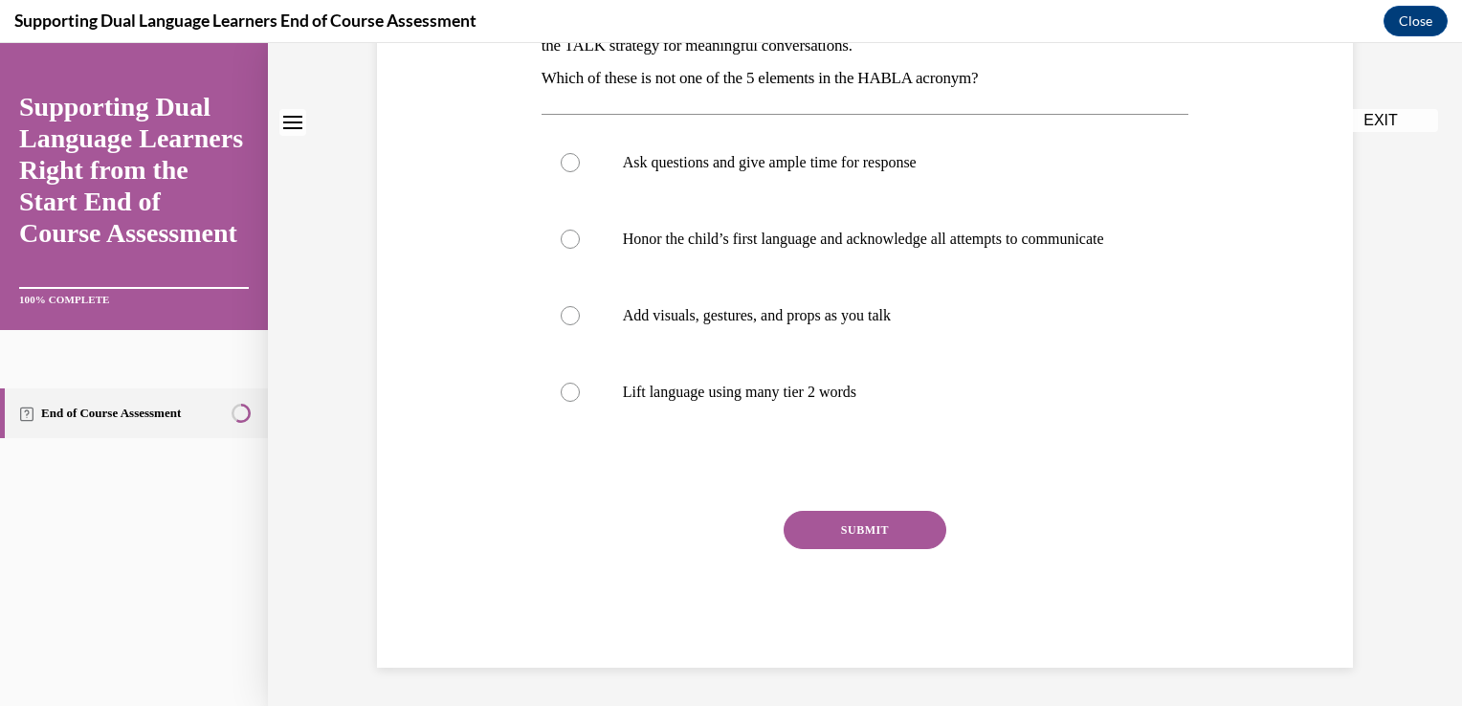
scroll to position [0, 0]
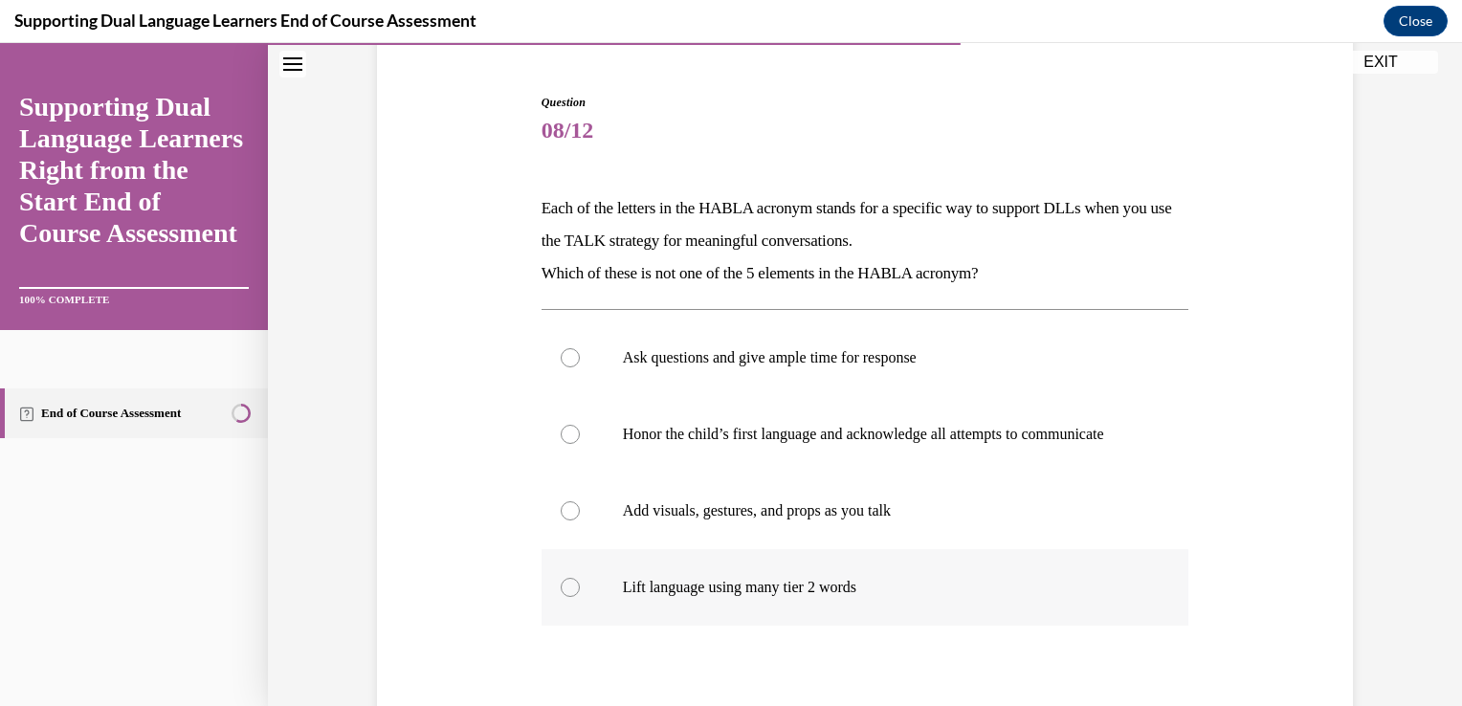
click at [854, 626] on label "Lift language using many tier 2 words" at bounding box center [866, 587] width 648 height 77
click at [580, 597] on input "Lift language using many tier 2 words" at bounding box center [570, 587] width 19 height 19
radio input "true"
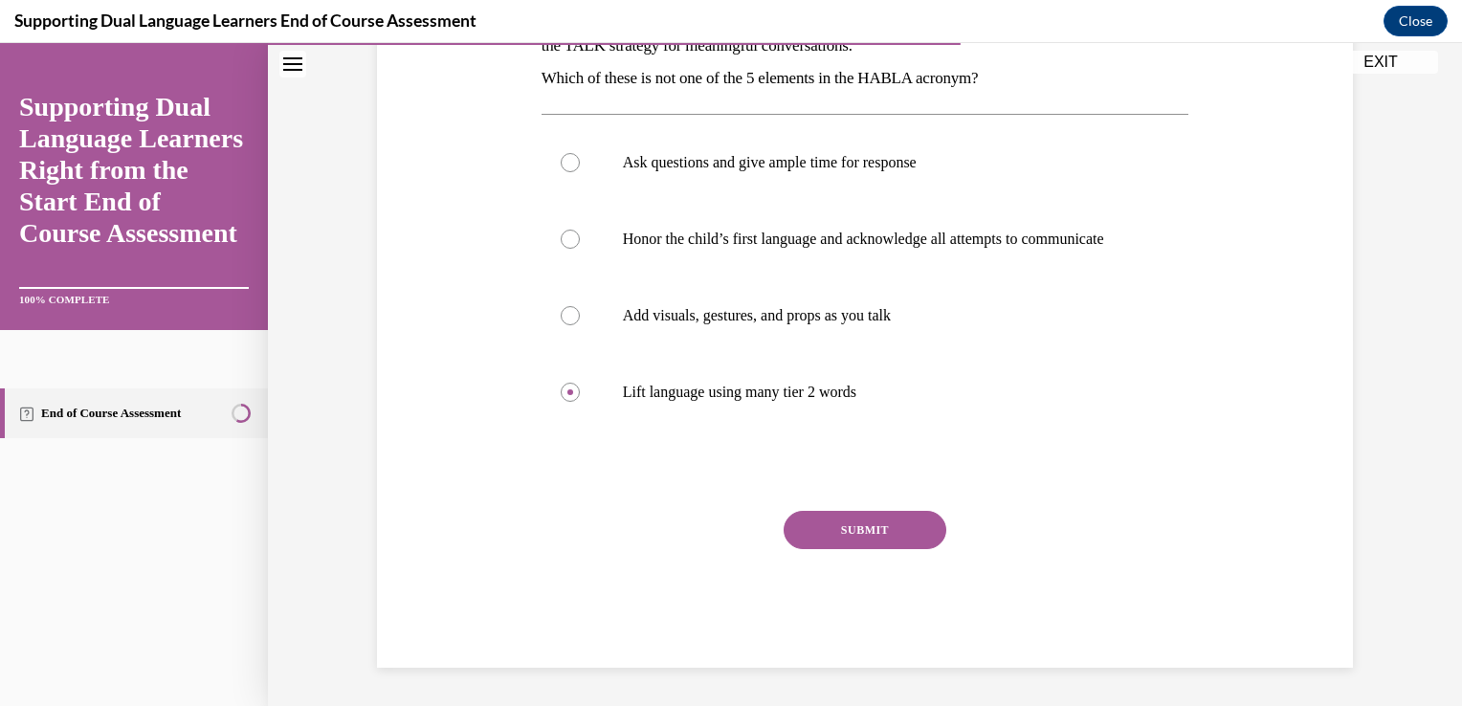
click at [854, 530] on button "SUBMIT" at bounding box center [865, 530] width 163 height 38
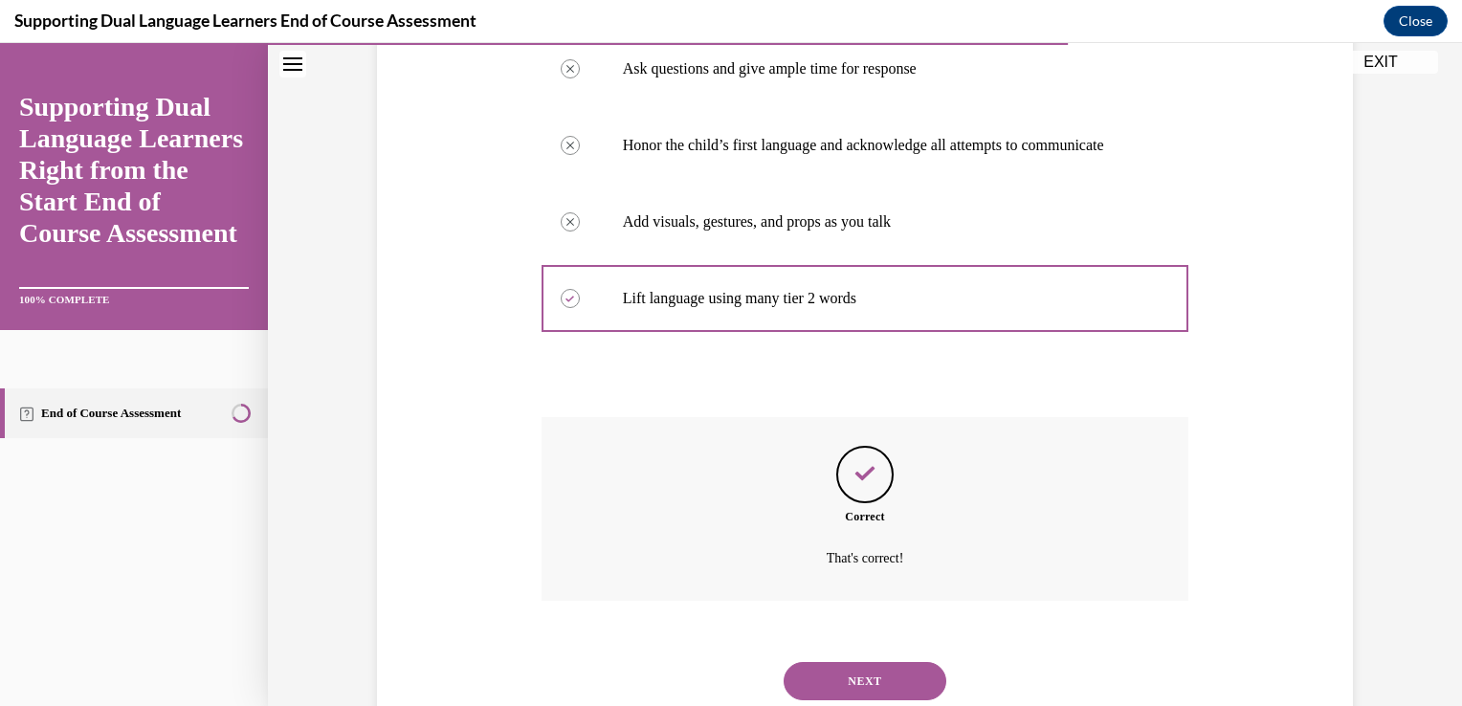
scroll to position [540, 0]
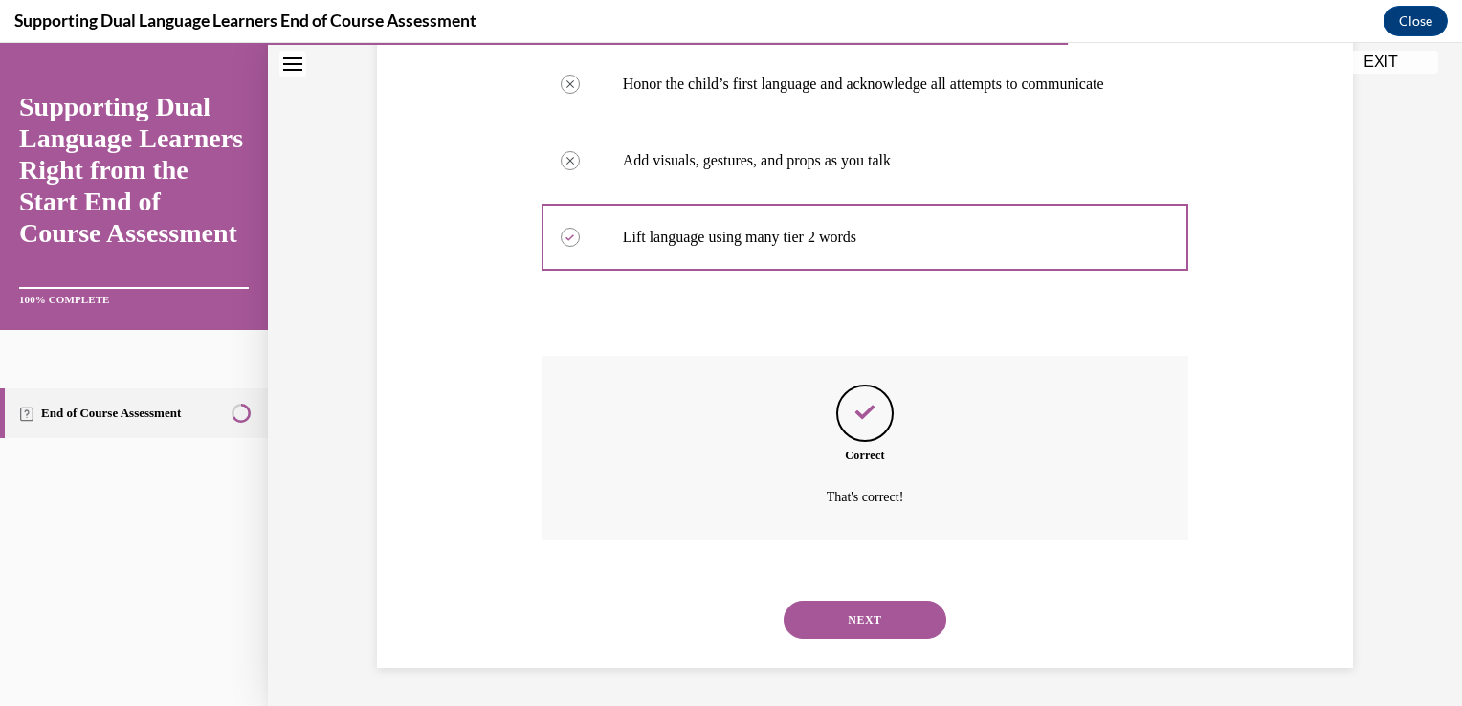
click at [854, 608] on button "NEXT" at bounding box center [865, 620] width 163 height 38
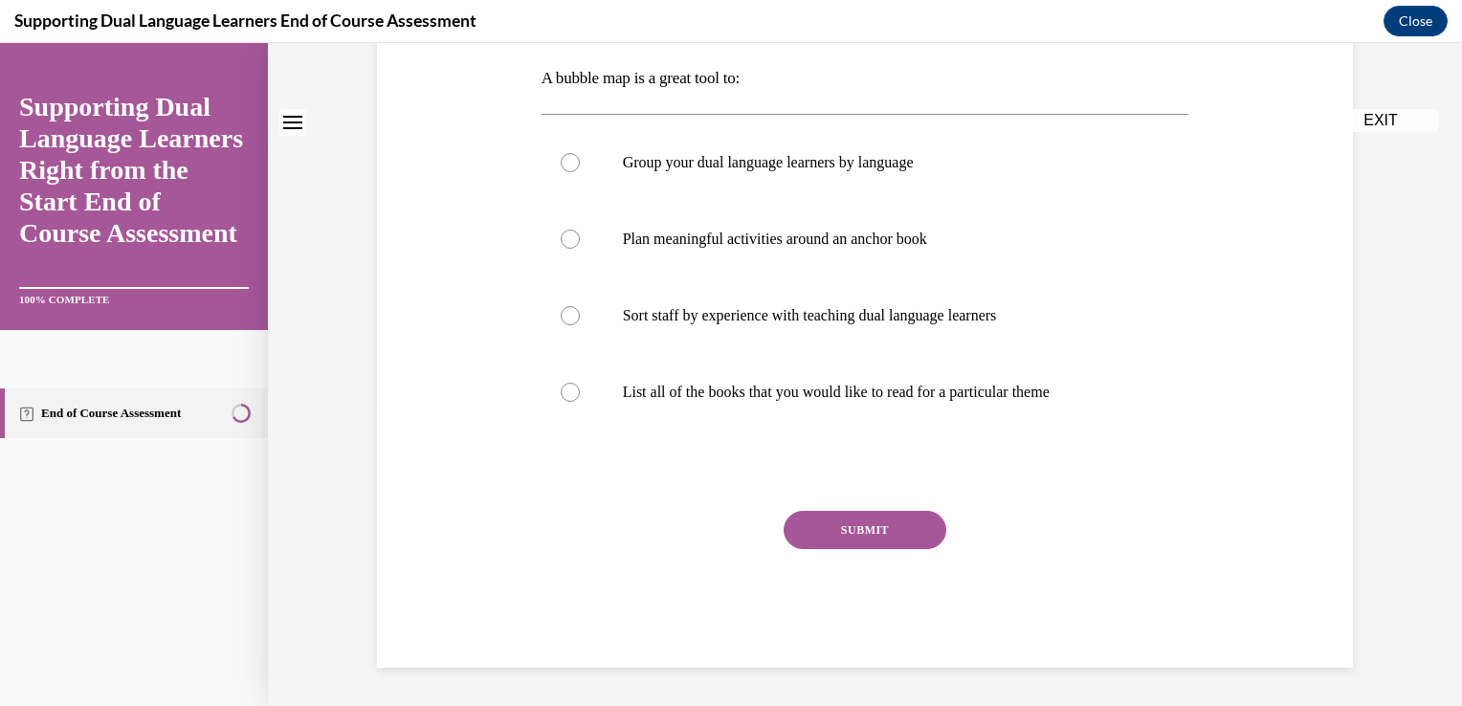
scroll to position [0, 0]
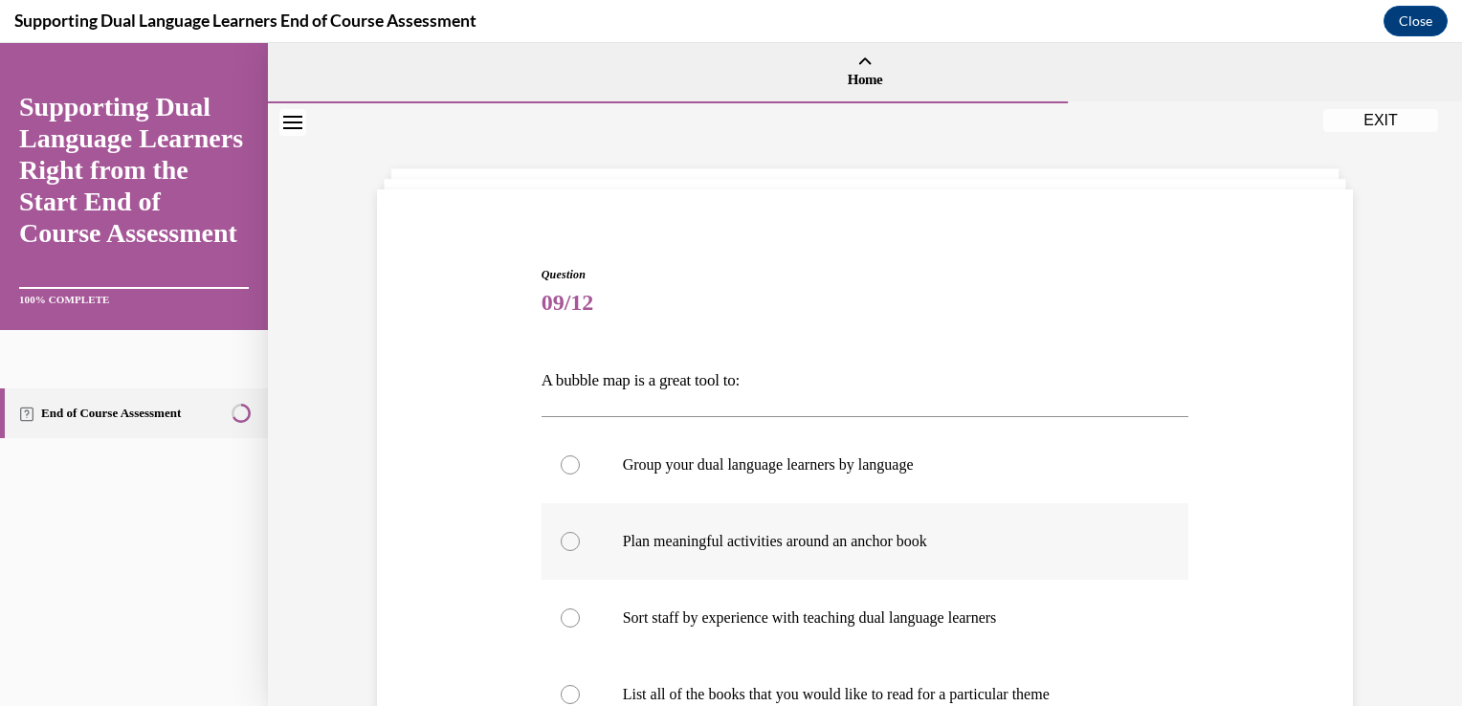
click at [842, 527] on label "Plan meaningful activities around an anchor book" at bounding box center [866, 541] width 648 height 77
click at [580, 532] on input "Plan meaningful activities around an anchor book" at bounding box center [570, 541] width 19 height 19
radio input "true"
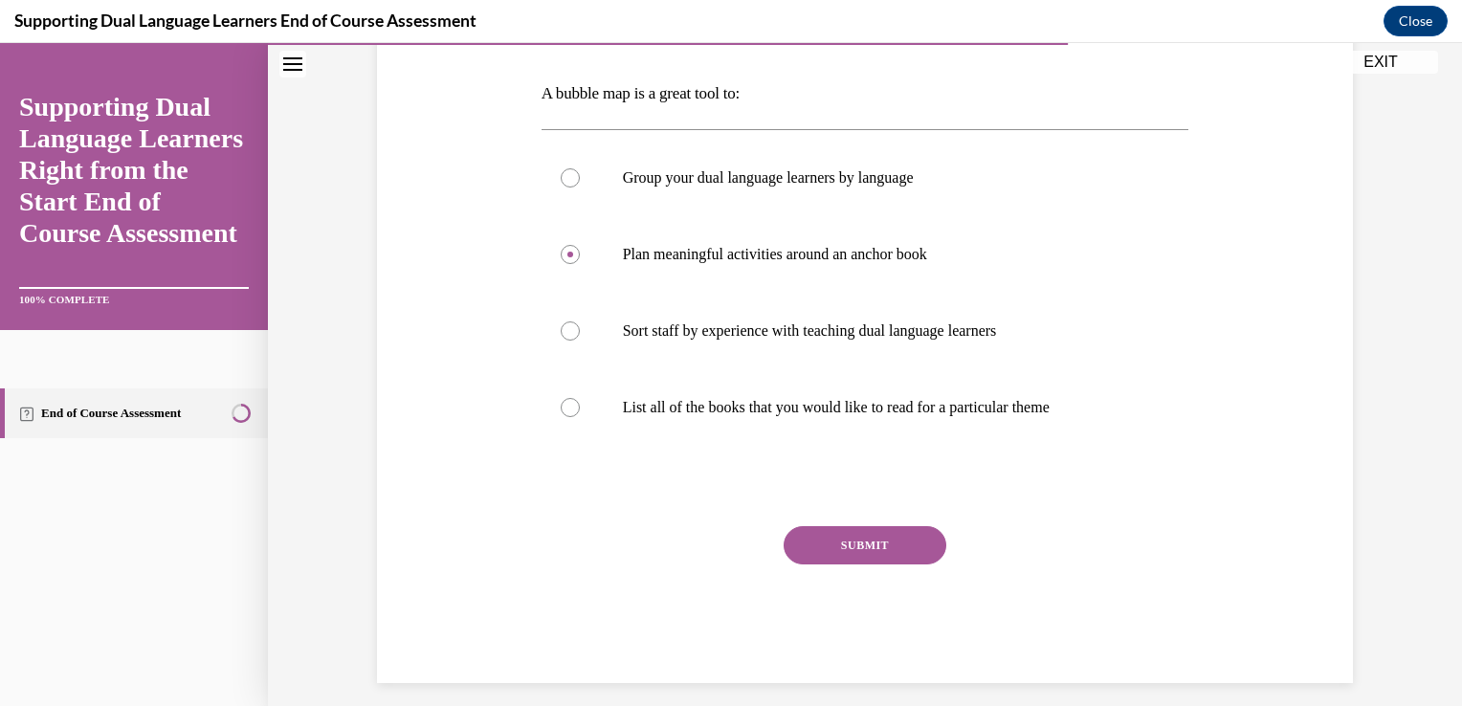
click at [842, 543] on button "SUBMIT" at bounding box center [865, 545] width 163 height 38
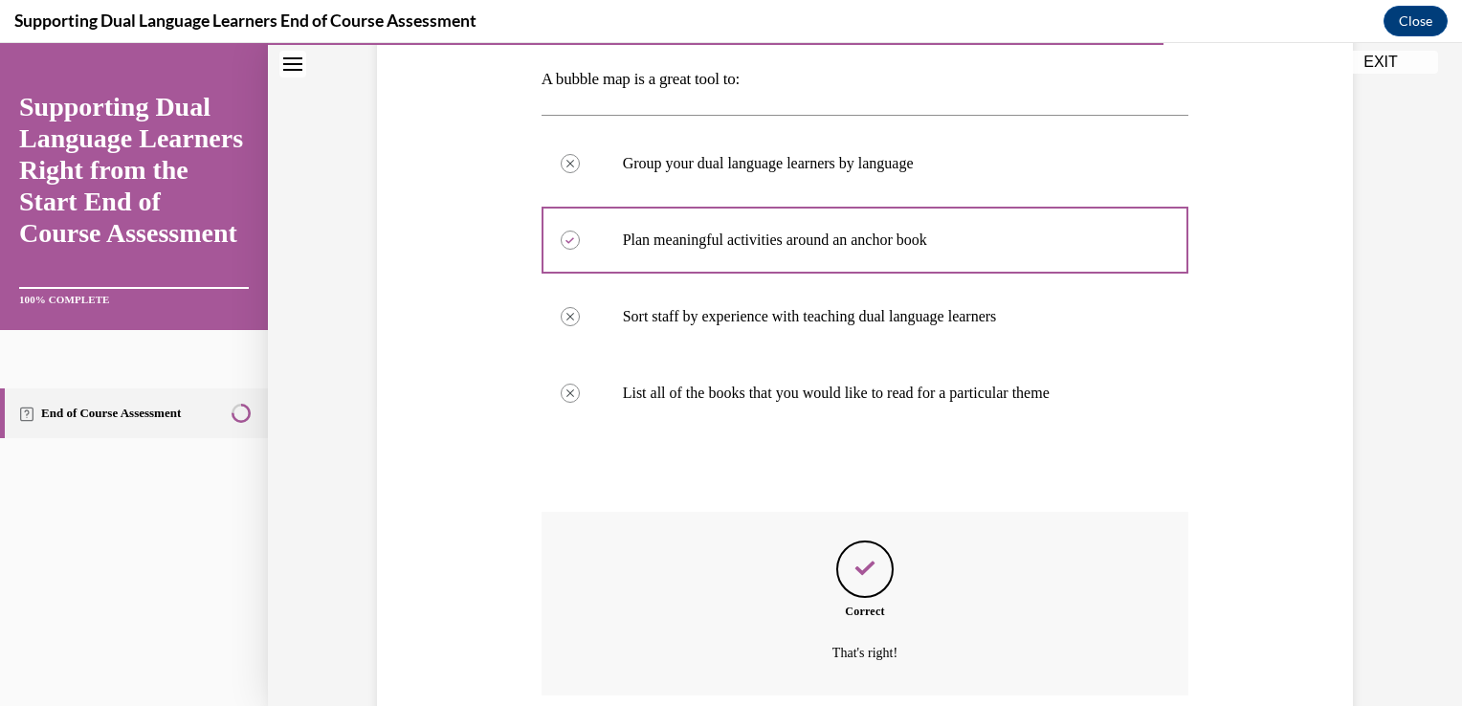
scroll to position [455, 0]
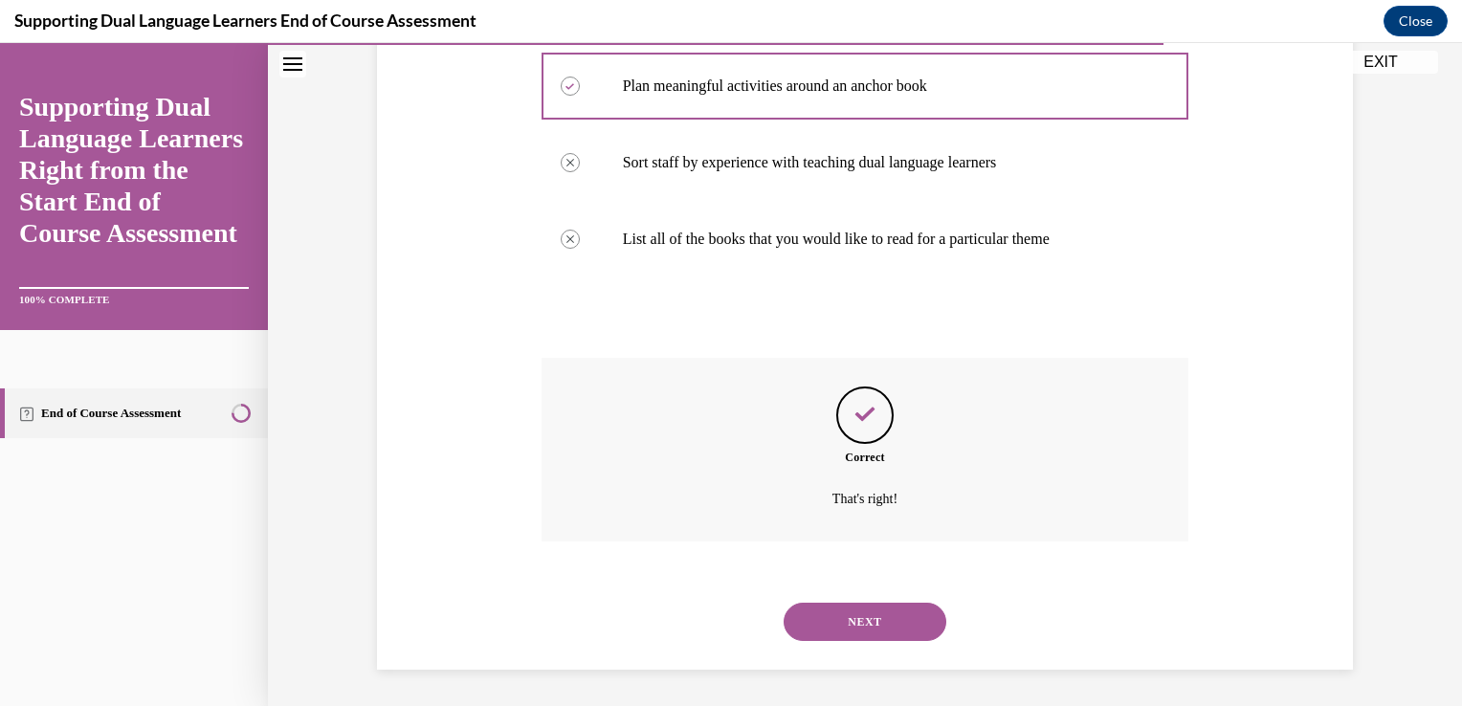
click at [873, 630] on button "NEXT" at bounding box center [865, 622] width 163 height 38
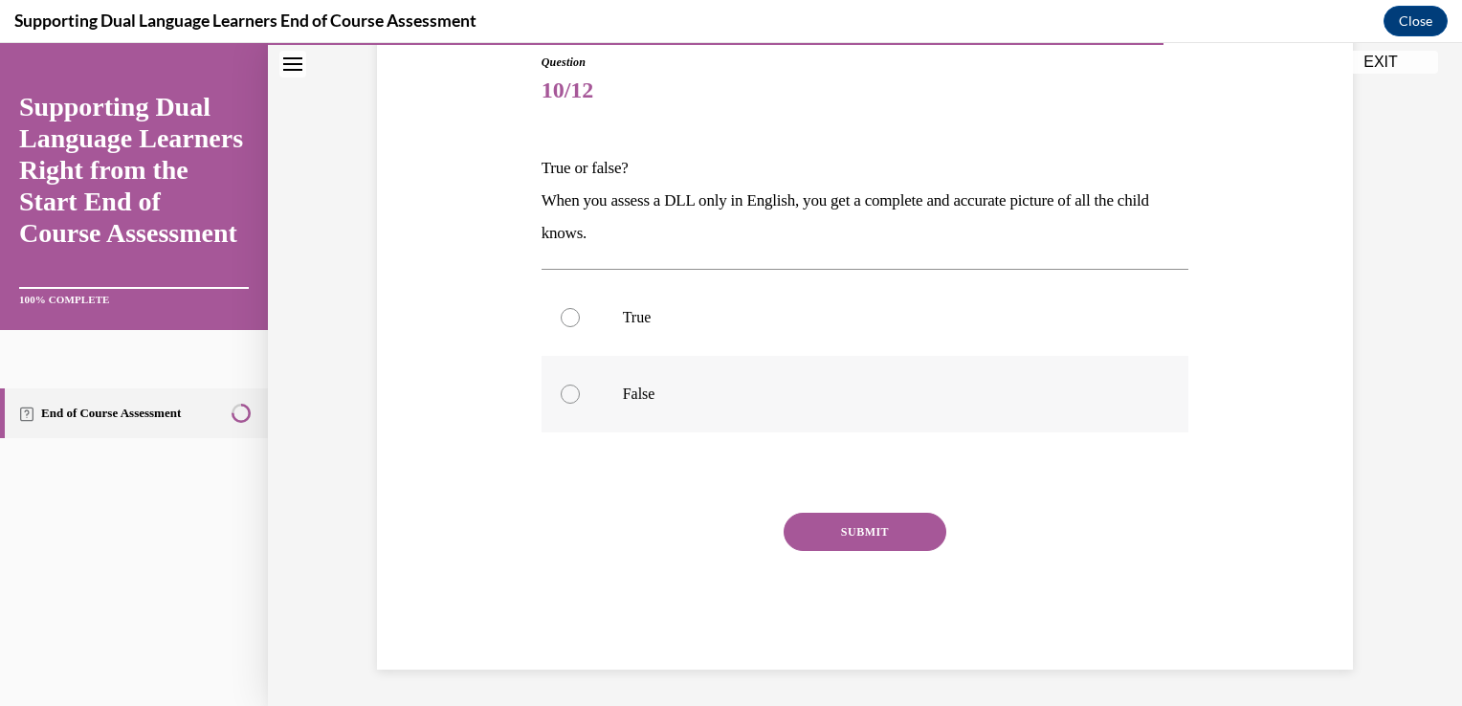
click at [631, 392] on p "False" at bounding box center [882, 394] width 519 height 19
click at [580, 392] on input "False" at bounding box center [570, 394] width 19 height 19
radio input "true"
click at [854, 537] on button "SUBMIT" at bounding box center [865, 532] width 163 height 38
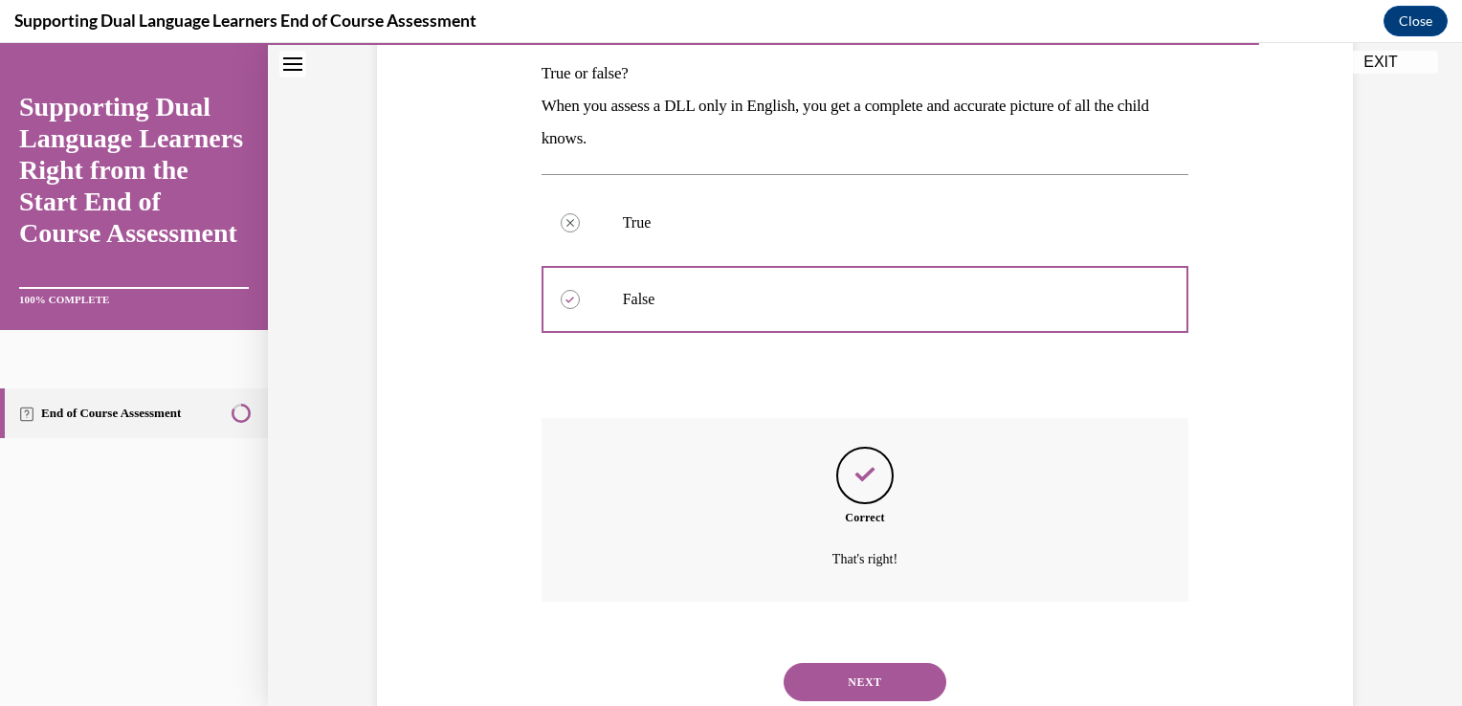
scroll to position [367, 0]
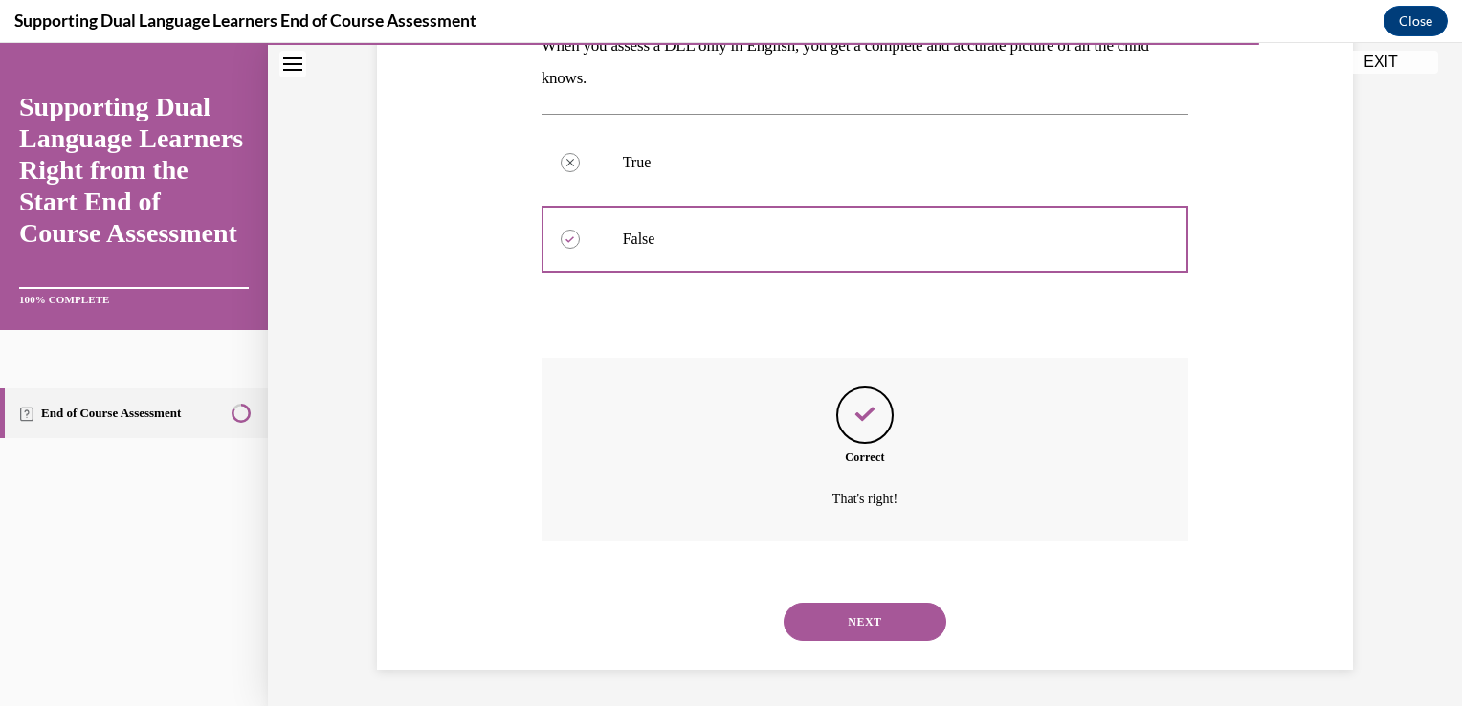
click at [877, 622] on button "NEXT" at bounding box center [865, 622] width 163 height 38
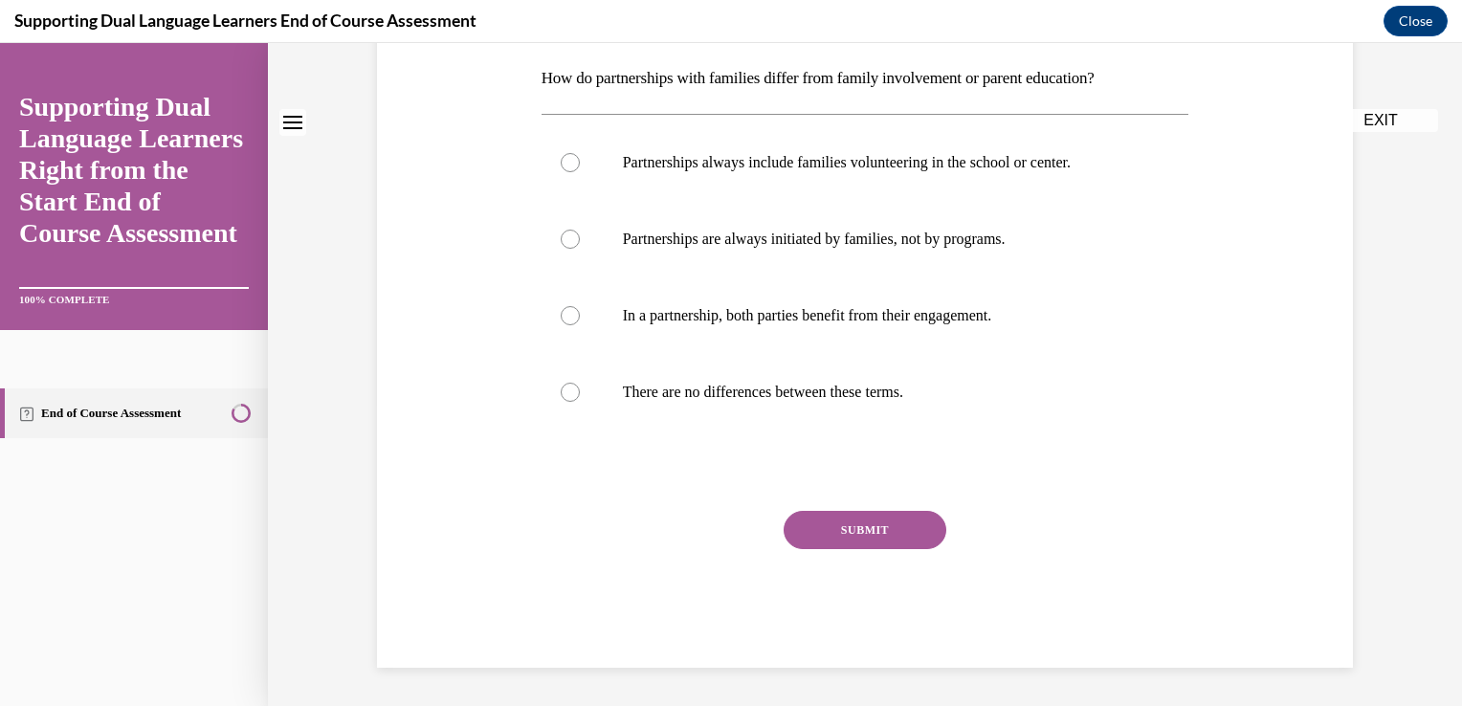
scroll to position [0, 0]
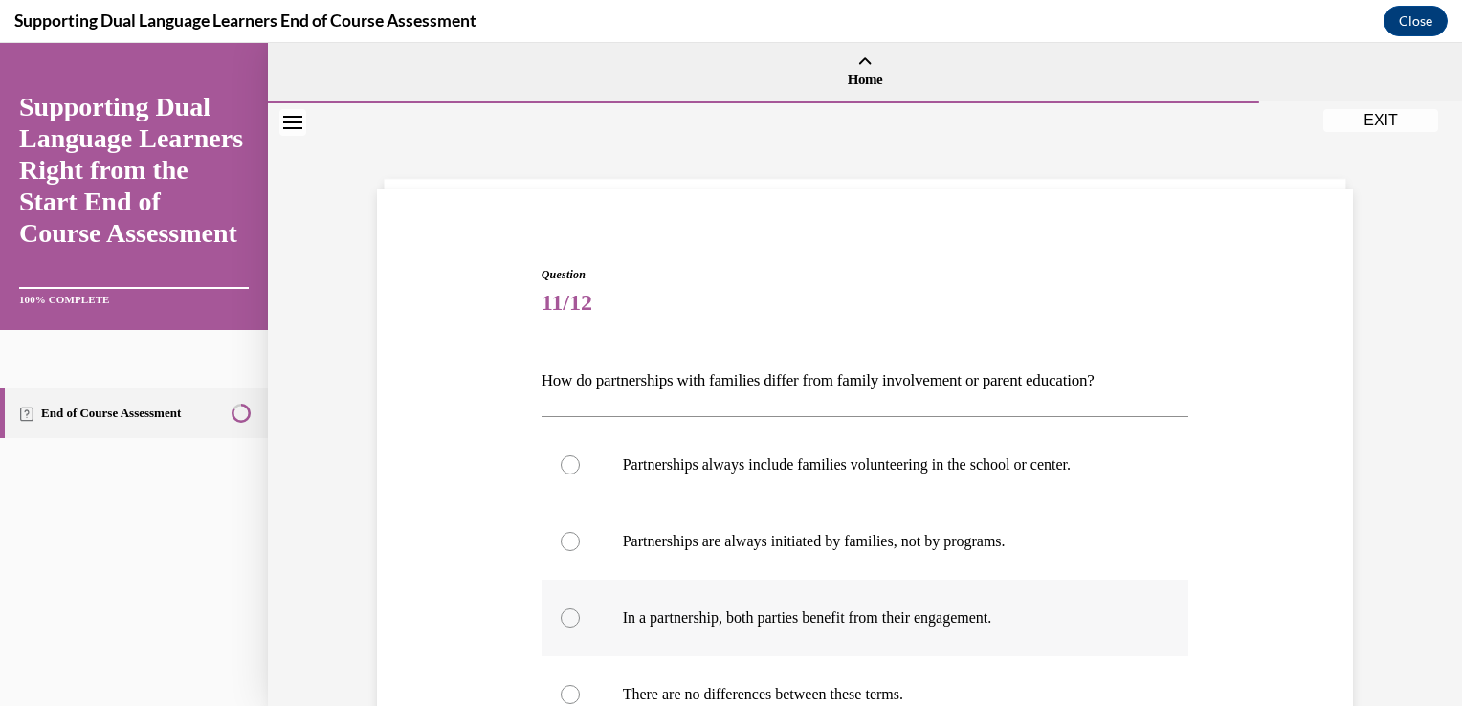
click at [865, 599] on label "In a partnership, both parties benefit from their engagement." at bounding box center [866, 618] width 648 height 77
click at [580, 609] on input "In a partnership, both parties benefit from their engagement." at bounding box center [570, 618] width 19 height 19
radio input "true"
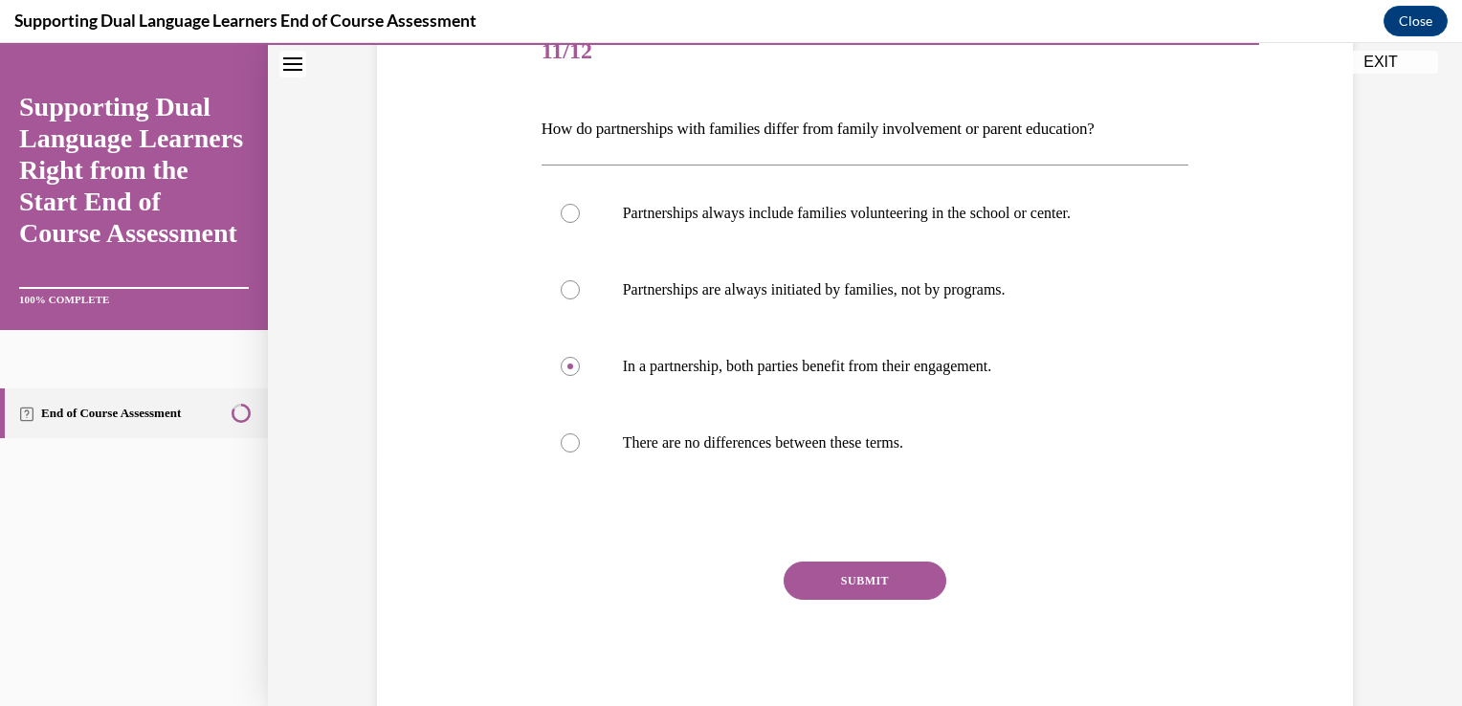
scroll to position [255, 0]
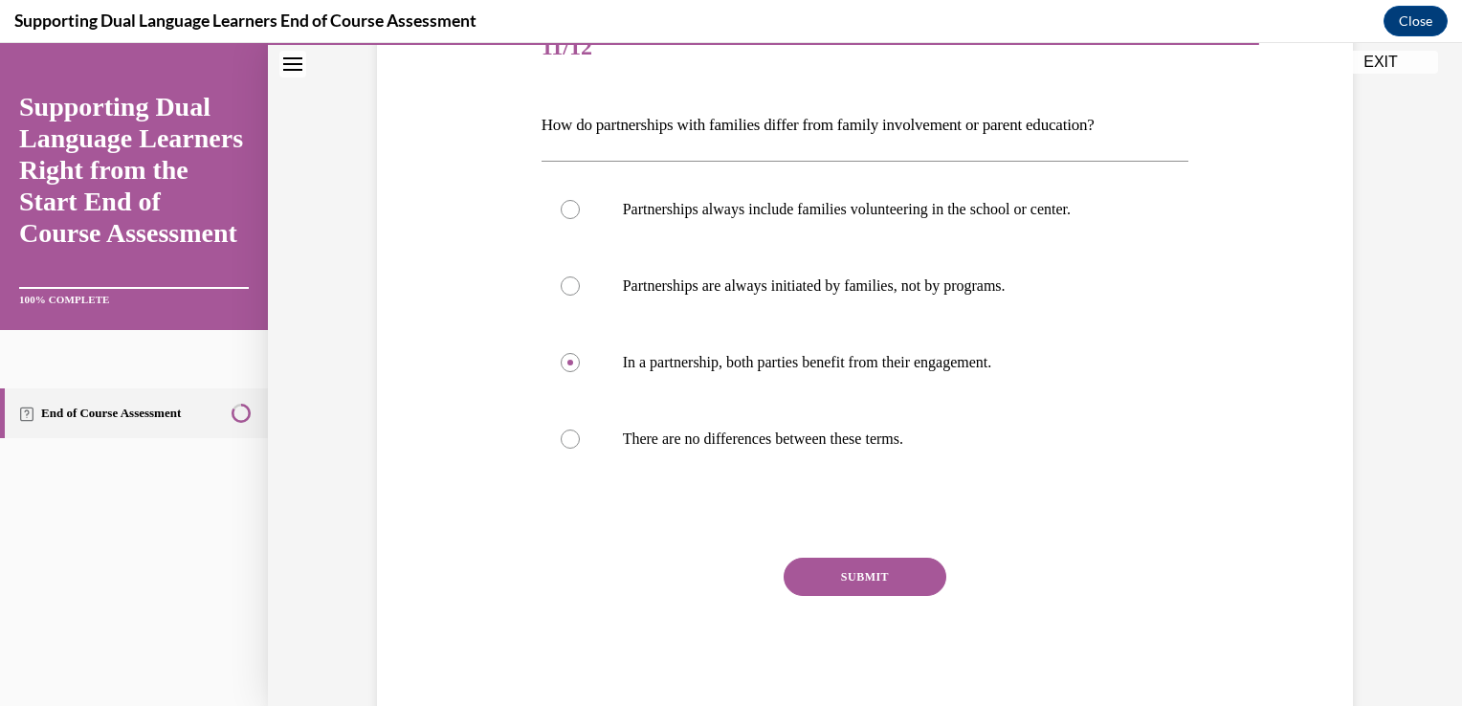
click at [860, 554] on div "Question 11/12 How do partnerships with families differ from family involvement…" at bounding box center [866, 363] width 648 height 704
click at [862, 568] on button "SUBMIT" at bounding box center [865, 577] width 163 height 38
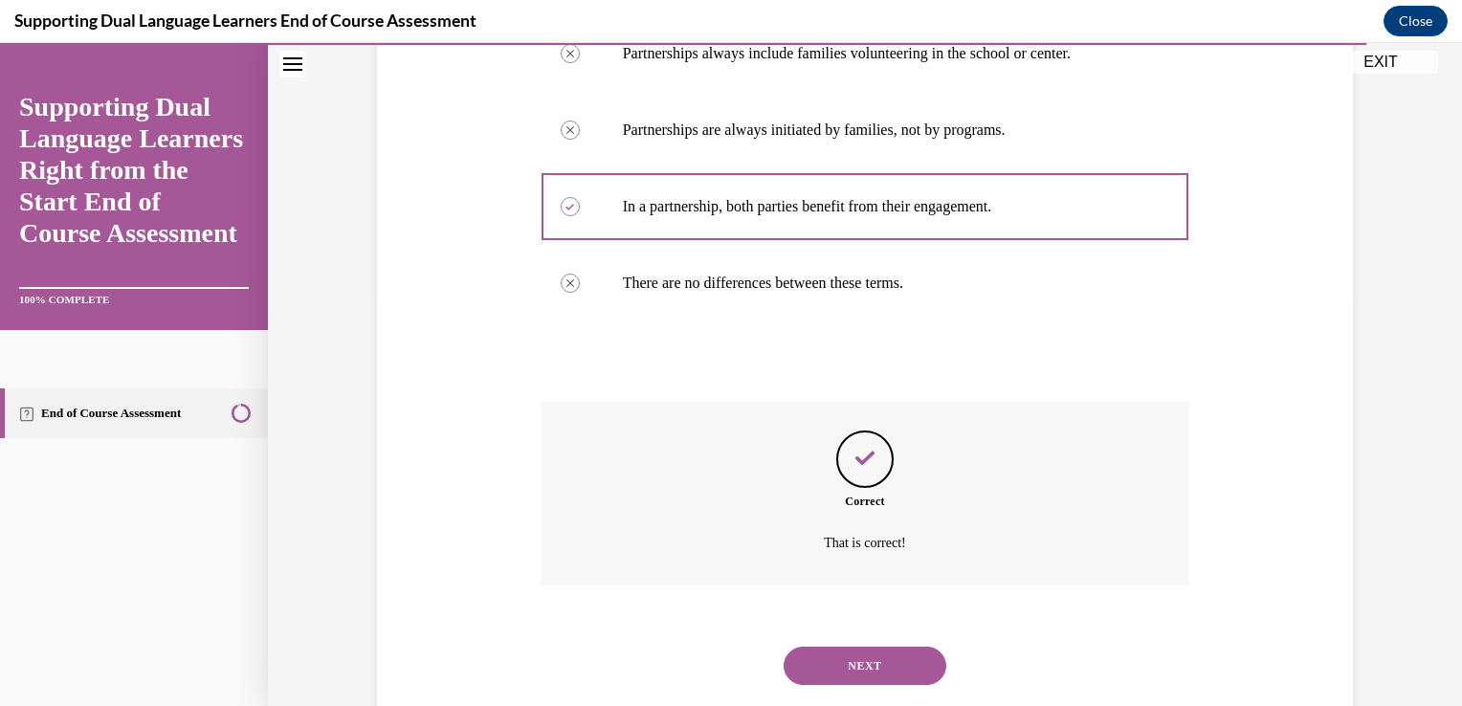
scroll to position [455, 0]
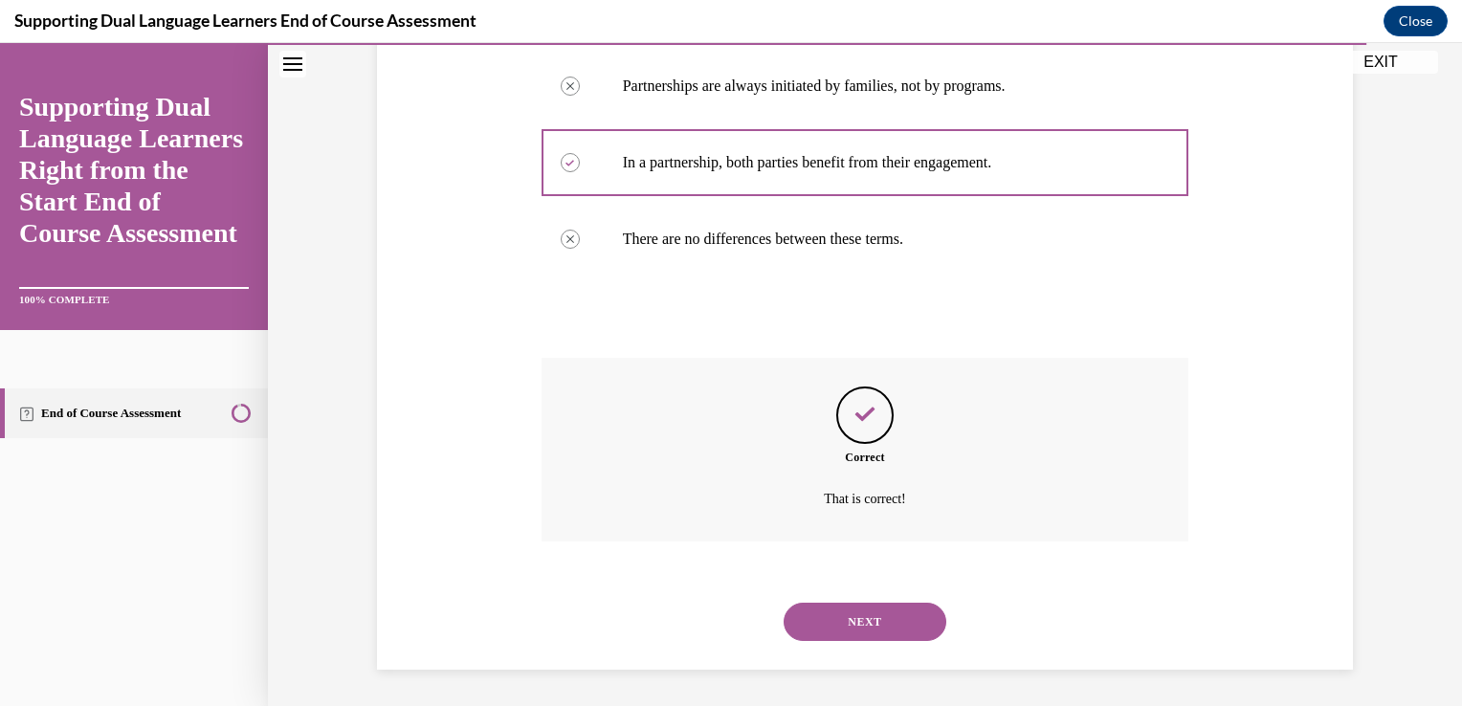
click at [867, 610] on button "NEXT" at bounding box center [865, 622] width 163 height 38
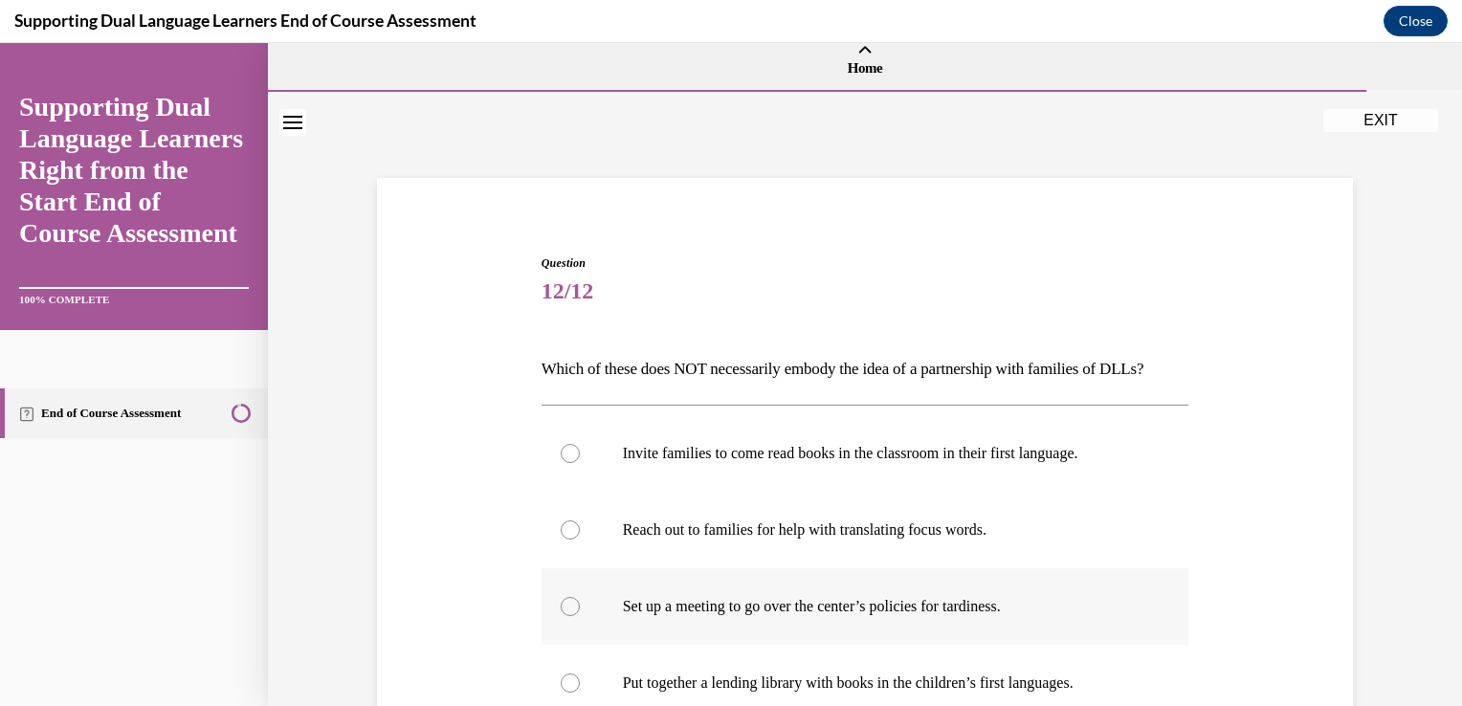
click at [862, 645] on label "Set up a meeting to go over the center’s policies for tardiness." at bounding box center [866, 606] width 648 height 77
click at [580, 616] on input "Set up a meeting to go over the center’s policies for tardiness." at bounding box center [570, 606] width 19 height 19
radio input "true"
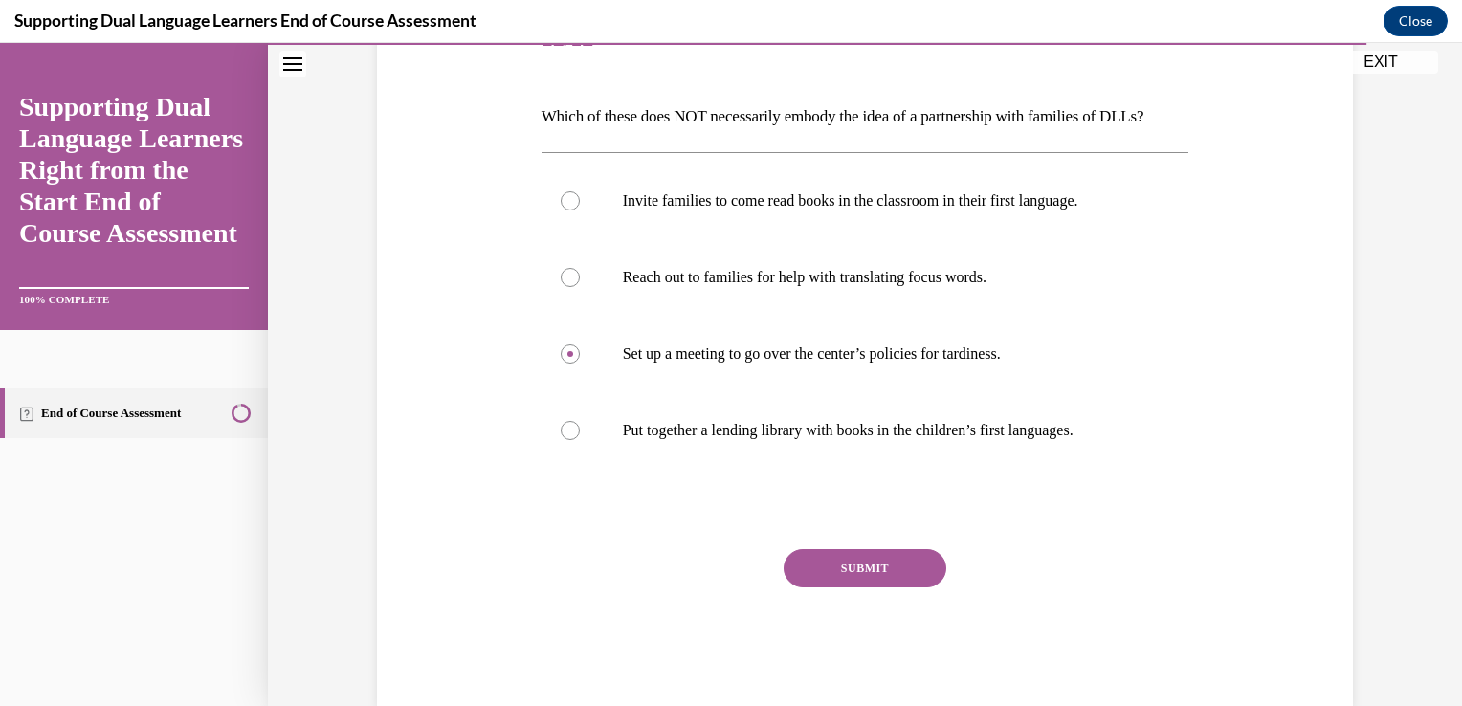
click at [861, 588] on button "SUBMIT" at bounding box center [865, 568] width 163 height 38
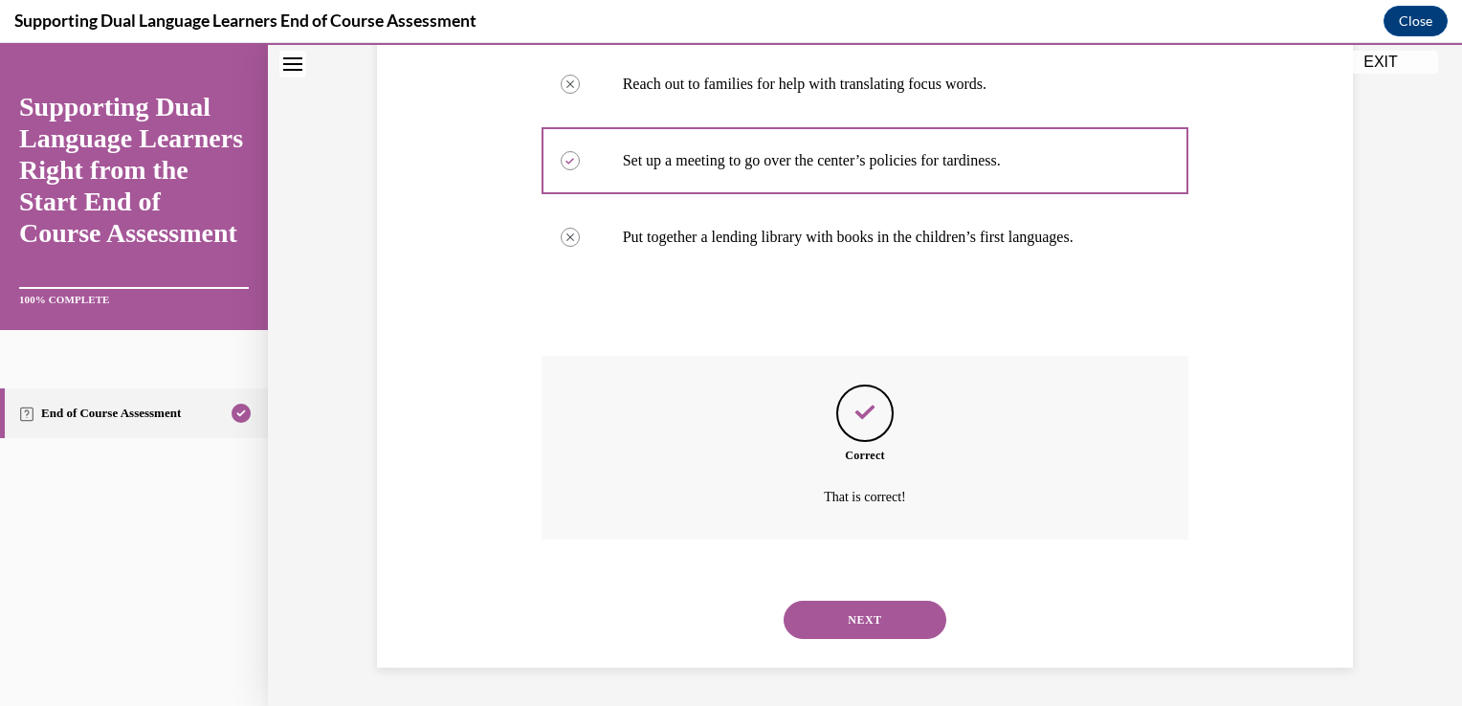
scroll to position [489, 0]
click at [864, 616] on button "NEXT" at bounding box center [865, 620] width 163 height 38
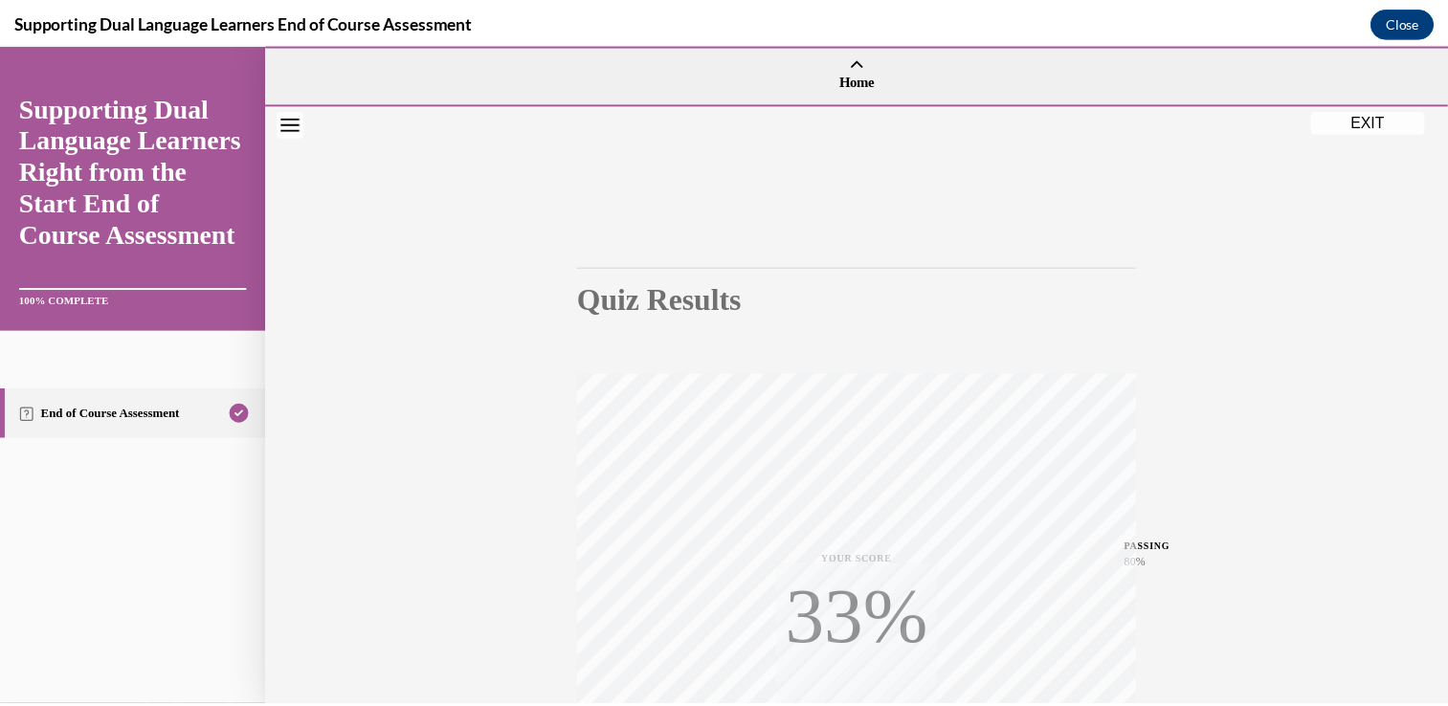
scroll to position [317, 0]
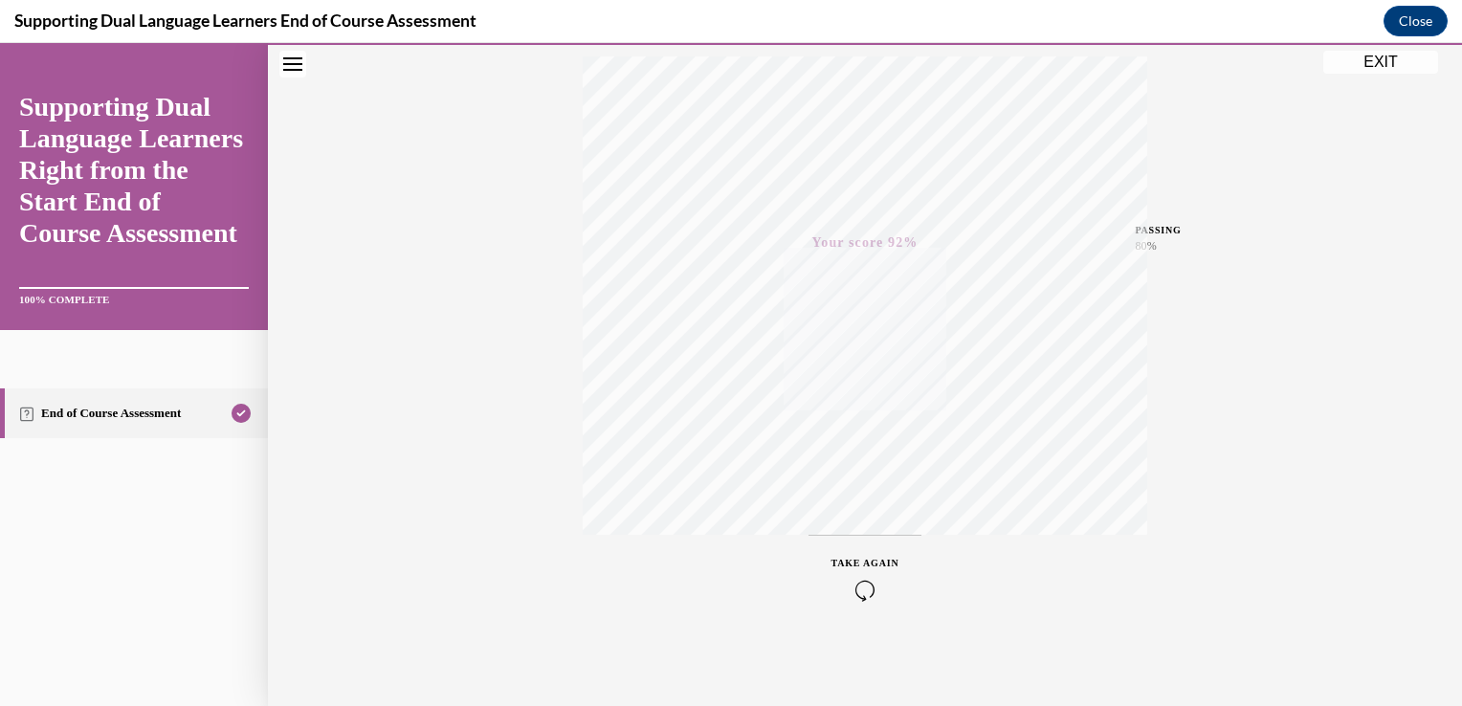
drag, startPoint x: 1380, startPoint y: 58, endPoint x: 1374, endPoint y: 46, distance: 13.7
click at [1374, 46] on div "Quiz Results PASSING 80% Your score 92% Passed PASSING 80% Your score Your scor…" at bounding box center [865, 247] width 1194 height 920
click at [1375, 75] on div "Quiz Results PASSING 80% Your score 92% Passed PASSING 80% Your score Your scor…" at bounding box center [865, 247] width 1194 height 920
click at [1387, 57] on button "EXIT" at bounding box center [1380, 62] width 115 height 23
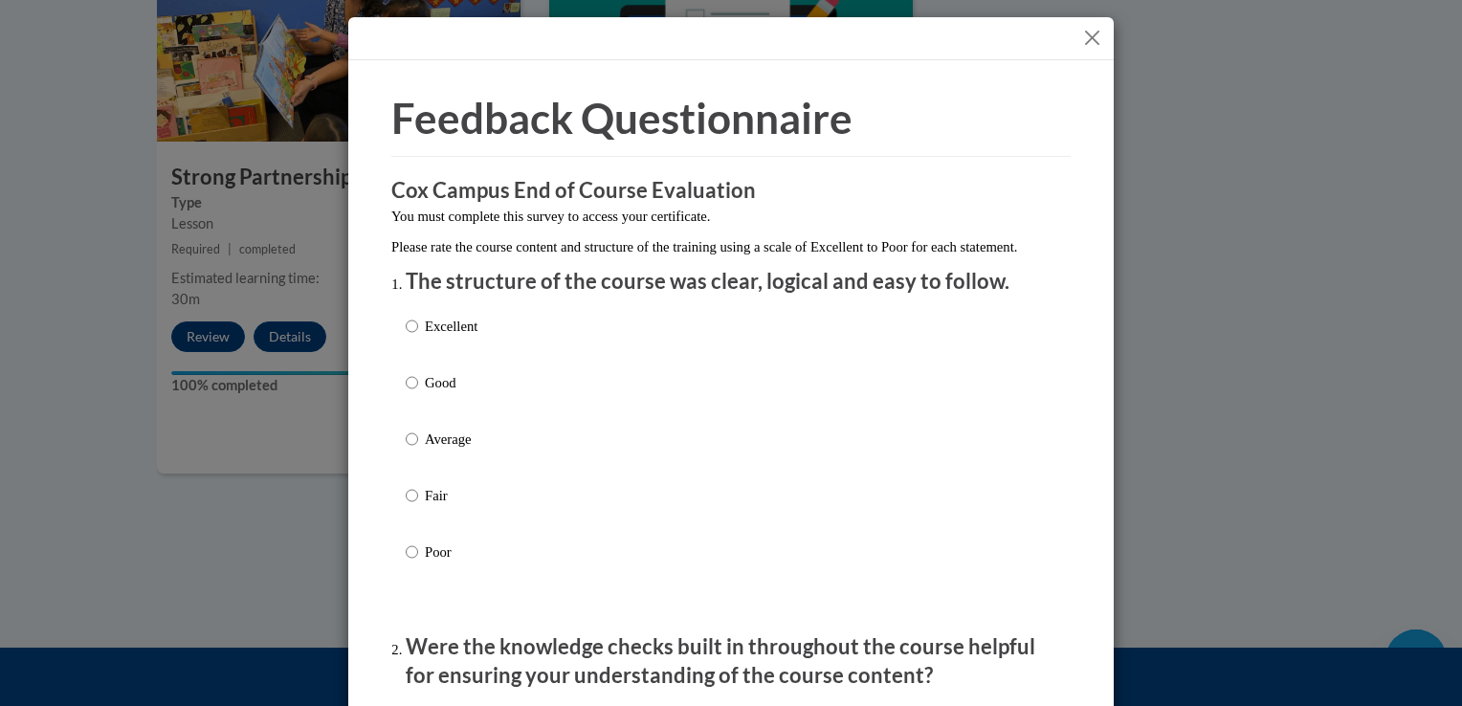
click at [1080, 38] on button "Close" at bounding box center [1092, 38] width 24 height 24
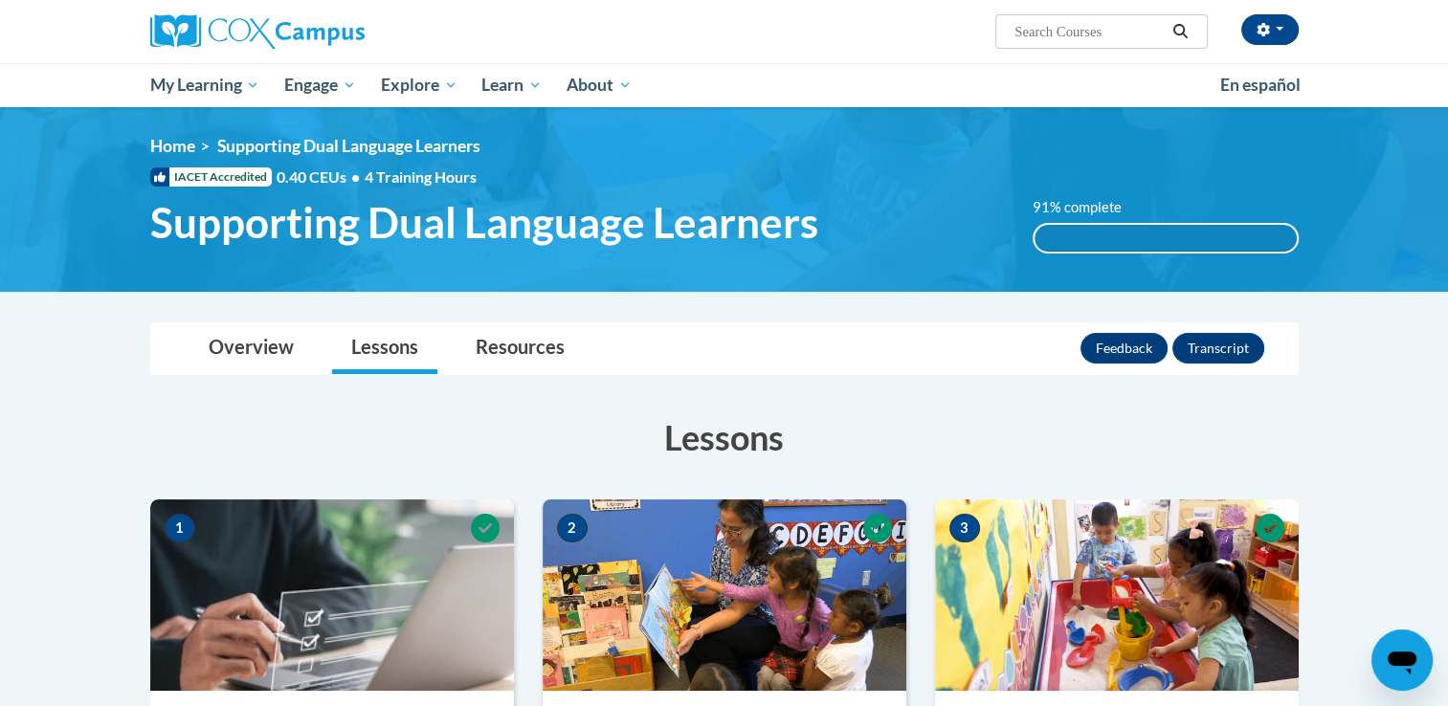
scroll to position [13, 0]
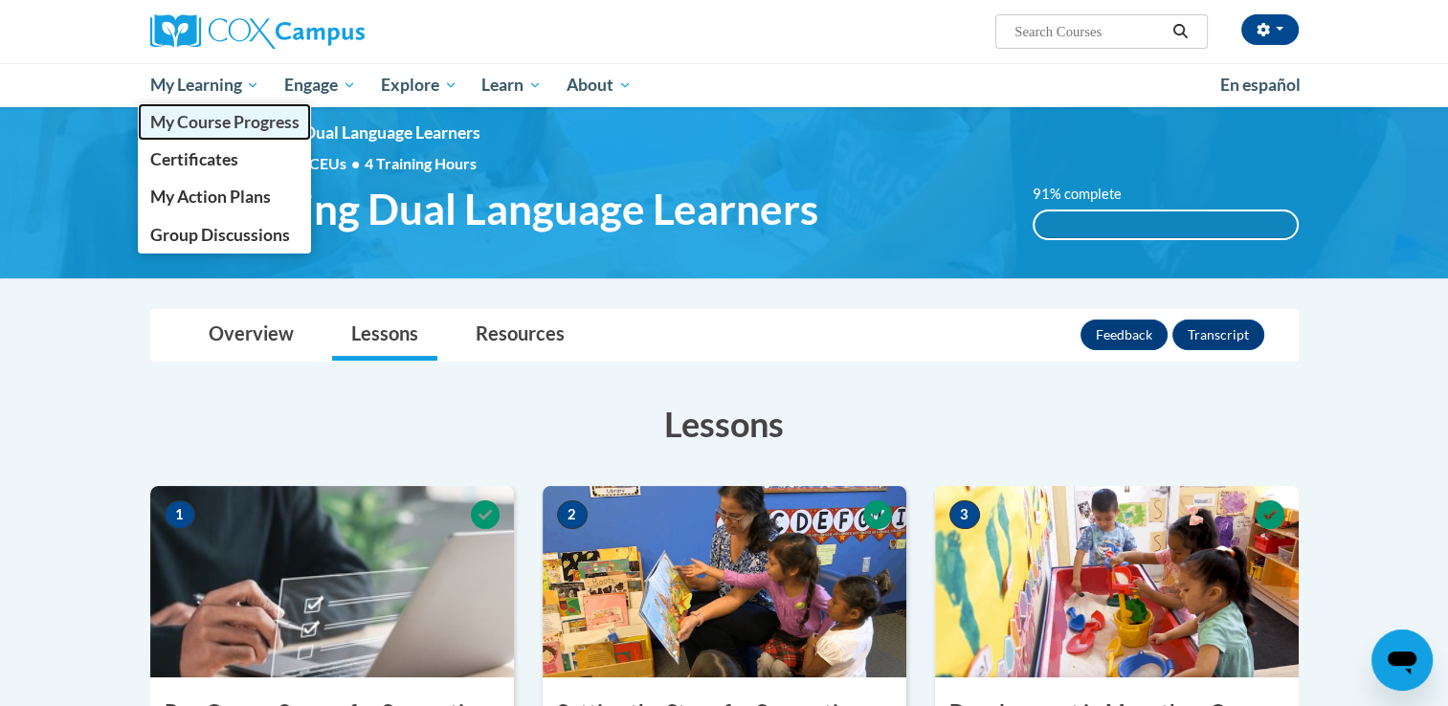
click at [239, 121] on span "My Course Progress" at bounding box center [223, 122] width 149 height 20
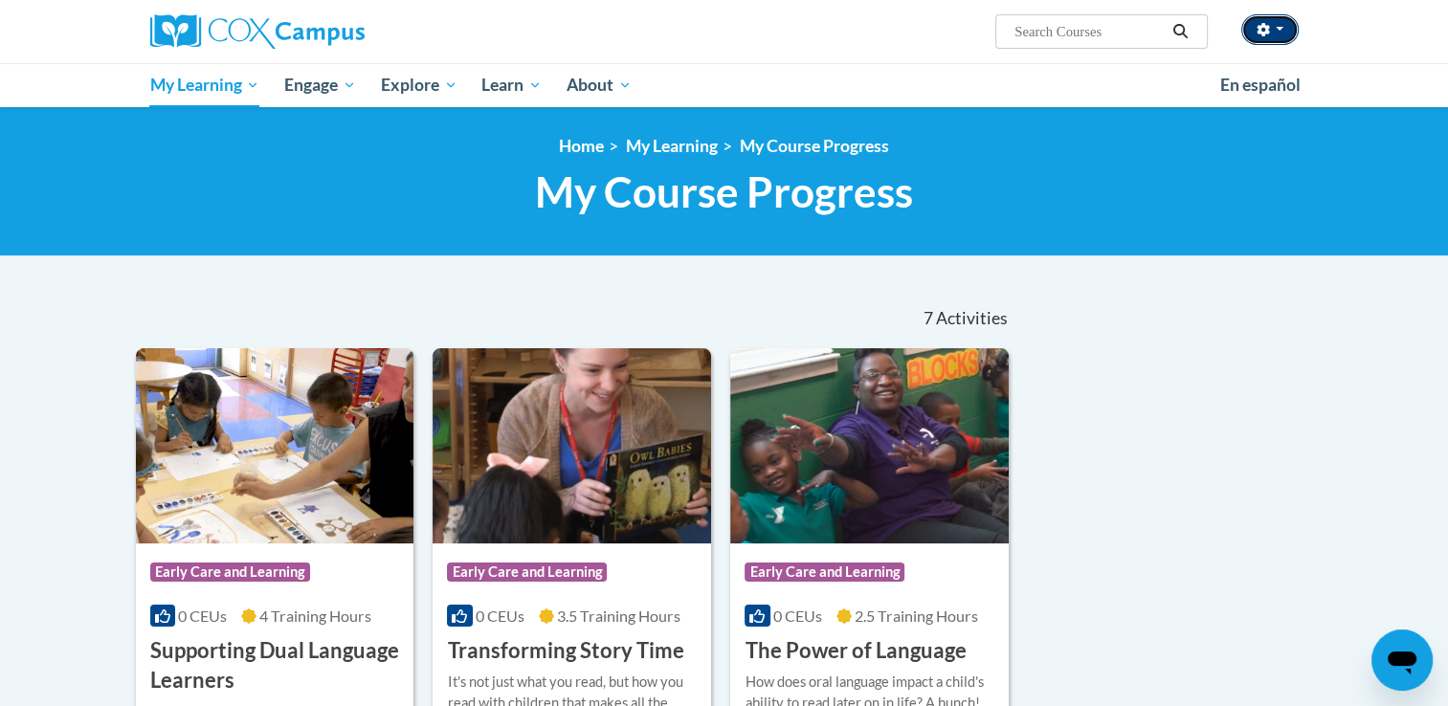
click at [1276, 21] on button "button" at bounding box center [1269, 29] width 57 height 31
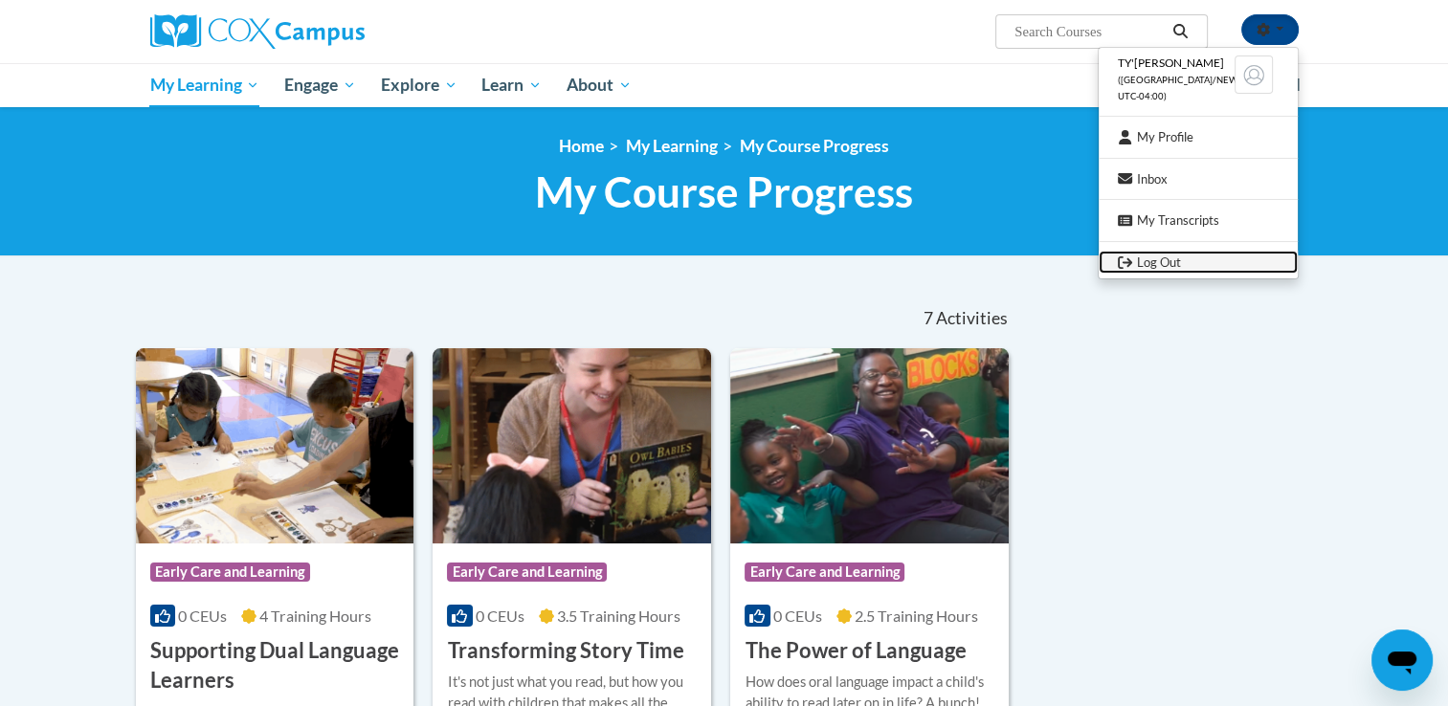
click at [1152, 255] on link "Log Out" at bounding box center [1197, 263] width 199 height 24
